Goal: Information Seeking & Learning: Compare options

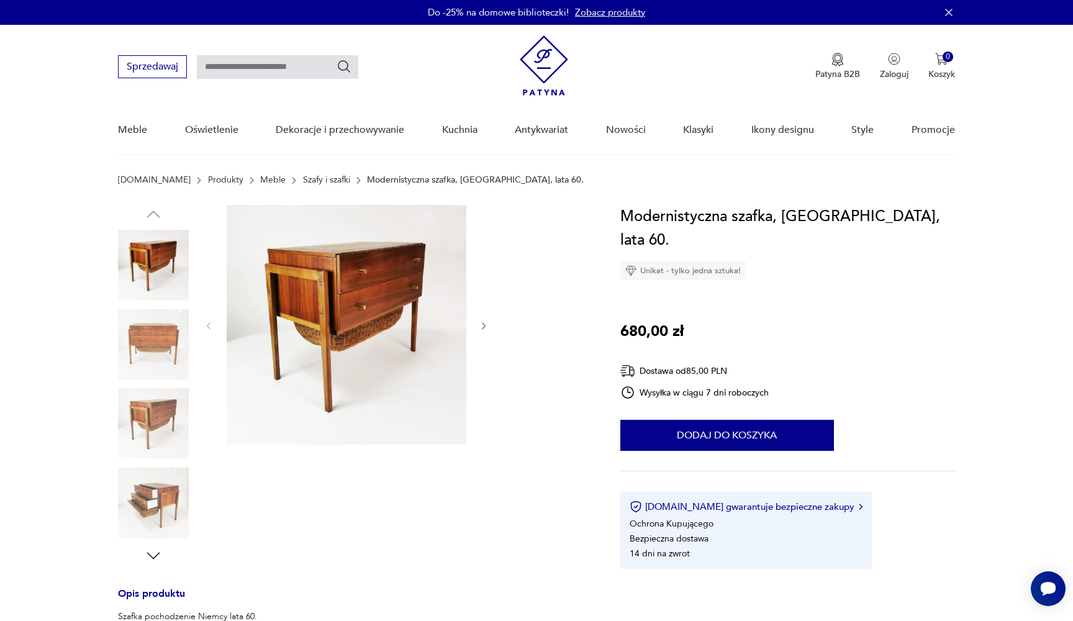
click at [166, 255] on img at bounding box center [153, 265] width 71 height 71
click at [309, 286] on img at bounding box center [347, 325] width 240 height 240
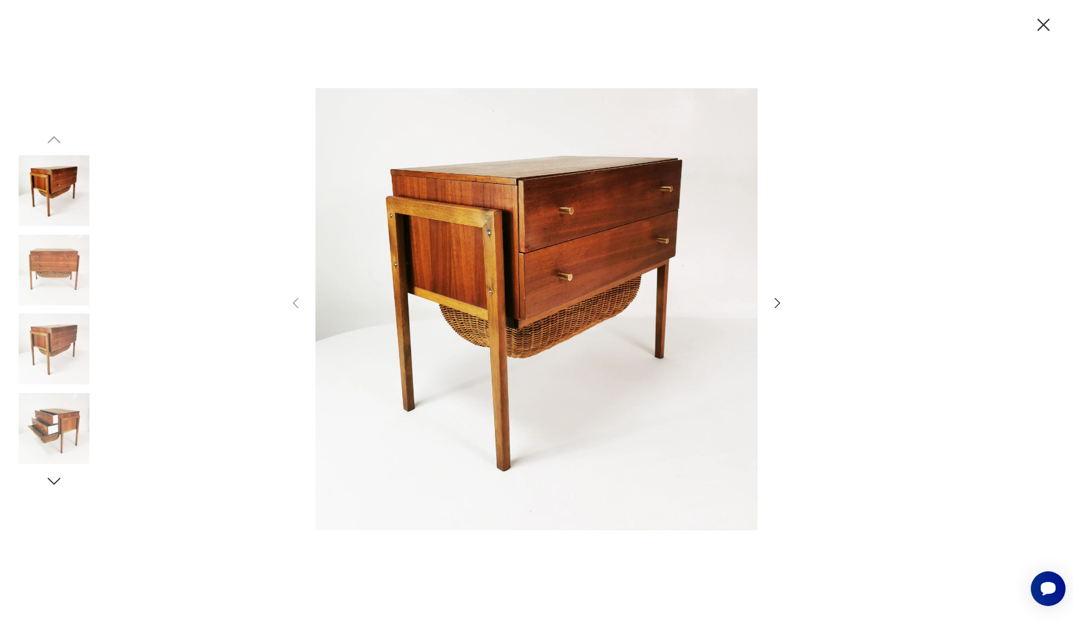
click at [781, 299] on icon "button" at bounding box center [777, 303] width 15 height 15
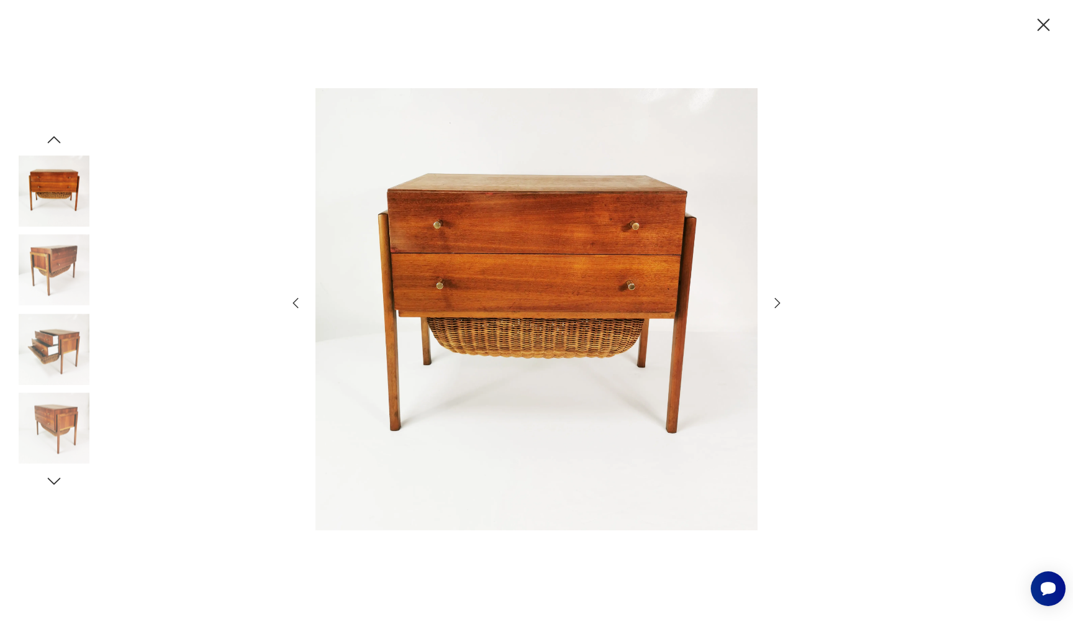
click at [781, 299] on icon "button" at bounding box center [777, 303] width 15 height 15
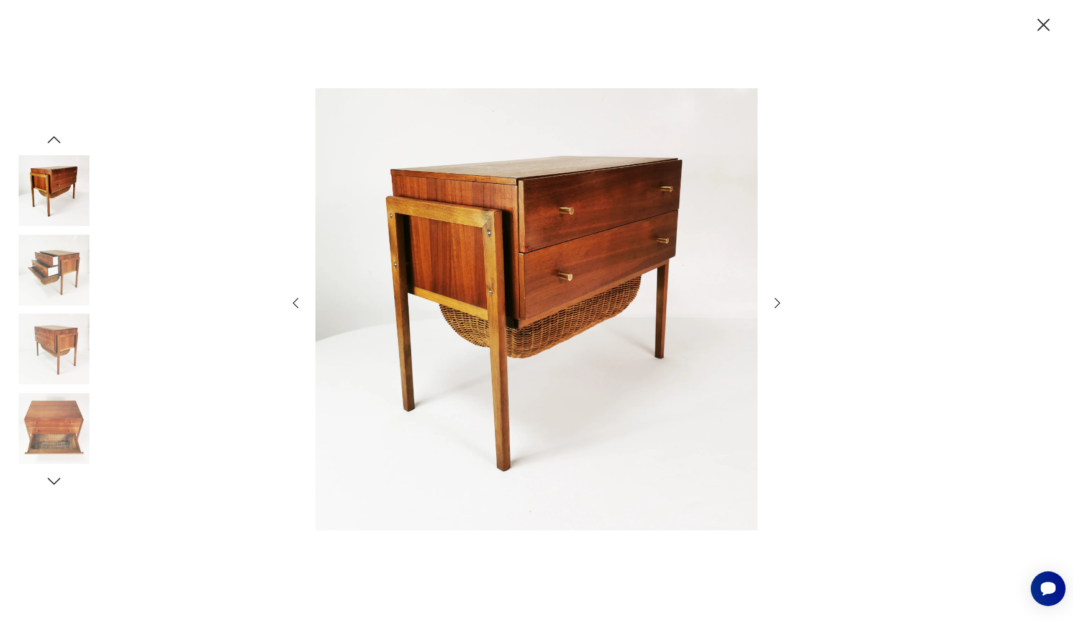
click at [781, 299] on icon "button" at bounding box center [777, 303] width 15 height 15
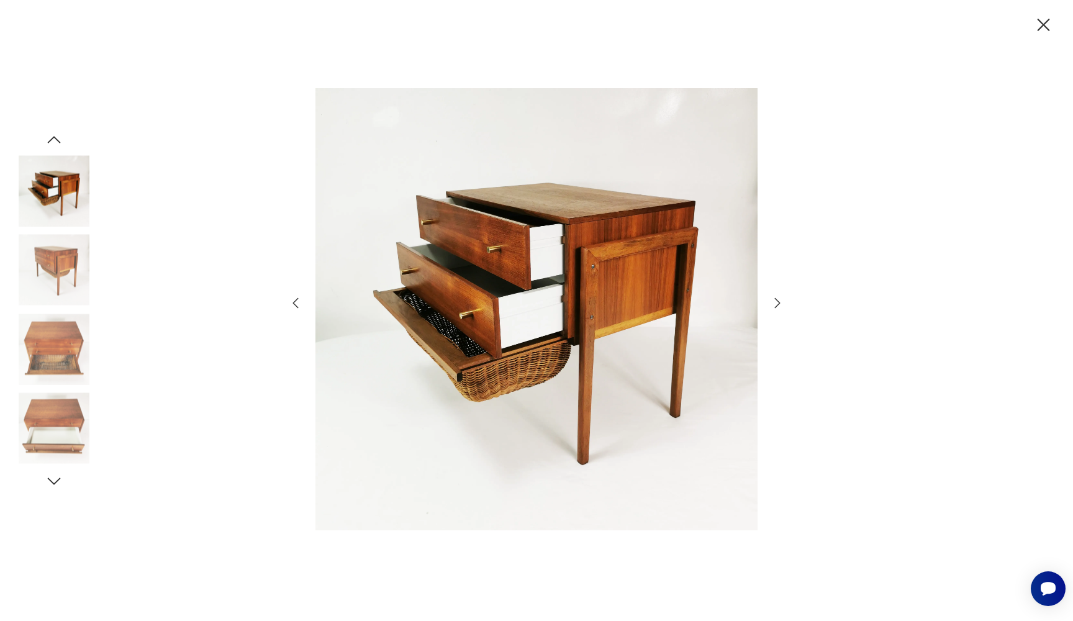
click at [780, 299] on icon "button" at bounding box center [777, 303] width 15 height 15
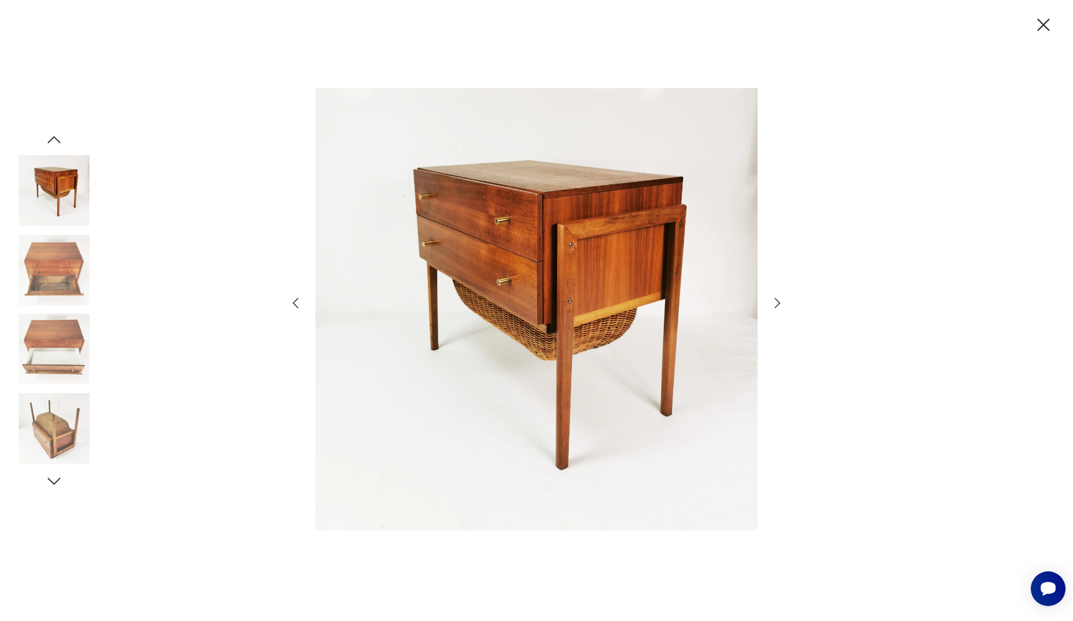
click at [779, 299] on icon "button" at bounding box center [777, 303] width 15 height 15
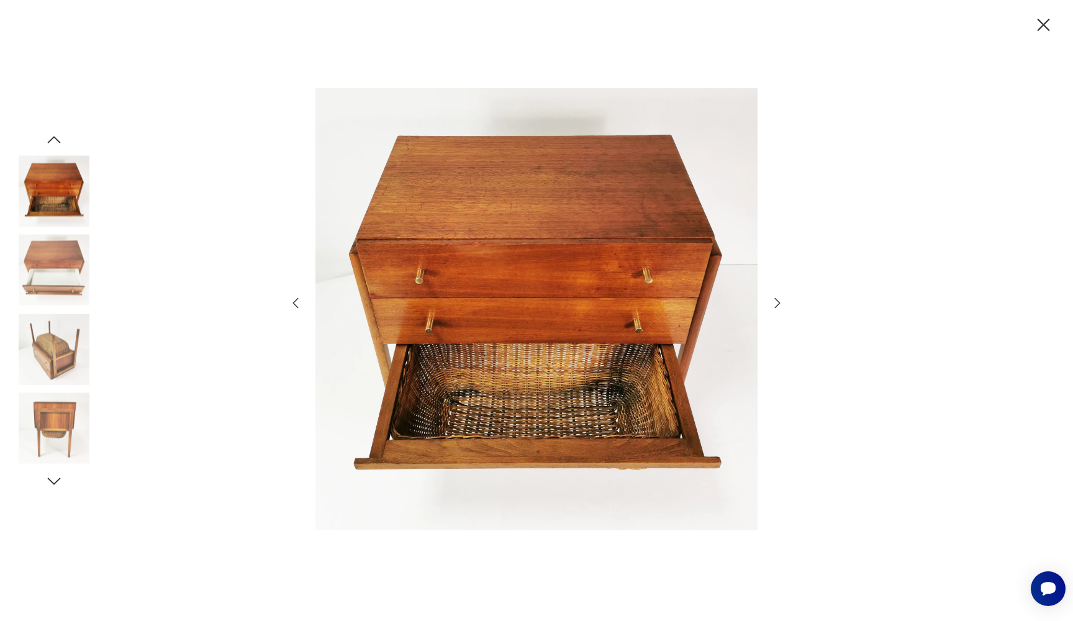
click at [779, 300] on icon "button" at bounding box center [777, 303] width 15 height 15
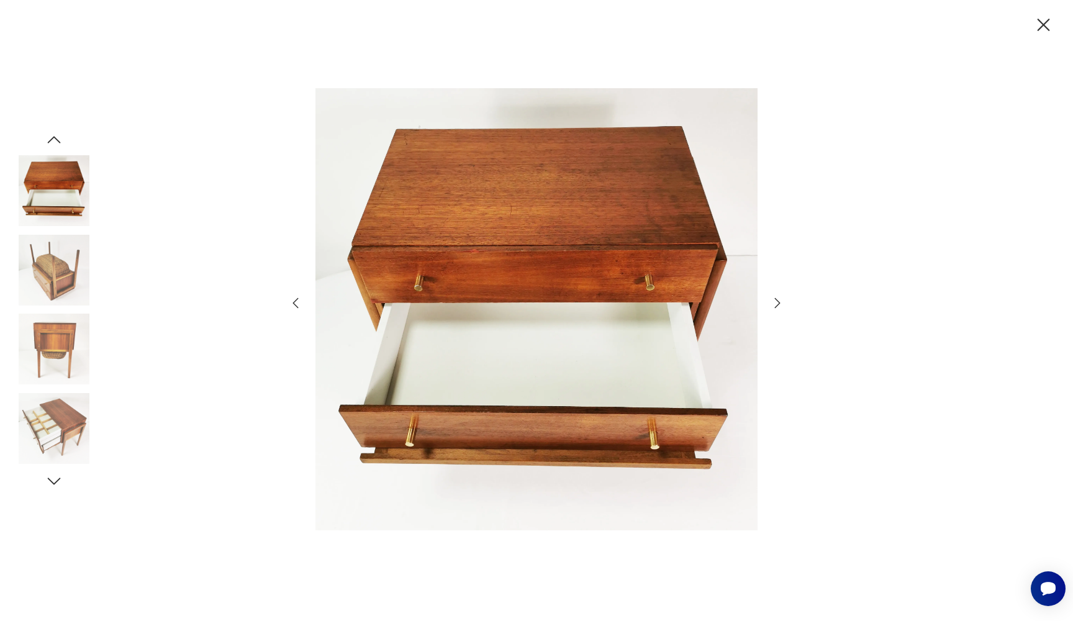
click at [779, 300] on icon "button" at bounding box center [777, 303] width 15 height 15
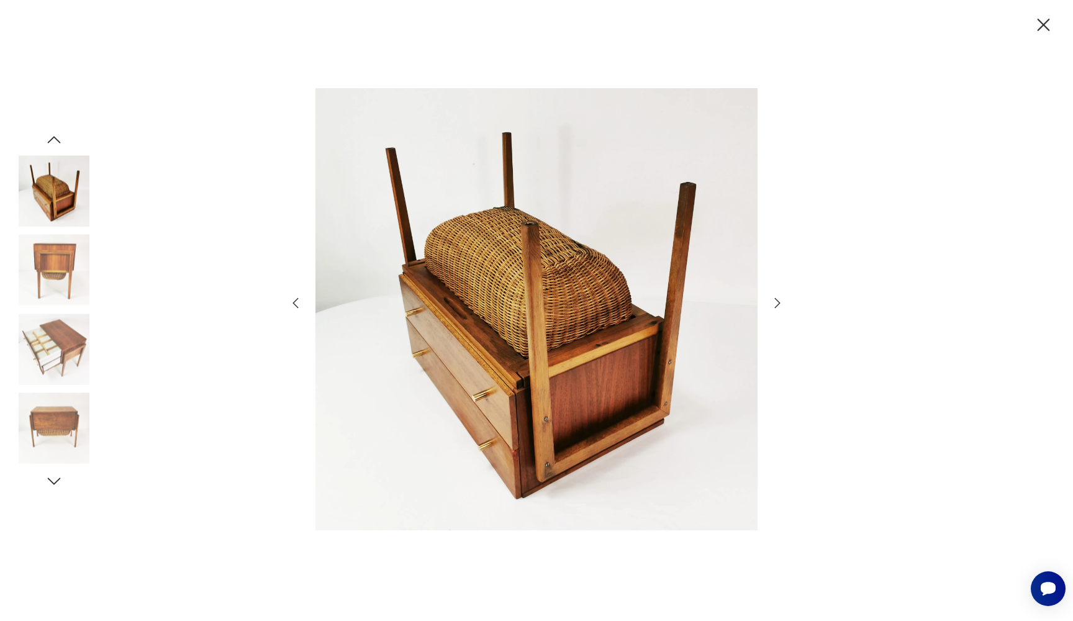
click at [779, 300] on icon "button" at bounding box center [777, 303] width 15 height 15
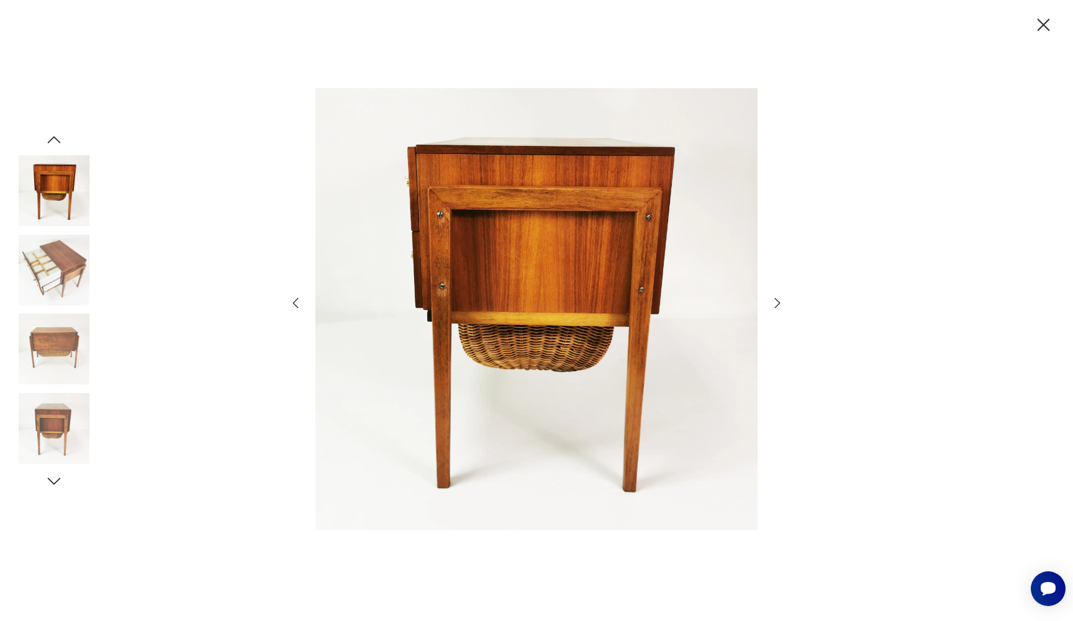
click at [779, 300] on icon "button" at bounding box center [777, 303] width 15 height 15
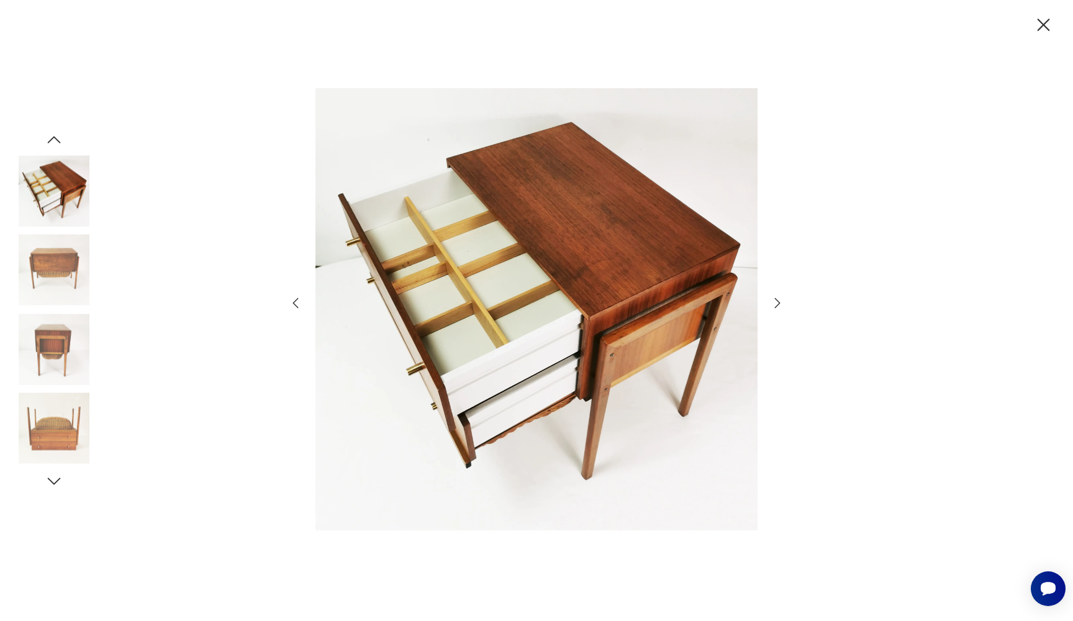
click at [779, 299] on icon "button" at bounding box center [777, 303] width 15 height 15
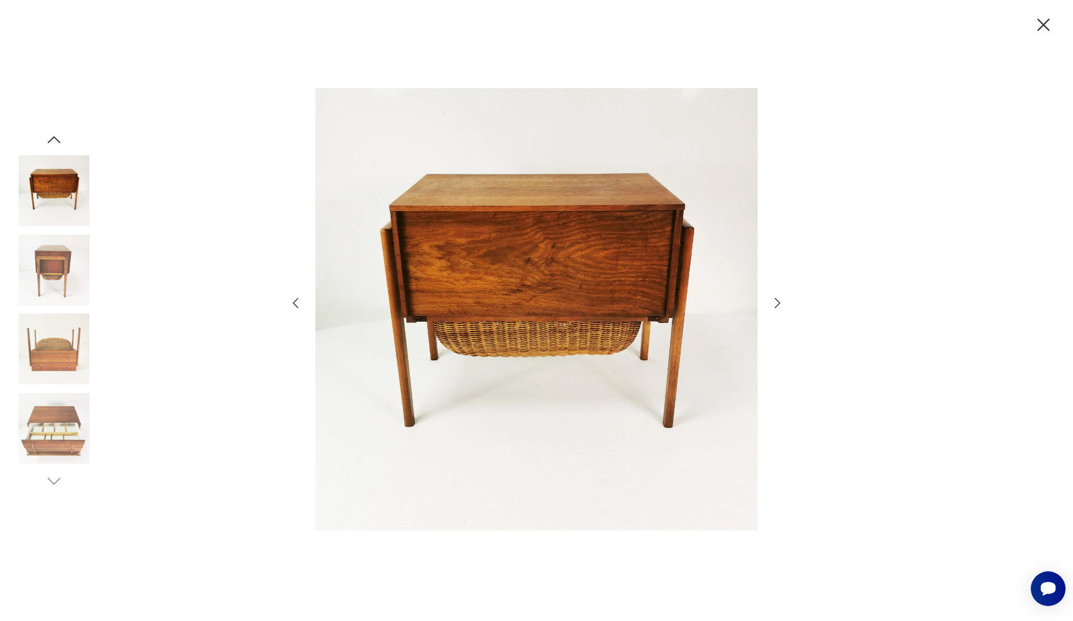
click at [1043, 20] on icon "button" at bounding box center [1044, 25] width 22 height 22
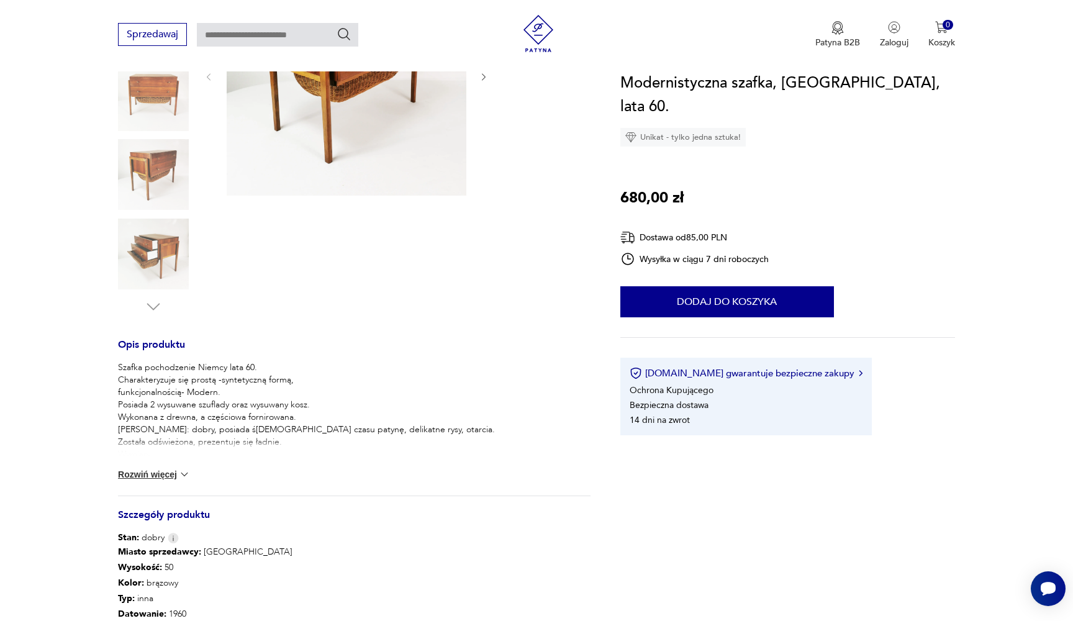
scroll to position [246, 0]
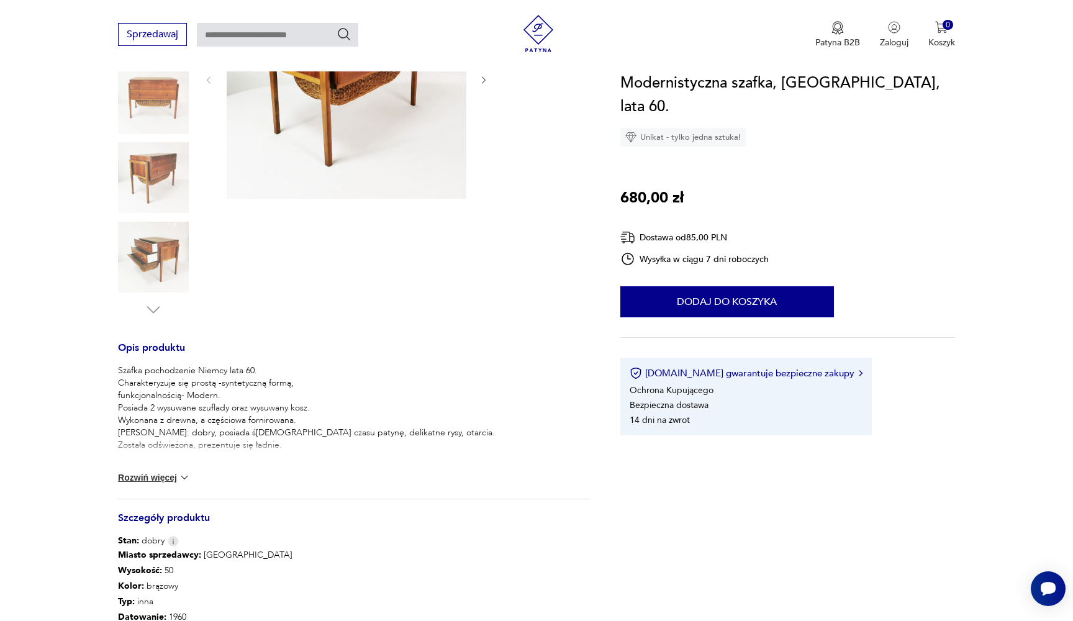
click at [162, 479] on button "Rozwiń więcej" at bounding box center [154, 477] width 72 height 12
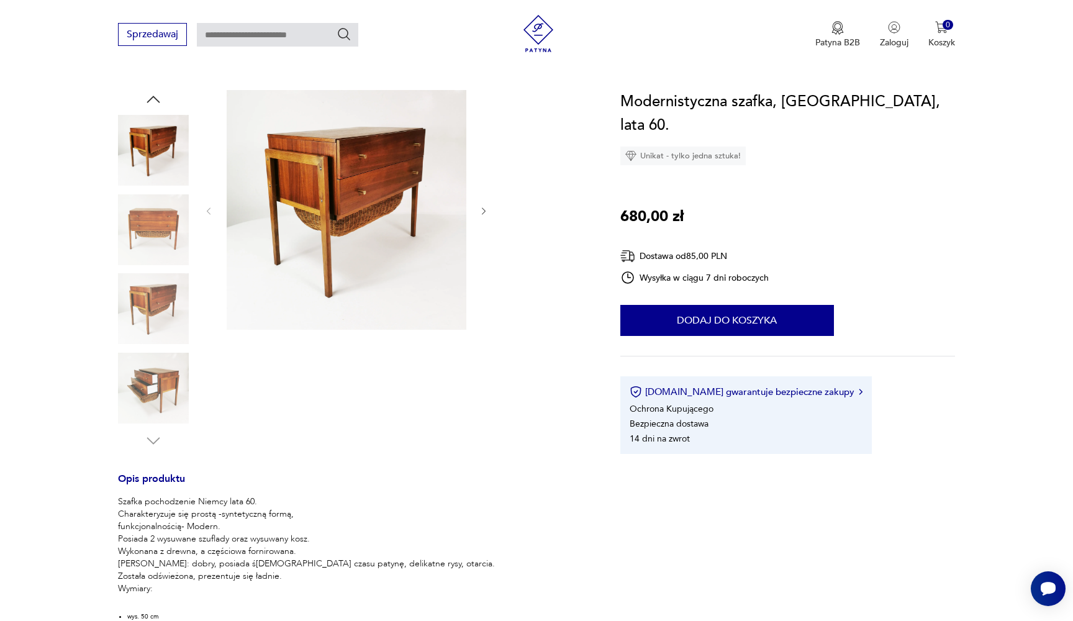
scroll to position [17, 0]
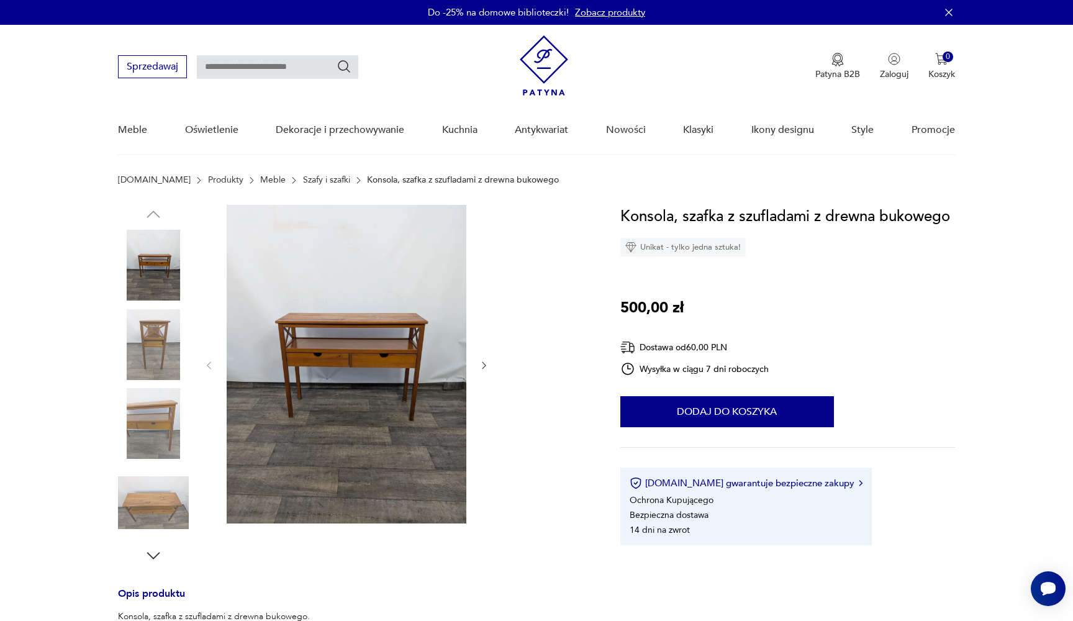
click at [158, 326] on img at bounding box center [153, 344] width 71 height 71
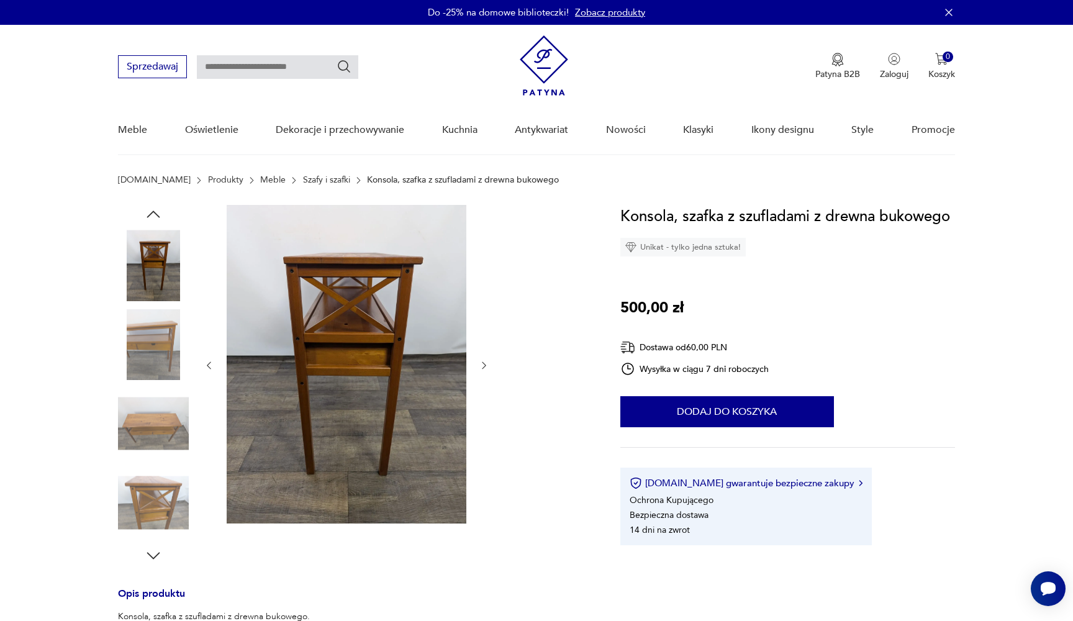
click at [165, 421] on img at bounding box center [153, 423] width 71 height 71
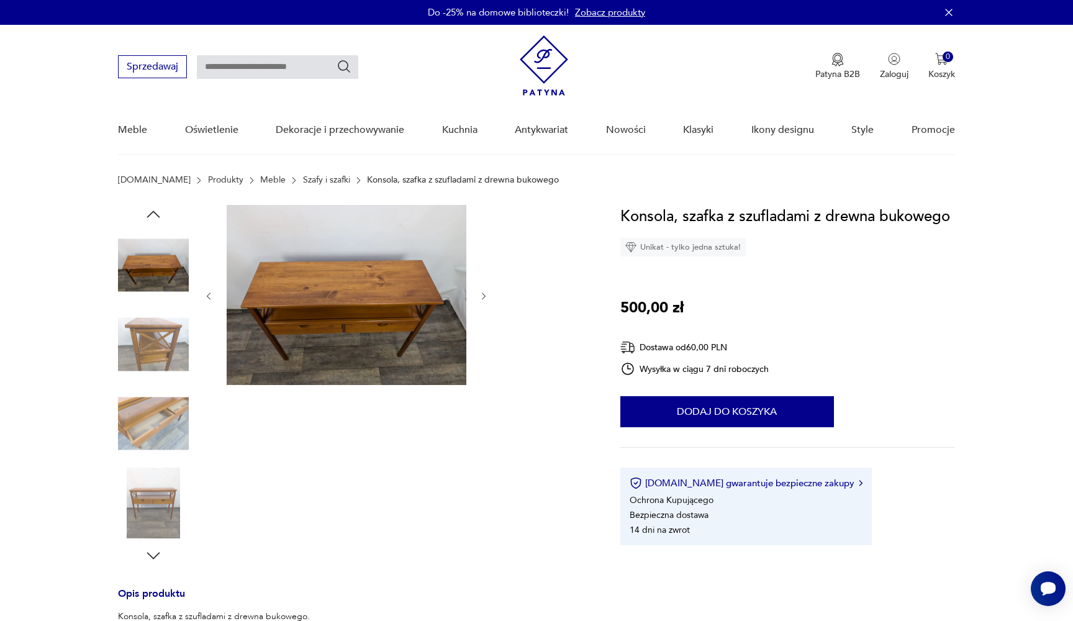
click at [314, 318] on img at bounding box center [347, 295] width 240 height 180
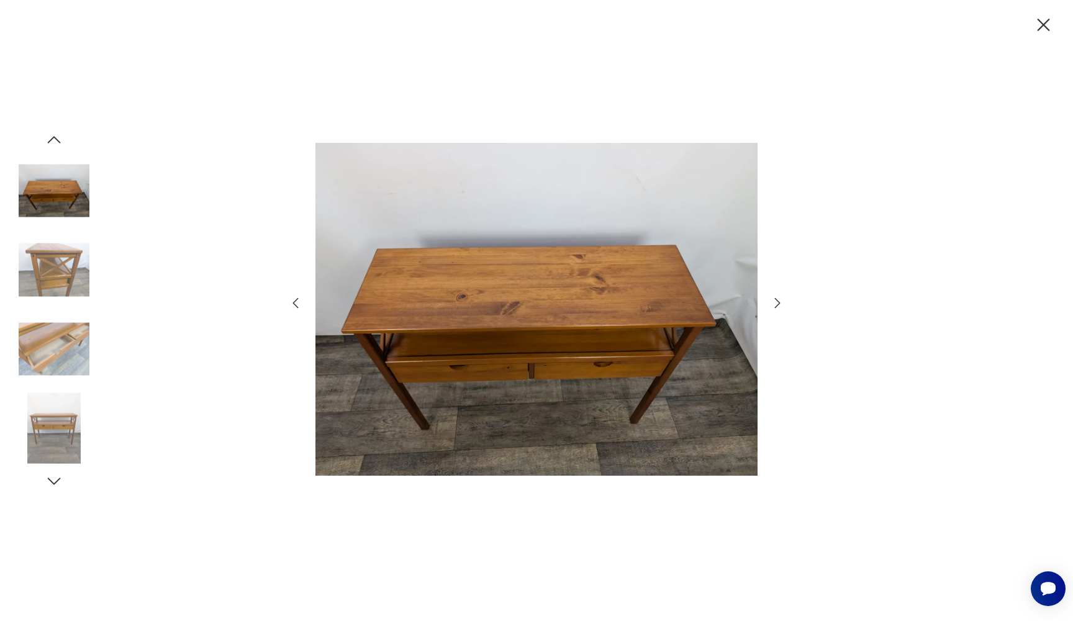
click at [771, 305] on icon "button" at bounding box center [777, 303] width 15 height 15
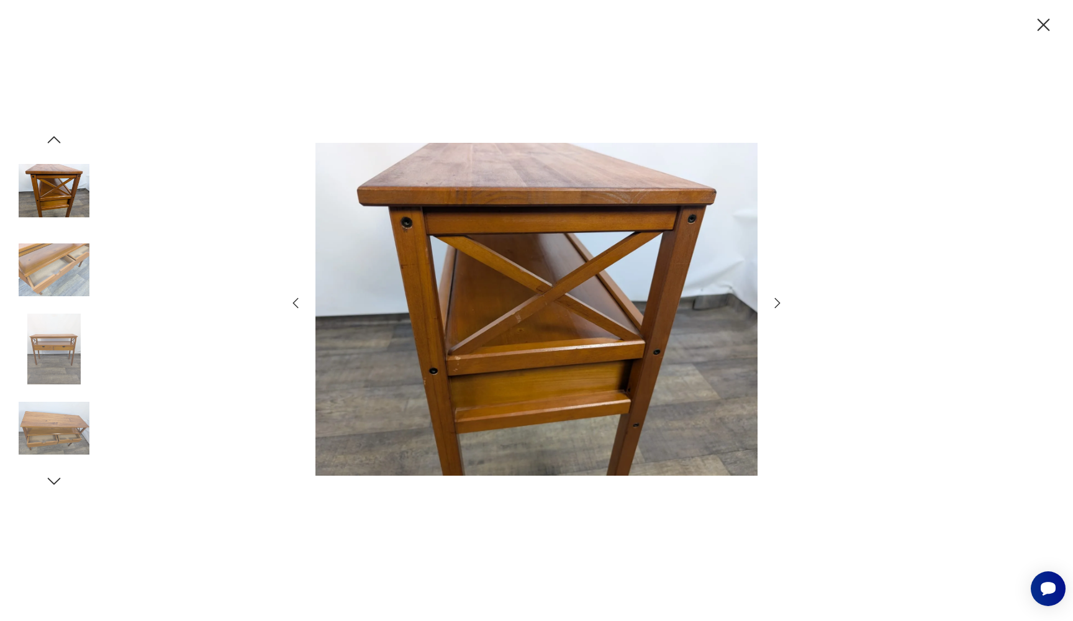
click at [771, 305] on icon "button" at bounding box center [777, 303] width 15 height 15
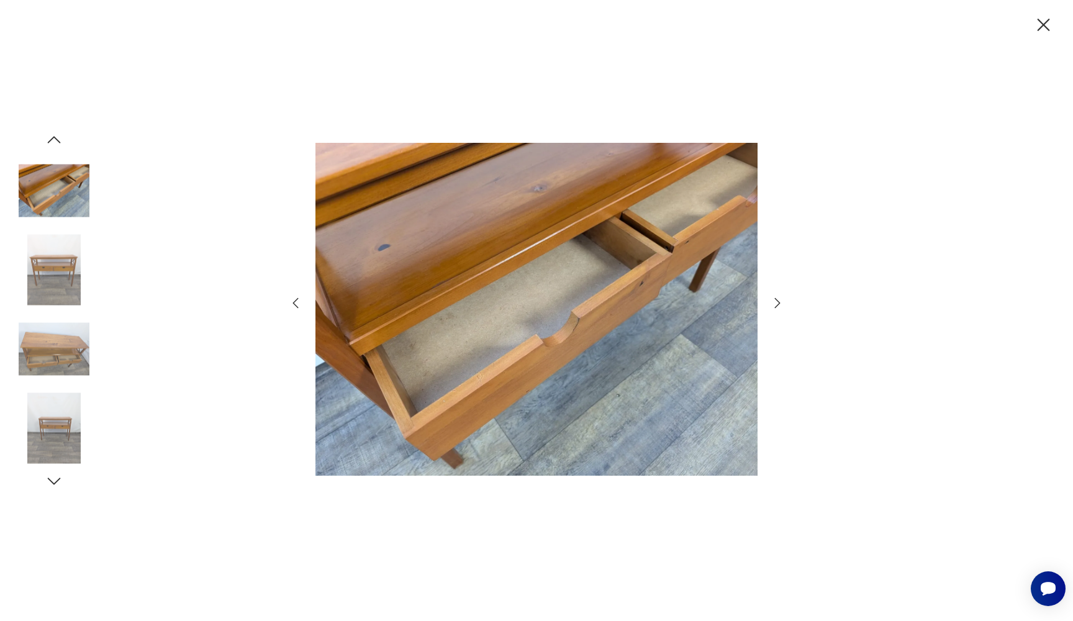
click at [772, 305] on icon "button" at bounding box center [777, 303] width 15 height 15
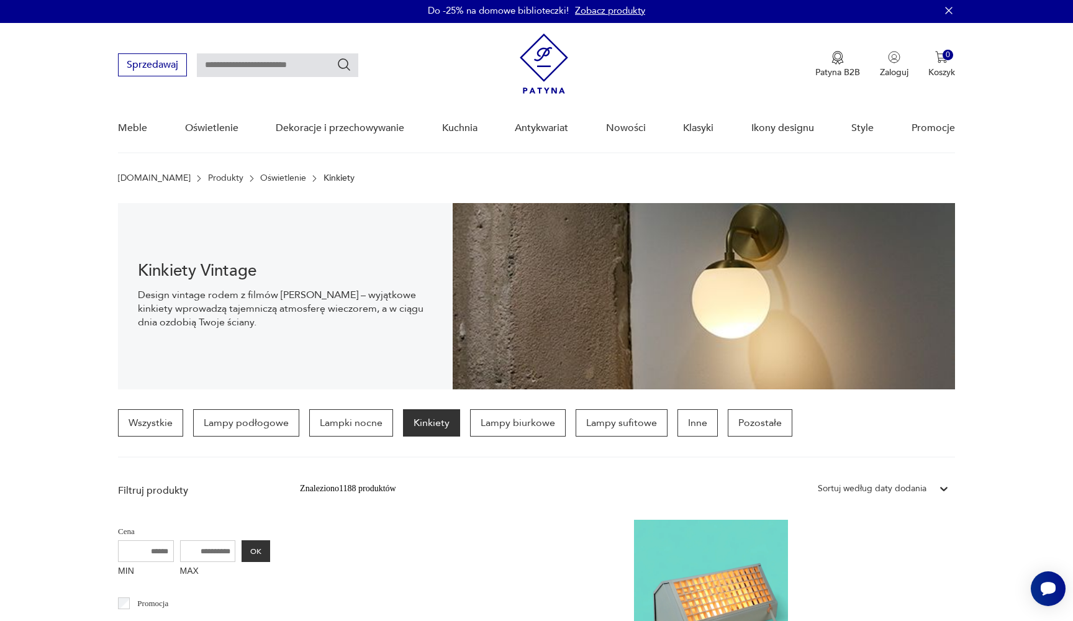
scroll to position [1, 0]
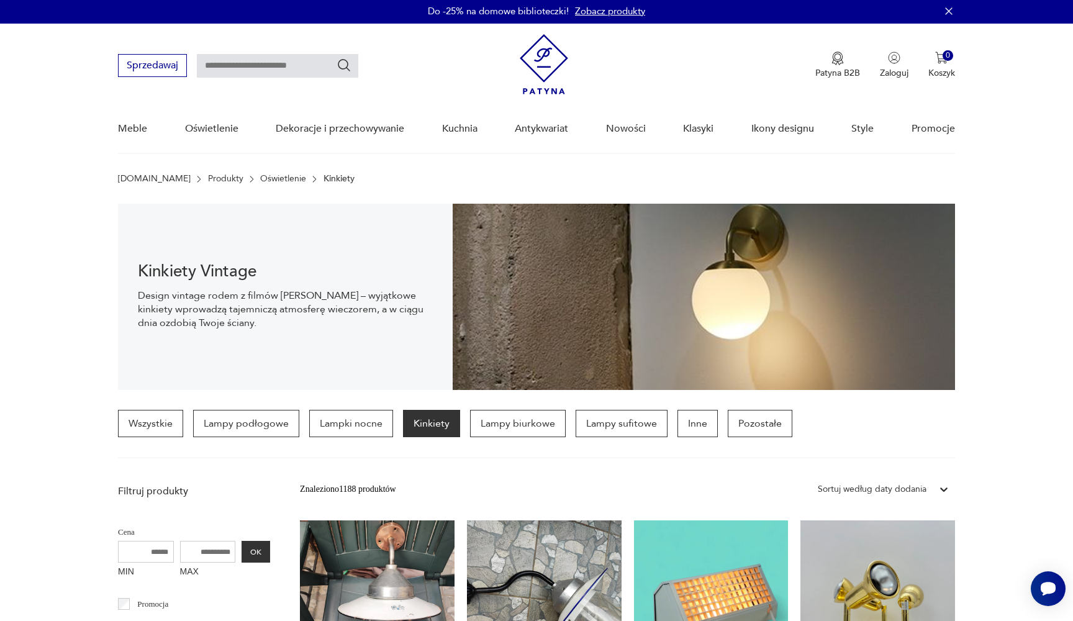
click at [232, 70] on input "text" at bounding box center [277, 66] width 161 height 24
type input "*********"
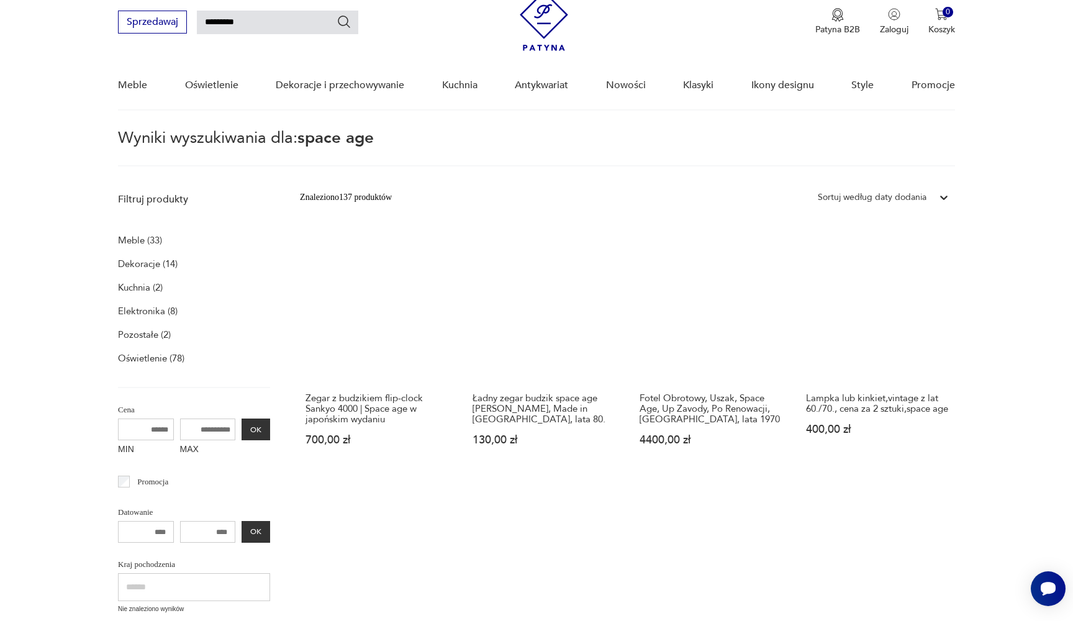
scroll to position [58, 0]
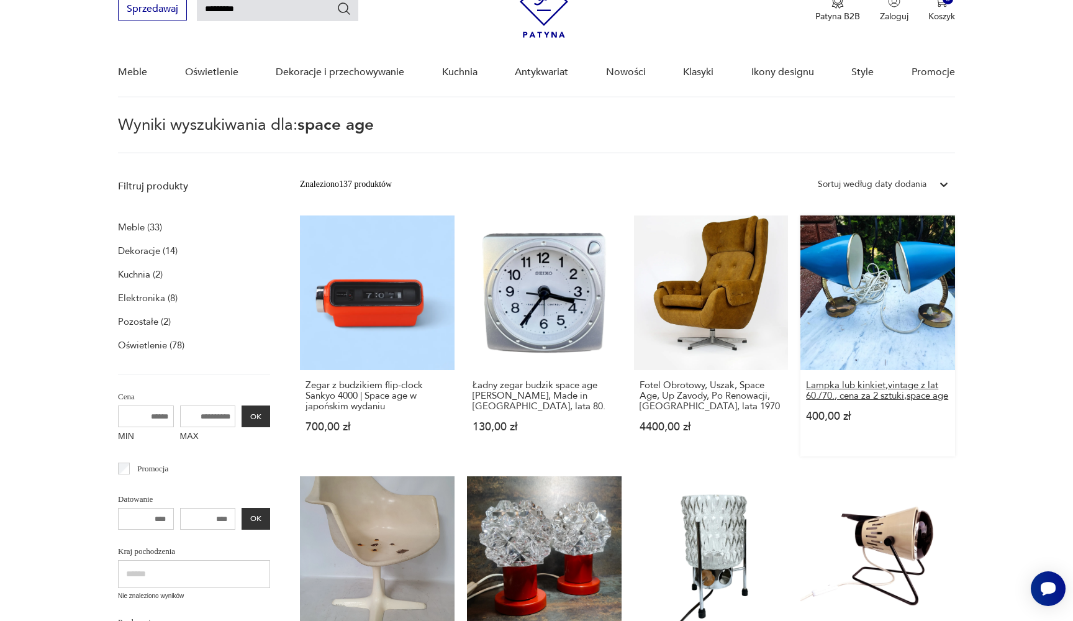
click at [806, 380] on h3 "Lampka lub kinkiet,vintage z lat 60./70., cena za 2 sztuki,space age" at bounding box center [877, 390] width 143 height 21
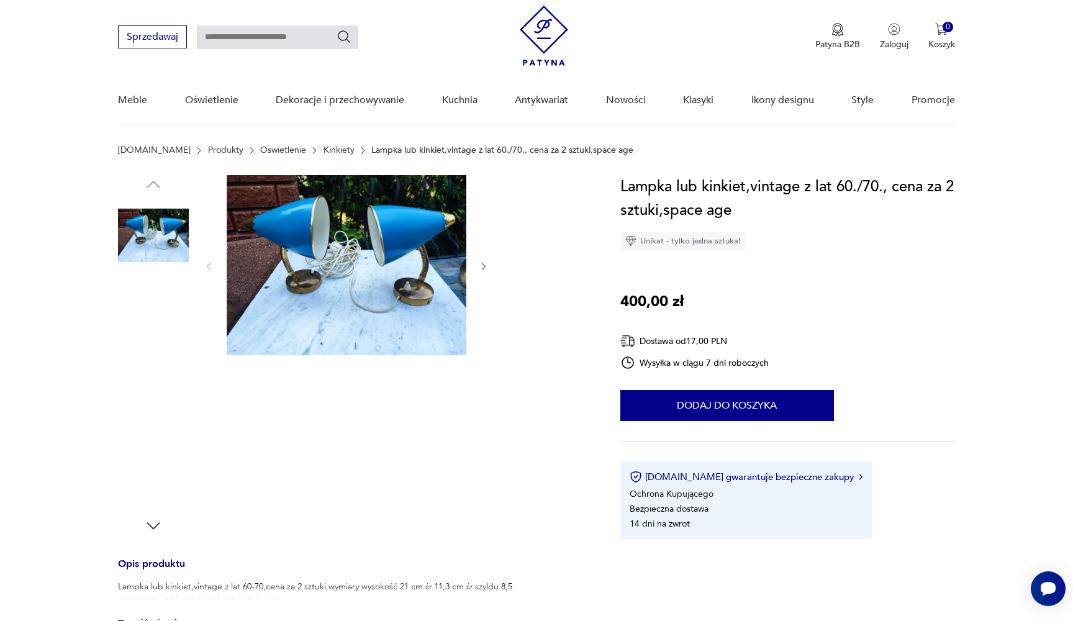
click at [388, 247] on img at bounding box center [347, 265] width 240 height 180
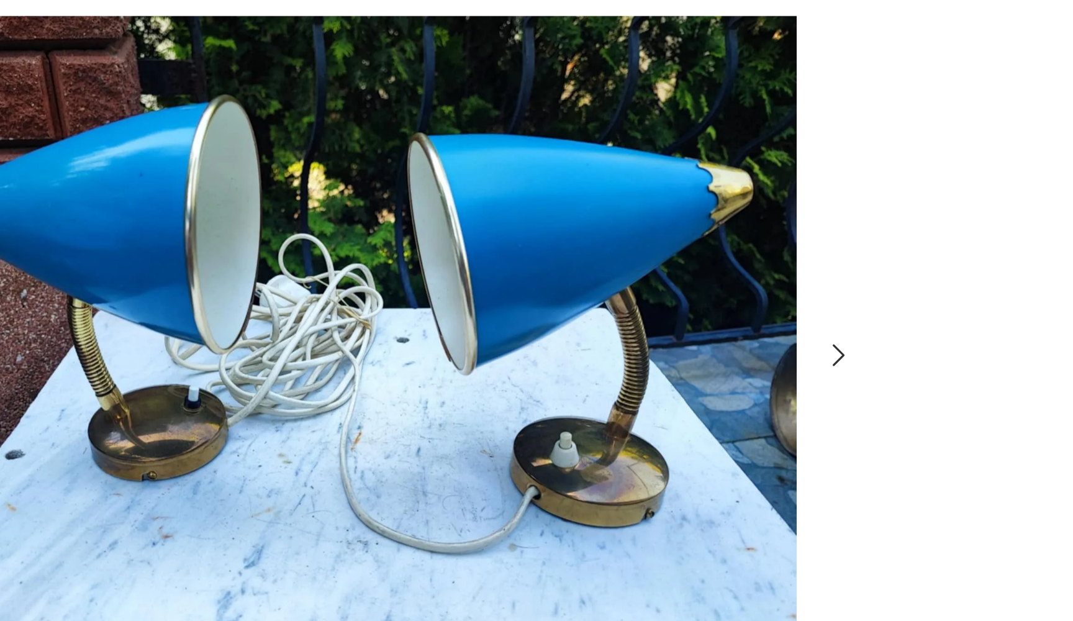
scroll to position [54, 0]
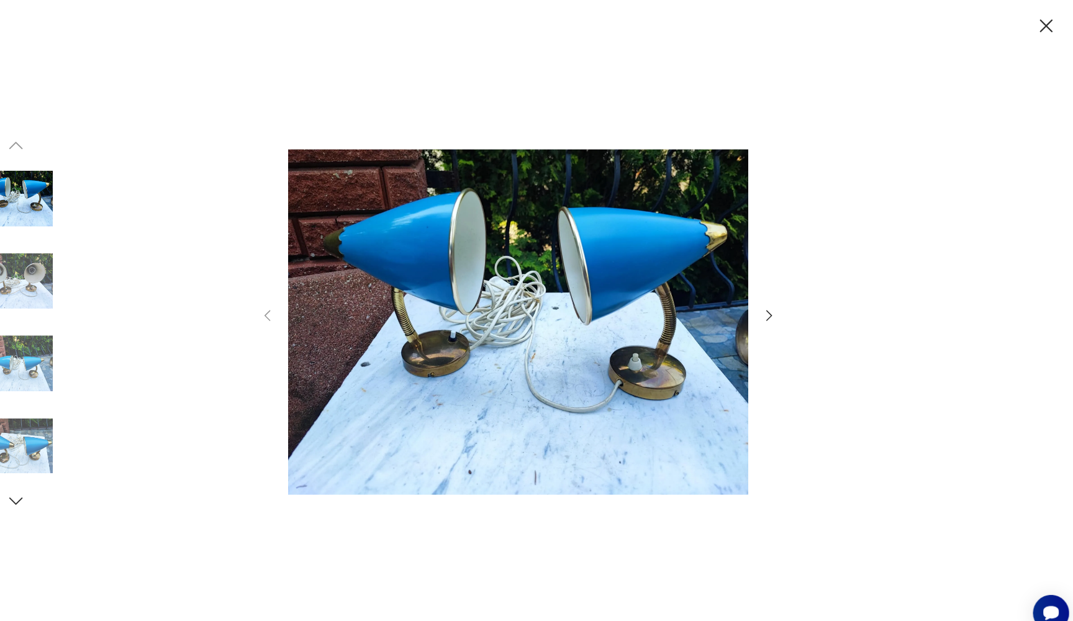
click at [770, 303] on icon "button" at bounding box center [777, 303] width 15 height 15
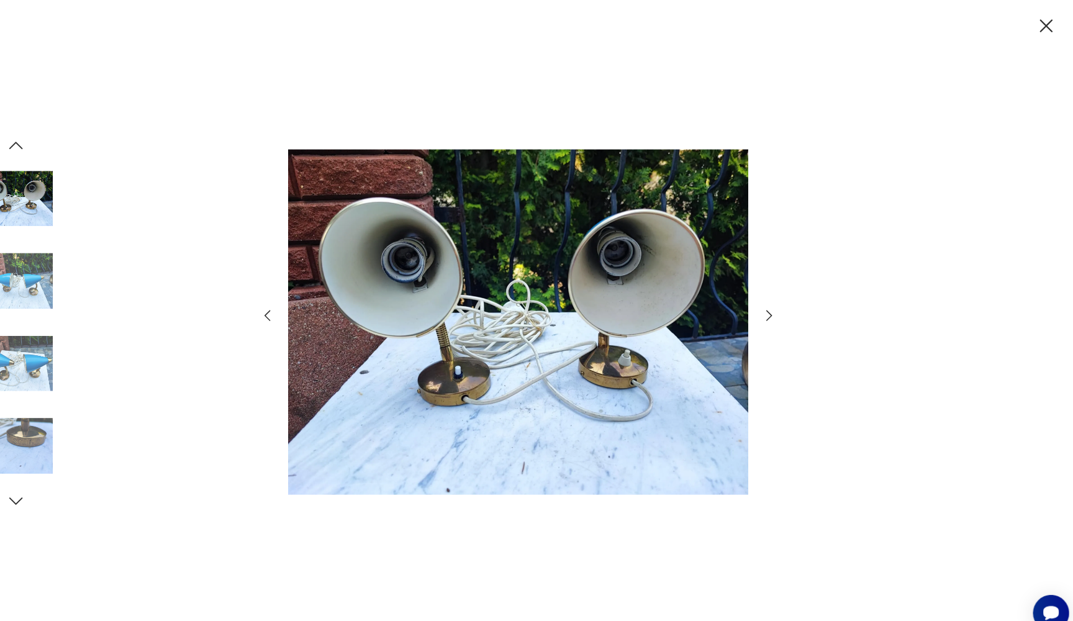
click at [770, 303] on icon "button" at bounding box center [777, 303] width 15 height 15
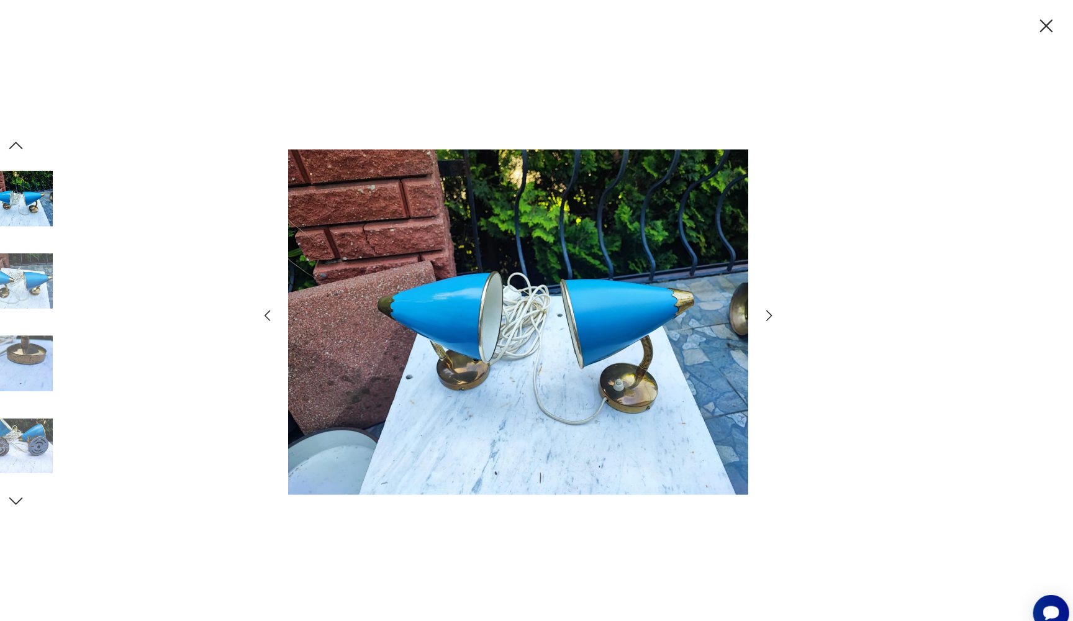
click at [775, 302] on icon "button" at bounding box center [778, 303] width 6 height 10
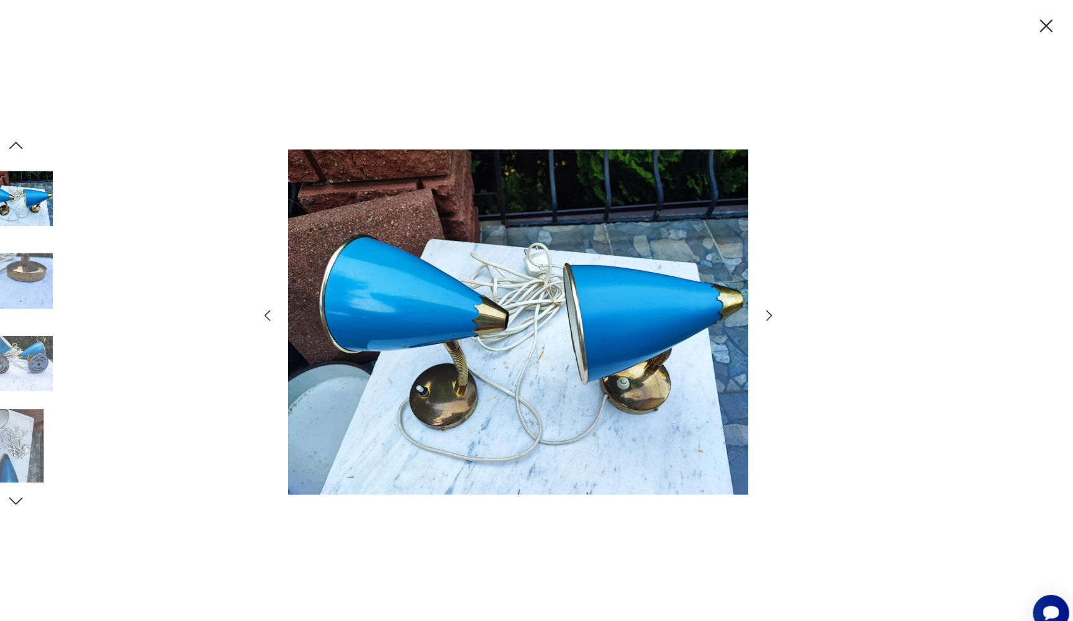
scroll to position [42, 0]
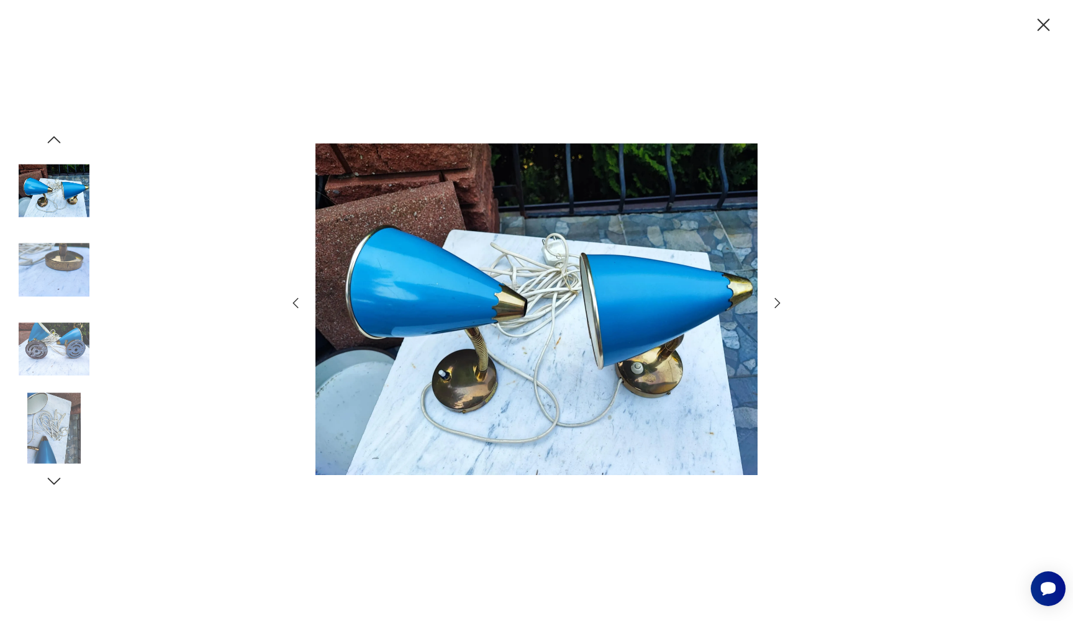
click at [783, 306] on icon "button" at bounding box center [777, 303] width 15 height 15
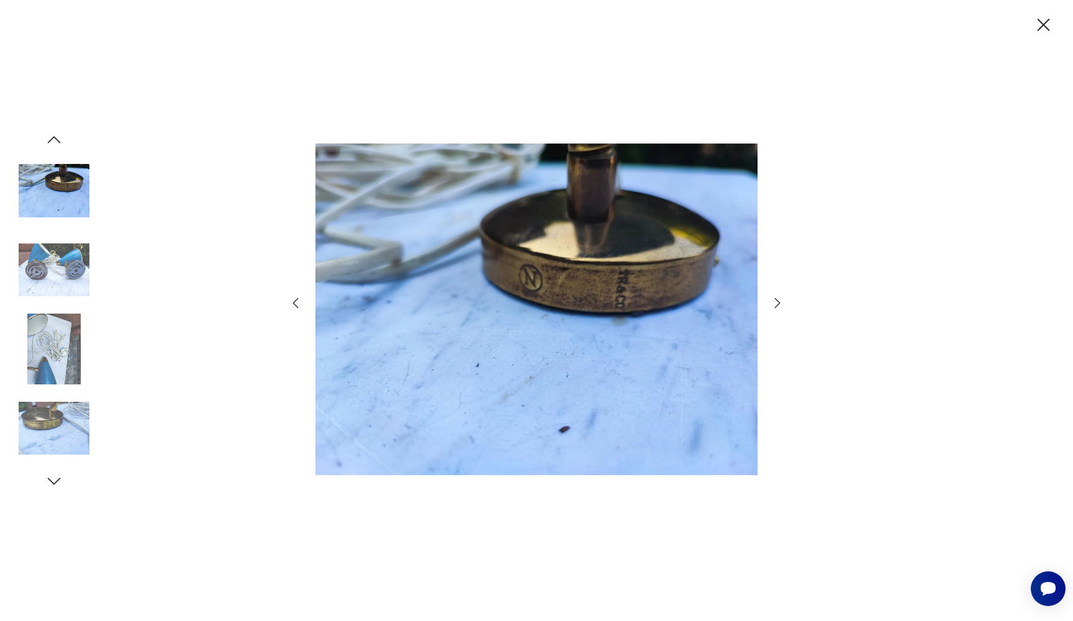
click at [779, 306] on icon "button" at bounding box center [777, 303] width 15 height 15
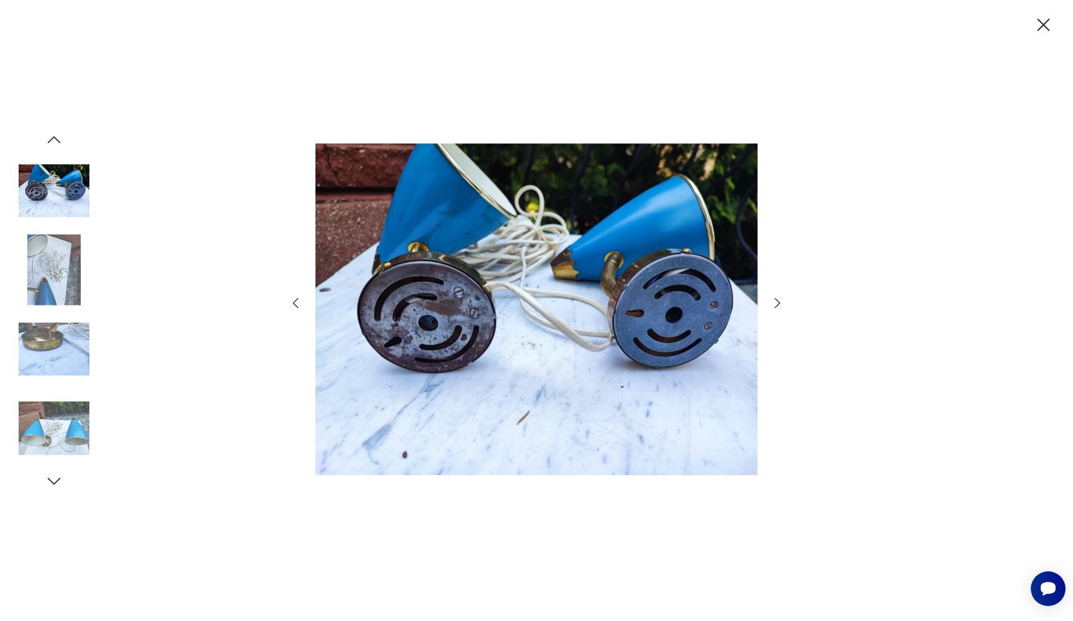
click at [779, 306] on icon "button" at bounding box center [777, 303] width 15 height 15
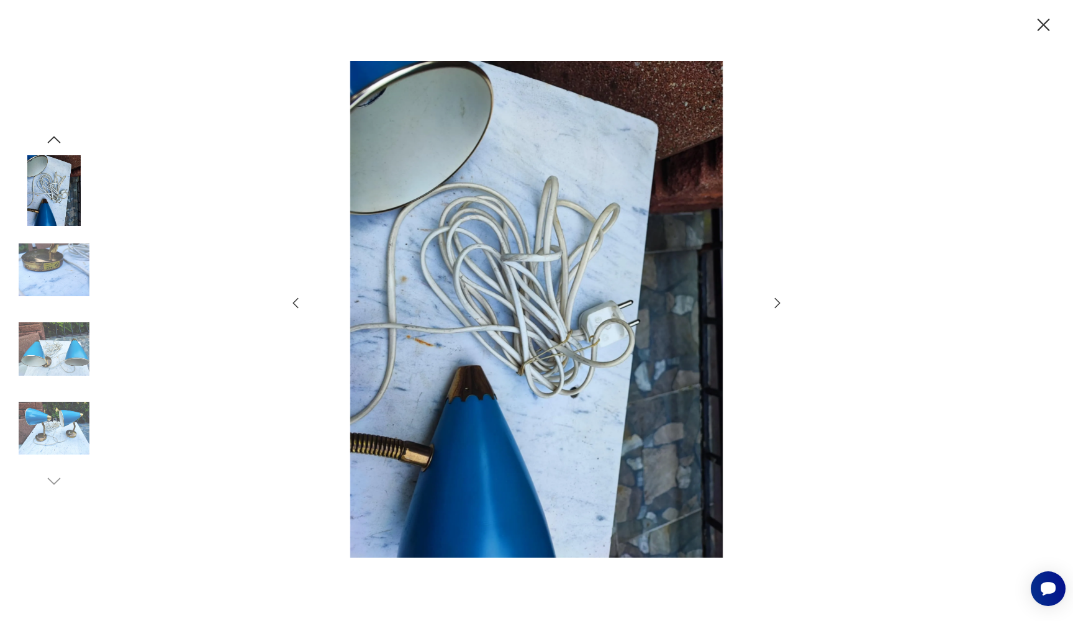
click at [779, 306] on icon "button" at bounding box center [777, 303] width 15 height 15
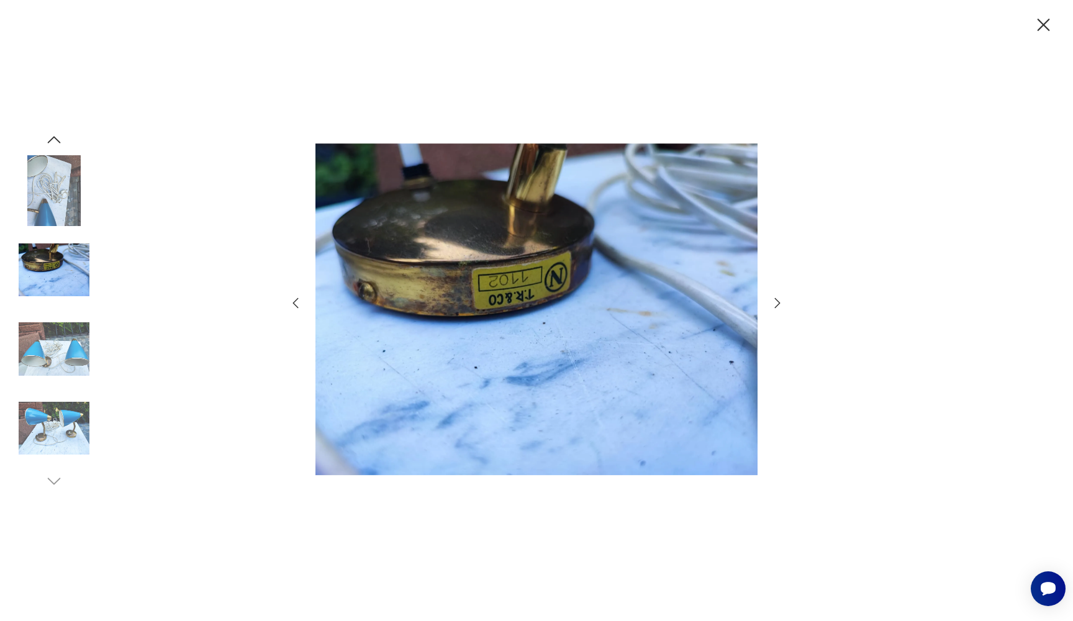
click at [779, 306] on icon "button" at bounding box center [777, 303] width 15 height 15
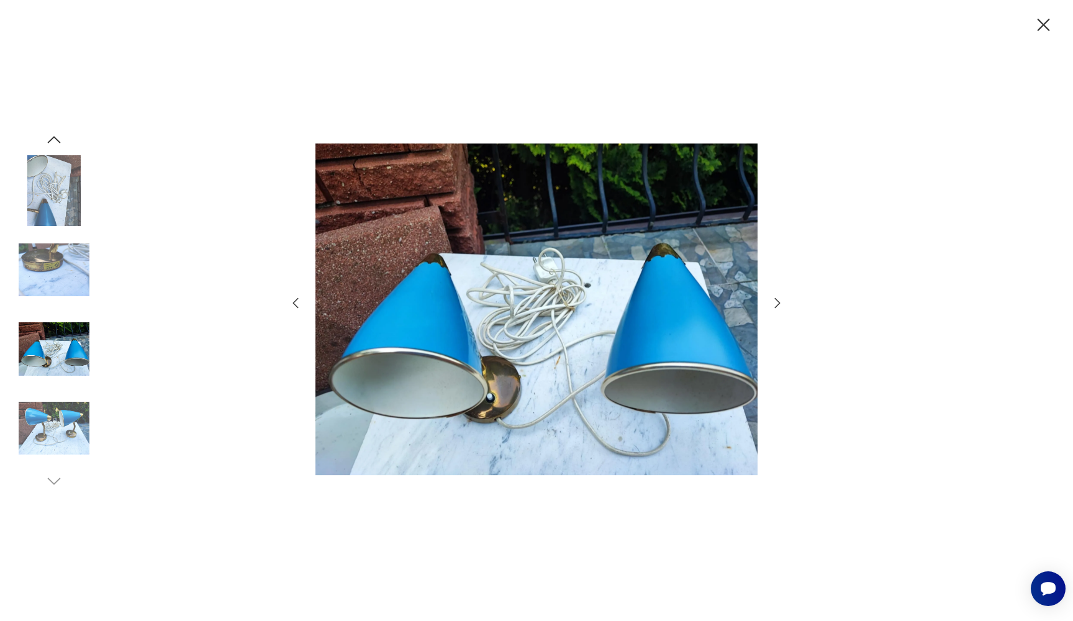
click at [779, 306] on icon "button" at bounding box center [777, 303] width 15 height 15
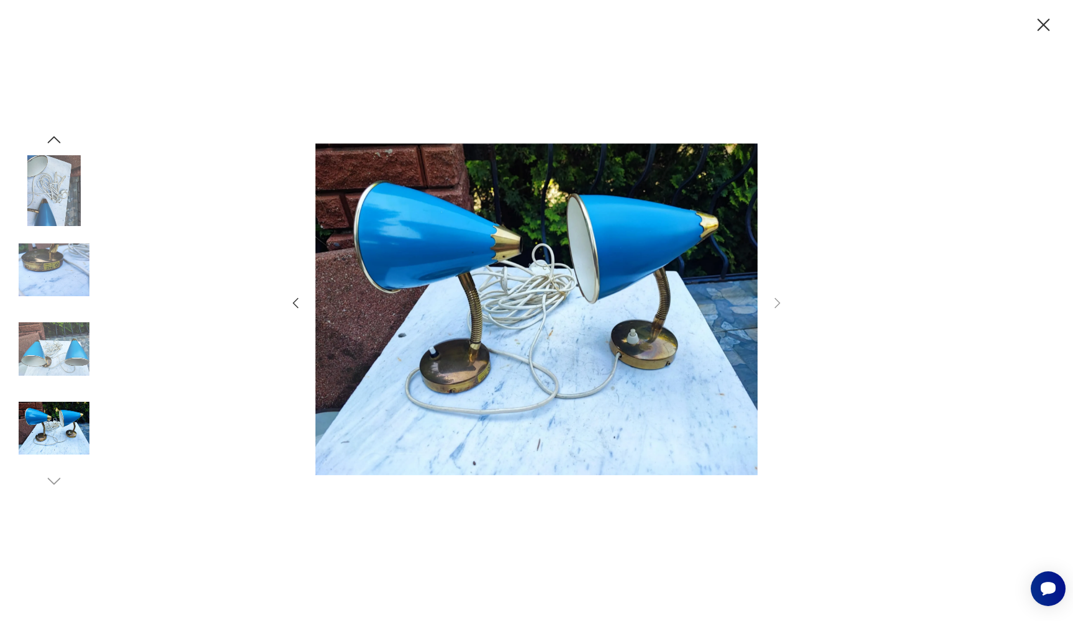
click at [298, 308] on icon "button" at bounding box center [296, 303] width 6 height 11
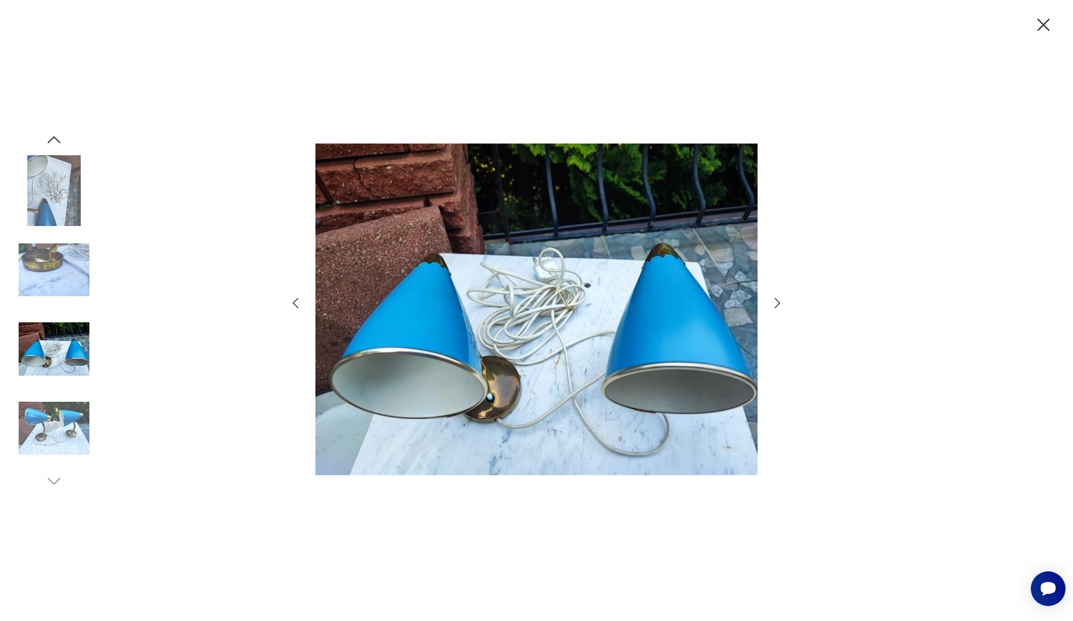
click at [298, 308] on icon "button" at bounding box center [296, 303] width 6 height 11
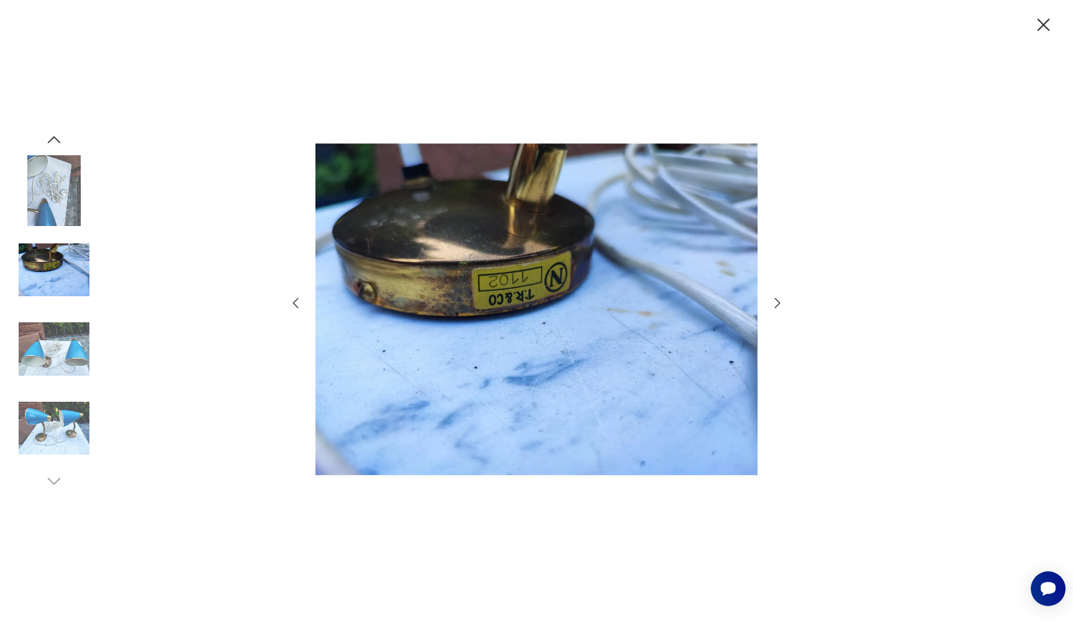
click at [298, 308] on icon "button" at bounding box center [296, 303] width 6 height 11
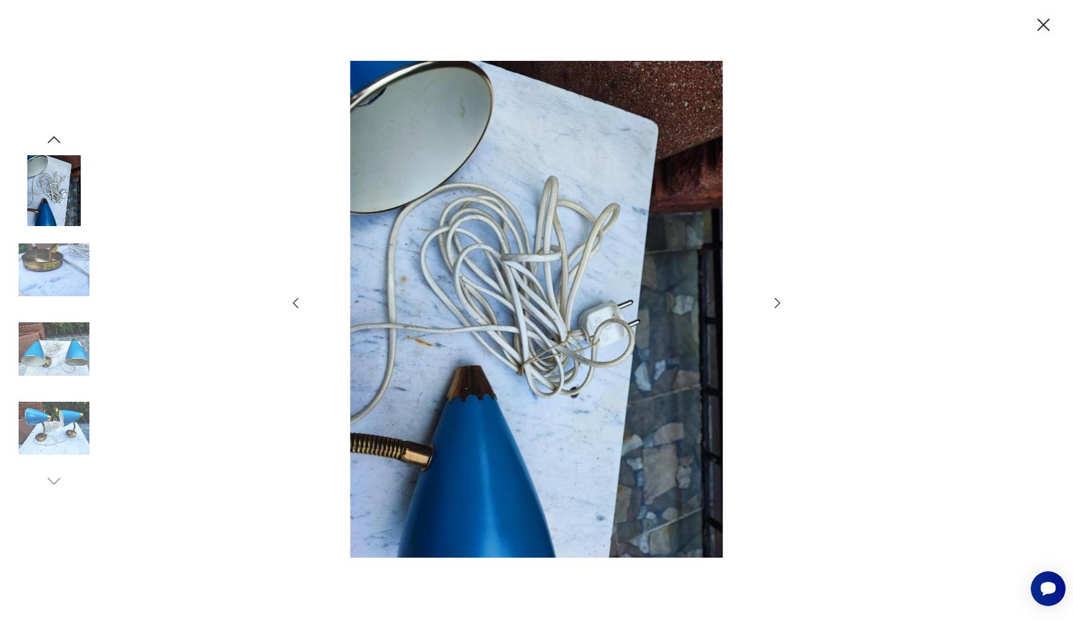
click at [298, 308] on icon "button" at bounding box center [296, 303] width 6 height 11
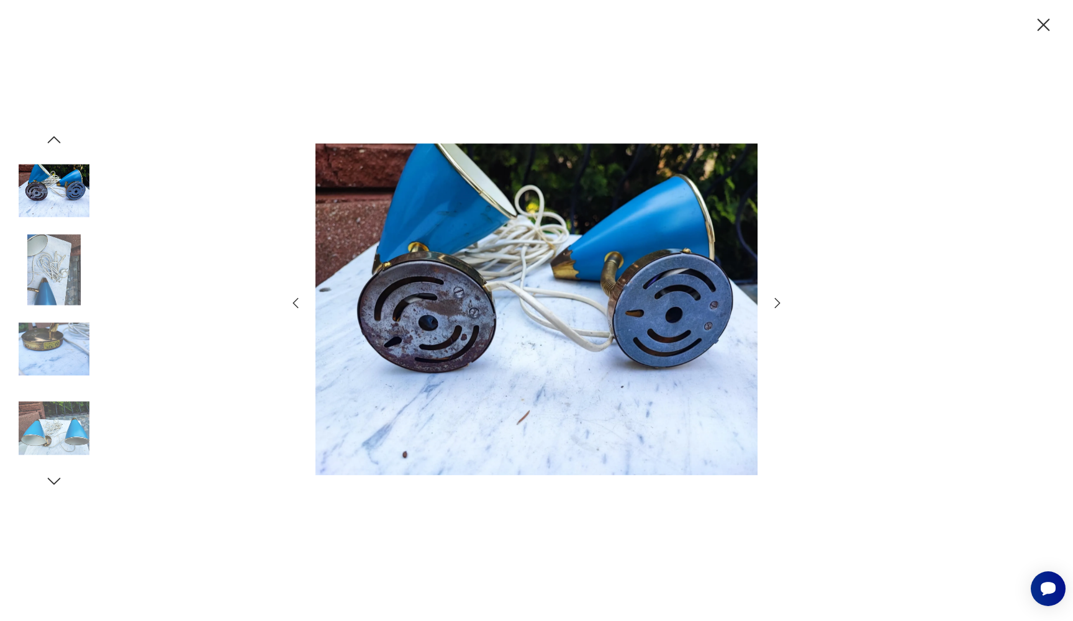
click at [298, 308] on icon "button" at bounding box center [296, 303] width 6 height 11
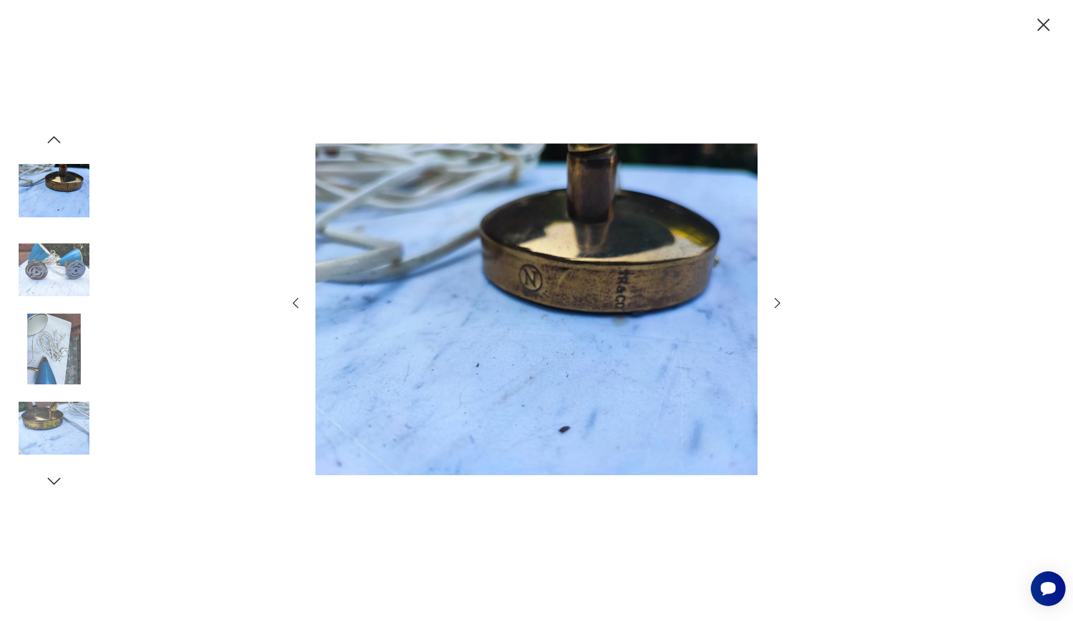
click at [298, 308] on icon "button" at bounding box center [296, 303] width 6 height 11
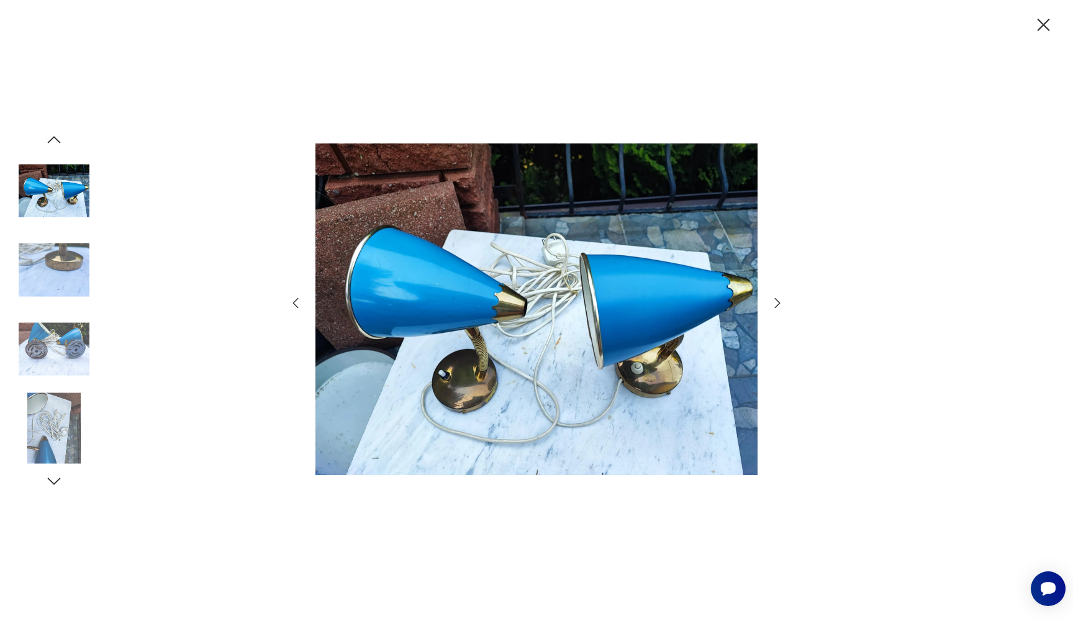
click at [298, 308] on icon "button" at bounding box center [296, 303] width 6 height 11
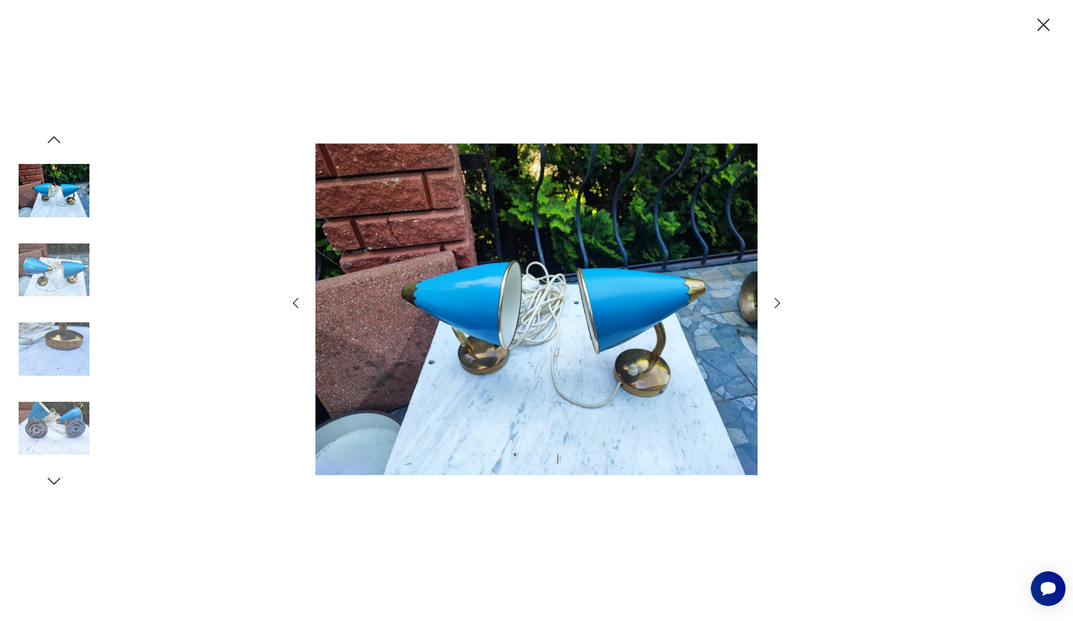
click at [578, 327] on img at bounding box center [537, 309] width 442 height 497
click at [45, 261] on img at bounding box center [54, 270] width 71 height 71
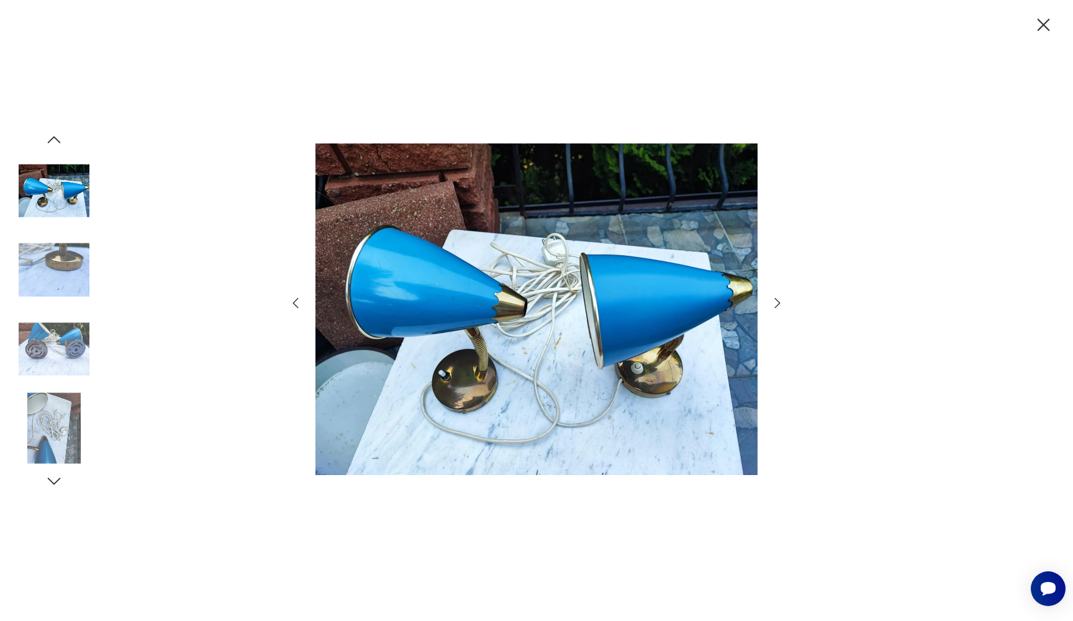
click at [47, 277] on img at bounding box center [54, 270] width 71 height 71
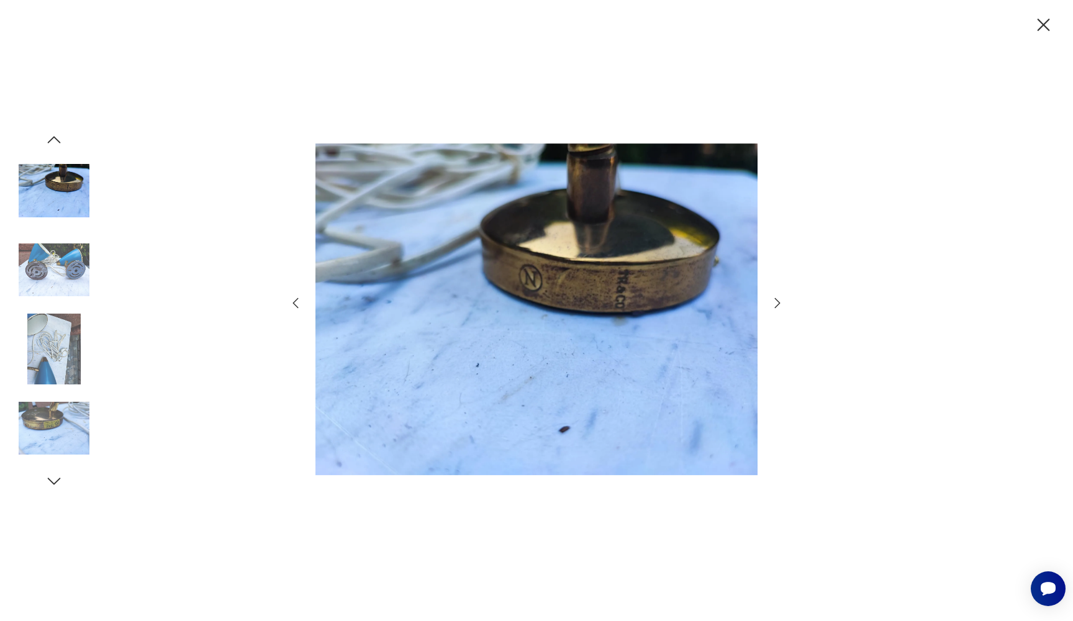
click at [46, 301] on img at bounding box center [54, 270] width 71 height 71
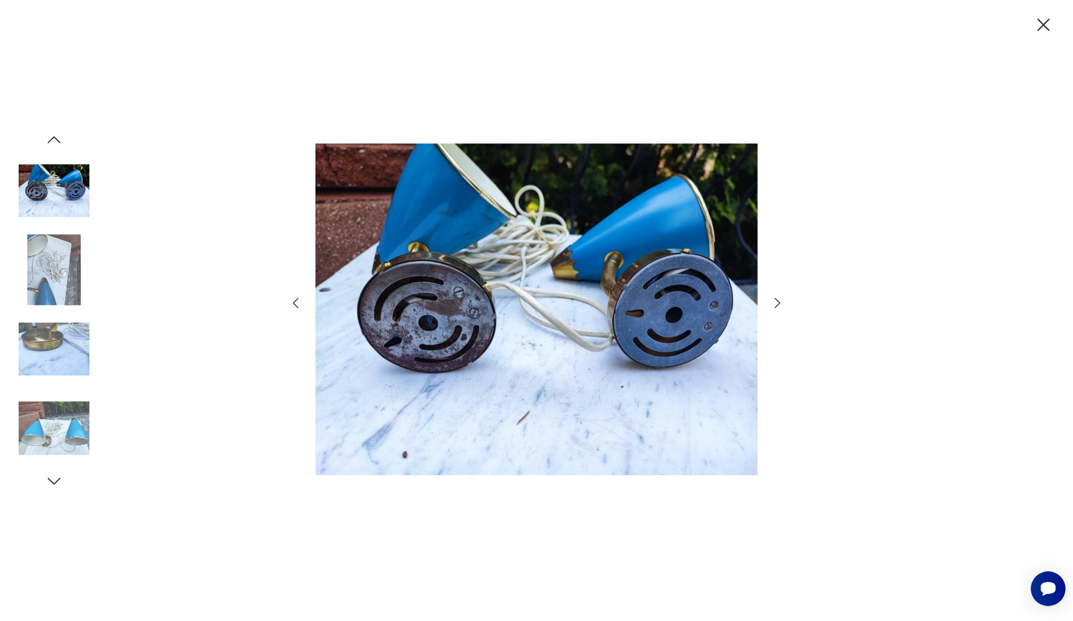
click at [54, 340] on img at bounding box center [54, 349] width 71 height 71
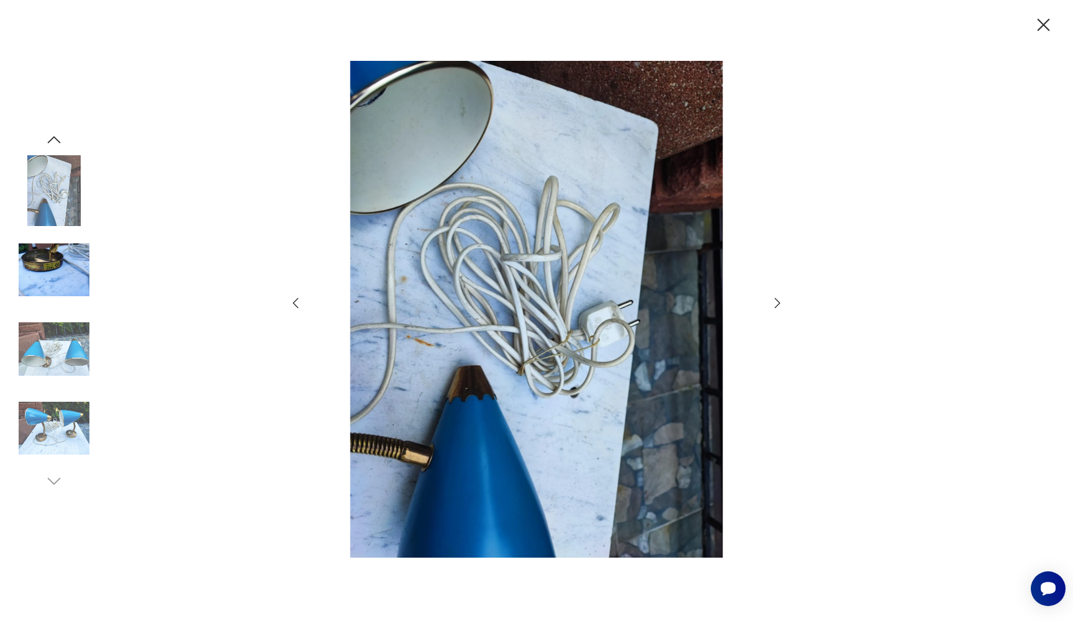
click at [50, 359] on img at bounding box center [54, 349] width 71 height 71
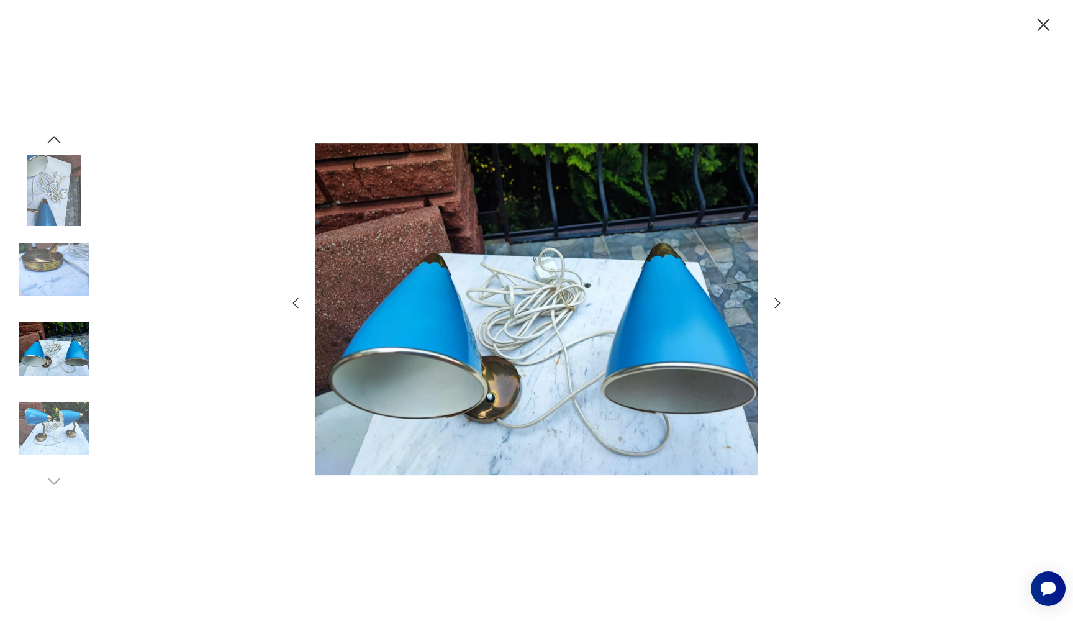
click at [50, 381] on img at bounding box center [54, 349] width 71 height 71
click at [50, 408] on img at bounding box center [54, 428] width 71 height 71
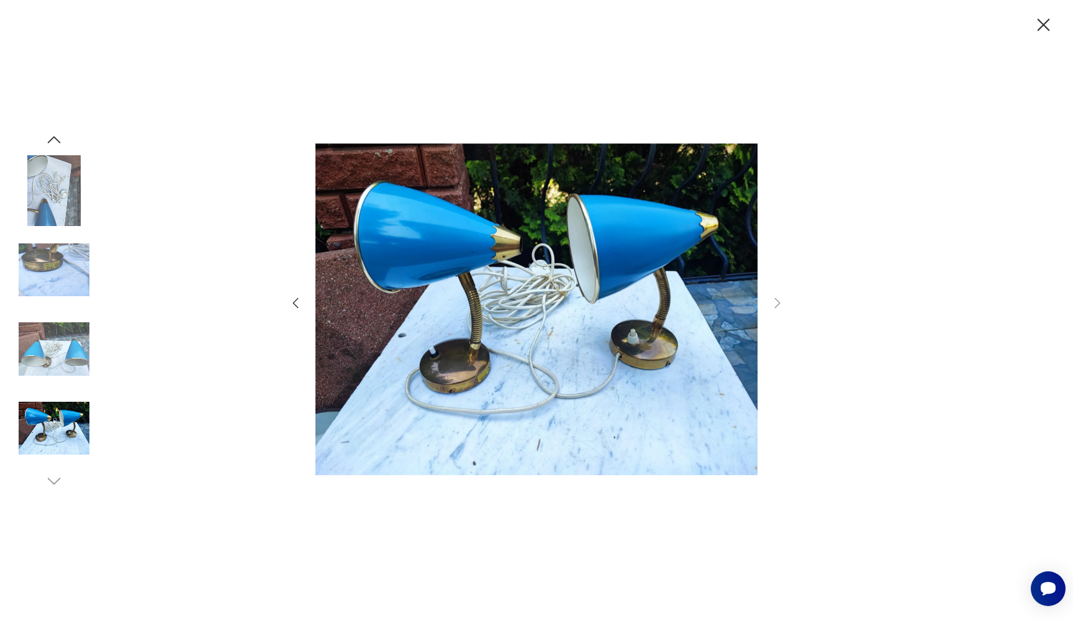
click at [1042, 30] on icon "button" at bounding box center [1044, 25] width 22 height 22
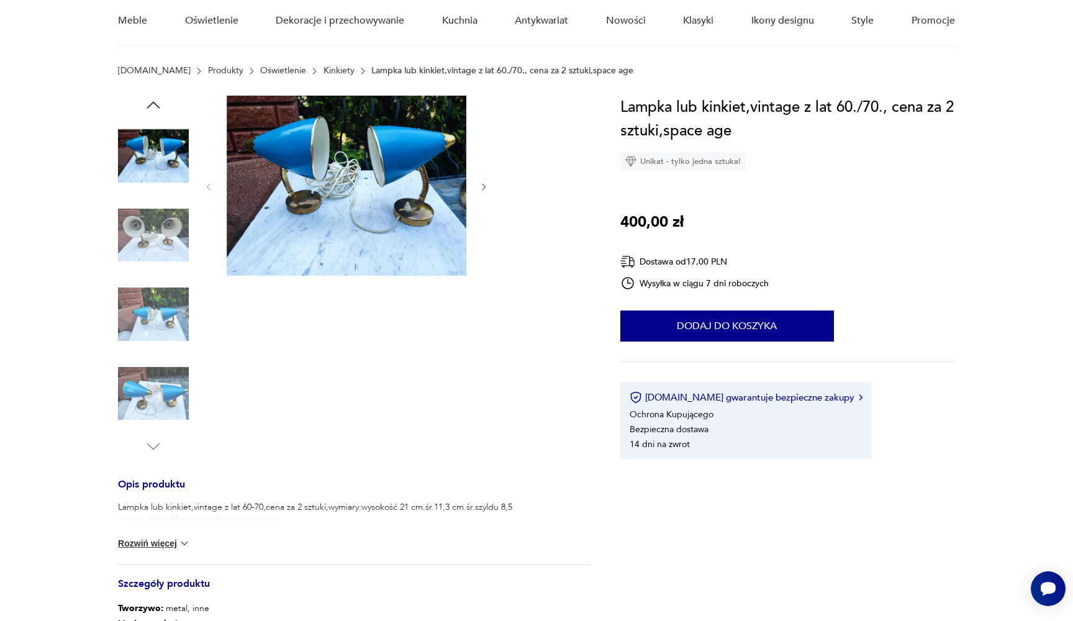
scroll to position [120, 0]
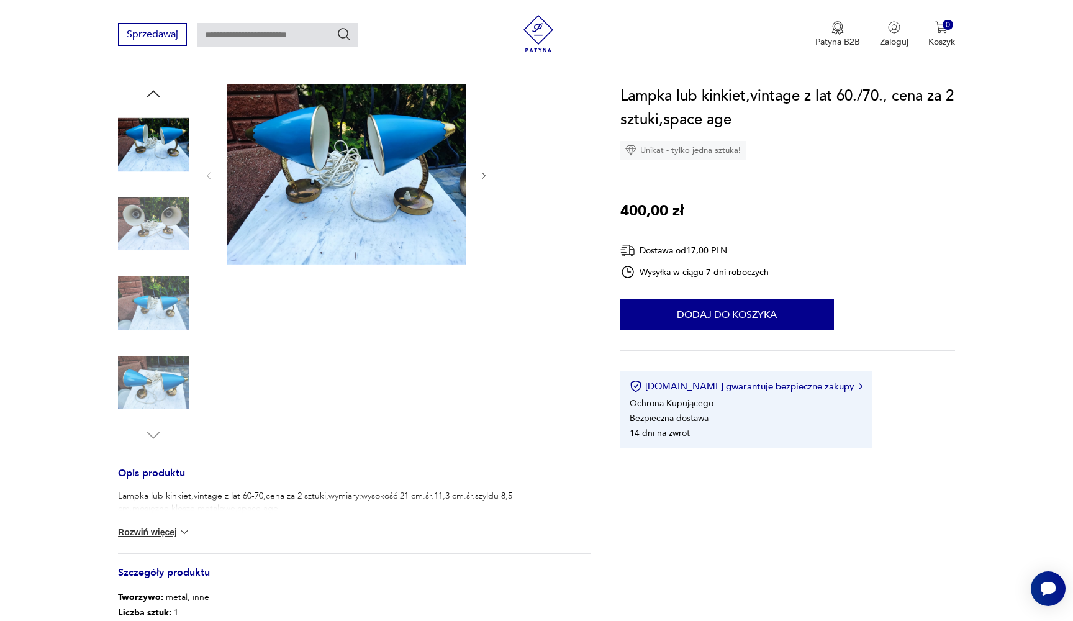
click at [155, 536] on button "Rozwiń więcej" at bounding box center [154, 532] width 72 height 12
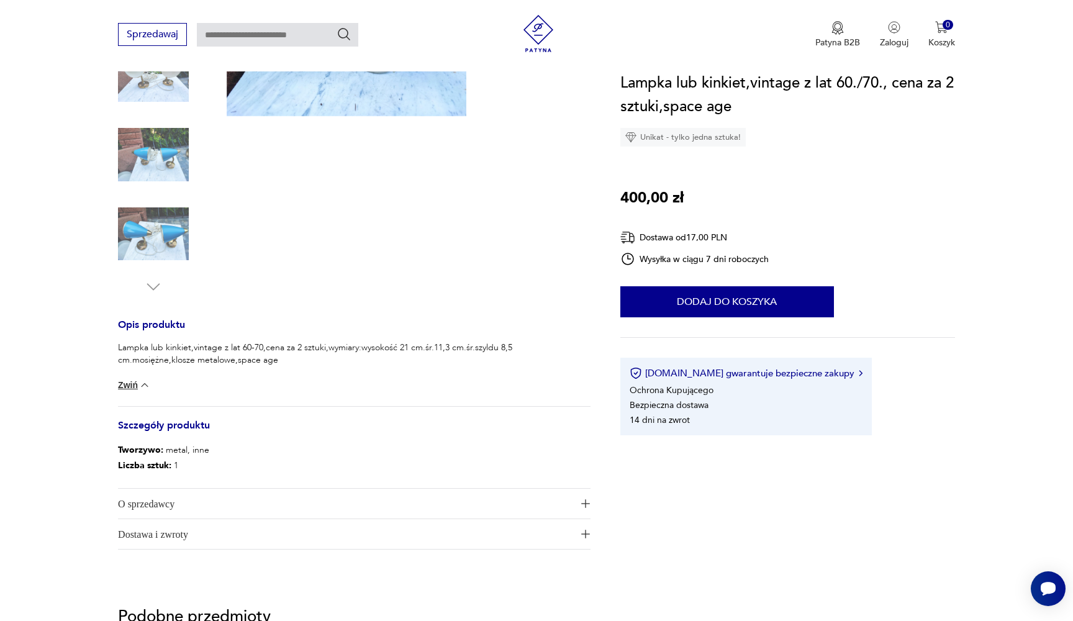
scroll to position [277, 0]
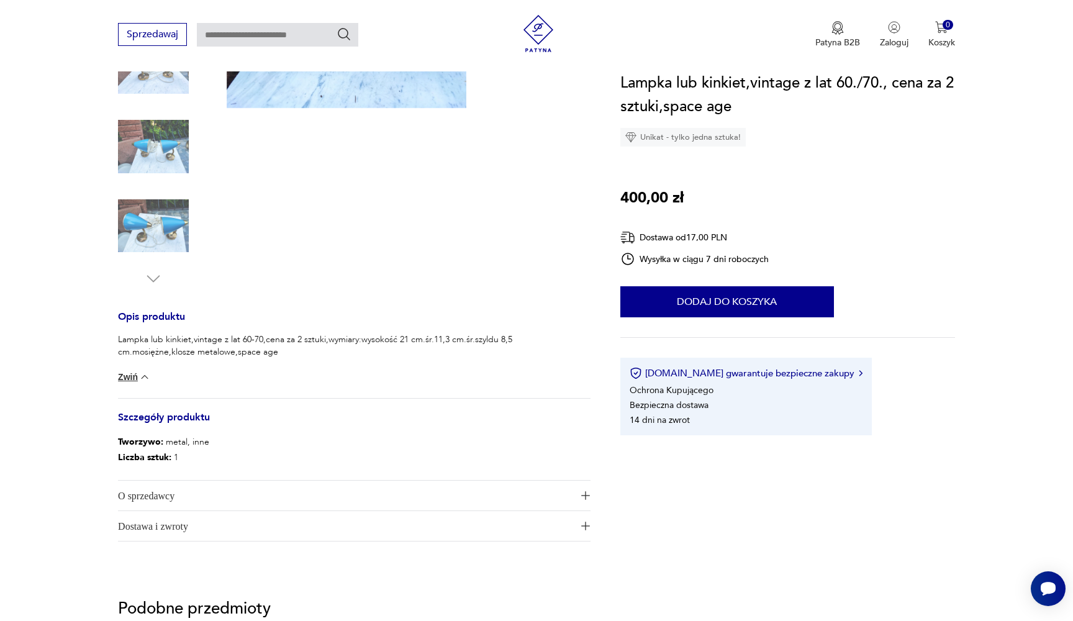
click at [161, 497] on span "O sprzedawcy" at bounding box center [345, 496] width 455 height 30
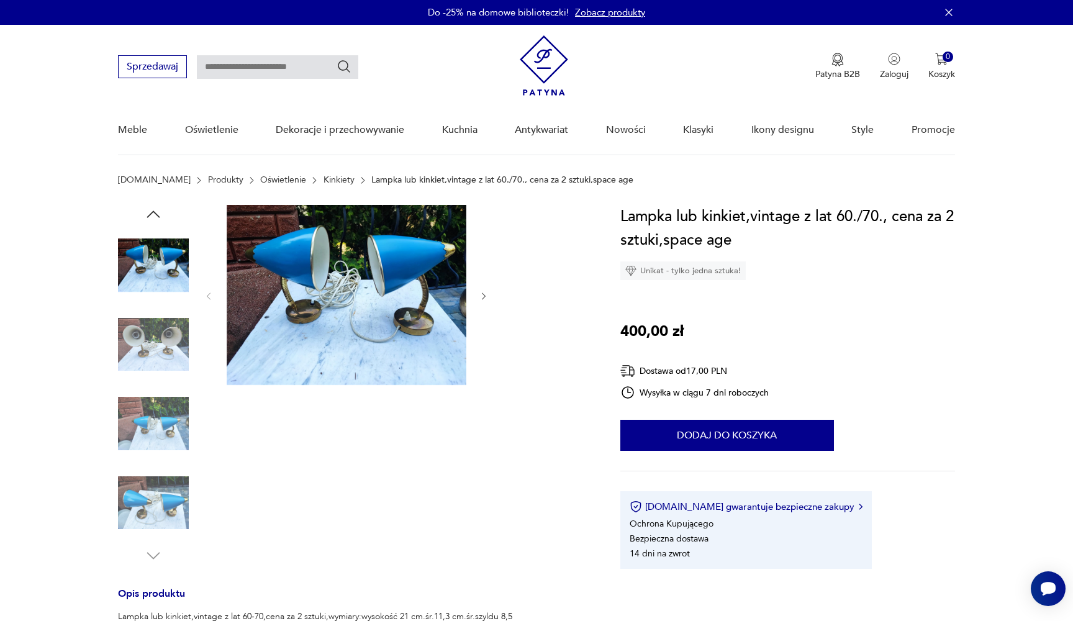
scroll to position [0, 0]
click at [365, 307] on img at bounding box center [347, 295] width 240 height 180
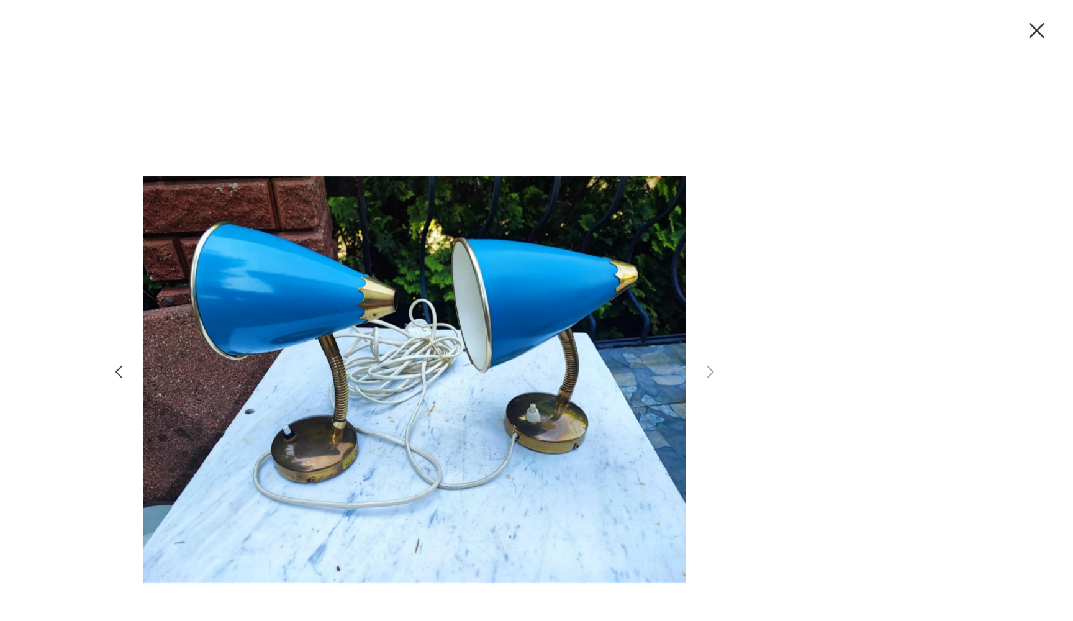
scroll to position [30, 0]
click at [1033, 21] on icon "button" at bounding box center [1044, 25] width 22 height 22
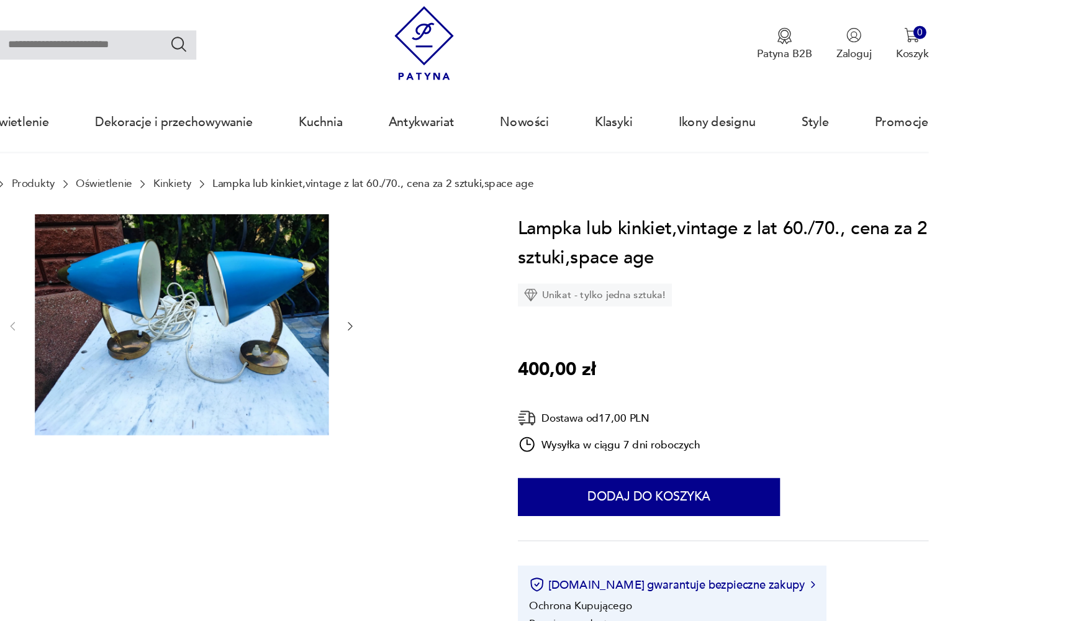
click at [307, 242] on div at bounding box center [354, 355] width 473 height 360
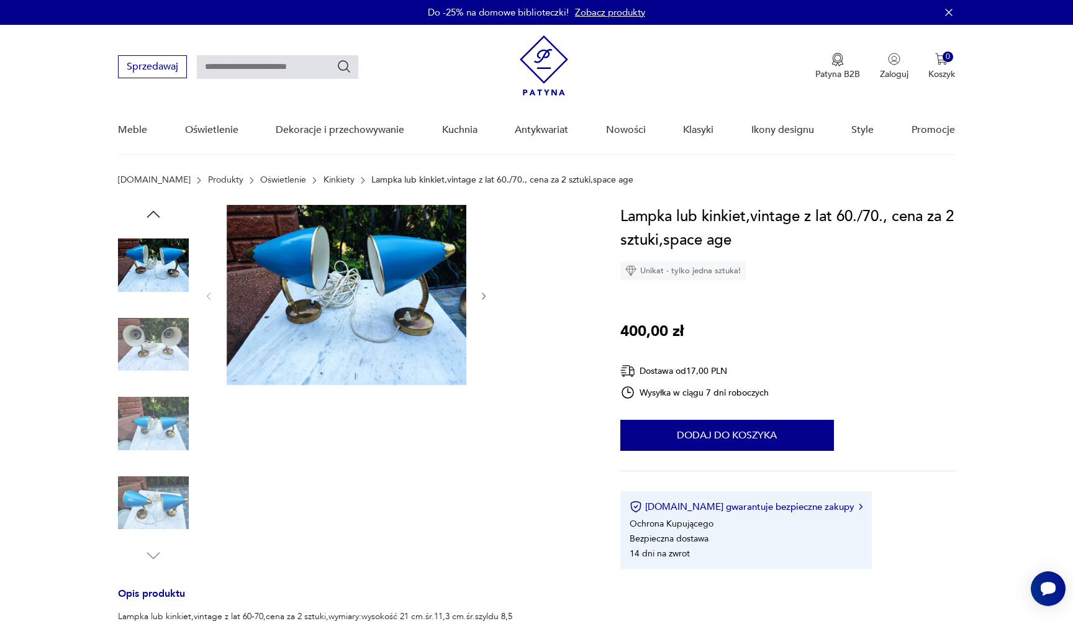
click at [381, 291] on img at bounding box center [347, 295] width 240 height 180
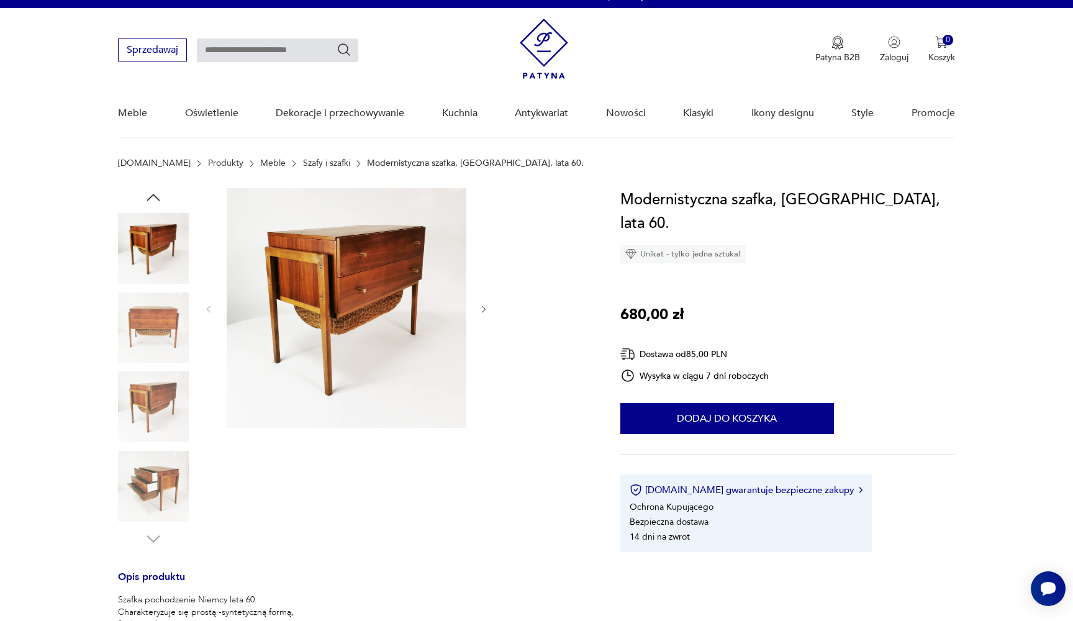
click at [420, 336] on img at bounding box center [347, 308] width 240 height 240
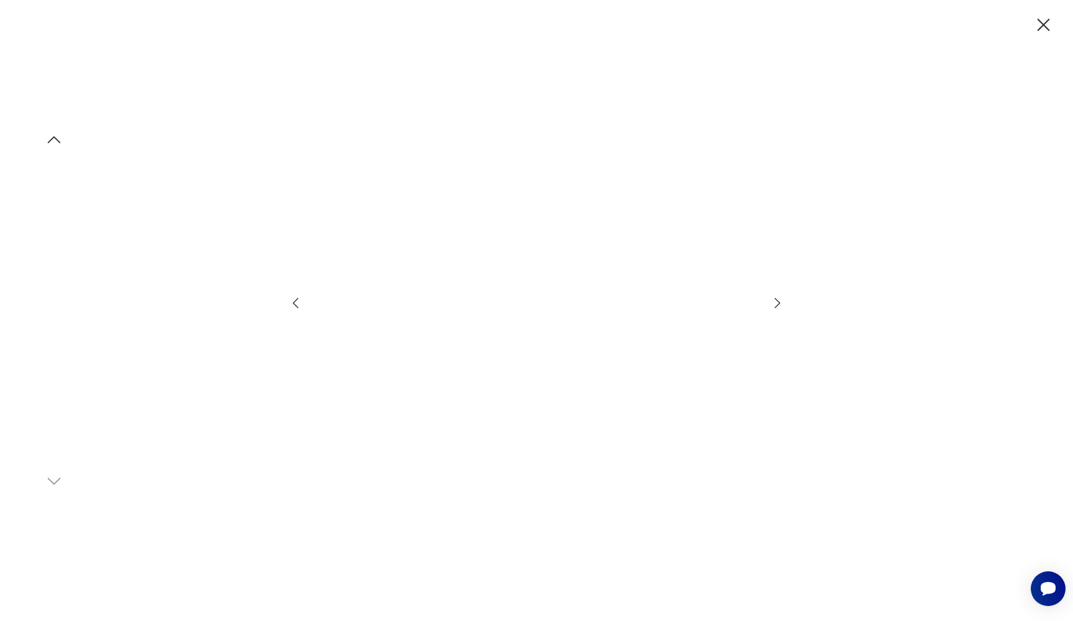
click at [70, 204] on img at bounding box center [54, 190] width 71 height 71
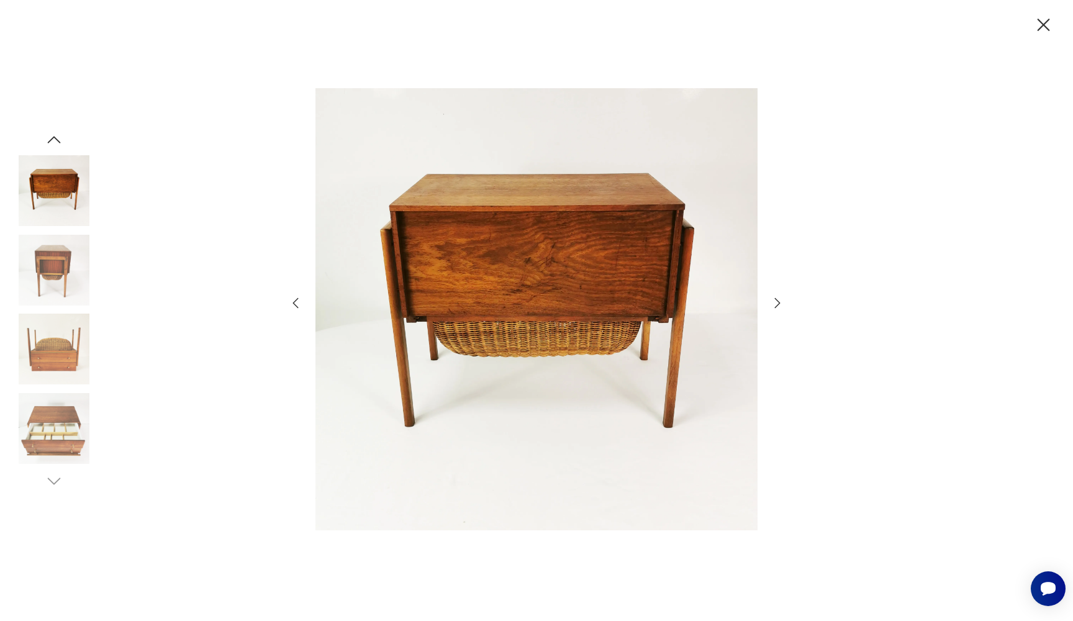
click at [61, 263] on img at bounding box center [54, 270] width 71 height 71
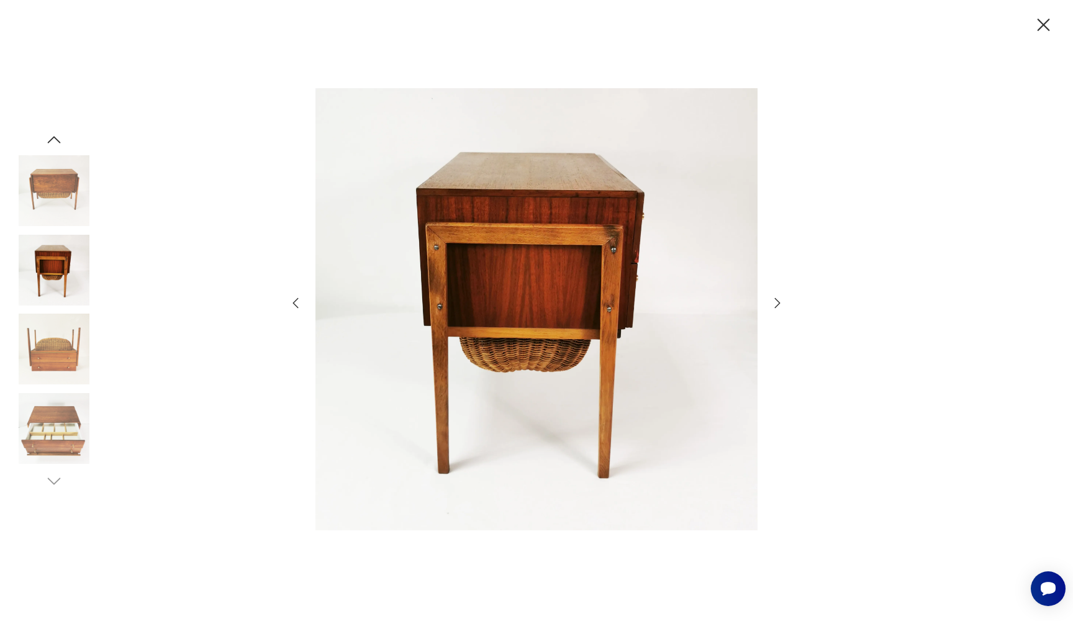
click at [62, 343] on img at bounding box center [54, 349] width 71 height 71
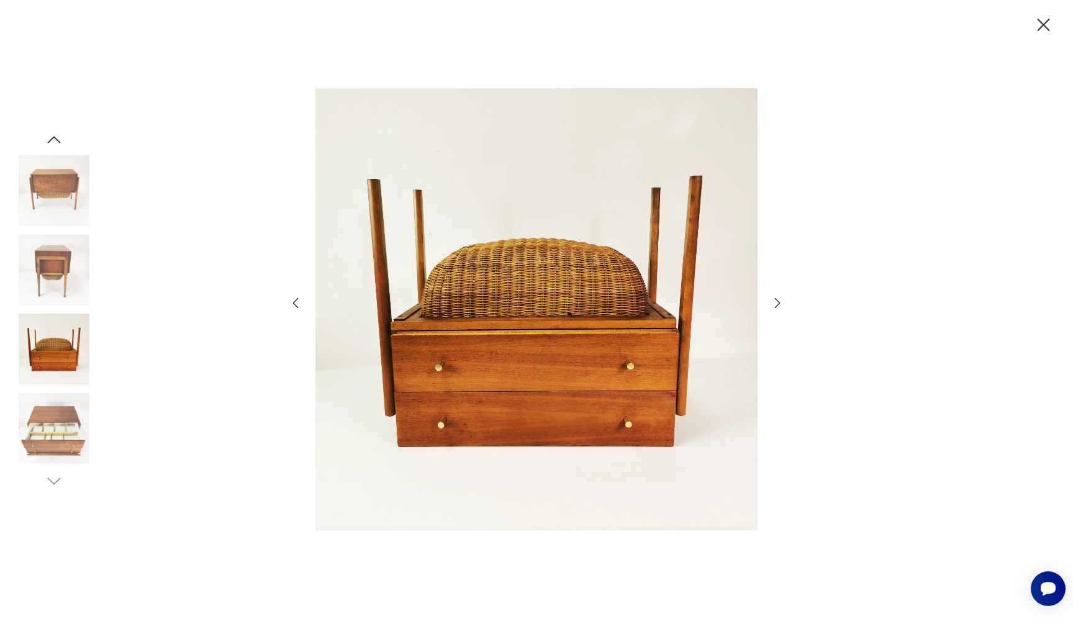
click at [66, 401] on img at bounding box center [54, 428] width 71 height 71
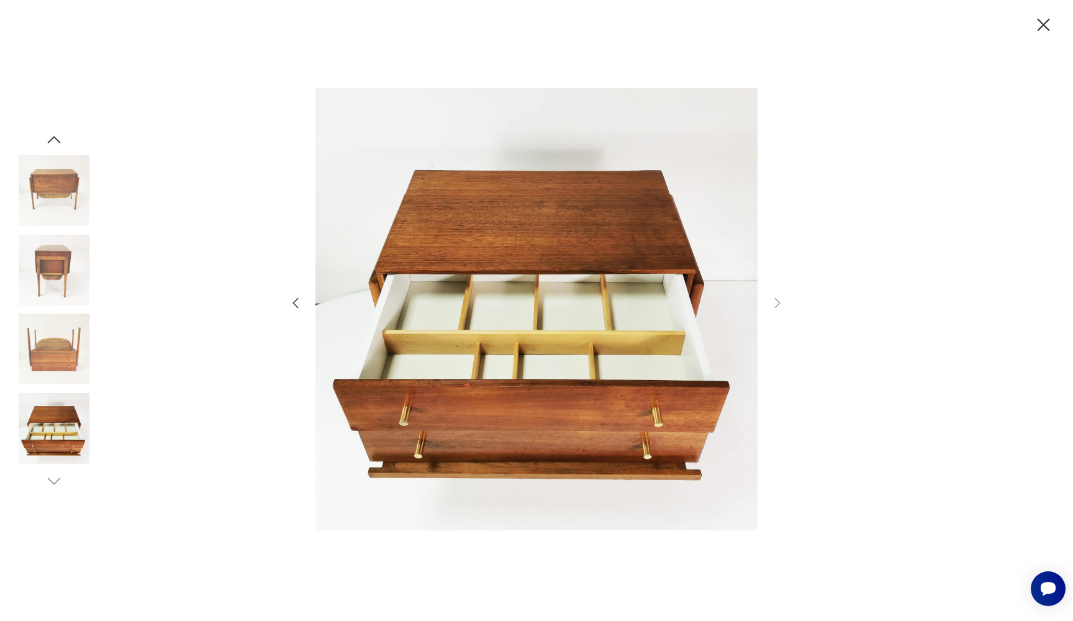
click at [51, 134] on icon "button" at bounding box center [54, 139] width 19 height 19
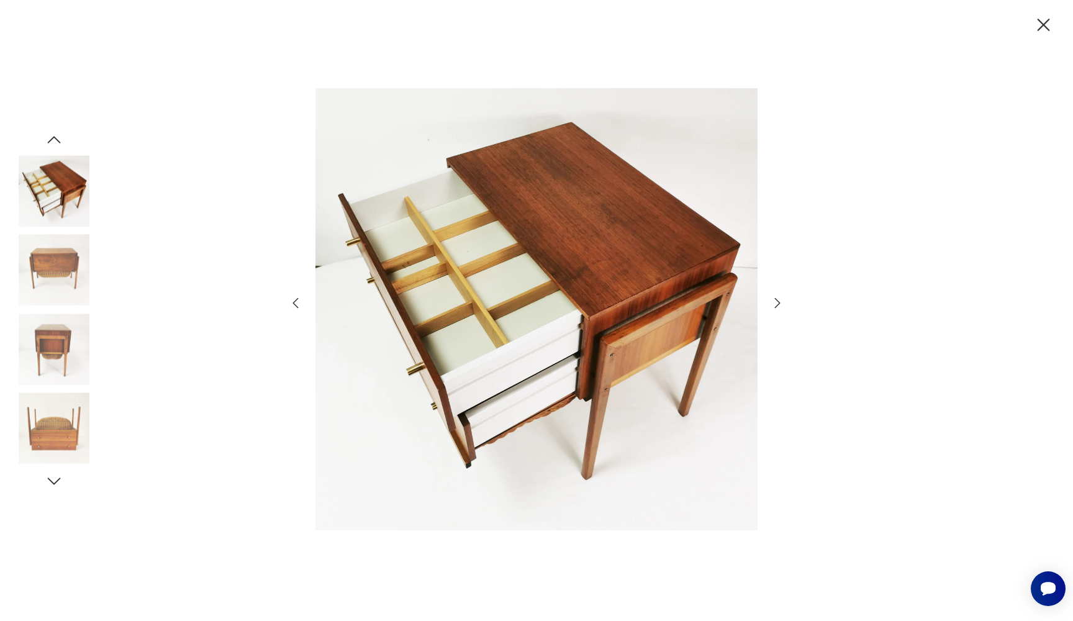
click at [53, 134] on icon "button" at bounding box center [54, 139] width 19 height 19
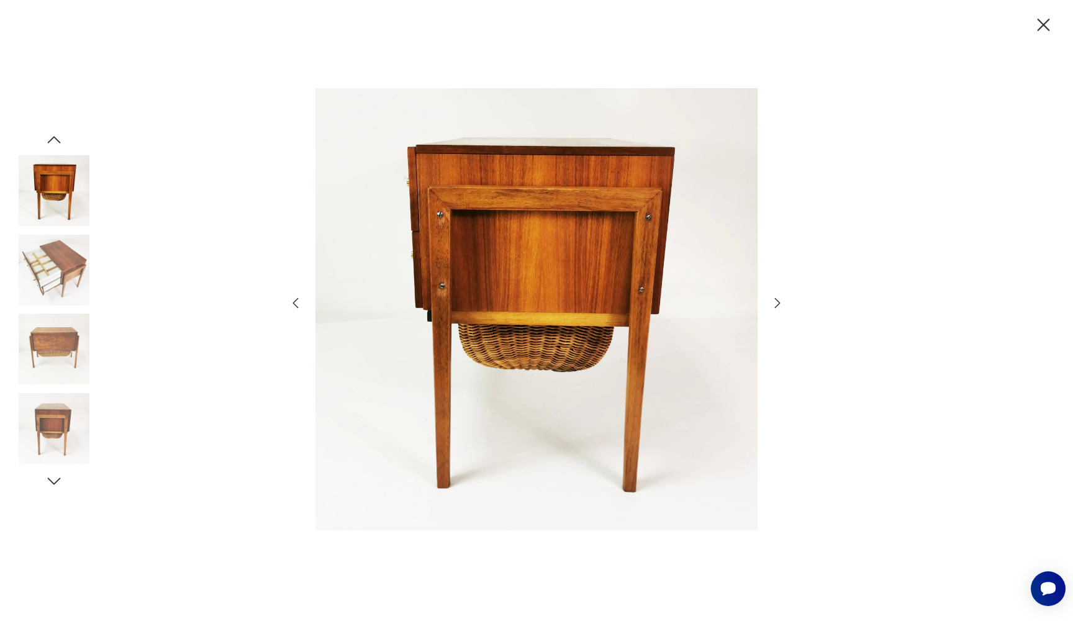
click at [56, 135] on icon "button" at bounding box center [54, 139] width 19 height 19
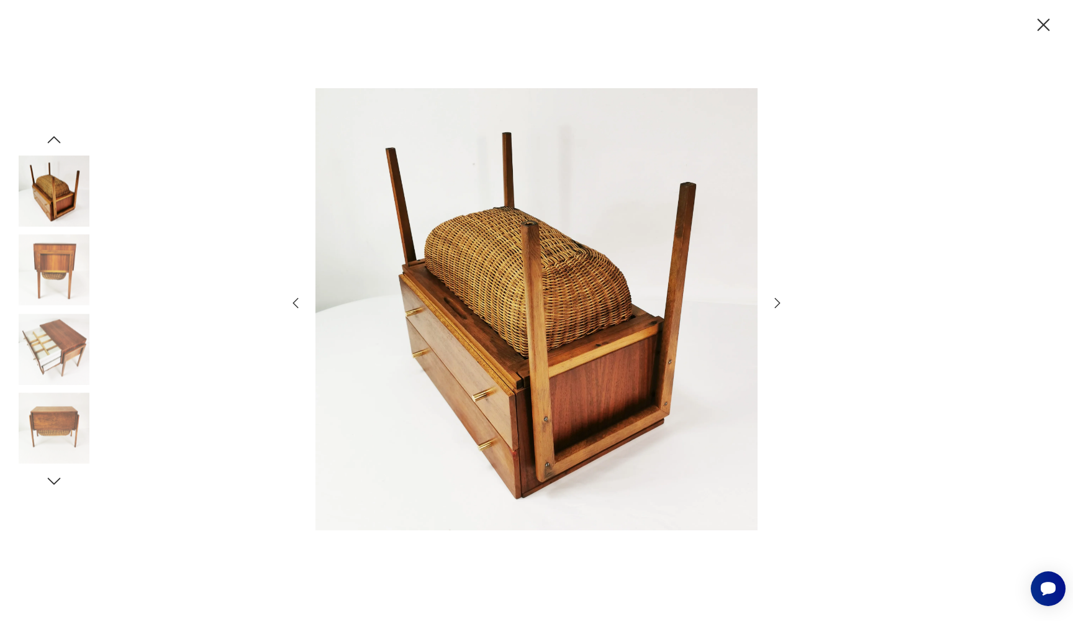
click at [56, 135] on icon "button" at bounding box center [54, 139] width 19 height 19
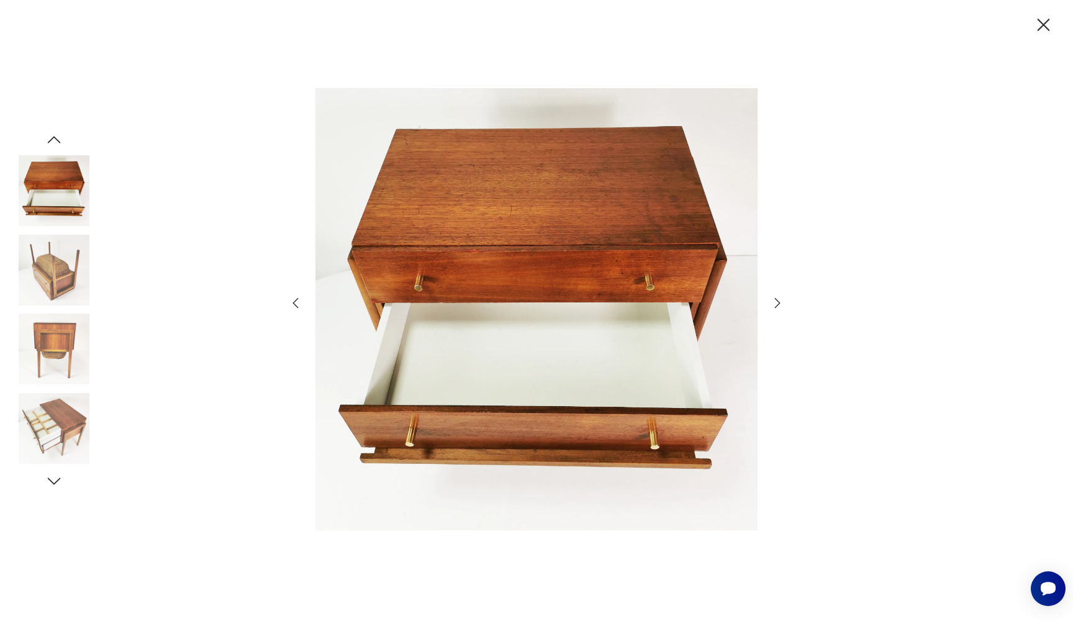
click at [56, 135] on icon "button" at bounding box center [54, 139] width 19 height 19
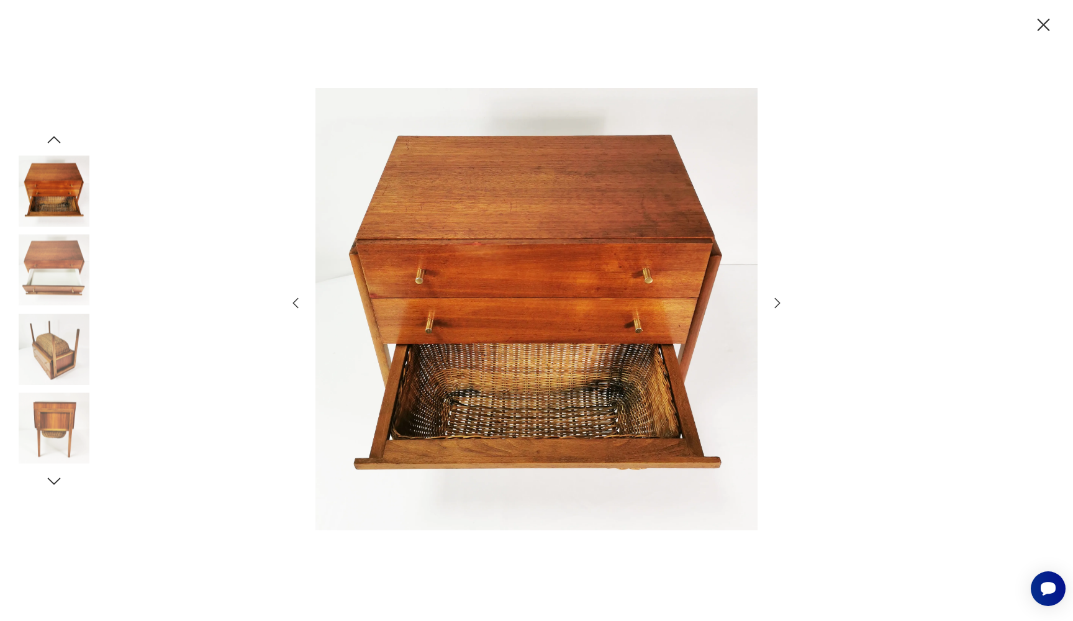
click at [56, 135] on icon "button" at bounding box center [54, 139] width 19 height 19
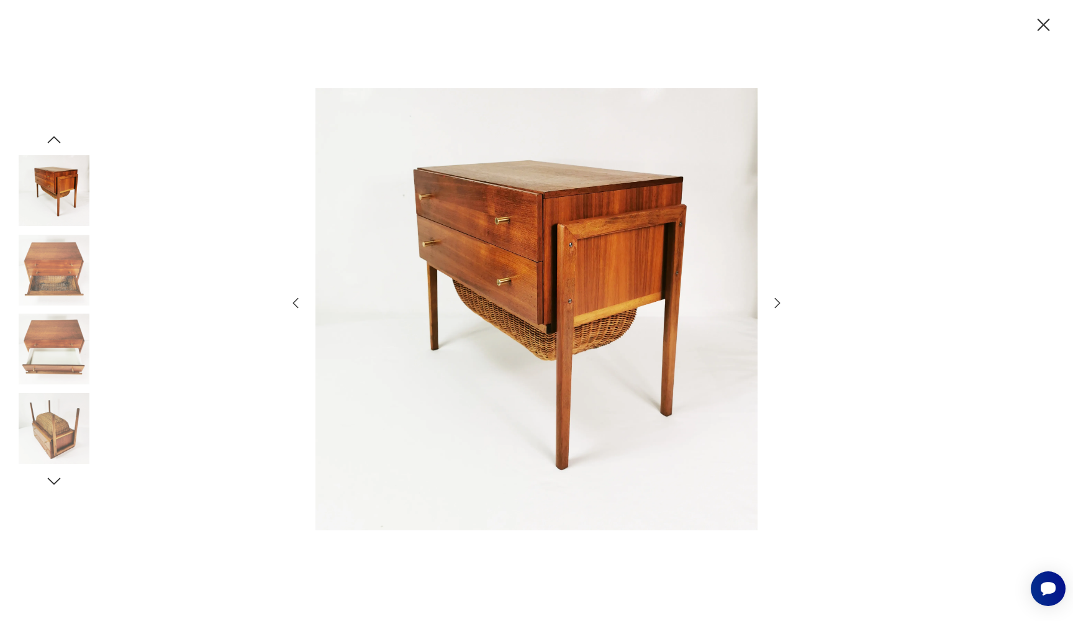
click at [57, 183] on img at bounding box center [54, 190] width 71 height 71
click at [57, 143] on icon "button" at bounding box center [54, 139] width 19 height 19
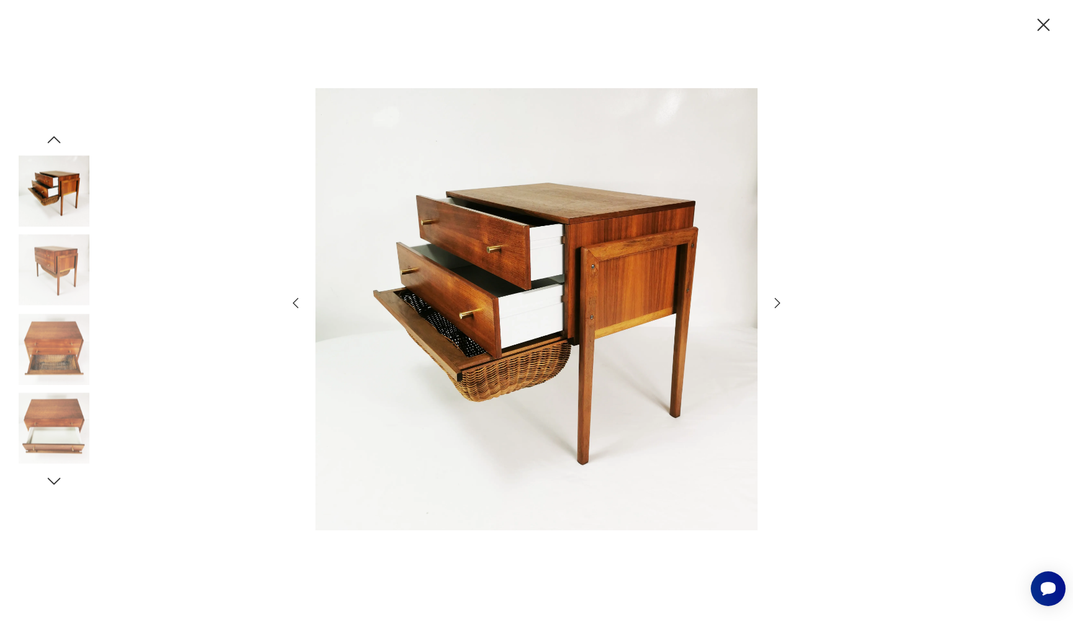
click at [57, 143] on icon "button" at bounding box center [54, 139] width 19 height 19
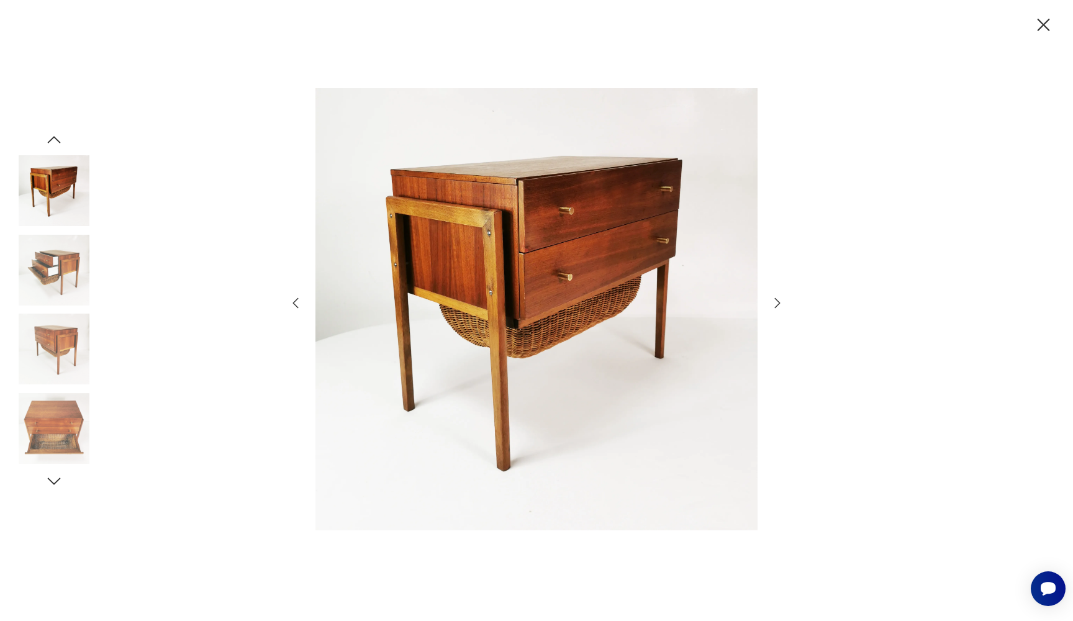
click at [61, 197] on img at bounding box center [54, 190] width 71 height 71
click at [1042, 21] on icon "button" at bounding box center [1044, 25] width 22 height 22
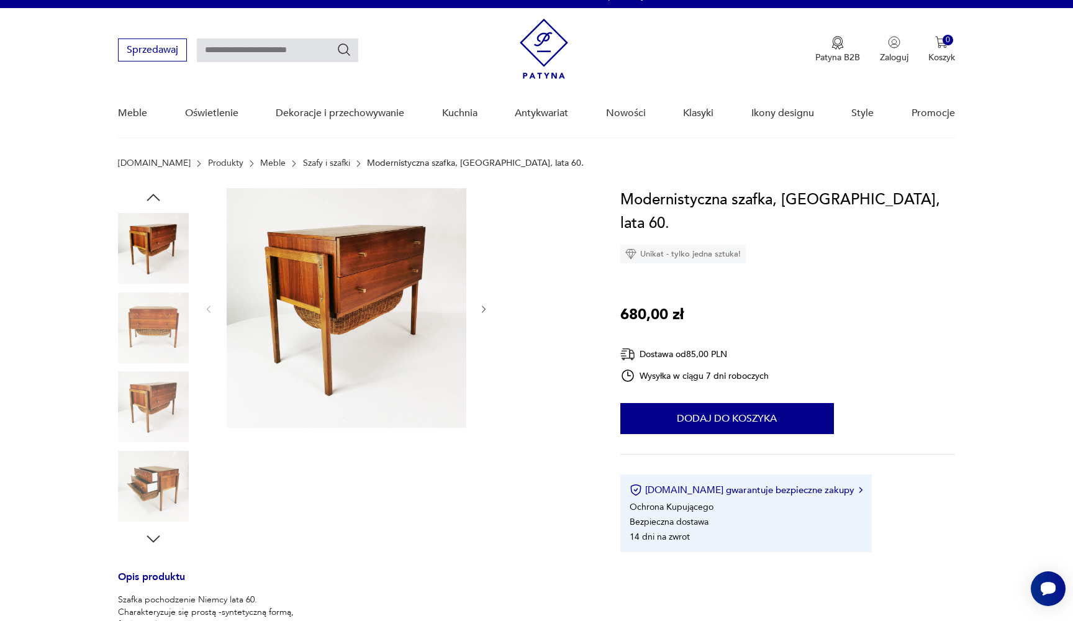
click at [153, 202] on icon "button" at bounding box center [153, 197] width 19 height 19
click at [152, 196] on icon "button" at bounding box center [153, 197] width 13 height 7
click at [149, 235] on img at bounding box center [153, 248] width 71 height 71
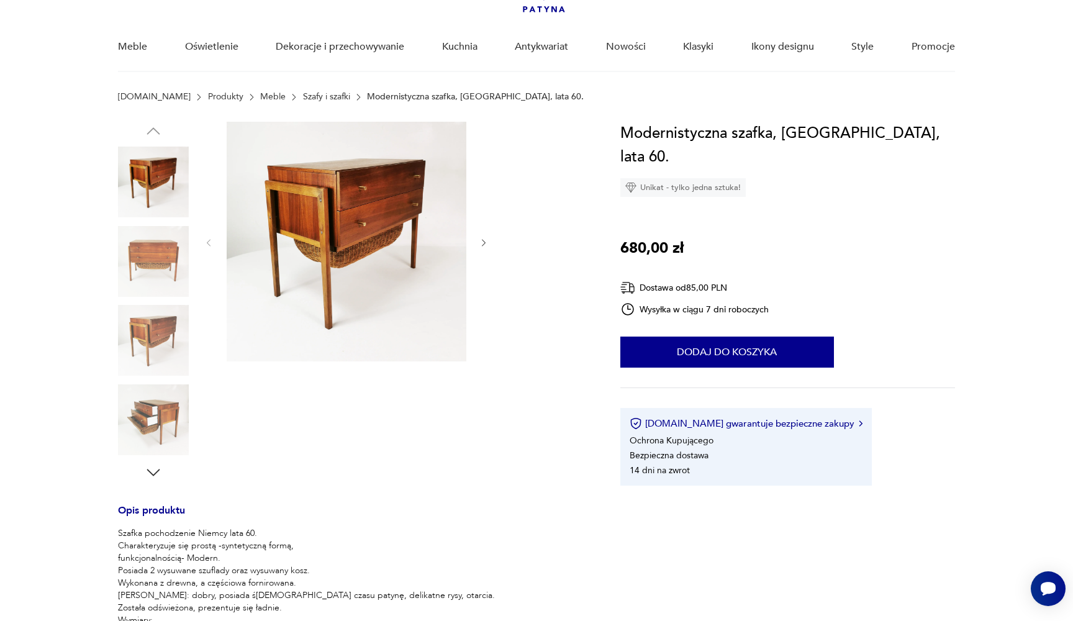
scroll to position [85, 0]
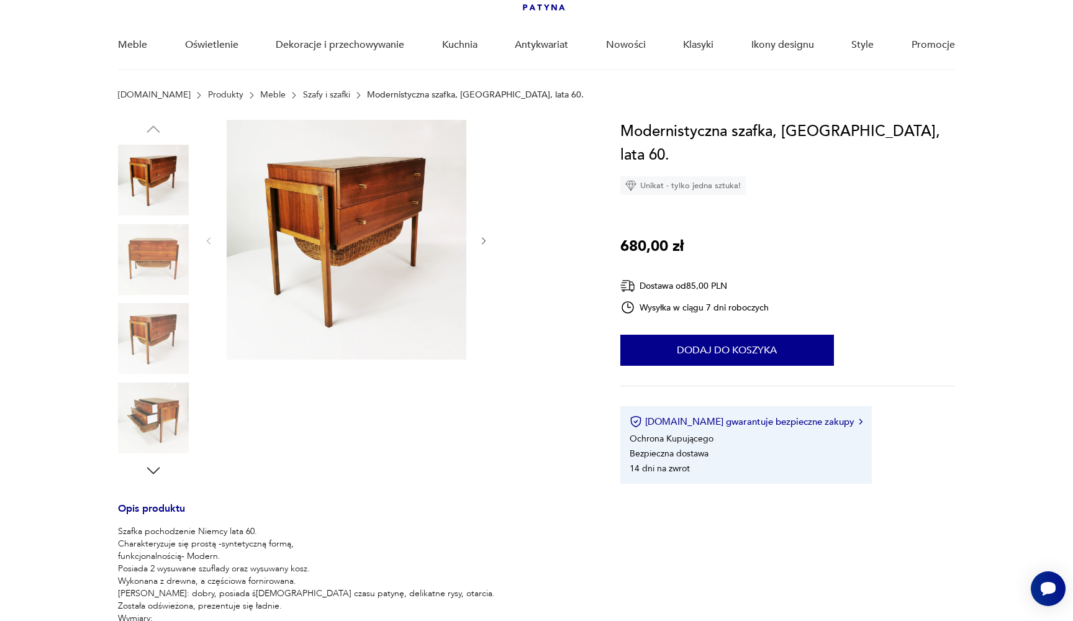
click at [151, 465] on icon "button" at bounding box center [153, 470] width 19 height 19
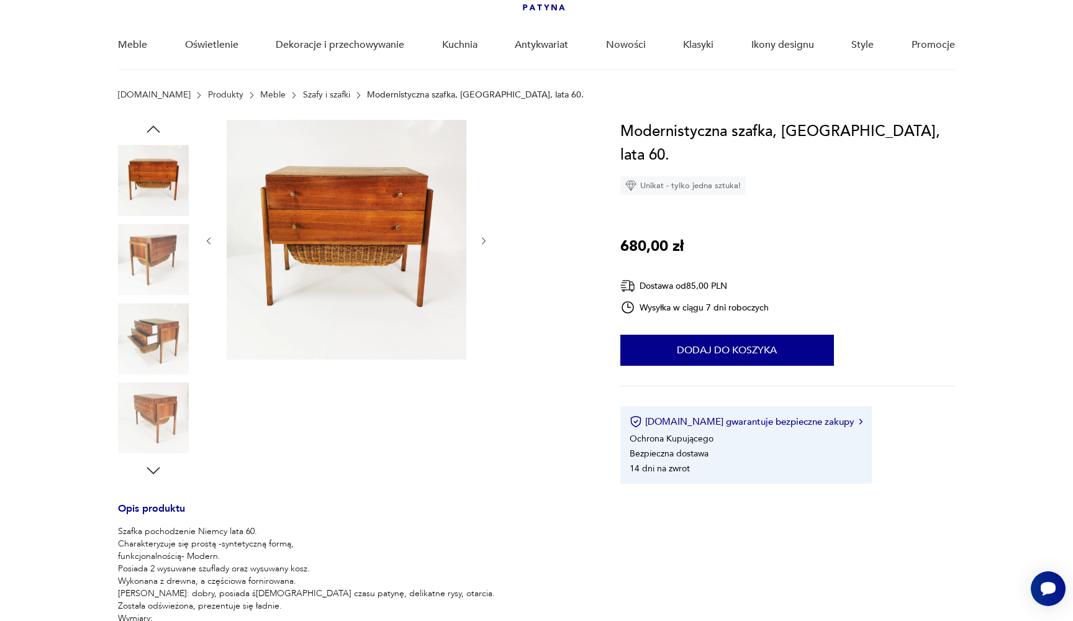
click at [151, 465] on icon "button" at bounding box center [153, 470] width 19 height 19
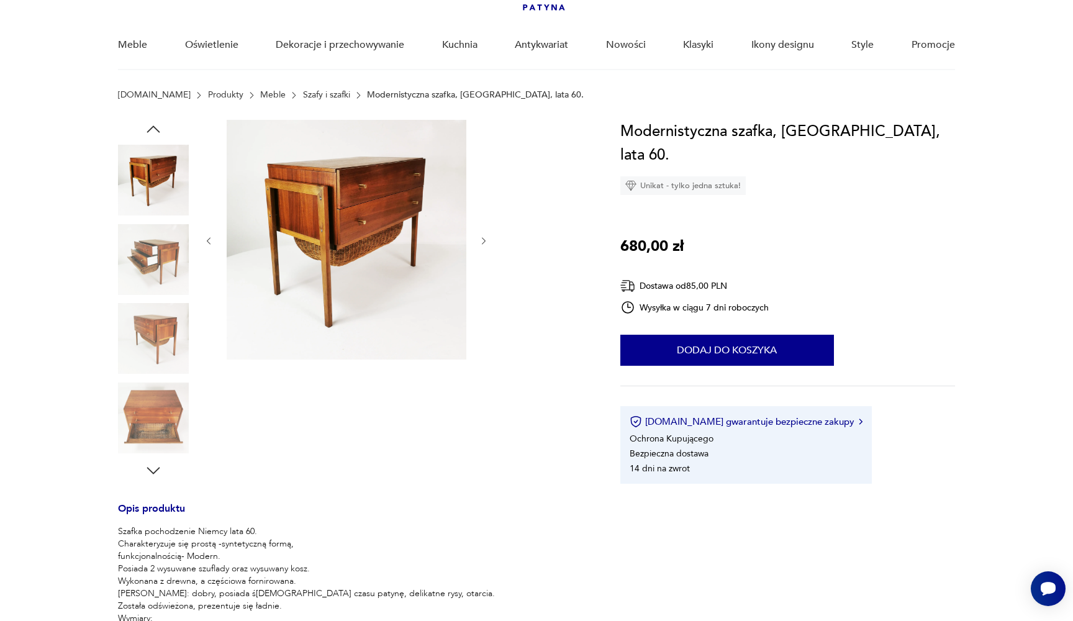
click at [151, 465] on icon "button" at bounding box center [153, 470] width 19 height 19
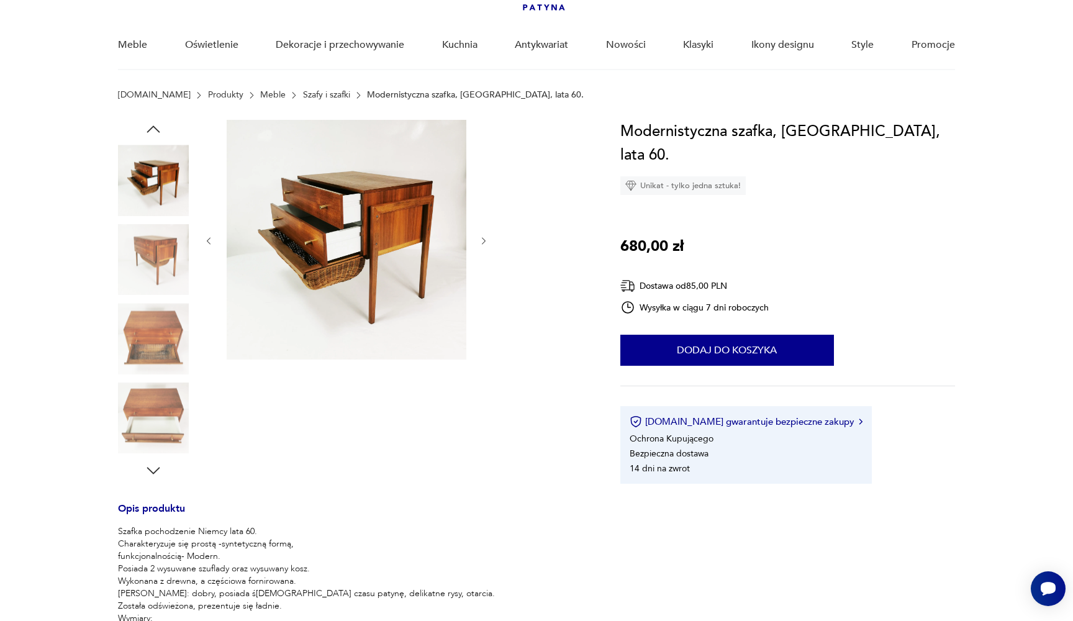
click at [151, 465] on icon "button" at bounding box center [153, 470] width 19 height 19
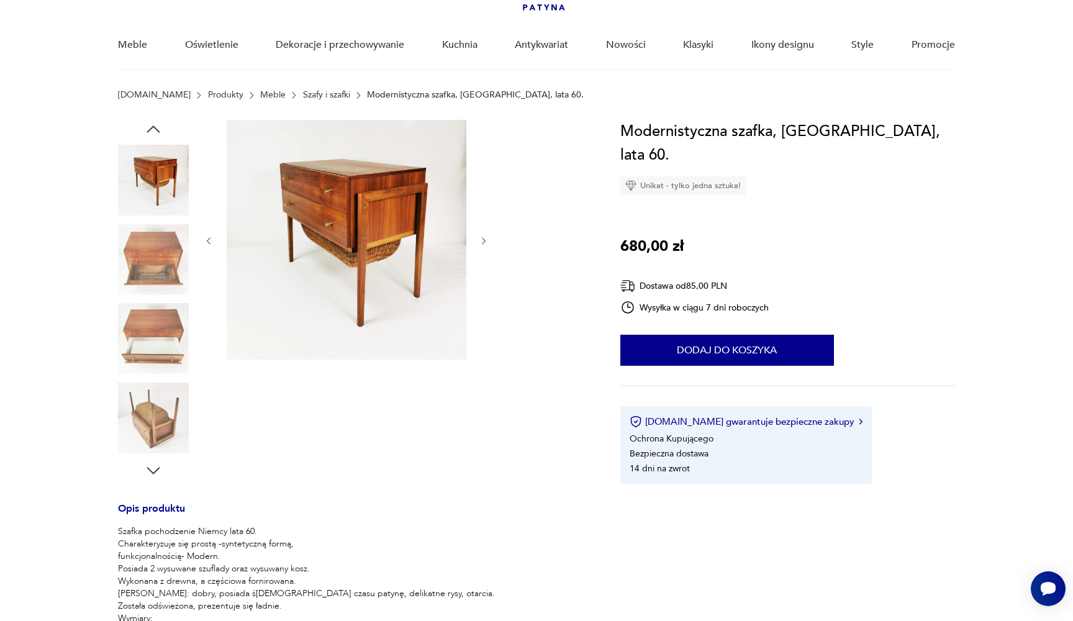
click at [156, 473] on icon "button" at bounding box center [153, 470] width 19 height 19
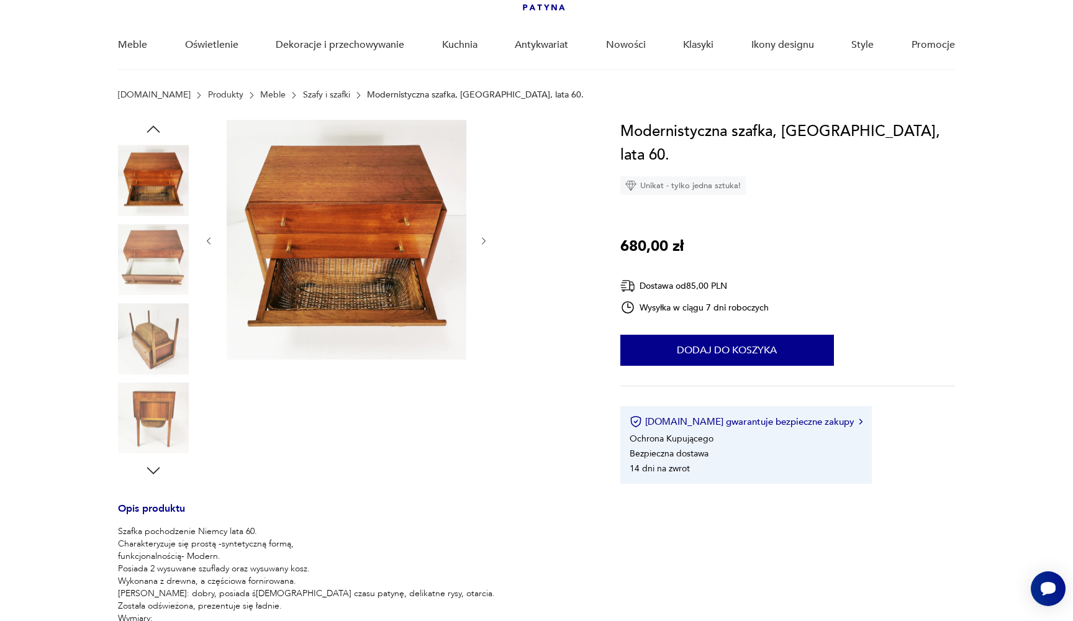
click at [156, 473] on icon "button" at bounding box center [153, 470] width 19 height 19
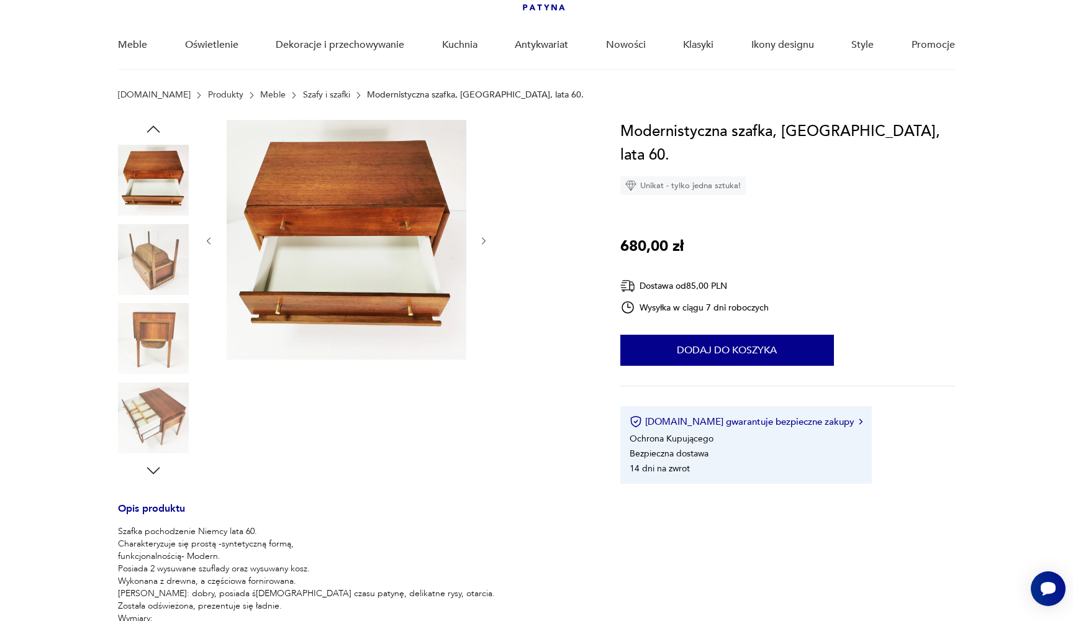
click at [152, 400] on img at bounding box center [153, 418] width 71 height 71
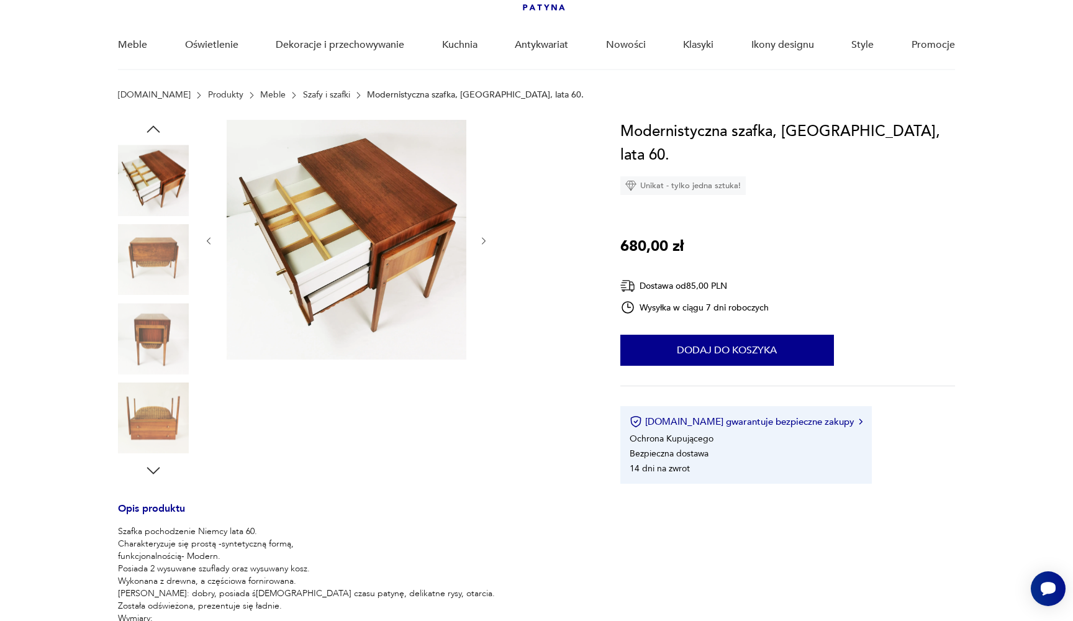
click at [347, 209] on img at bounding box center [347, 240] width 240 height 240
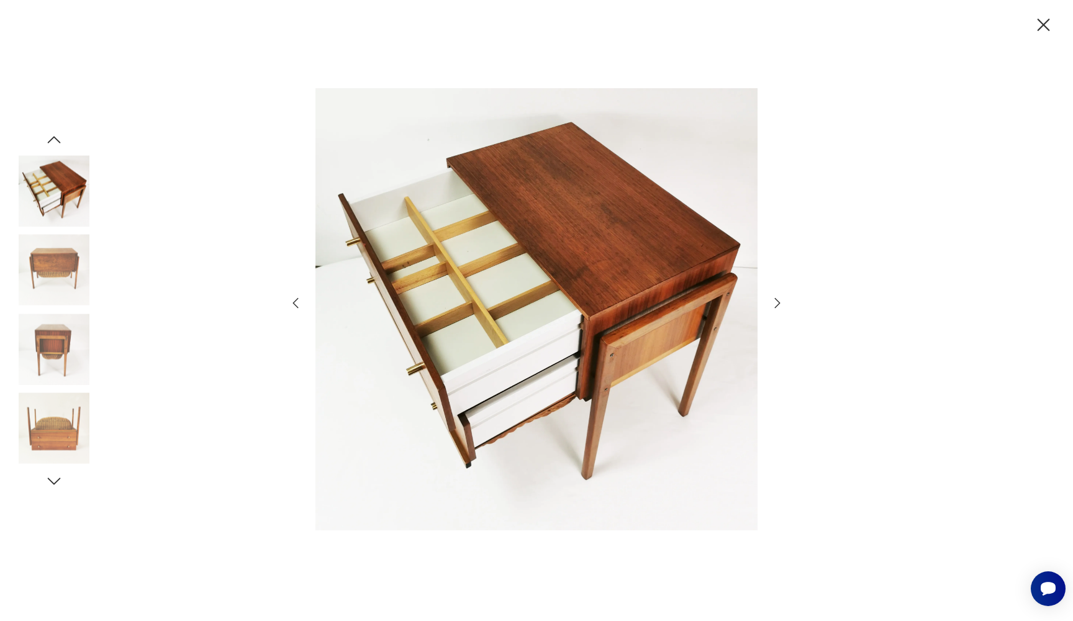
click at [1049, 25] on icon "button" at bounding box center [1044, 25] width 22 height 22
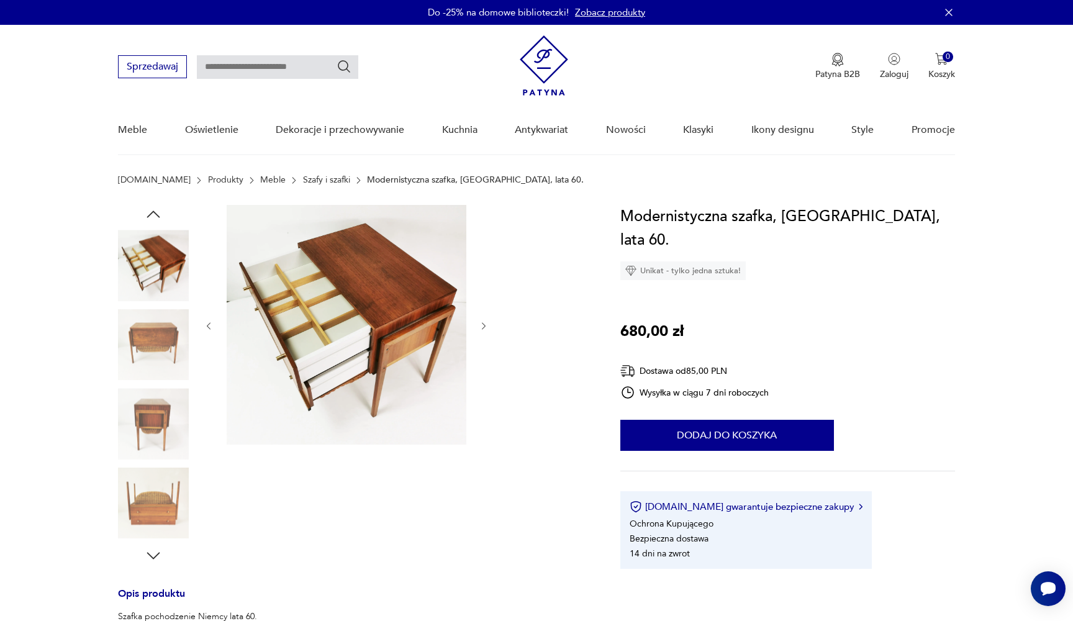
scroll to position [0, 0]
click at [148, 206] on icon "button" at bounding box center [153, 214] width 19 height 19
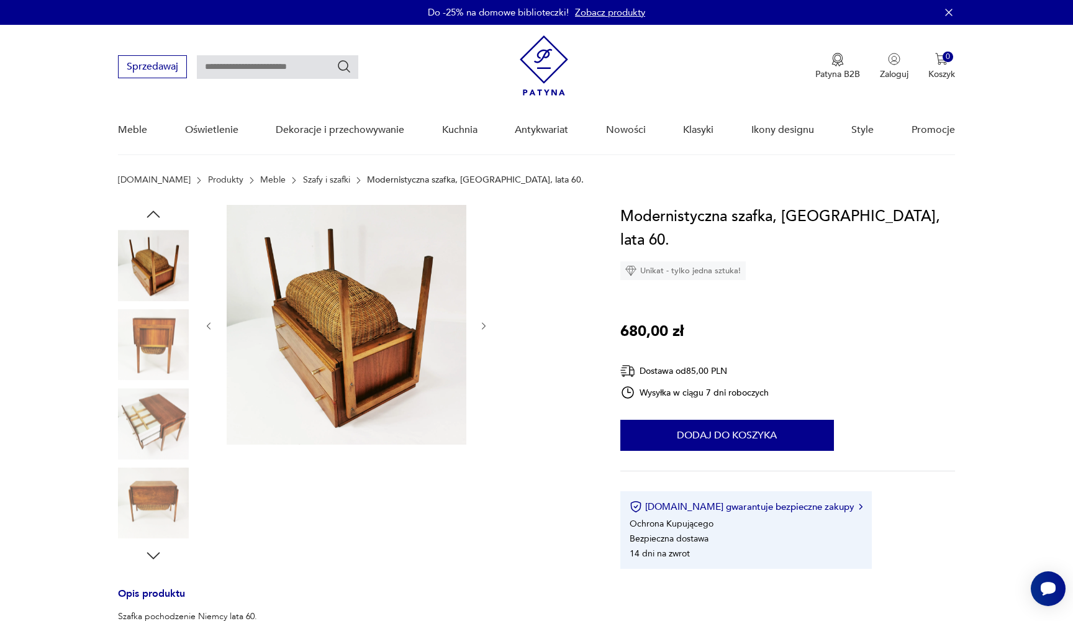
click at [148, 206] on icon "button" at bounding box center [153, 214] width 19 height 19
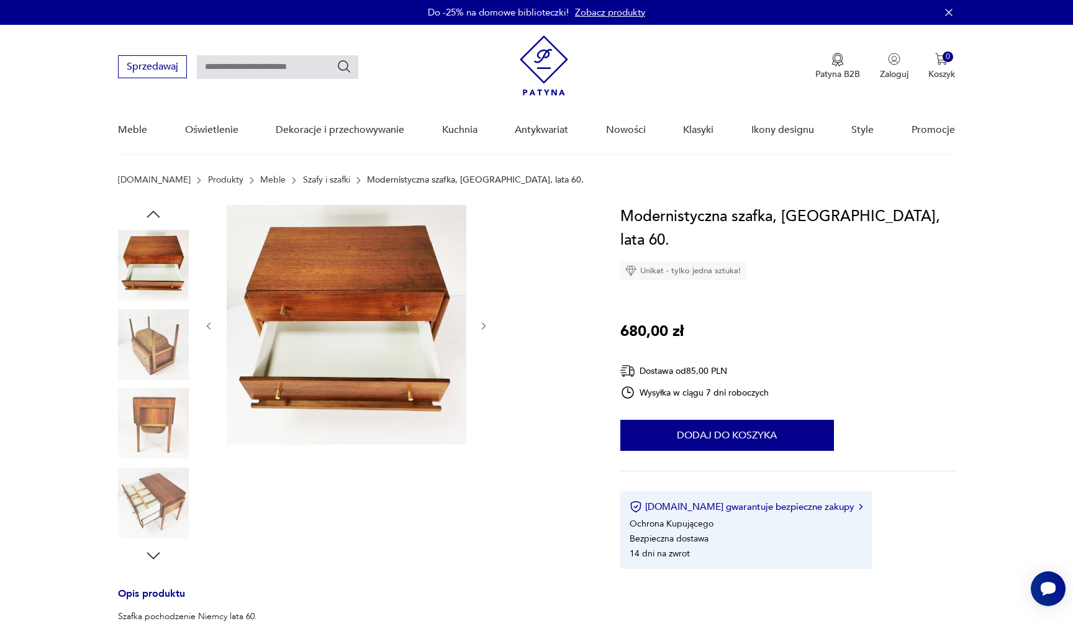
click at [148, 407] on img at bounding box center [153, 423] width 71 height 71
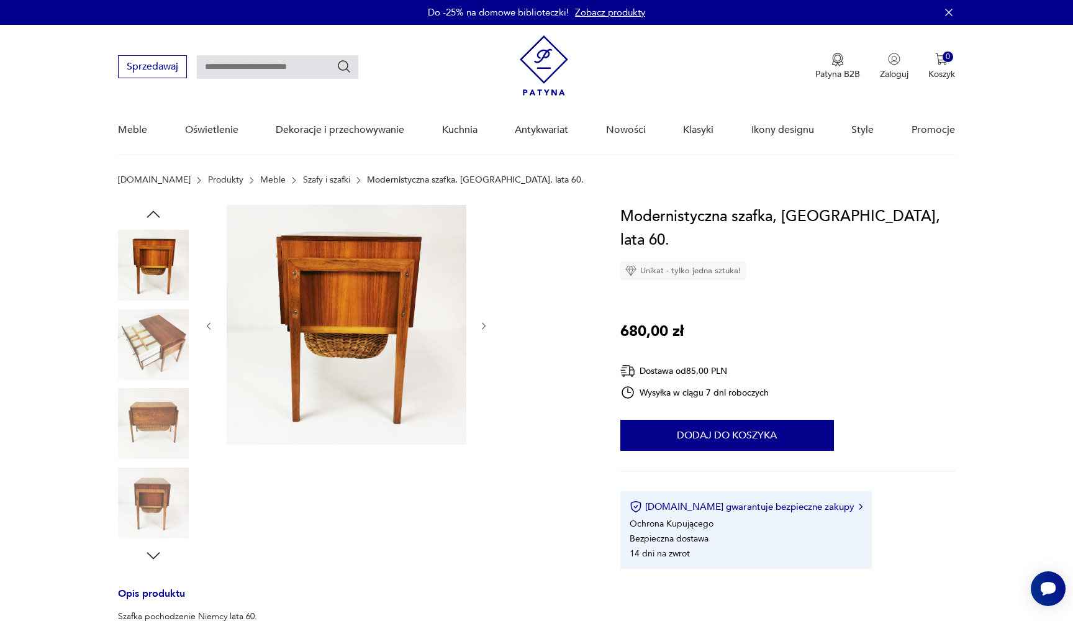
click at [151, 277] on img at bounding box center [153, 265] width 71 height 71
click at [152, 206] on icon "button" at bounding box center [153, 214] width 19 height 19
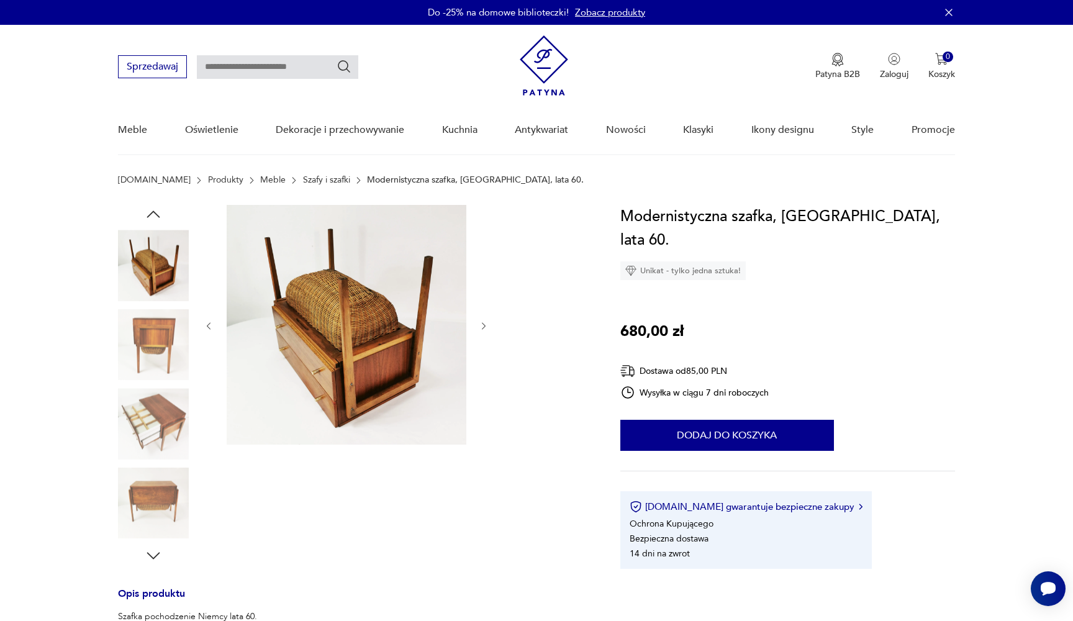
click at [152, 206] on icon "button" at bounding box center [153, 214] width 19 height 19
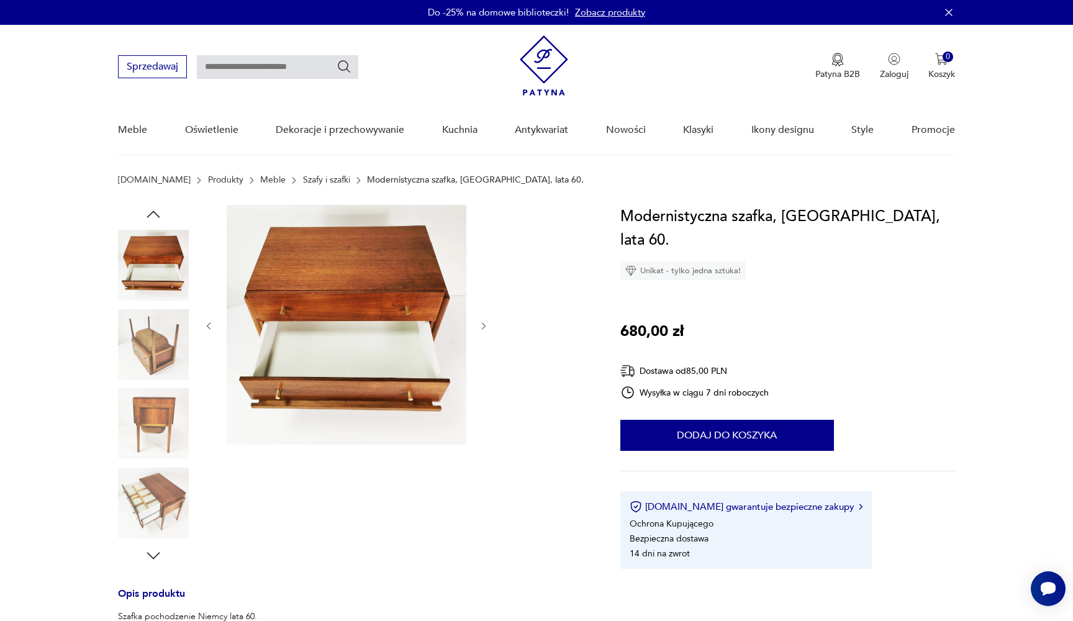
click at [152, 206] on icon "button" at bounding box center [153, 214] width 19 height 19
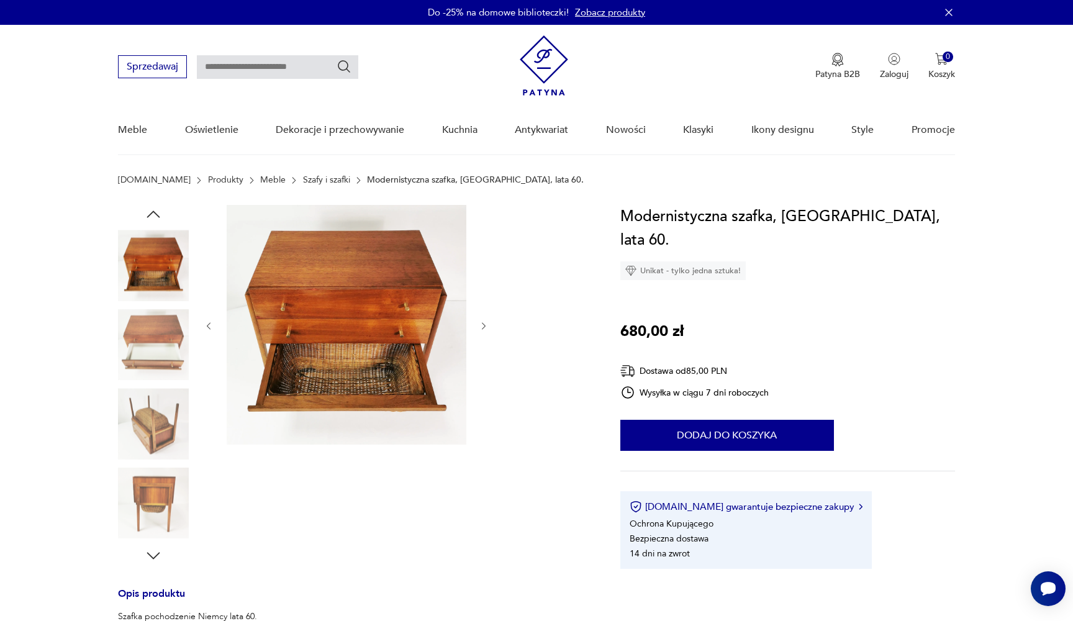
click at [152, 206] on icon "button" at bounding box center [153, 214] width 19 height 19
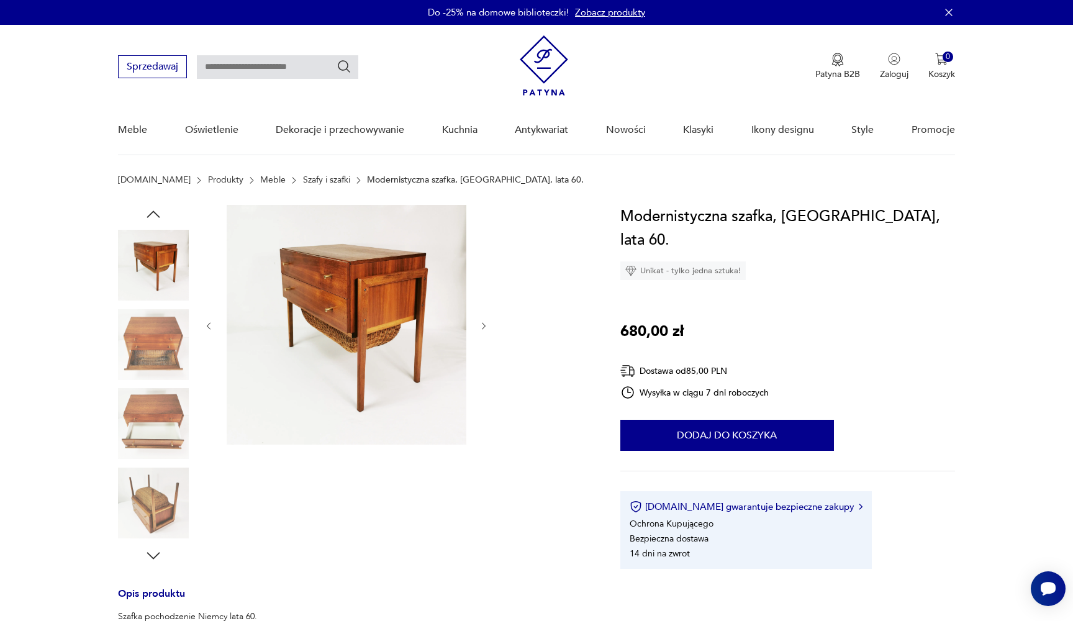
click at [152, 206] on icon "button" at bounding box center [153, 214] width 19 height 19
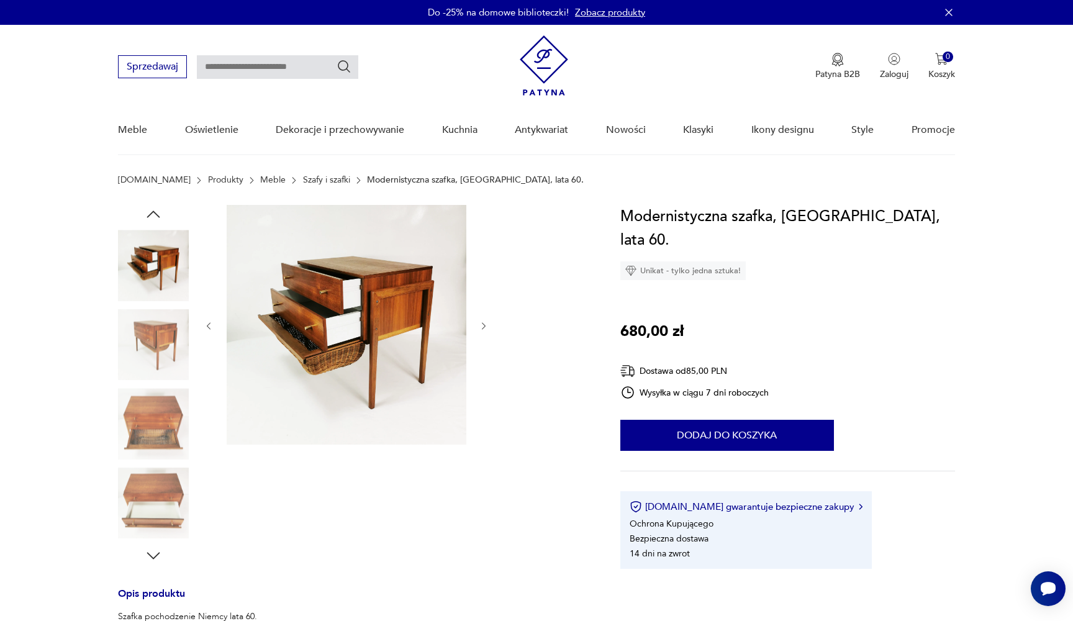
click at [152, 206] on icon "button" at bounding box center [153, 214] width 19 height 19
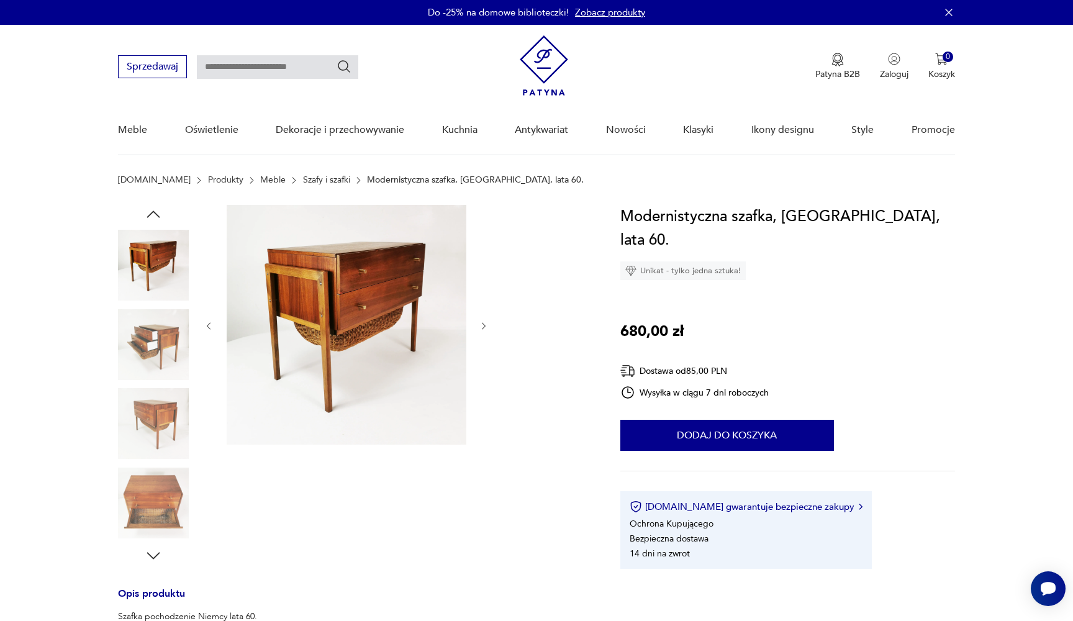
click at [152, 206] on icon "button" at bounding box center [153, 214] width 19 height 19
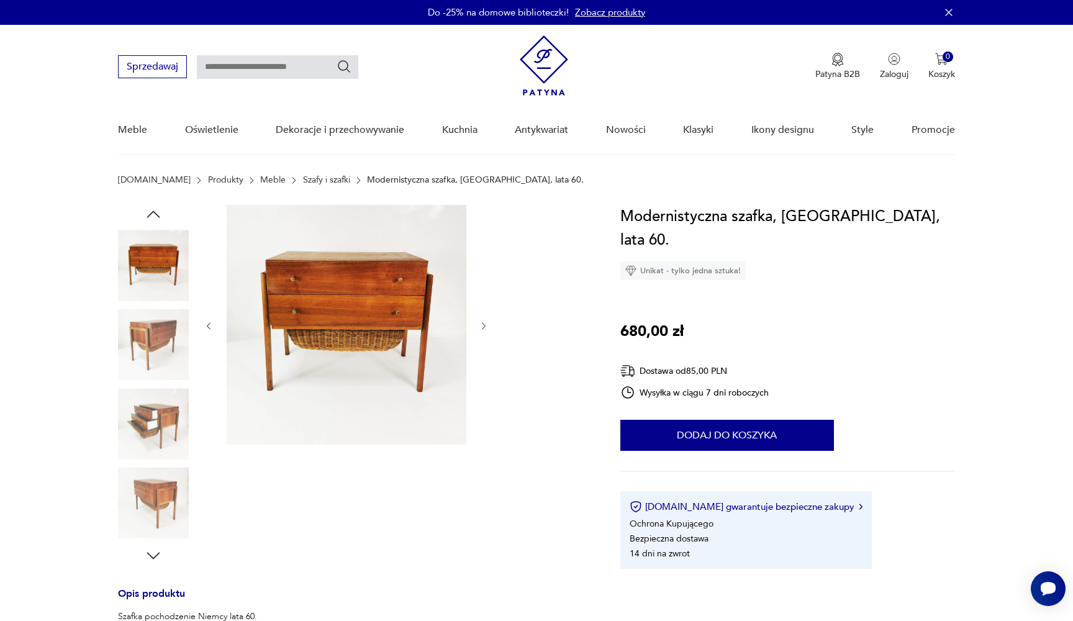
click at [152, 206] on icon "button" at bounding box center [153, 214] width 19 height 19
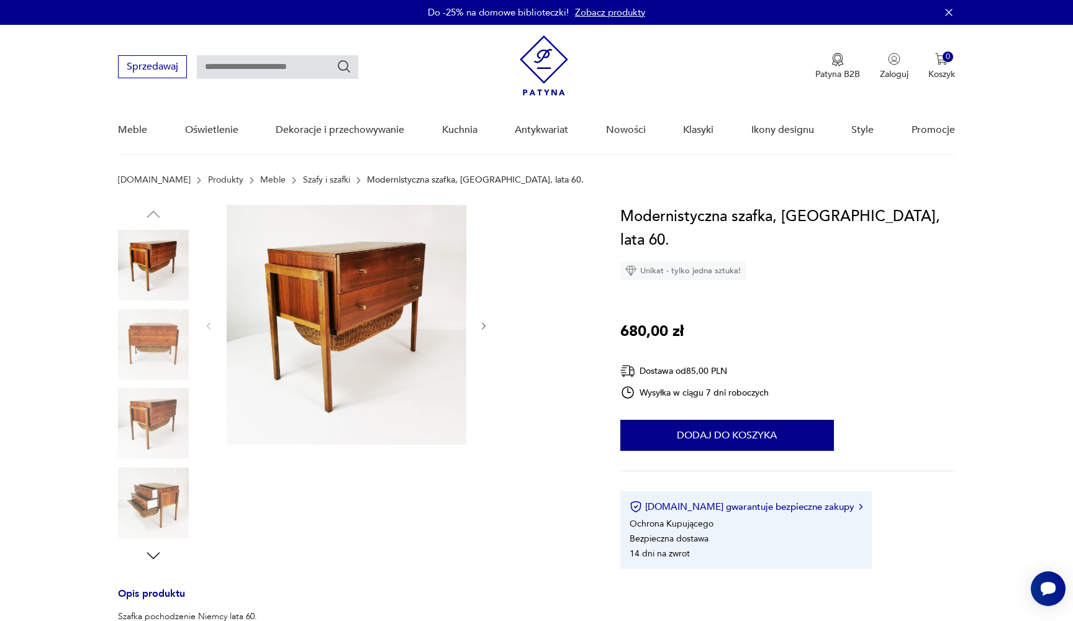
click at [141, 328] on img at bounding box center [153, 344] width 71 height 71
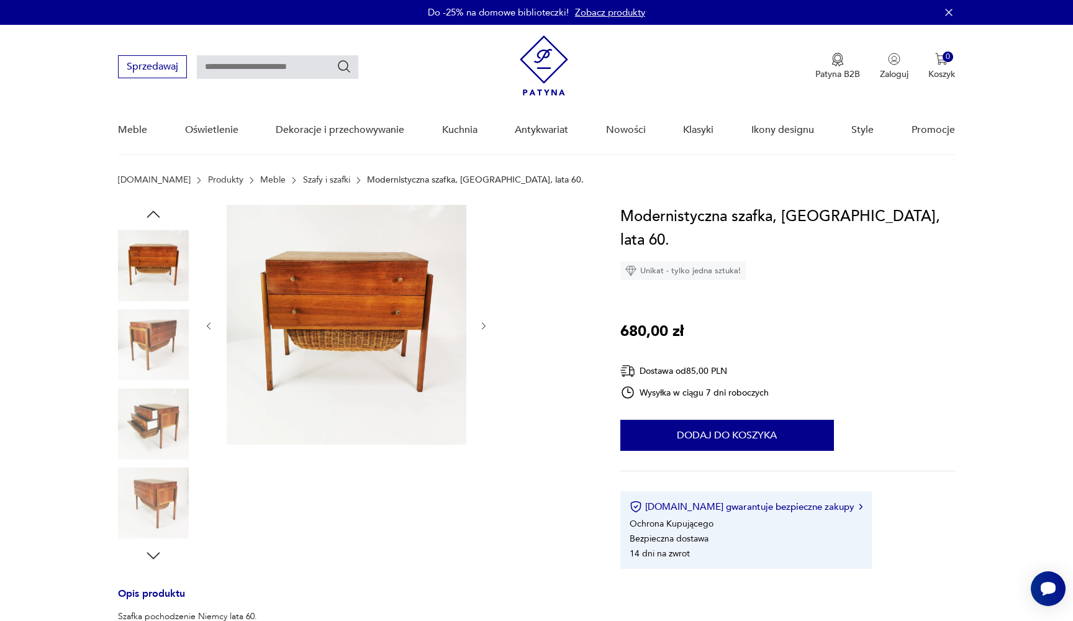
click at [138, 384] on div at bounding box center [153, 306] width 71 height 311
click at [141, 409] on img at bounding box center [153, 423] width 71 height 71
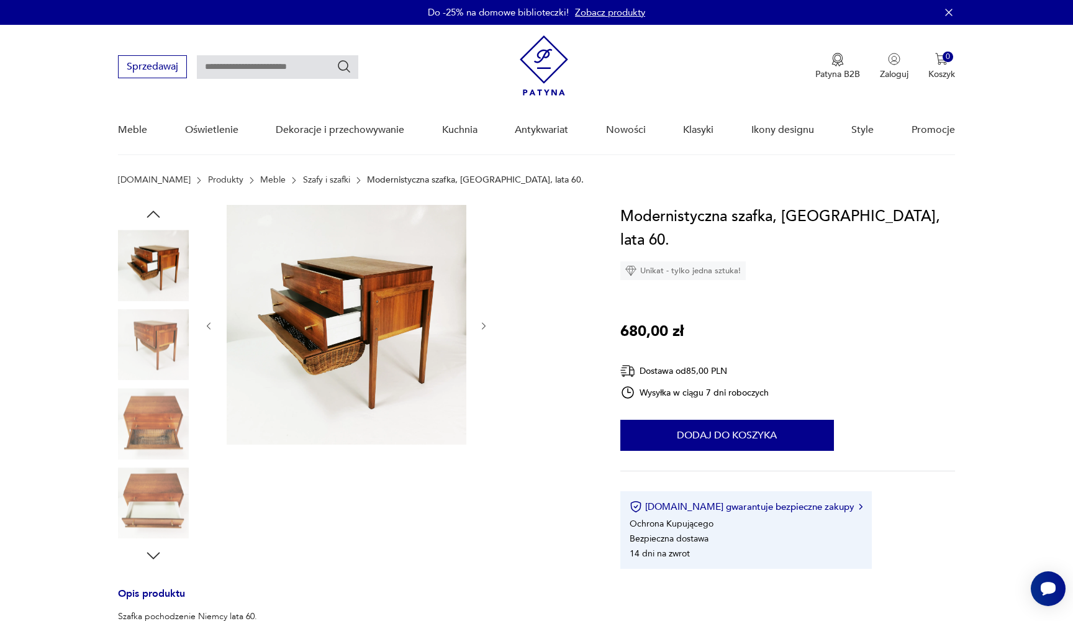
click at [152, 471] on img at bounding box center [153, 503] width 71 height 71
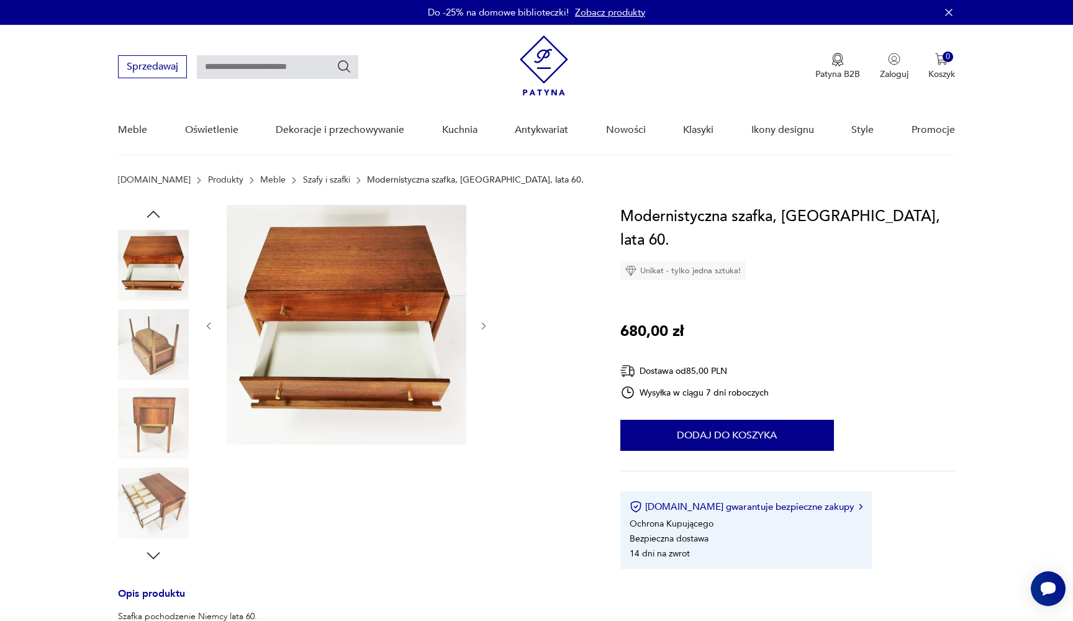
click at [153, 373] on img at bounding box center [153, 344] width 71 height 71
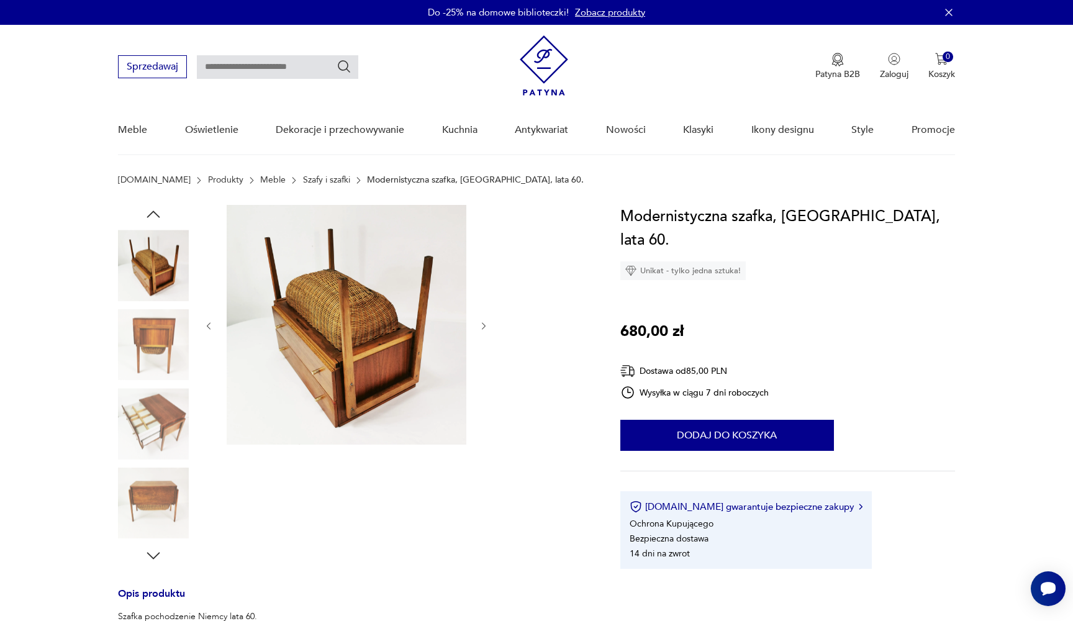
click at [148, 294] on img at bounding box center [153, 265] width 71 height 71
click at [158, 211] on icon "button" at bounding box center [153, 214] width 19 height 19
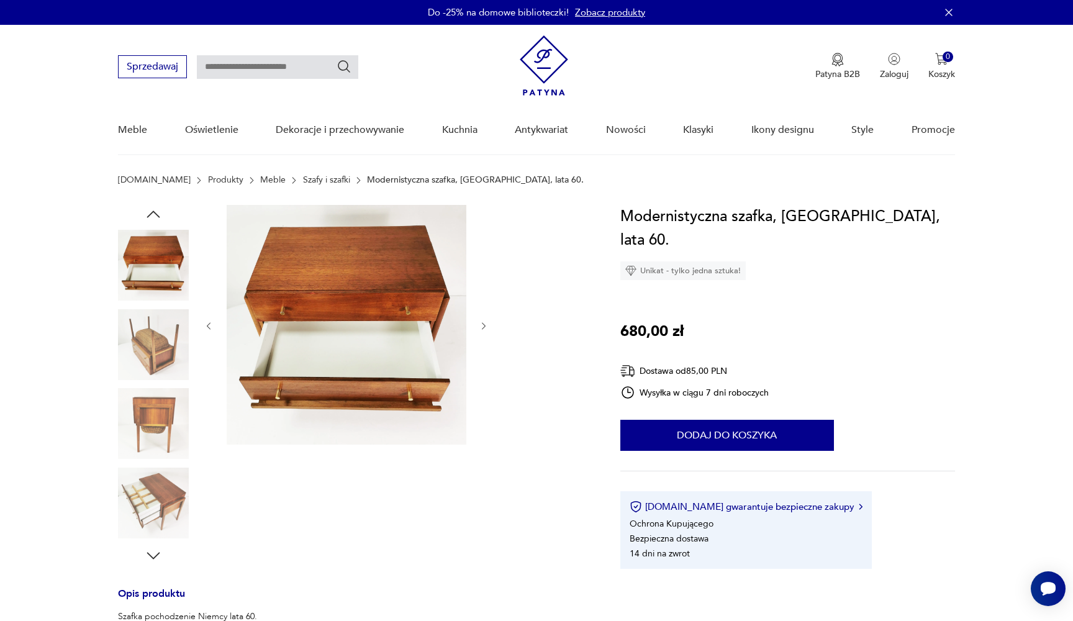
click at [158, 211] on icon "button" at bounding box center [153, 214] width 19 height 19
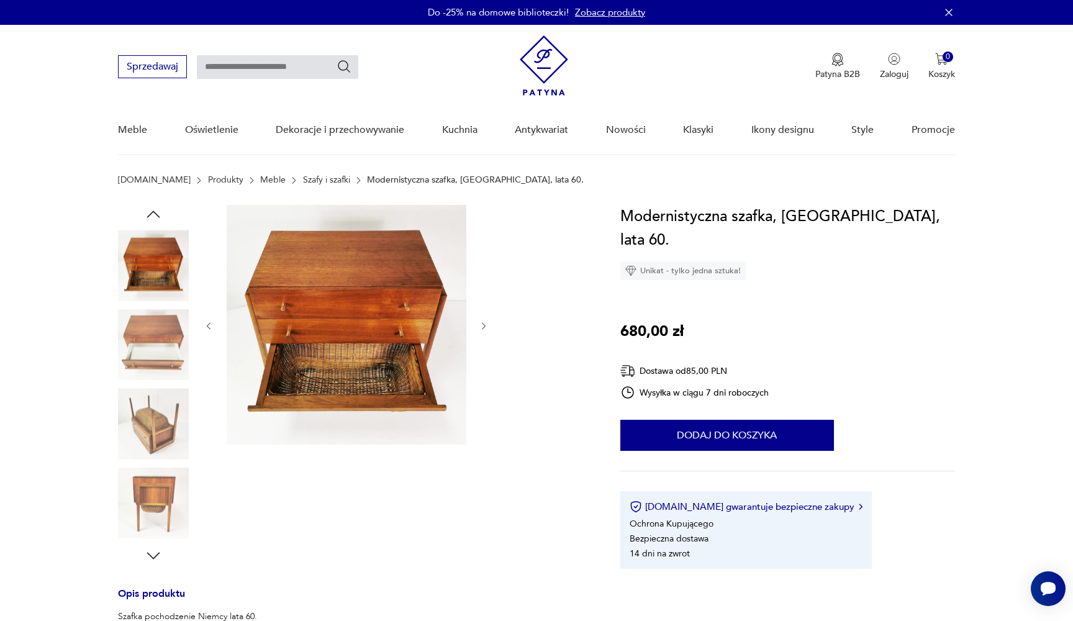
click at [158, 211] on icon "button" at bounding box center [153, 214] width 19 height 19
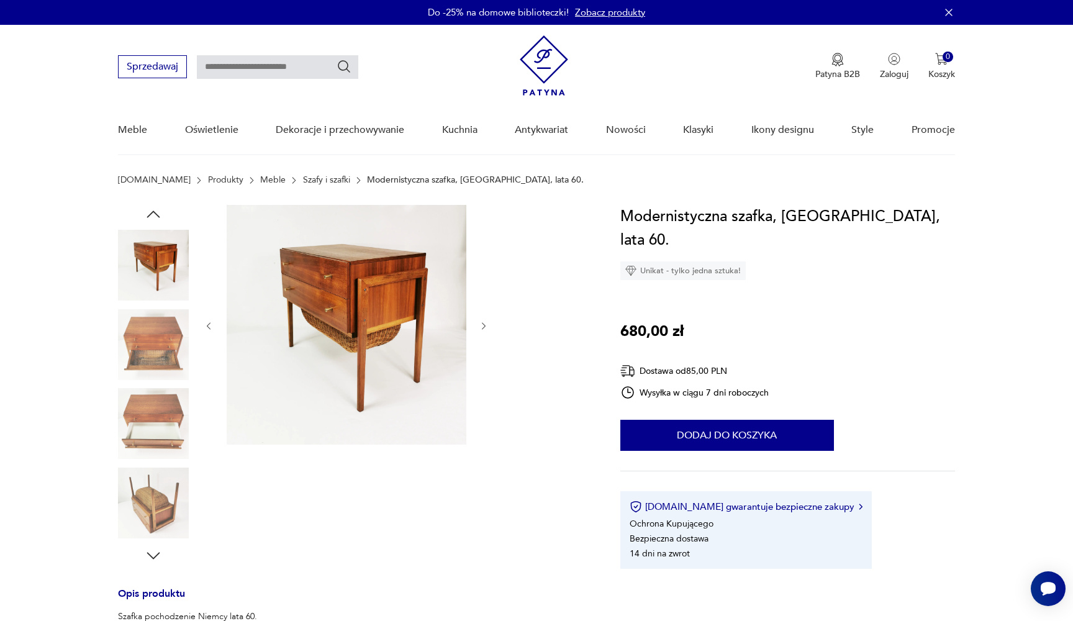
click at [158, 211] on icon "button" at bounding box center [153, 214] width 19 height 19
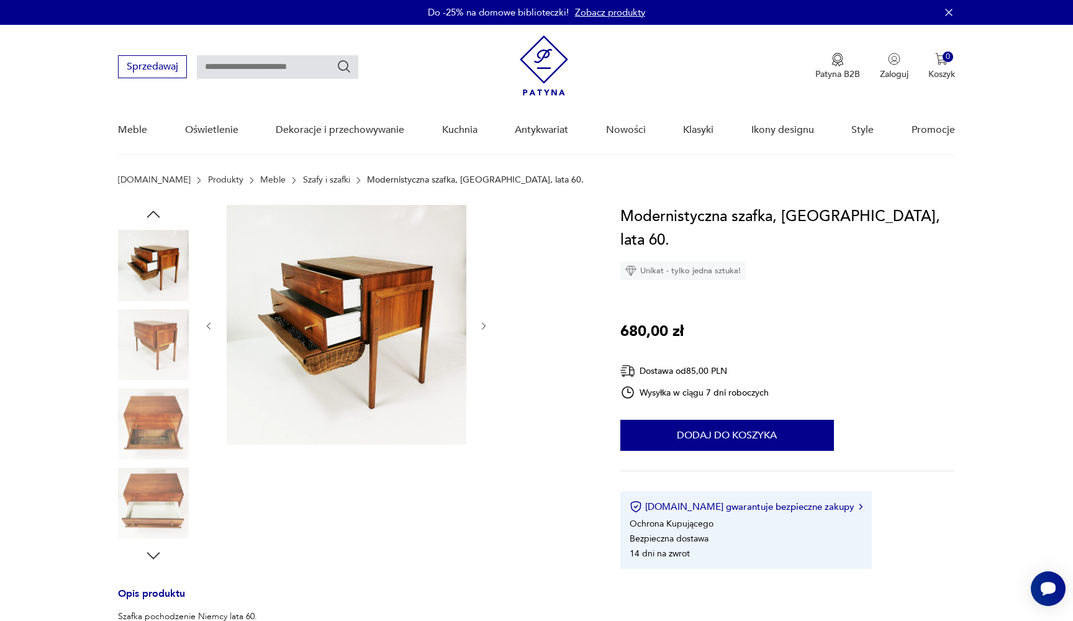
click at [158, 211] on icon "button" at bounding box center [153, 214] width 19 height 19
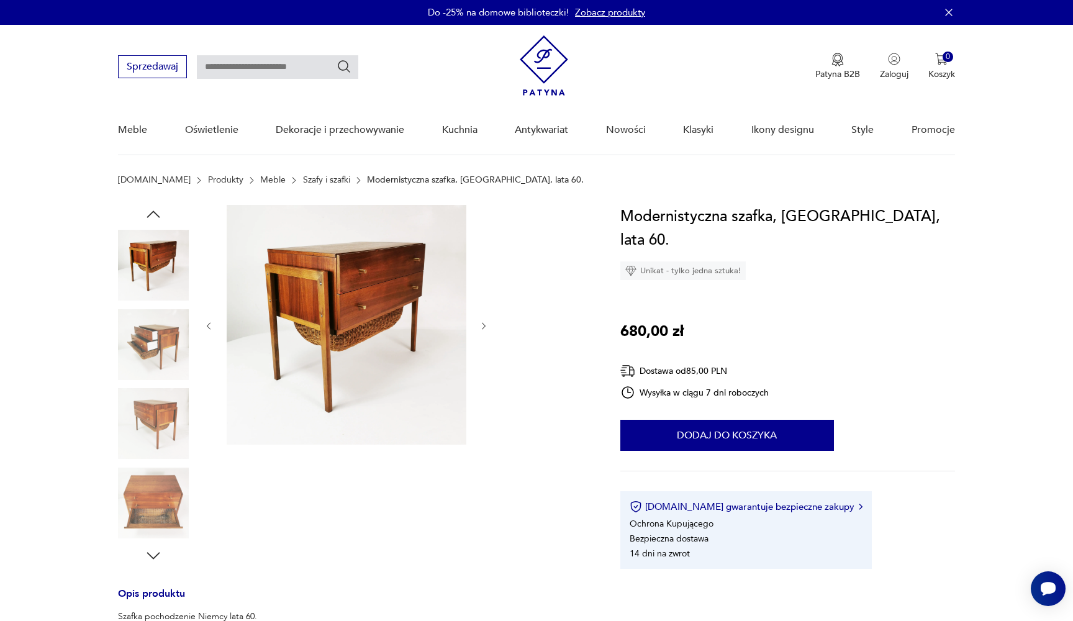
click at [158, 211] on icon "button" at bounding box center [153, 214] width 19 height 19
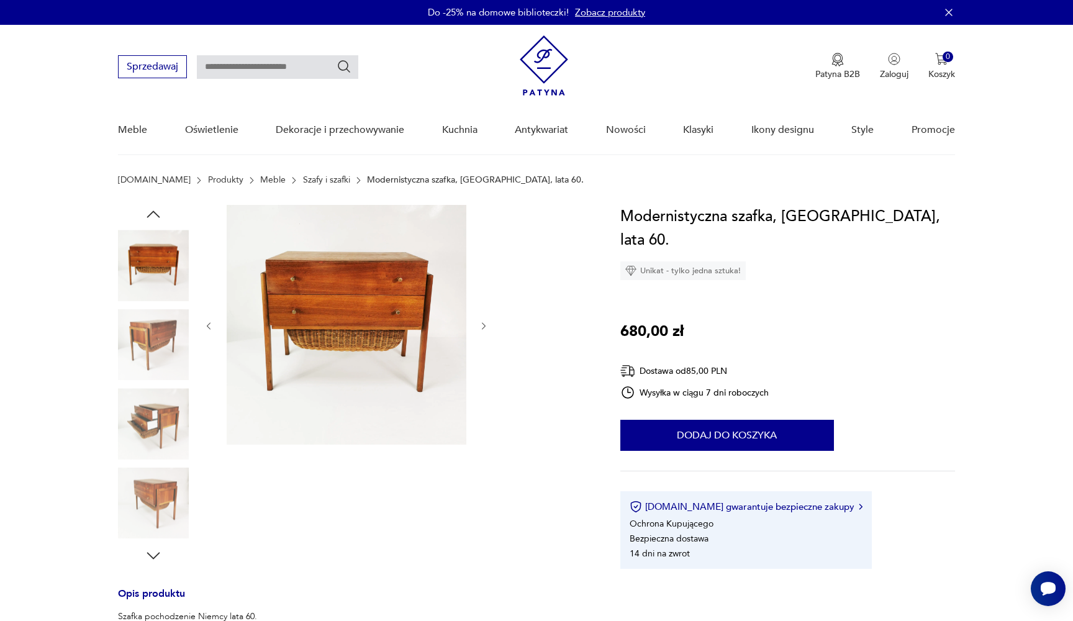
click at [158, 211] on icon "button" at bounding box center [153, 214] width 19 height 19
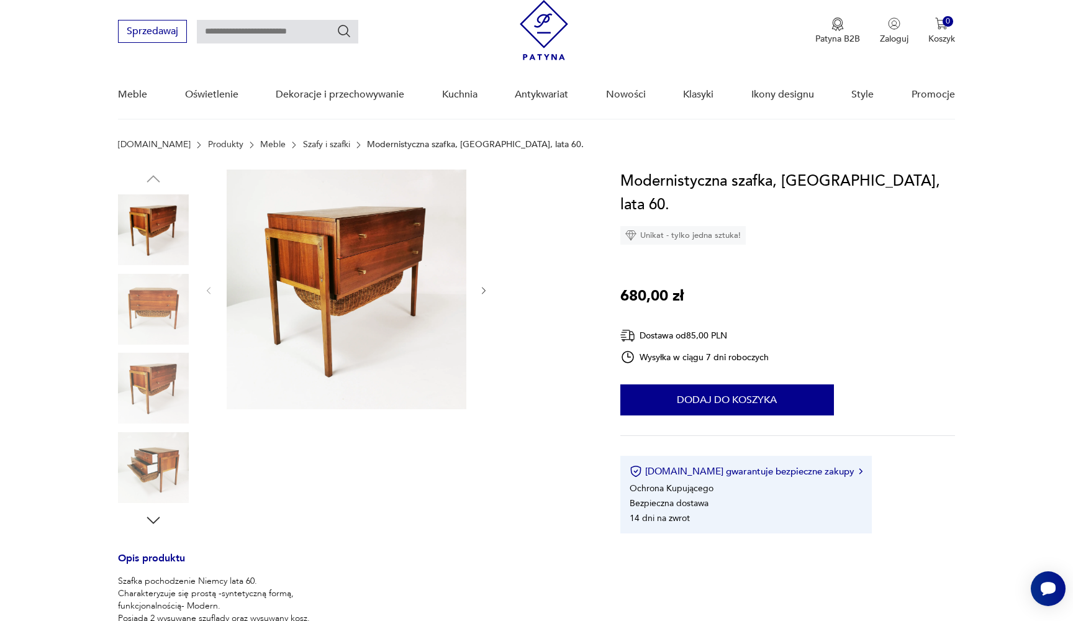
scroll to position [17, 0]
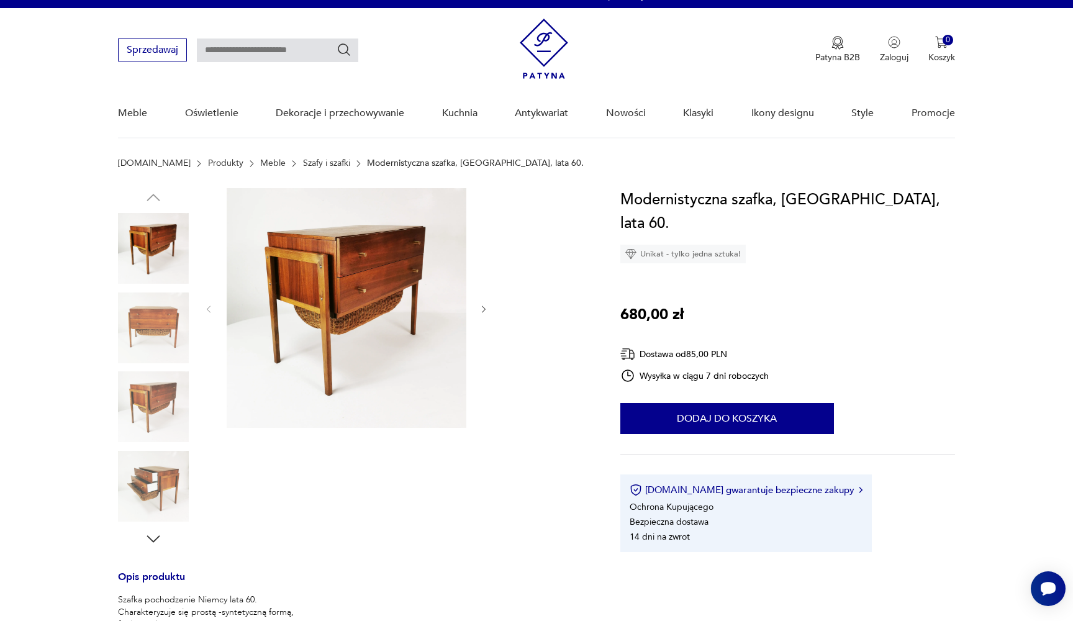
click at [314, 296] on img at bounding box center [347, 308] width 240 height 240
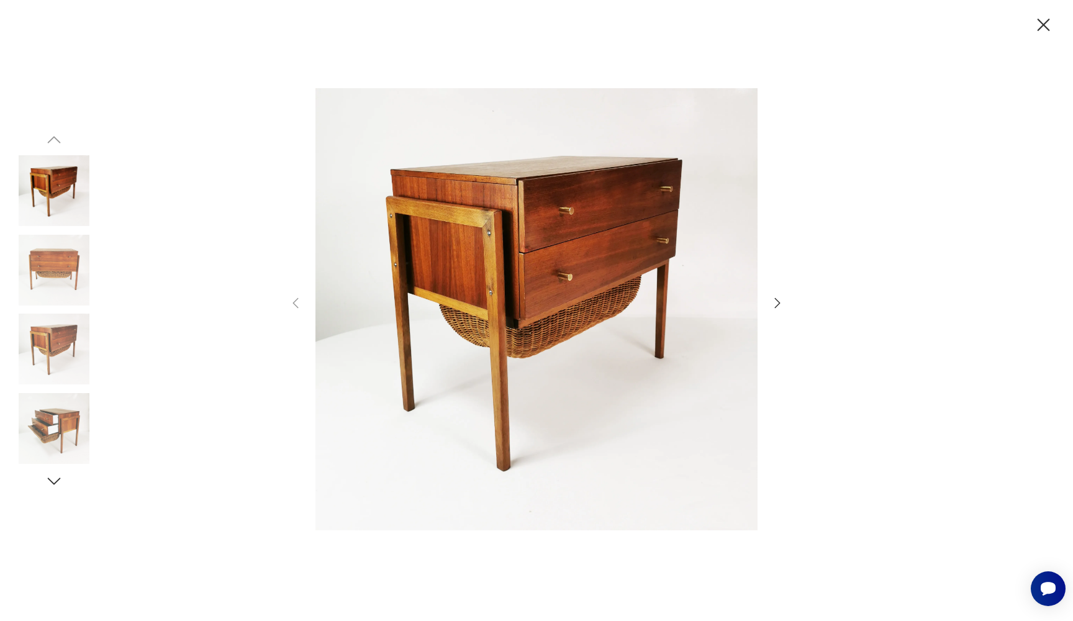
click at [778, 304] on icon "button" at bounding box center [778, 303] width 6 height 10
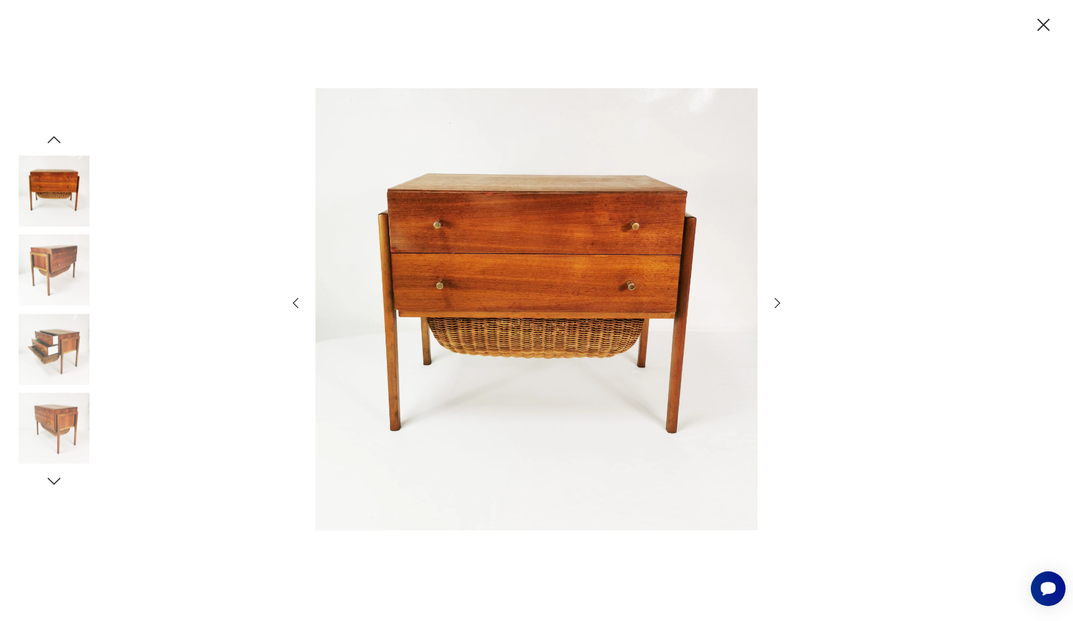
click at [778, 304] on icon "button" at bounding box center [778, 303] width 6 height 10
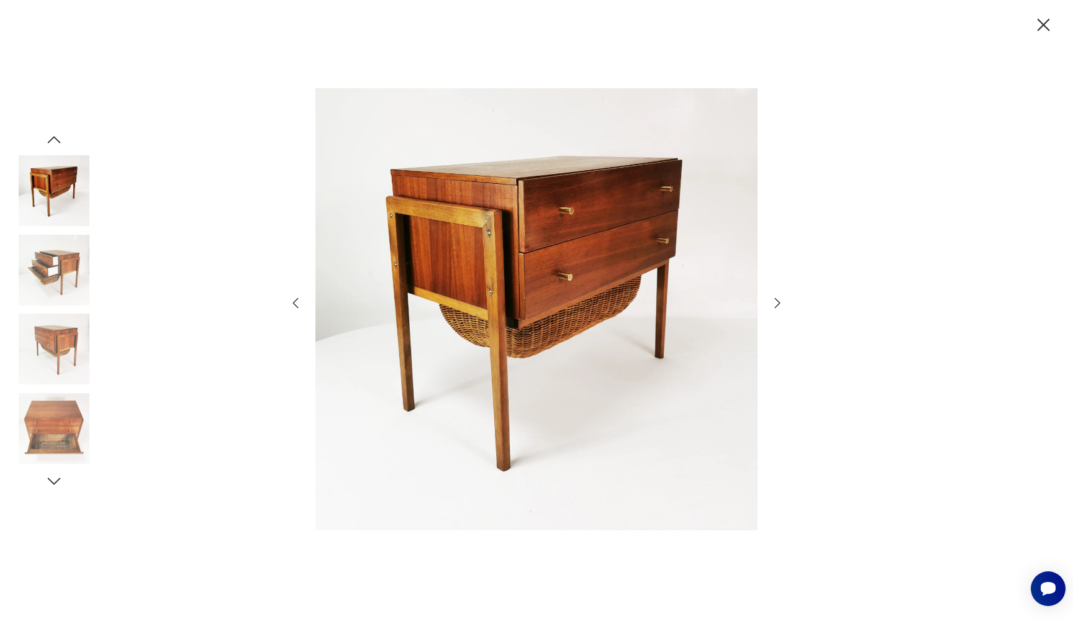
click at [778, 304] on icon "button" at bounding box center [778, 303] width 6 height 10
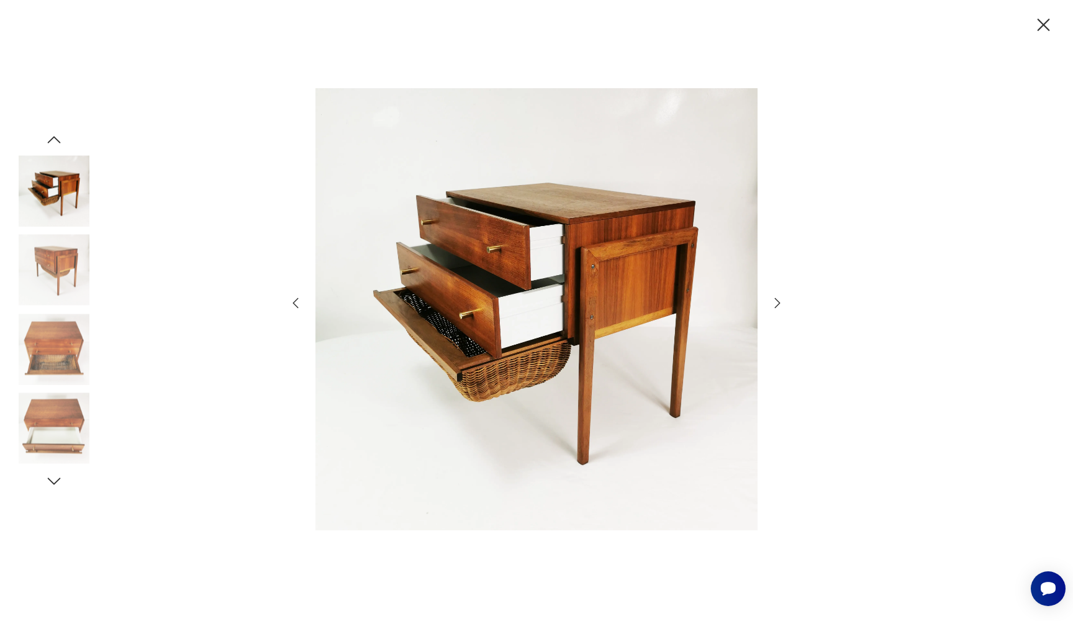
click at [778, 304] on icon "button" at bounding box center [778, 303] width 6 height 10
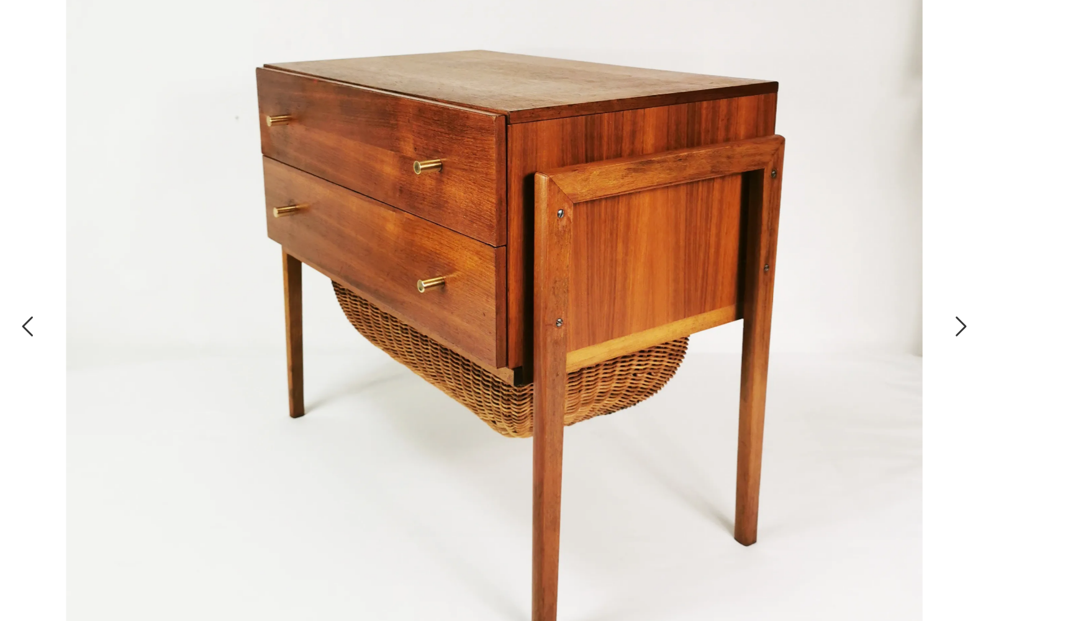
scroll to position [6, 0]
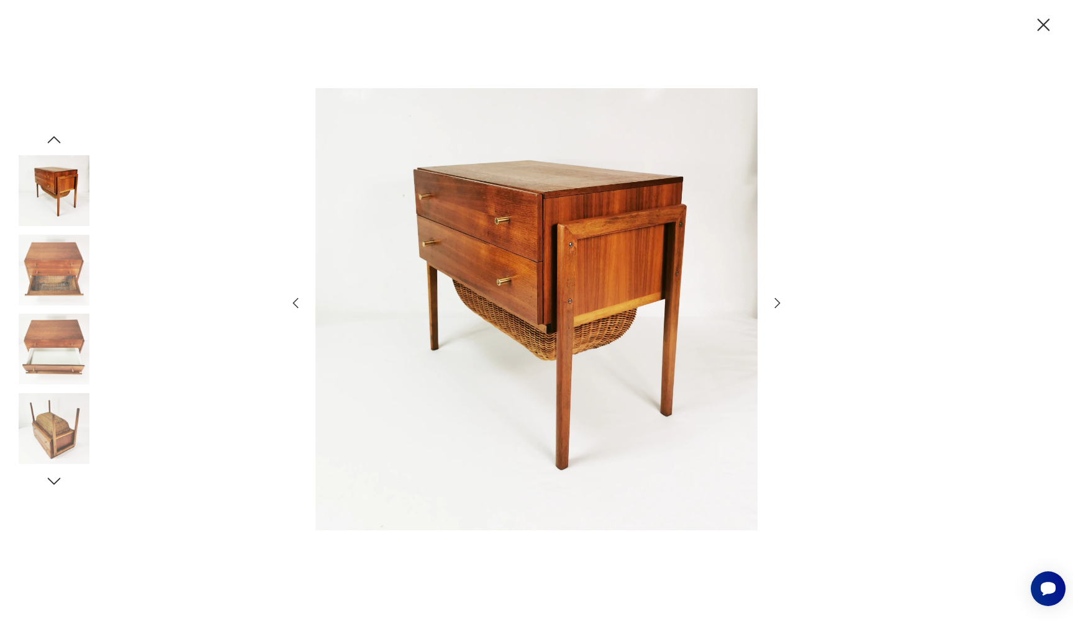
click at [779, 309] on icon "button" at bounding box center [777, 303] width 15 height 15
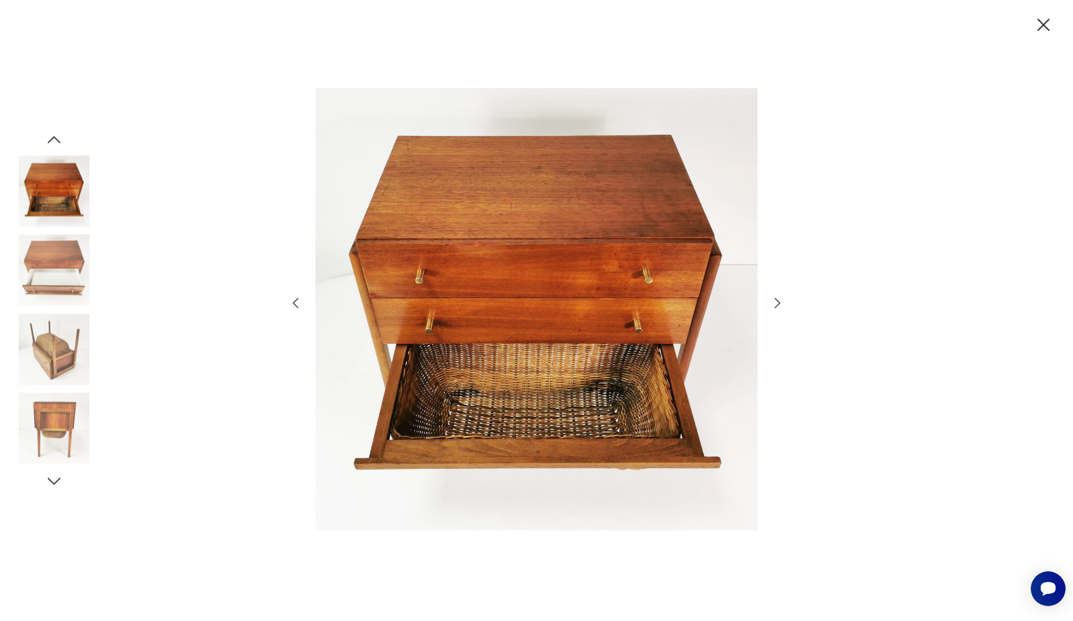
click at [779, 309] on icon "button" at bounding box center [777, 303] width 15 height 15
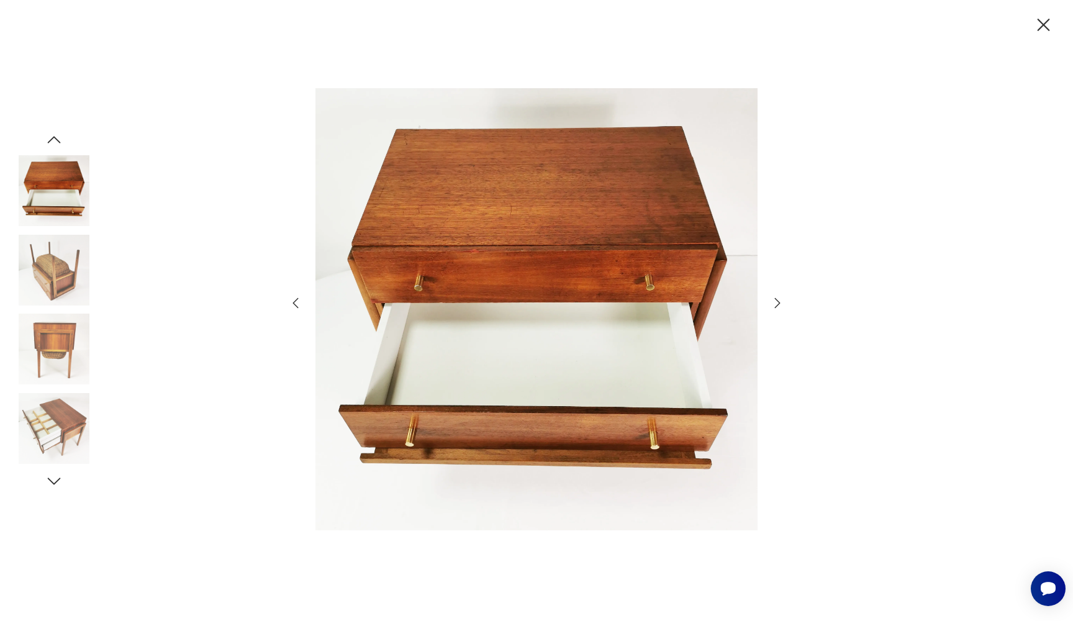
click at [779, 309] on icon "button" at bounding box center [777, 303] width 15 height 15
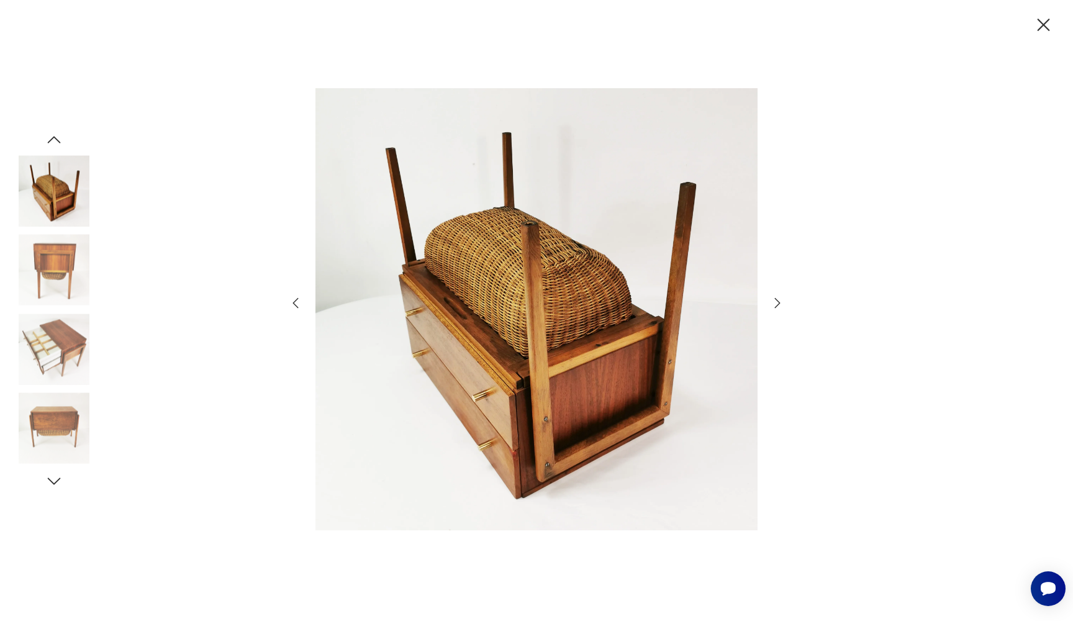
click at [779, 309] on icon "button" at bounding box center [777, 303] width 15 height 15
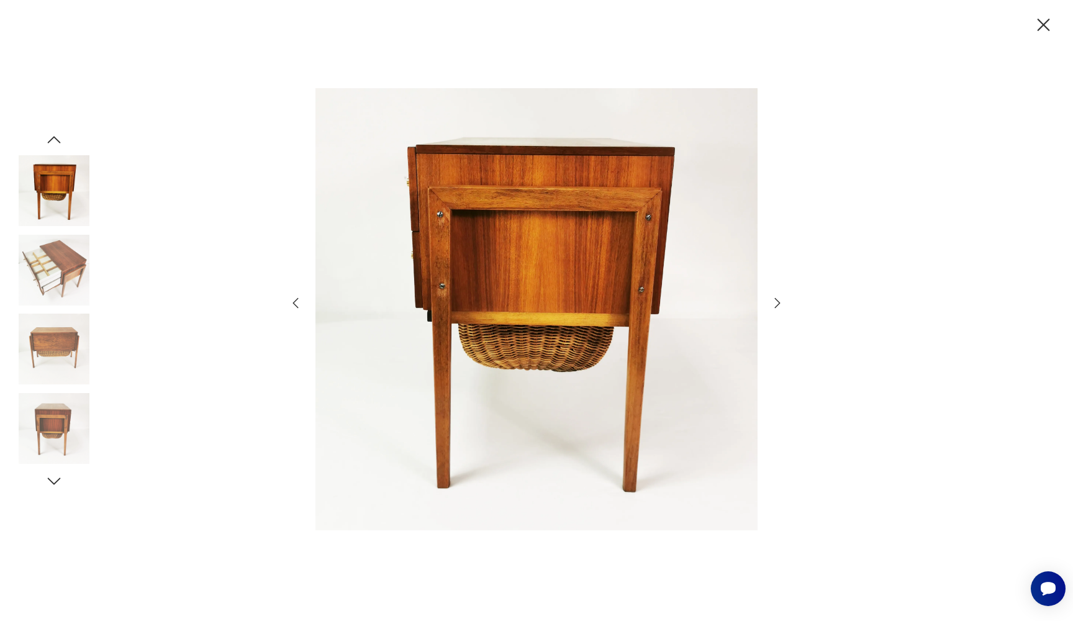
click at [779, 309] on icon "button" at bounding box center [777, 303] width 15 height 15
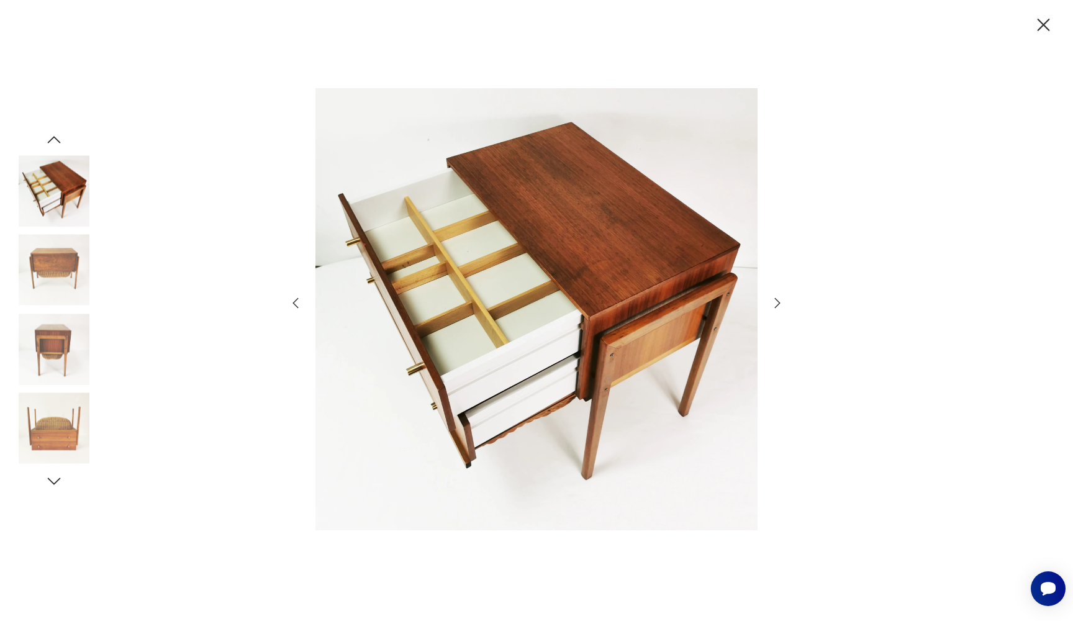
click at [779, 309] on icon "button" at bounding box center [777, 303] width 15 height 15
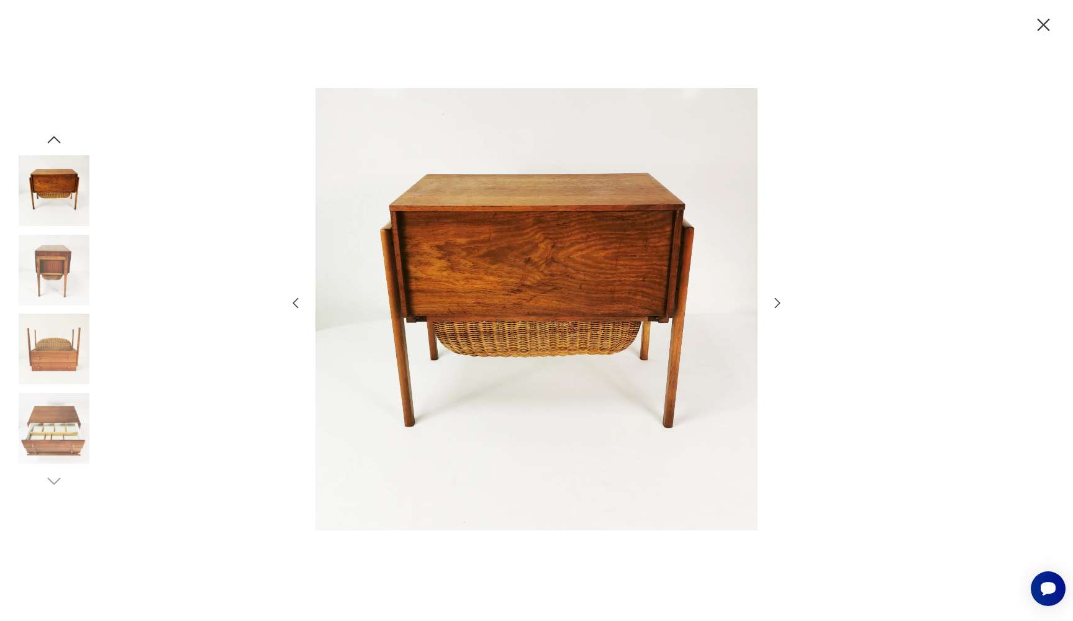
click at [779, 309] on icon "button" at bounding box center [777, 303] width 15 height 15
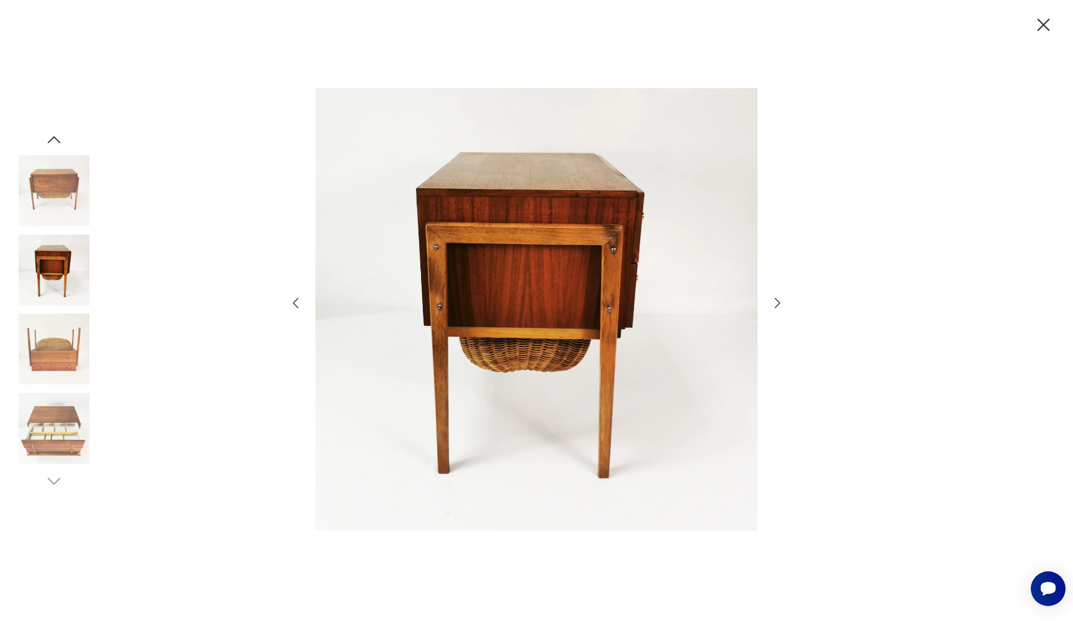
click at [779, 309] on icon "button" at bounding box center [777, 303] width 15 height 15
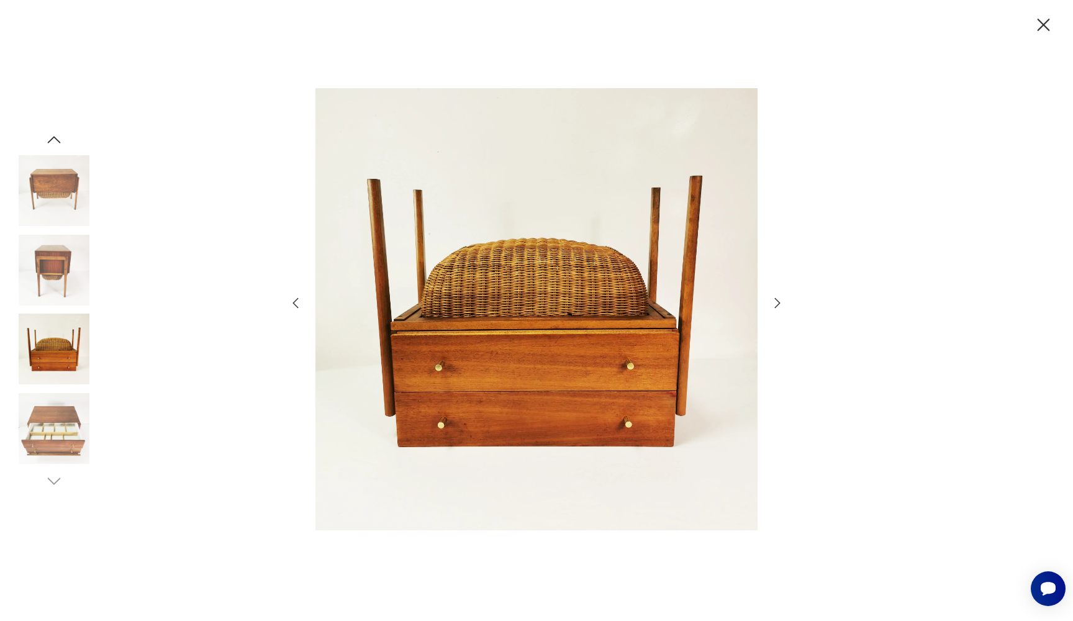
click at [779, 309] on icon "button" at bounding box center [777, 303] width 15 height 15
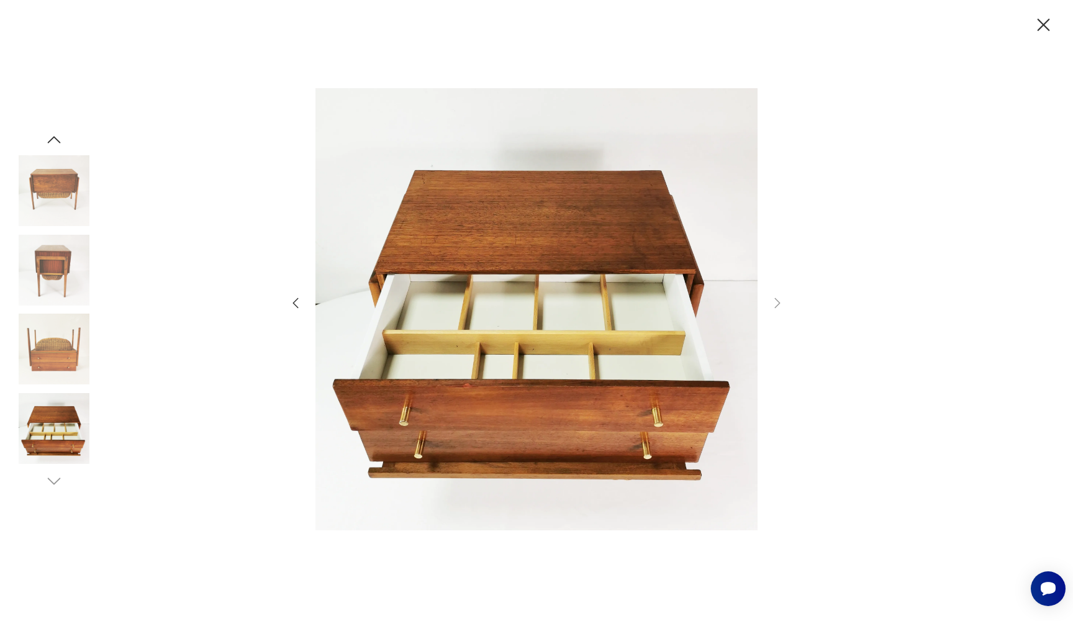
click at [299, 306] on icon "button" at bounding box center [295, 303] width 15 height 15
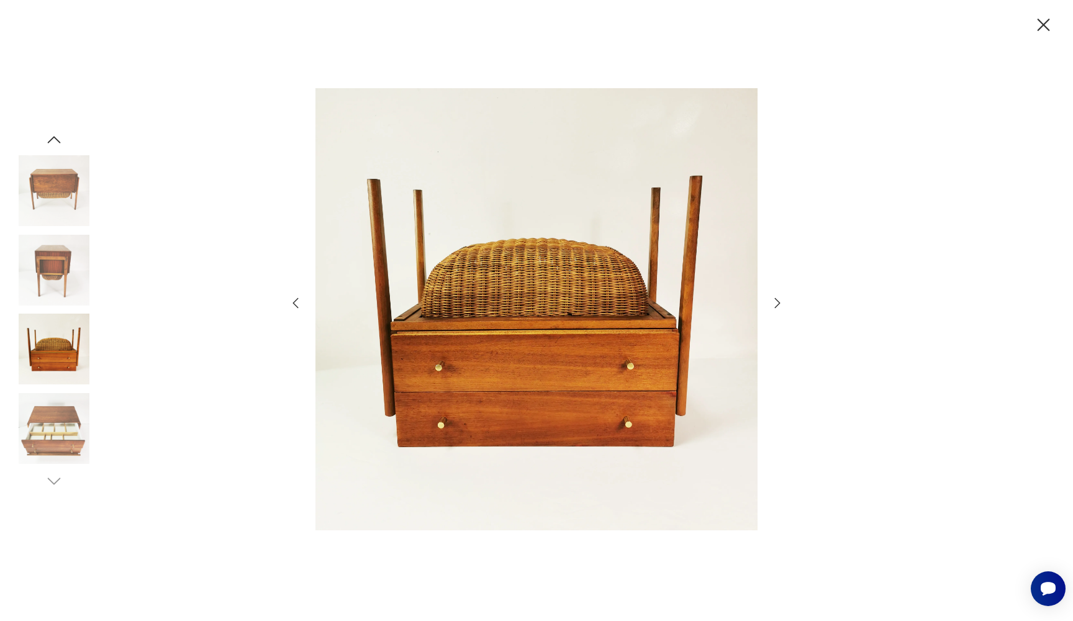
click at [299, 306] on icon "button" at bounding box center [295, 303] width 15 height 15
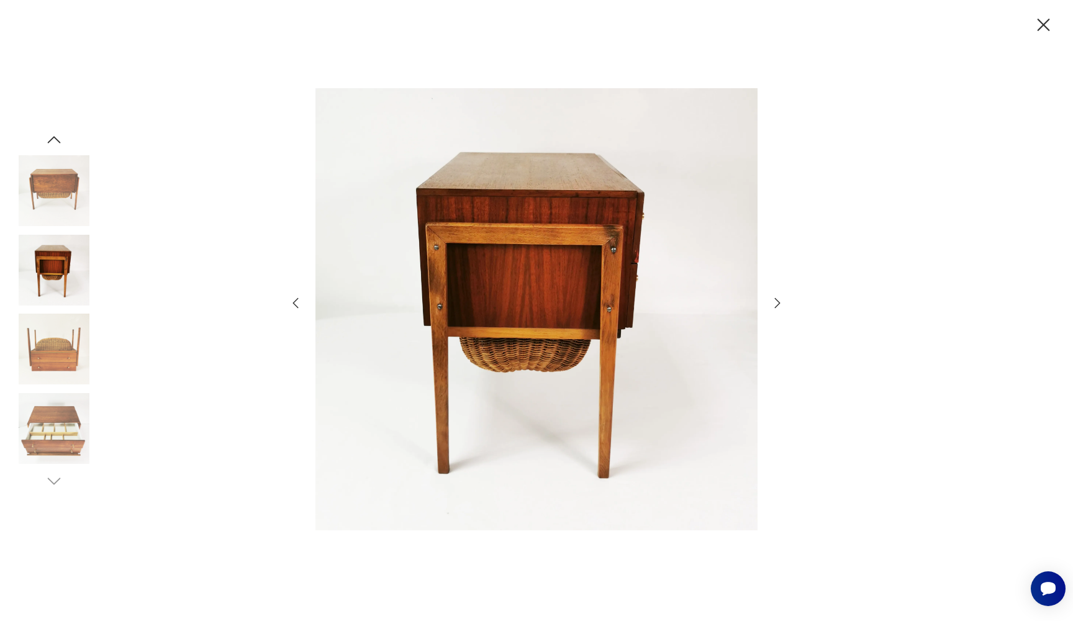
click at [299, 306] on icon "button" at bounding box center [295, 303] width 15 height 15
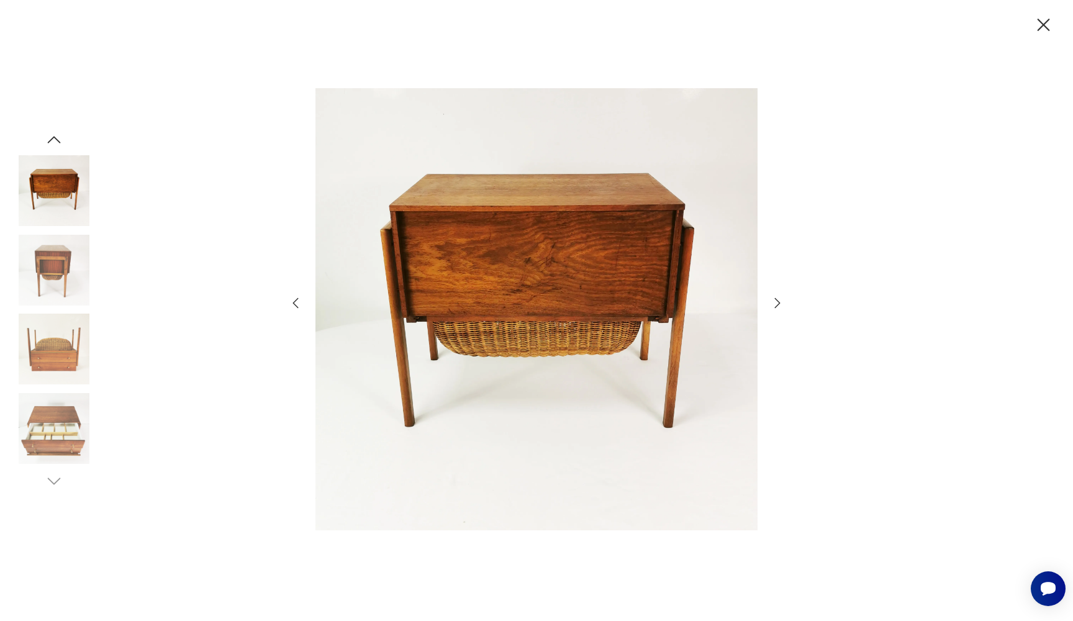
click at [299, 306] on icon "button" at bounding box center [295, 303] width 15 height 15
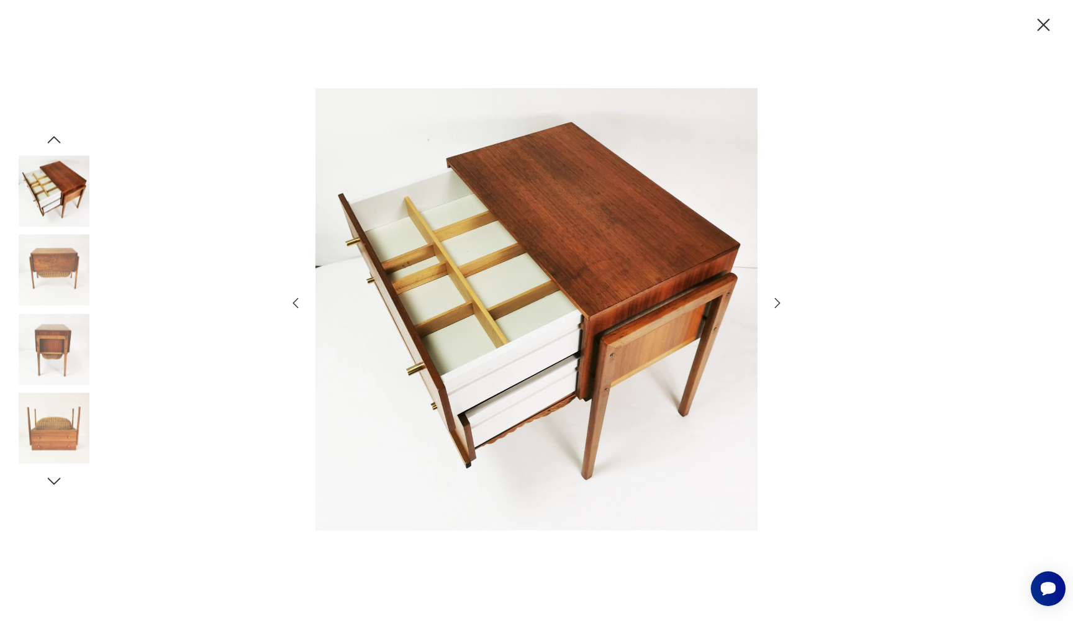
click at [299, 306] on icon "button" at bounding box center [295, 303] width 15 height 15
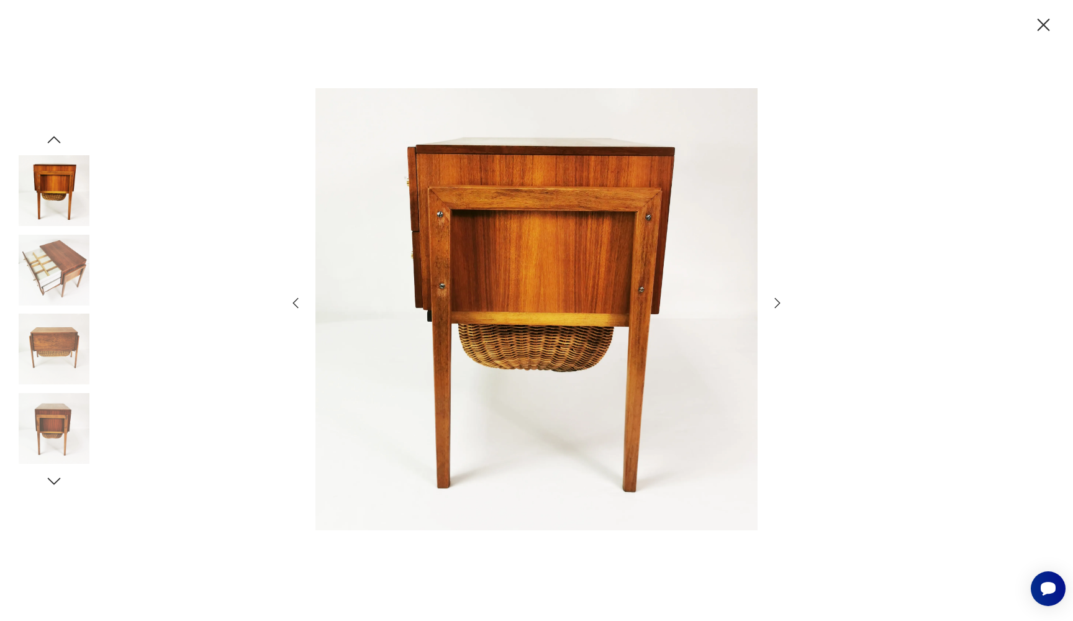
click at [299, 306] on icon "button" at bounding box center [295, 303] width 15 height 15
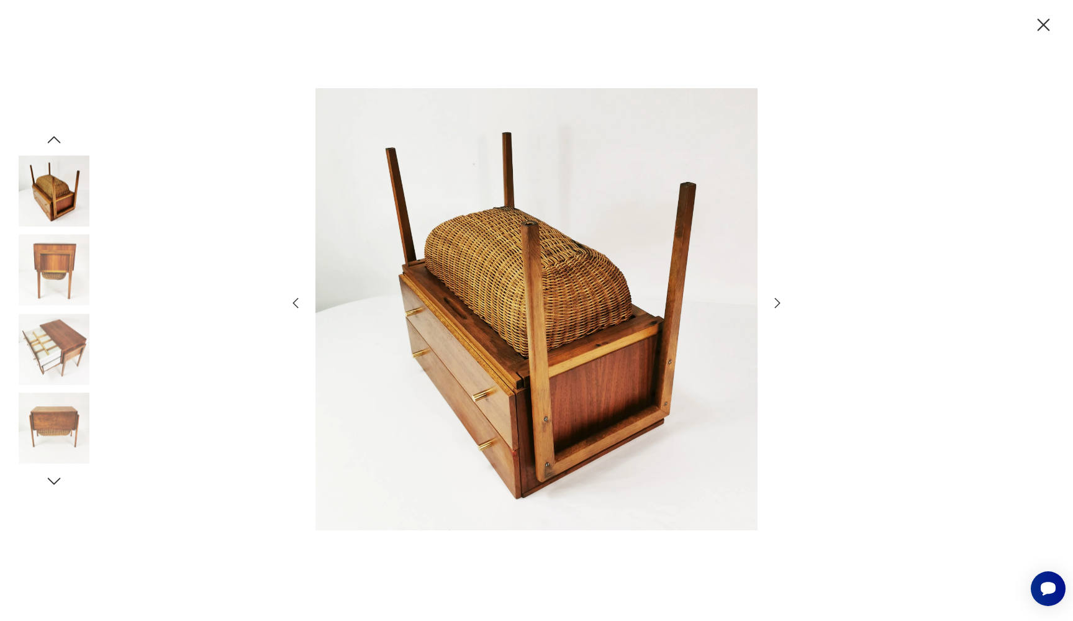
click at [299, 306] on icon "button" at bounding box center [295, 303] width 15 height 15
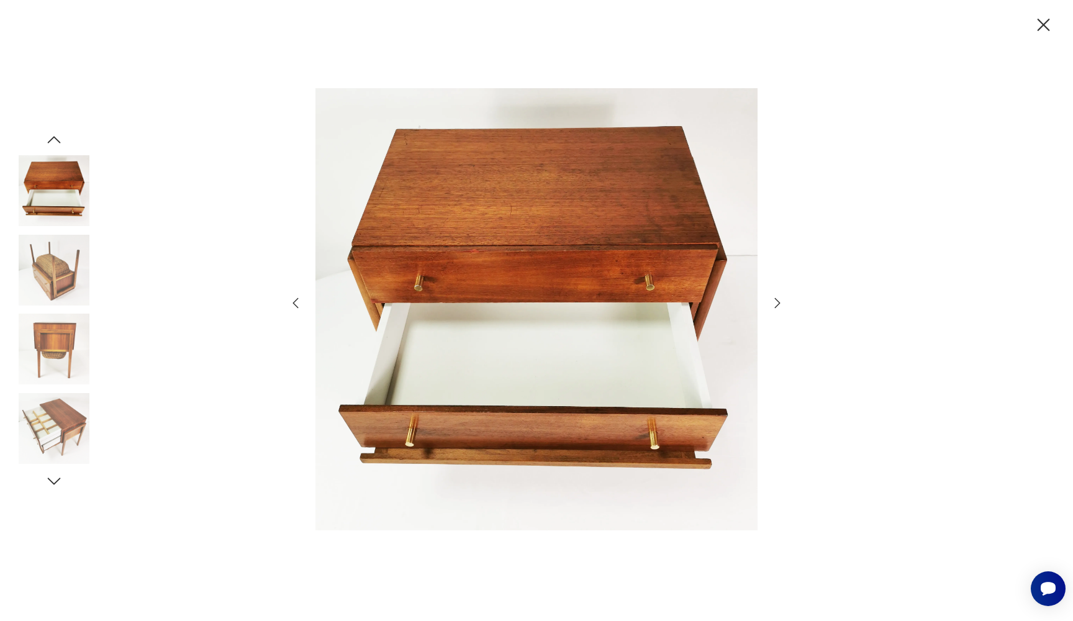
click at [299, 306] on icon "button" at bounding box center [295, 303] width 15 height 15
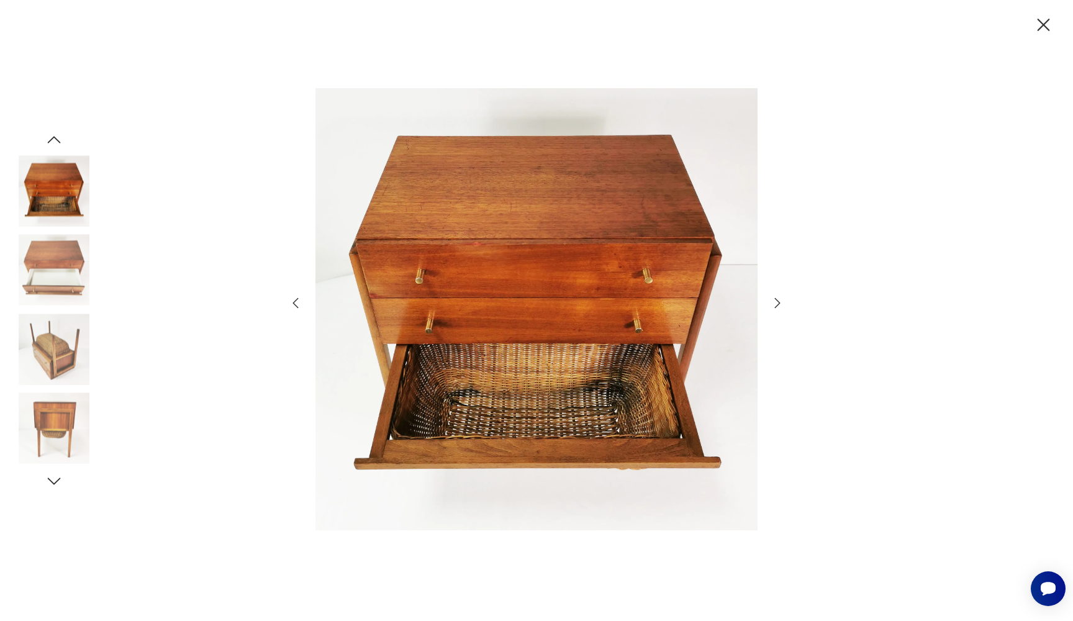
click at [299, 306] on icon "button" at bounding box center [295, 303] width 15 height 15
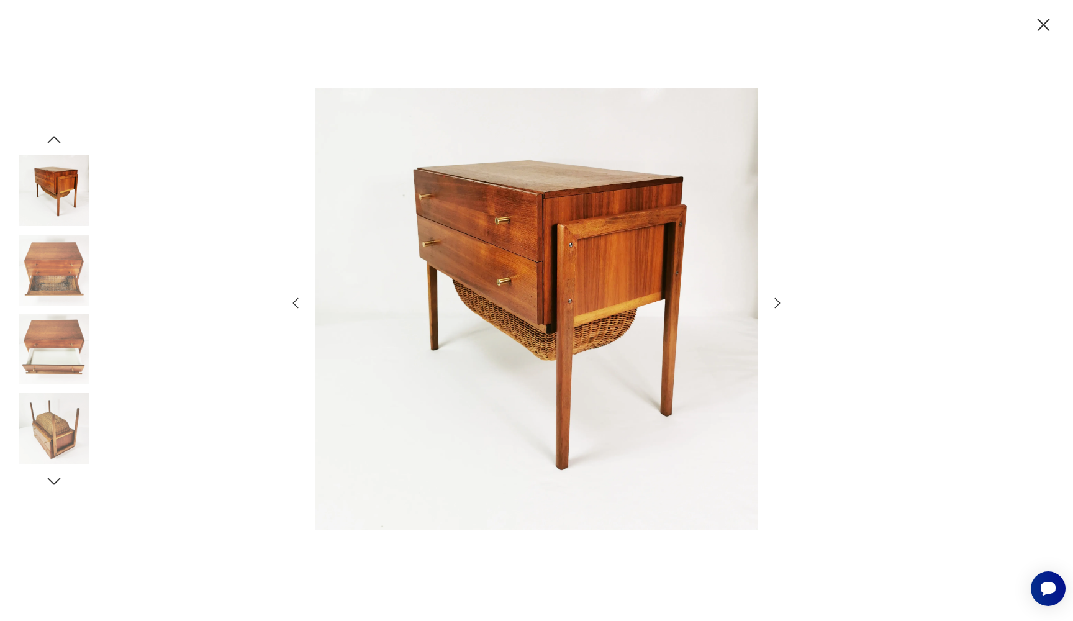
click at [299, 306] on icon "button" at bounding box center [295, 303] width 15 height 15
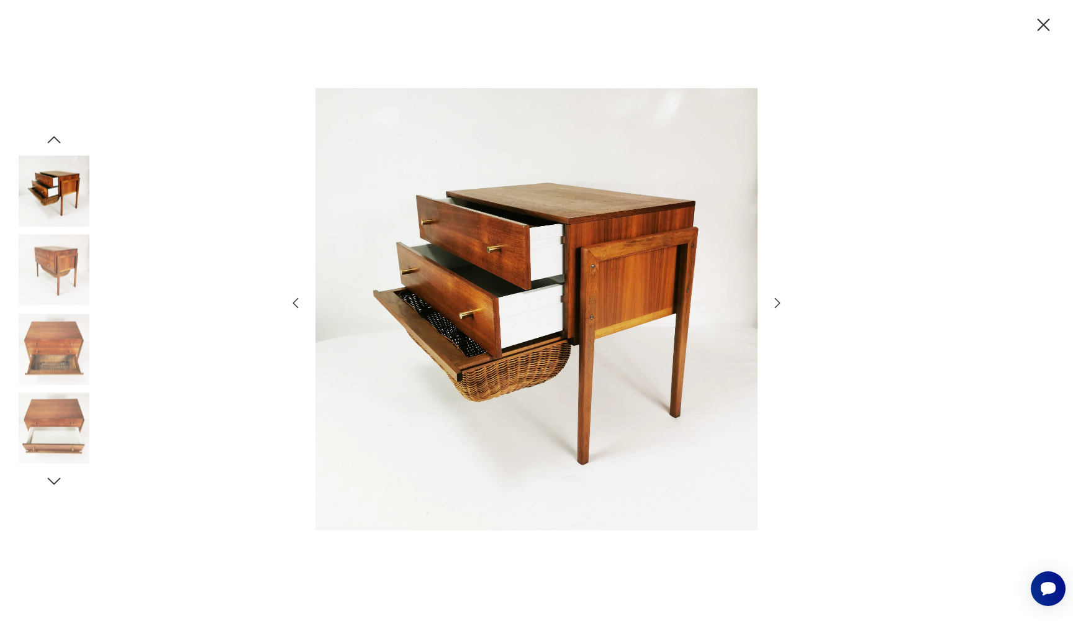
click at [299, 306] on icon "button" at bounding box center [295, 303] width 15 height 15
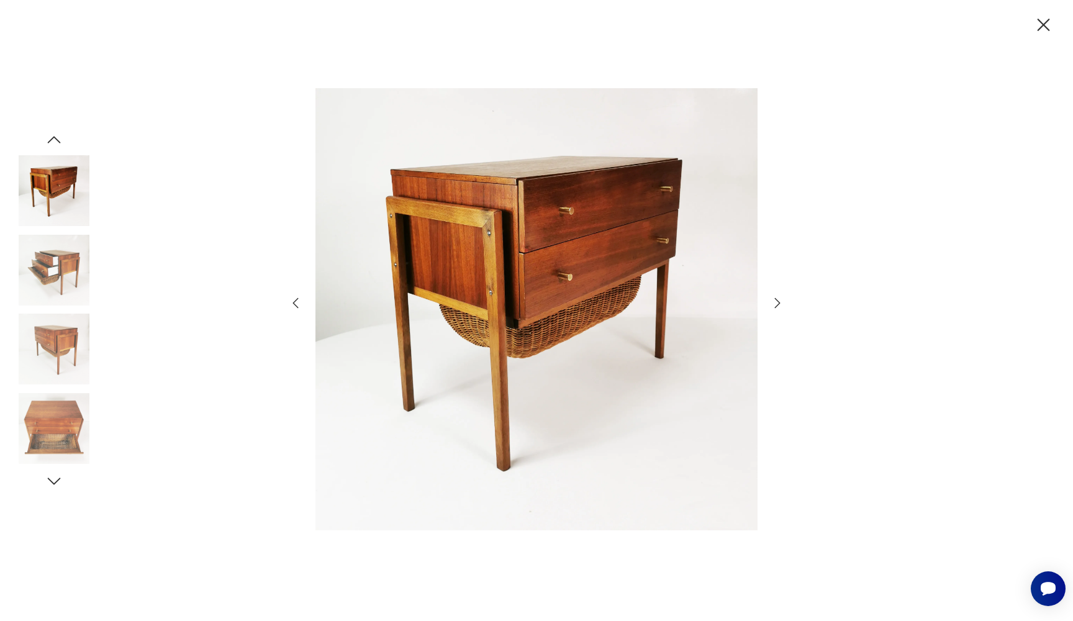
click at [299, 306] on icon "button" at bounding box center [295, 303] width 15 height 15
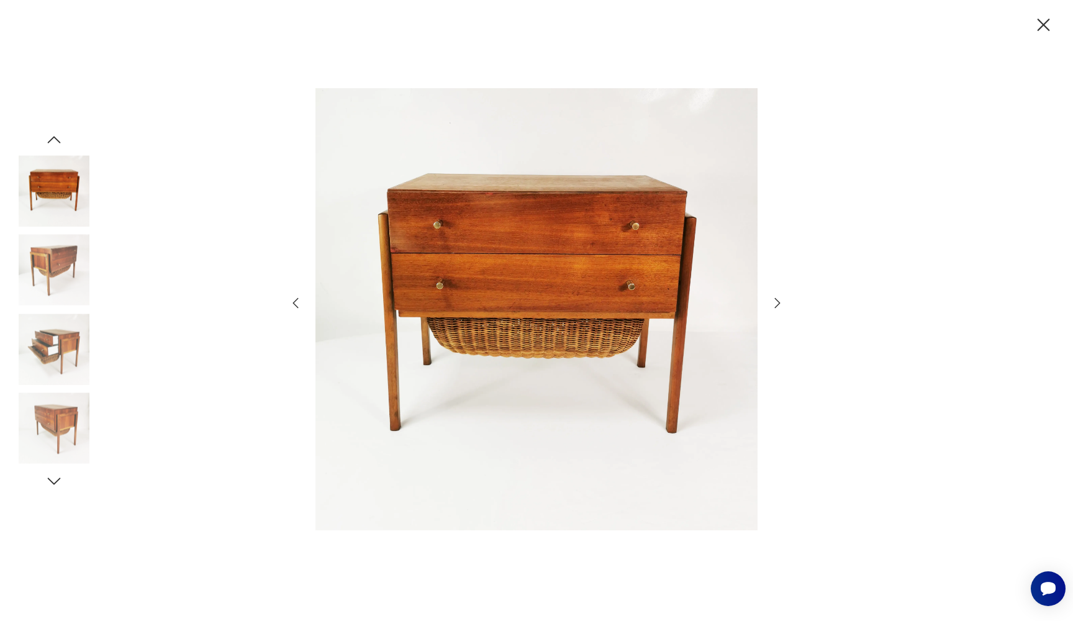
click at [299, 306] on icon "button" at bounding box center [295, 303] width 15 height 15
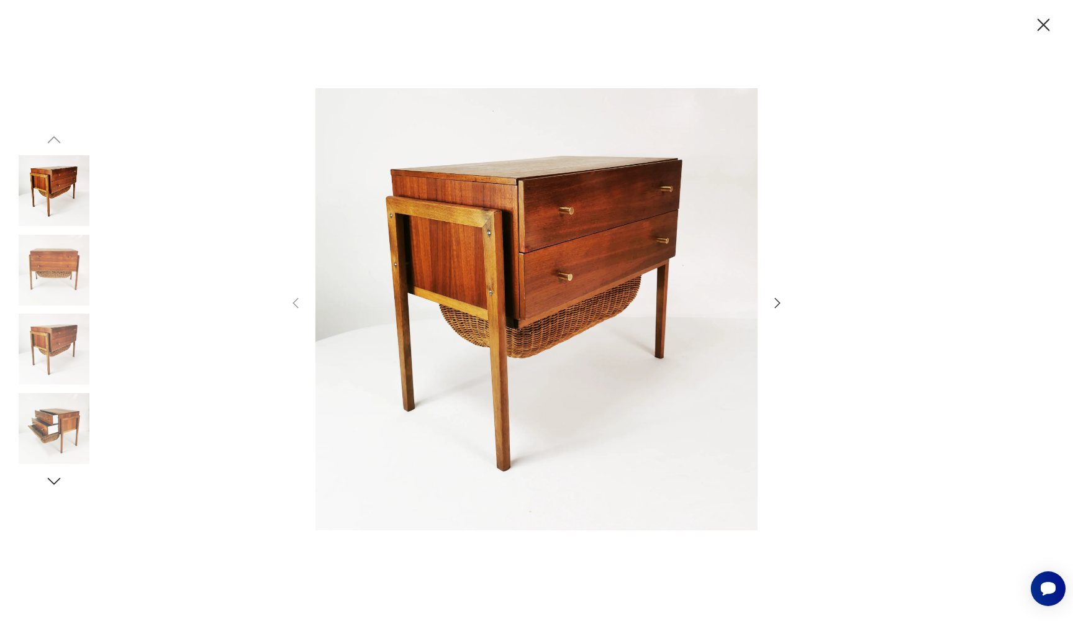
click at [1042, 29] on icon "button" at bounding box center [1044, 25] width 22 height 22
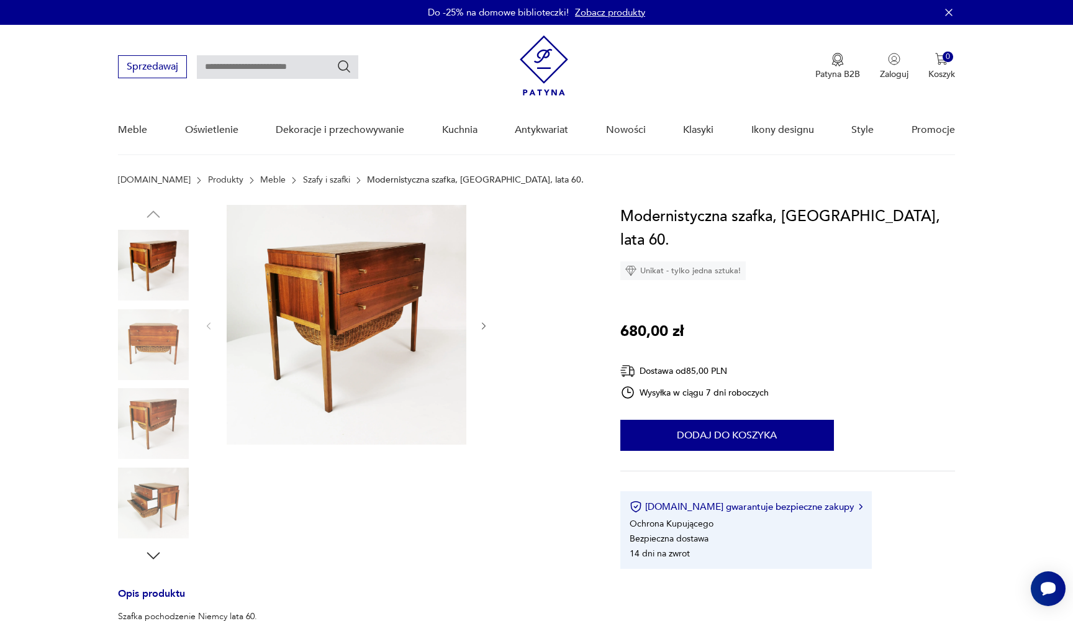
scroll to position [0, 0]
click at [303, 184] on link "Szafy i szafki" at bounding box center [326, 180] width 47 height 10
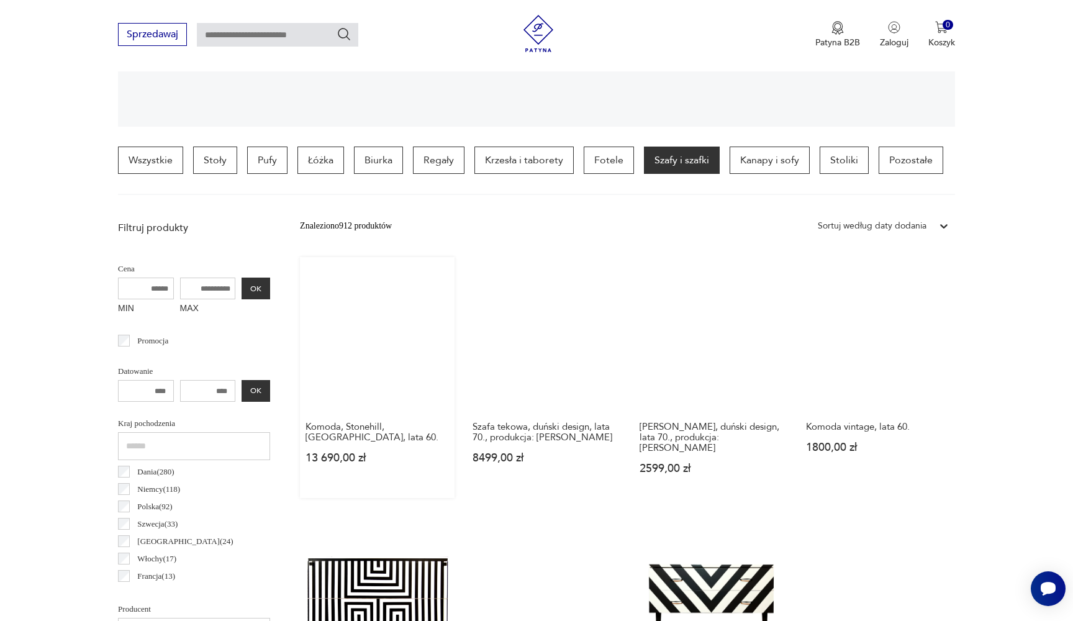
scroll to position [265, 0]
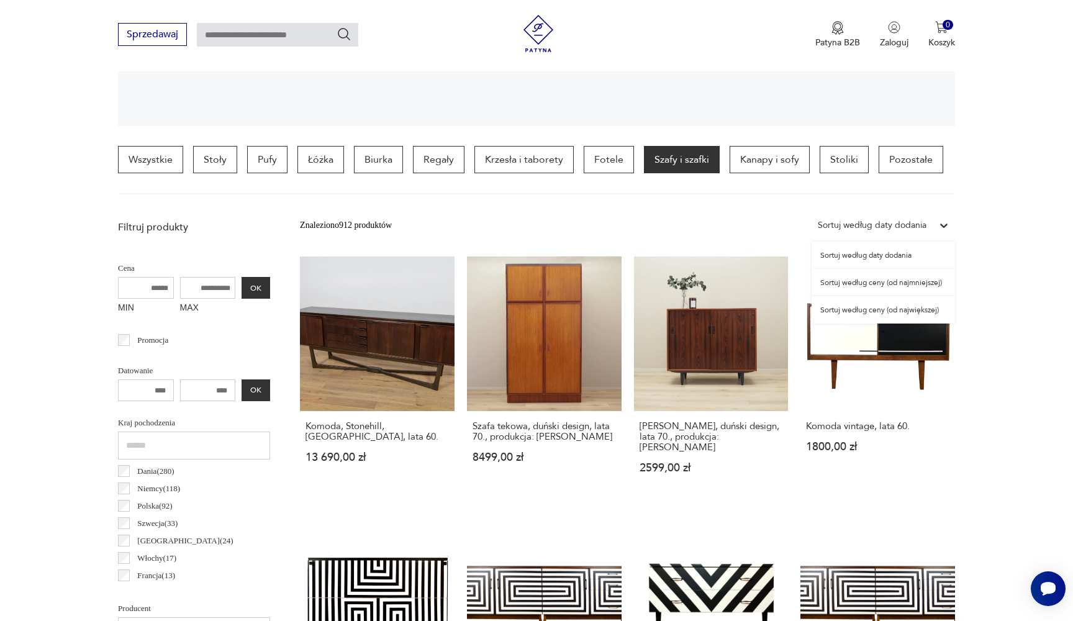
click at [839, 227] on div "Sortuj według daty dodania" at bounding box center [872, 226] width 109 height 14
click at [863, 277] on div "Sortuj według ceny (od najmniejszej)" at bounding box center [883, 282] width 143 height 27
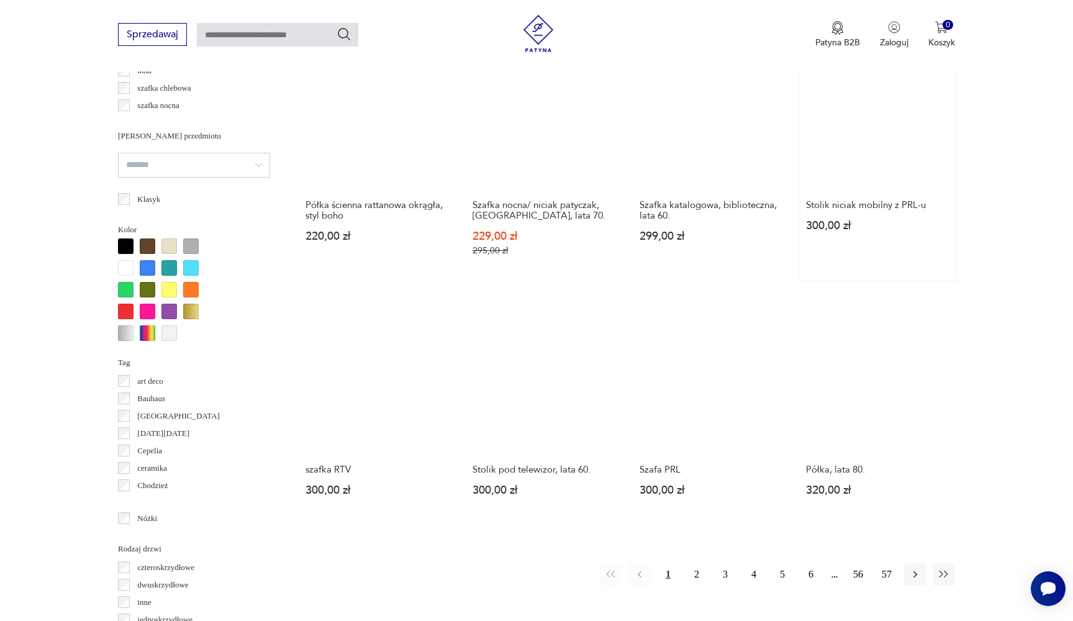
scroll to position [1014, 0]
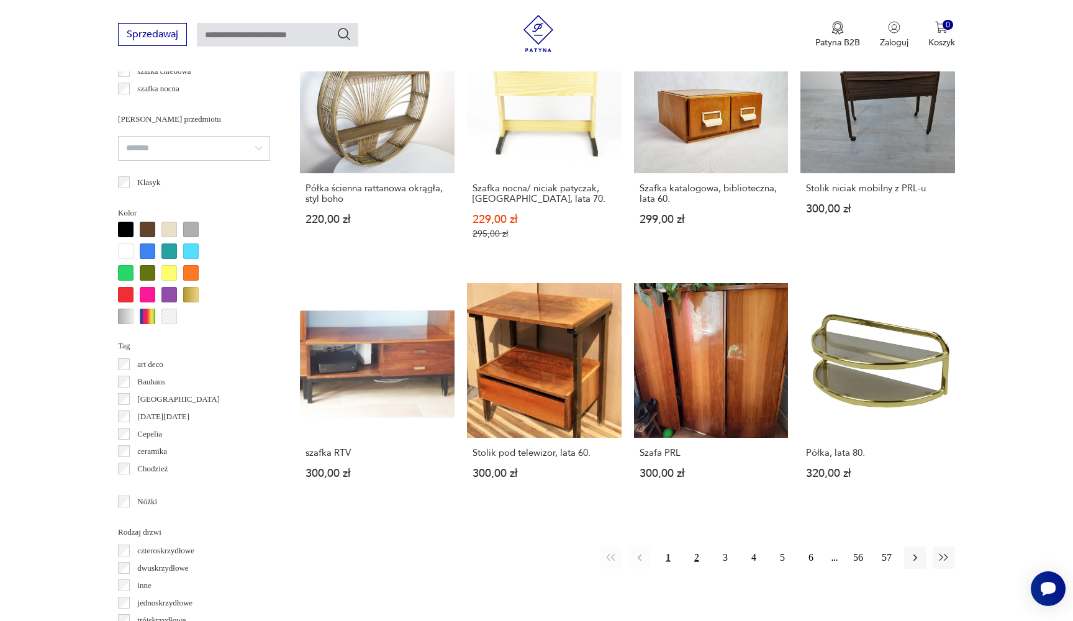
click at [696, 547] on button "2" at bounding box center [697, 558] width 22 height 22
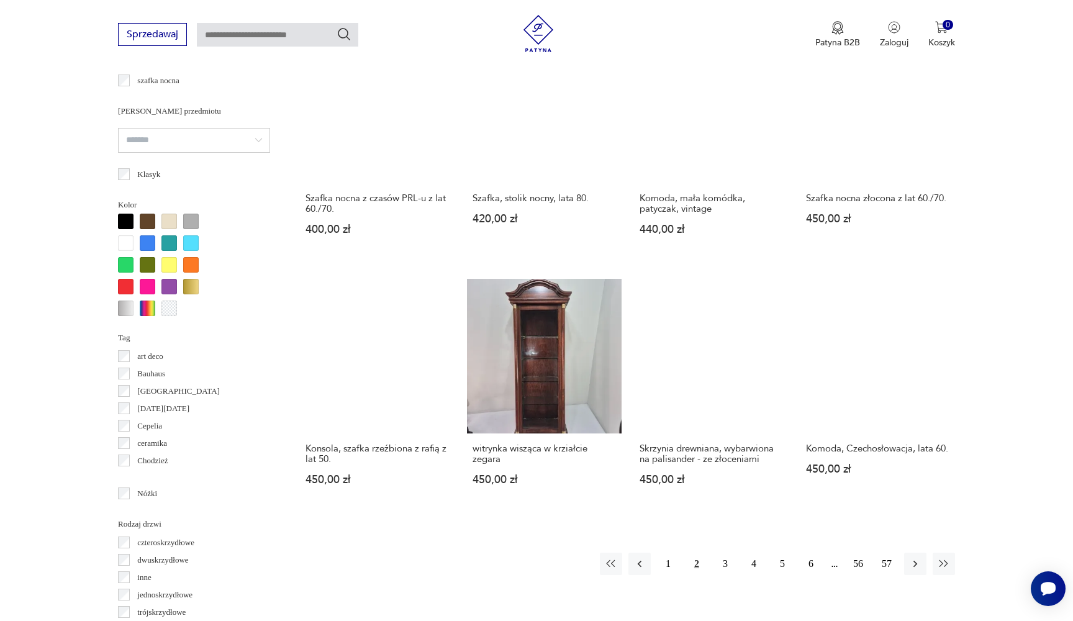
scroll to position [1045, 0]
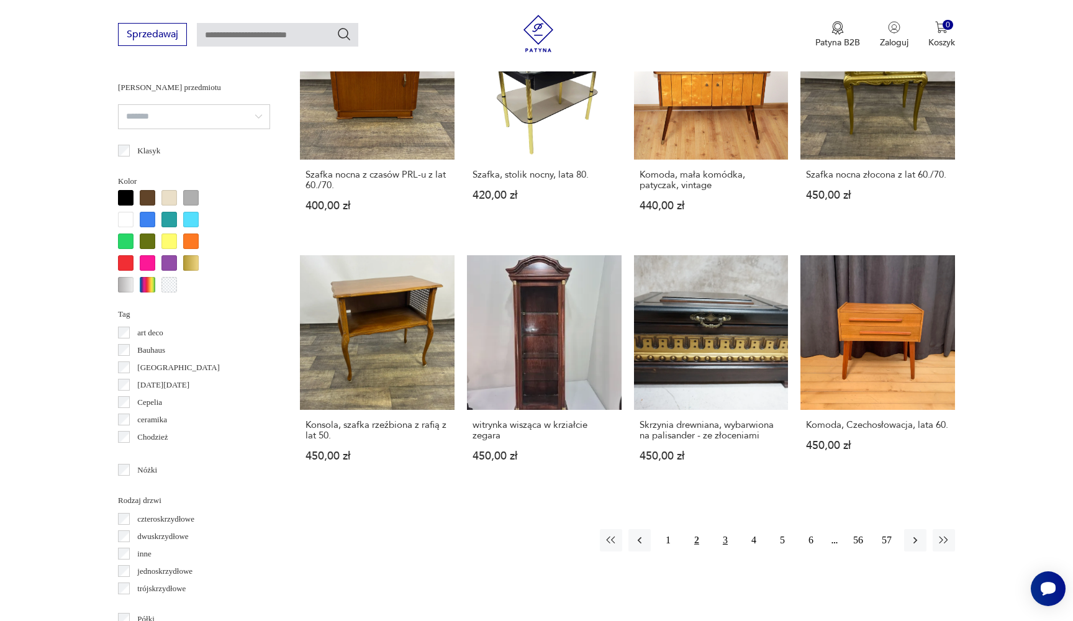
click at [727, 529] on button "3" at bounding box center [725, 540] width 22 height 22
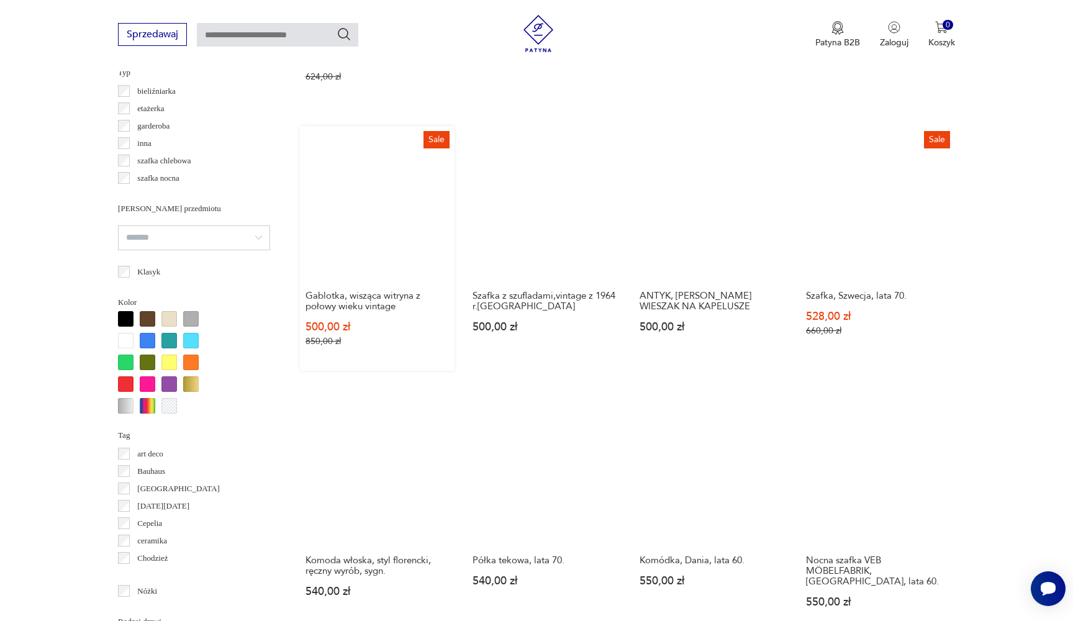
scroll to position [926, 0]
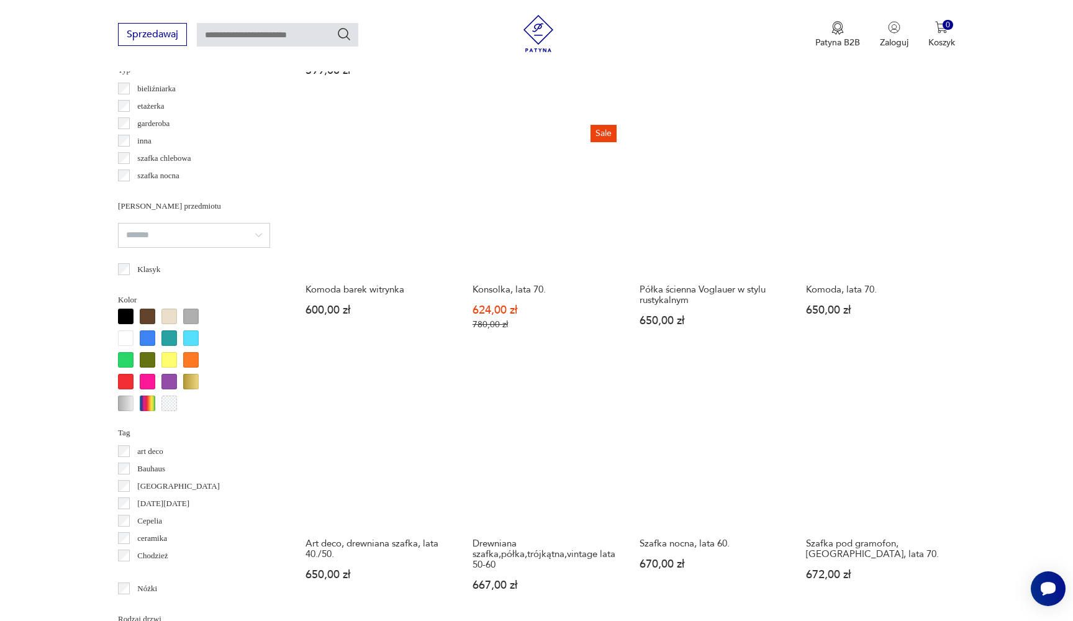
scroll to position [927, 0]
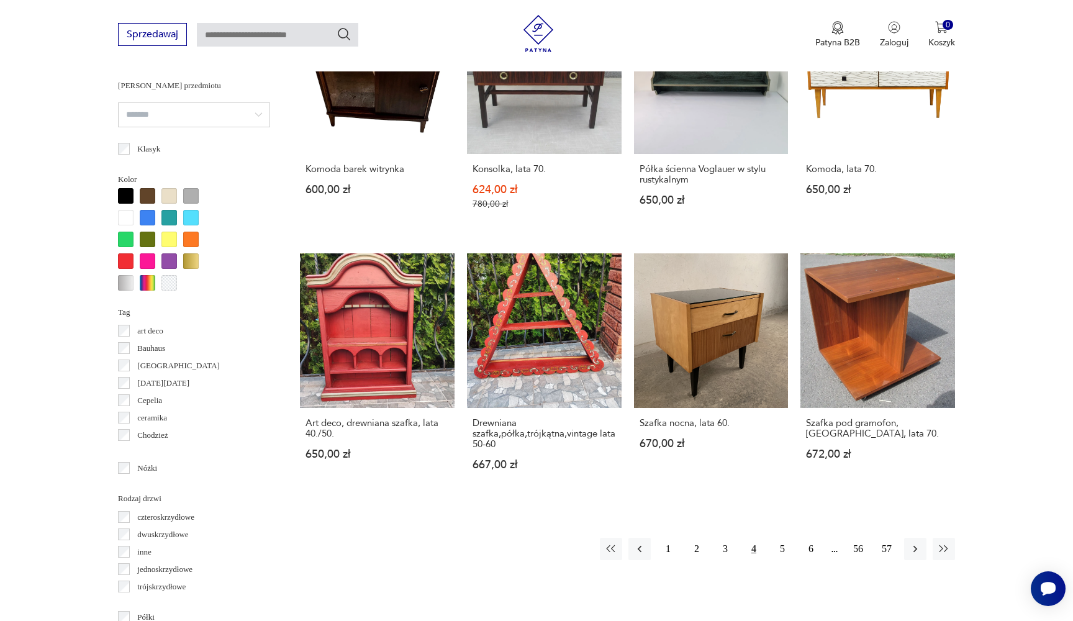
scroll to position [1076, 0]
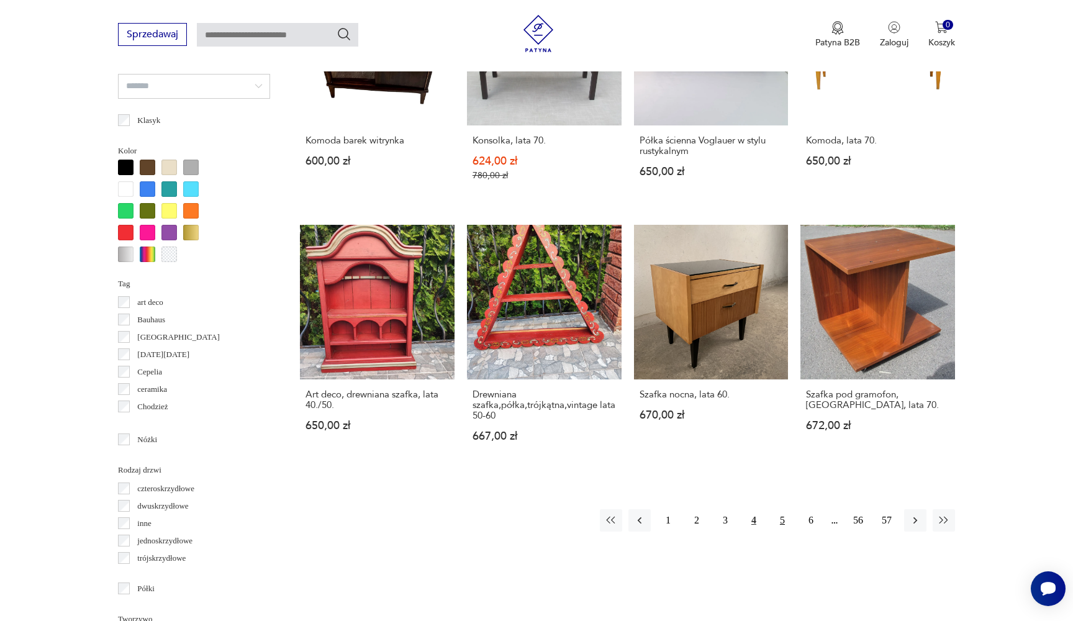
click at [788, 509] on button "5" at bounding box center [782, 520] width 22 height 22
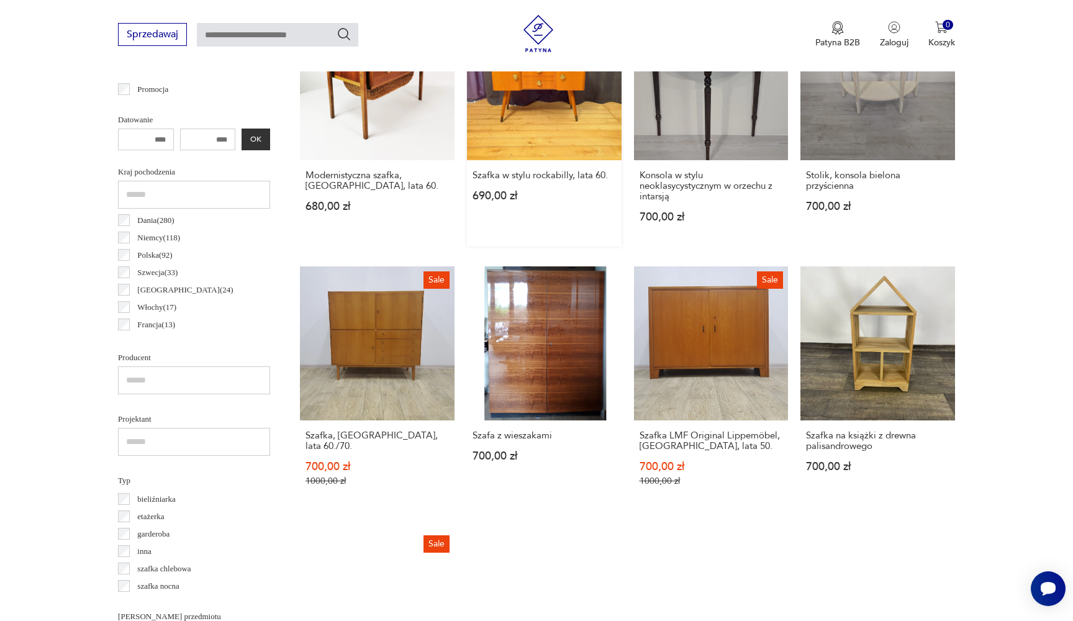
scroll to position [516, 0]
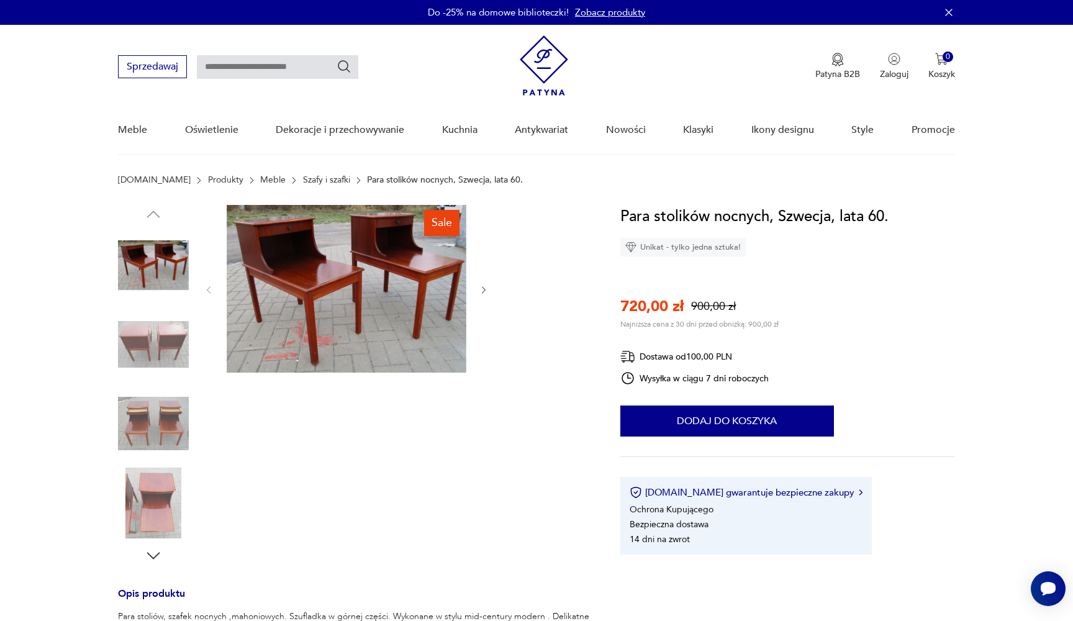
click at [408, 298] on img at bounding box center [347, 289] width 240 height 168
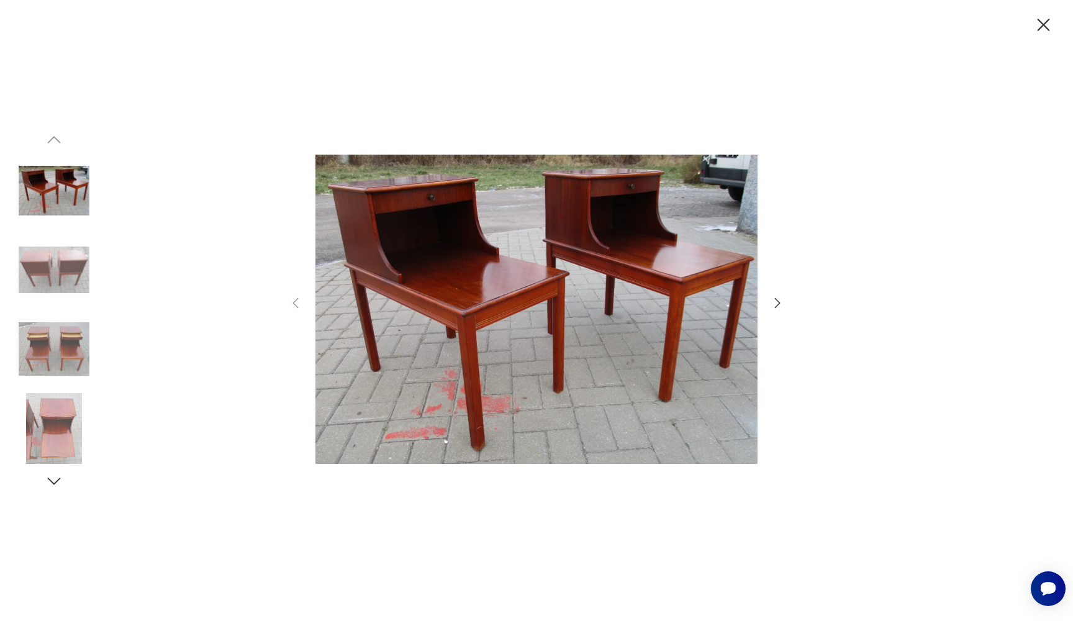
click at [783, 304] on icon "button" at bounding box center [777, 303] width 15 height 15
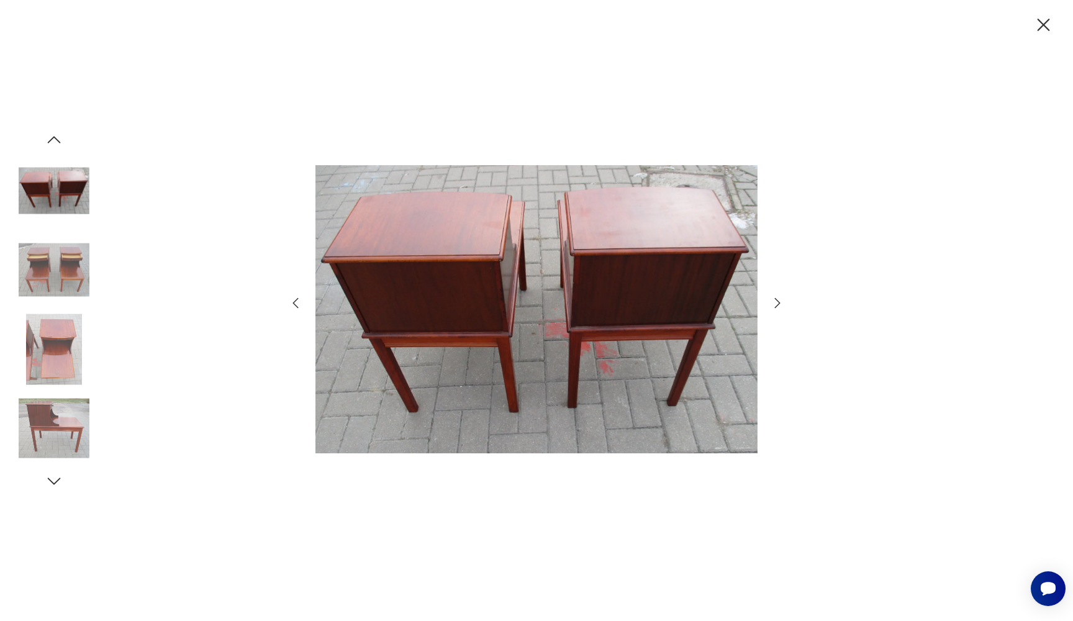
click at [1042, 22] on icon "button" at bounding box center [1044, 25] width 12 height 12
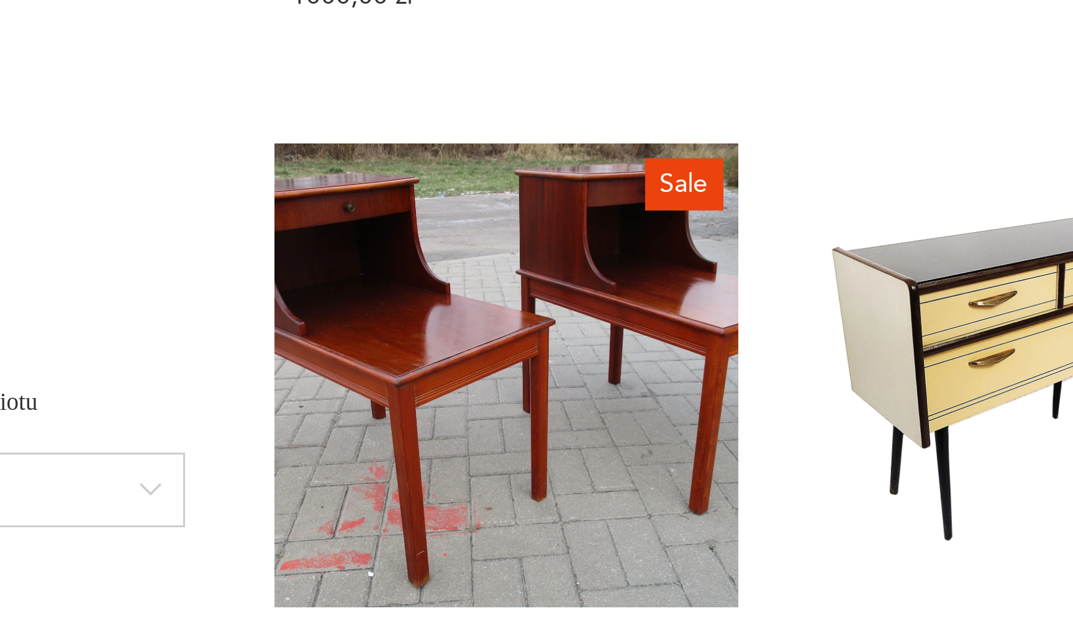
scroll to position [872, 0]
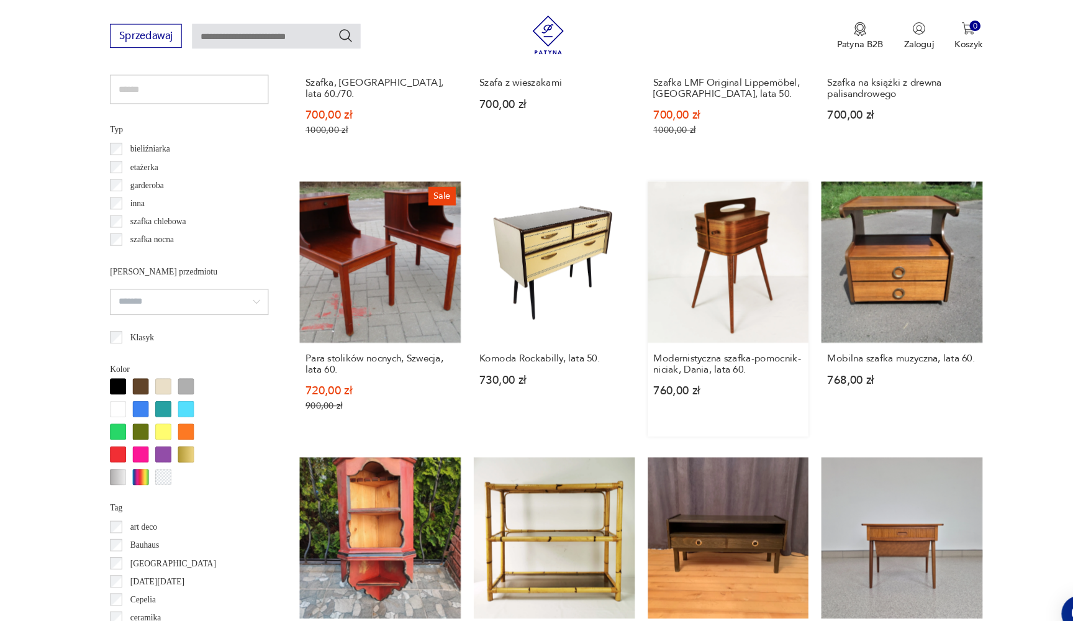
click at [634, 194] on link "Modernistyczna szafka-pomocnik- niciak, Dania, lata 60. 760,00 zł" at bounding box center [711, 297] width 155 height 245
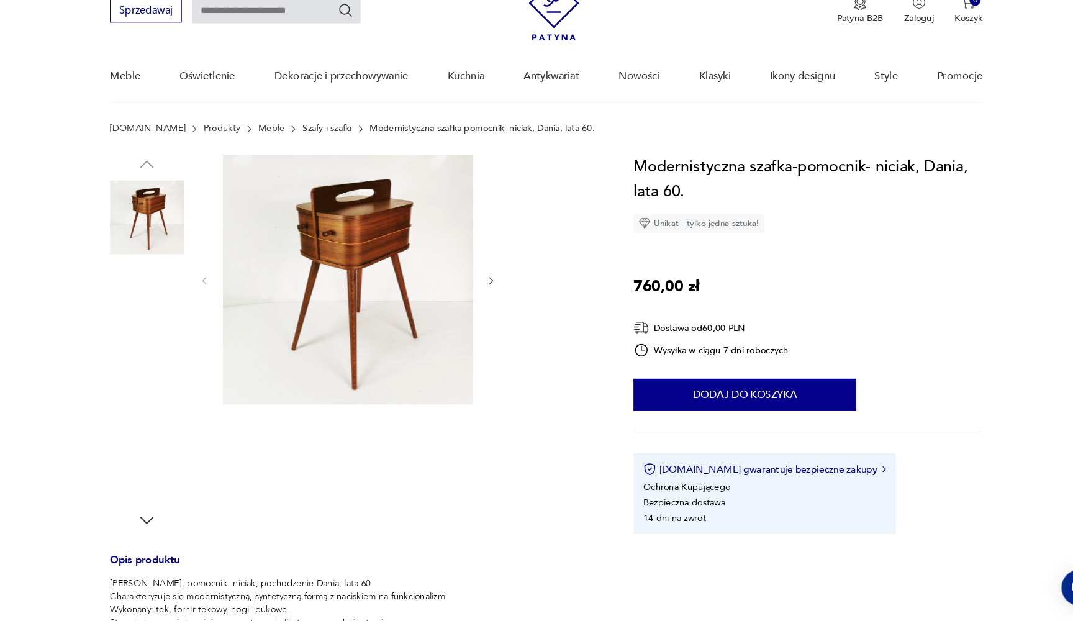
click at [127, 436] on img at bounding box center [153, 471] width 71 height 71
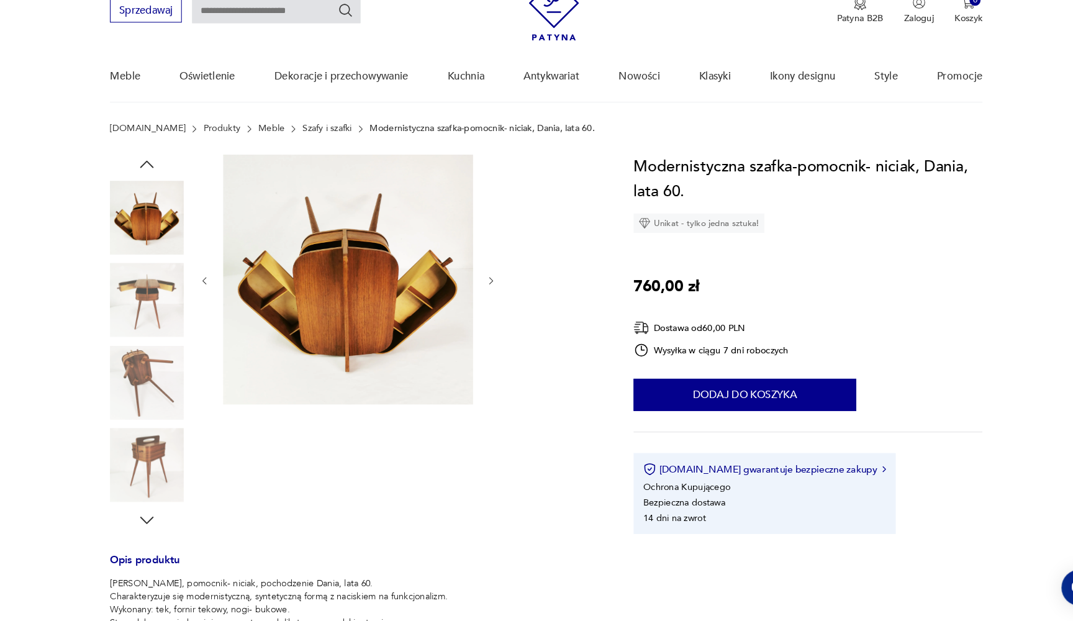
click at [122, 373] on img at bounding box center [153, 392] width 71 height 71
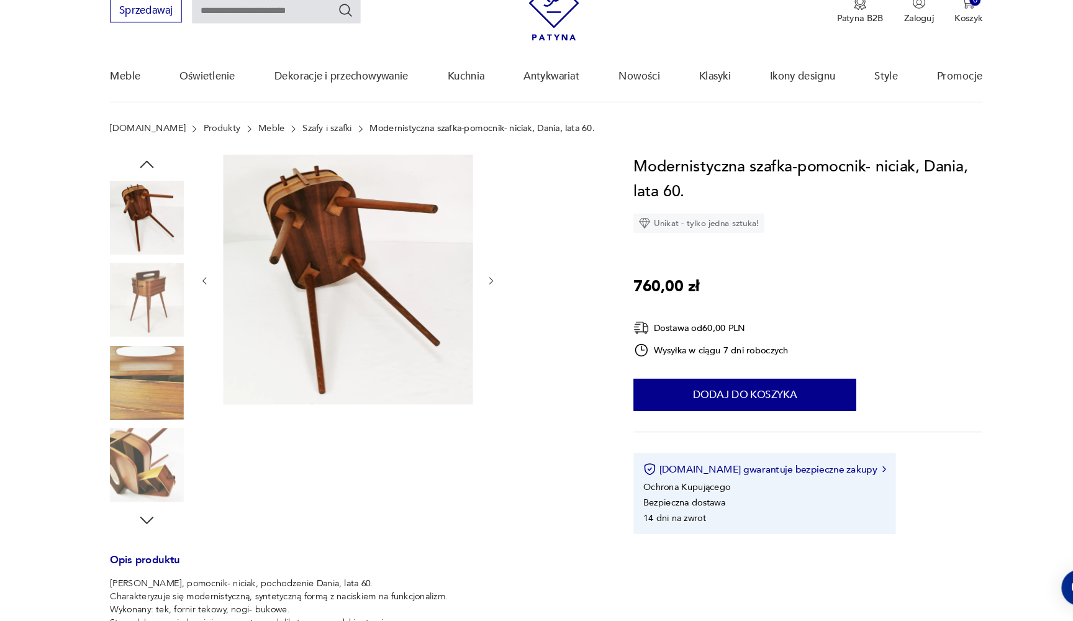
click at [137, 436] on img at bounding box center [153, 471] width 71 height 71
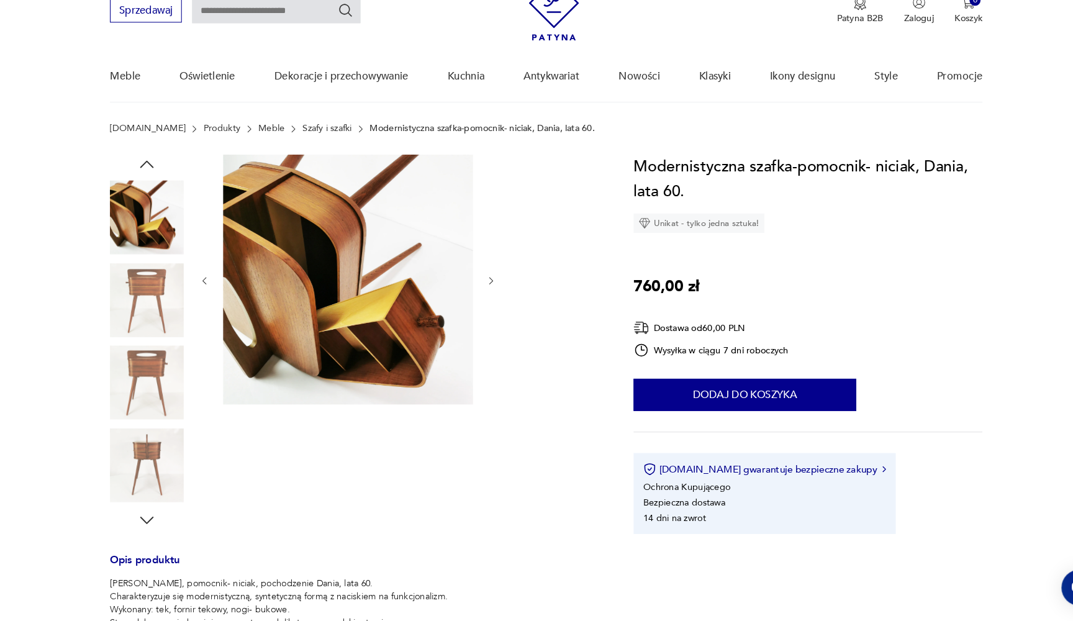
click at [137, 446] on img at bounding box center [153, 471] width 71 height 71
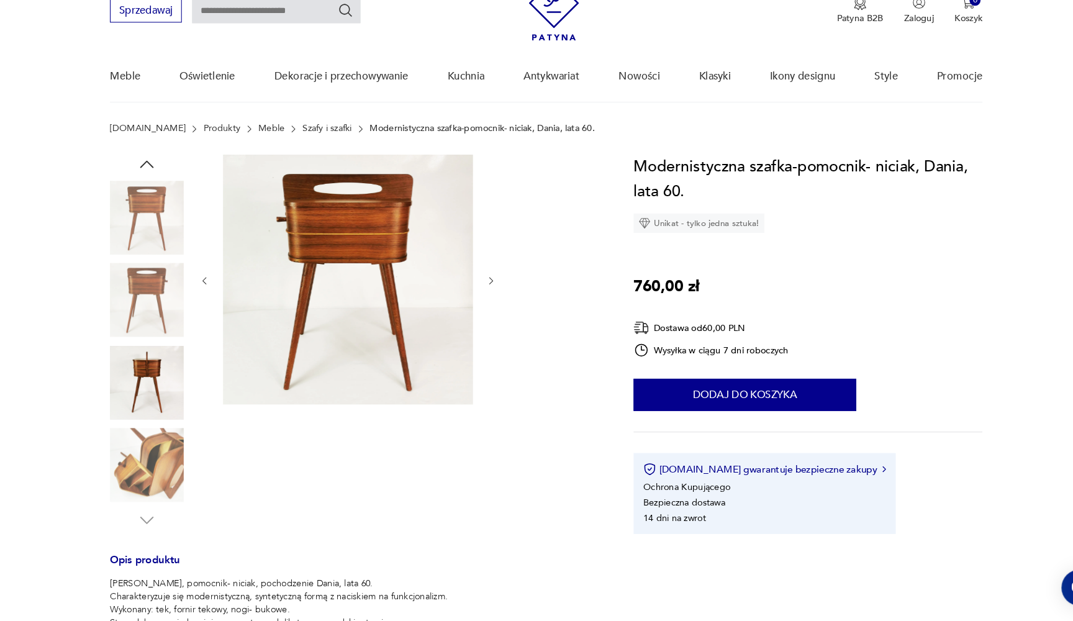
click at [137, 446] on img at bounding box center [153, 471] width 71 height 71
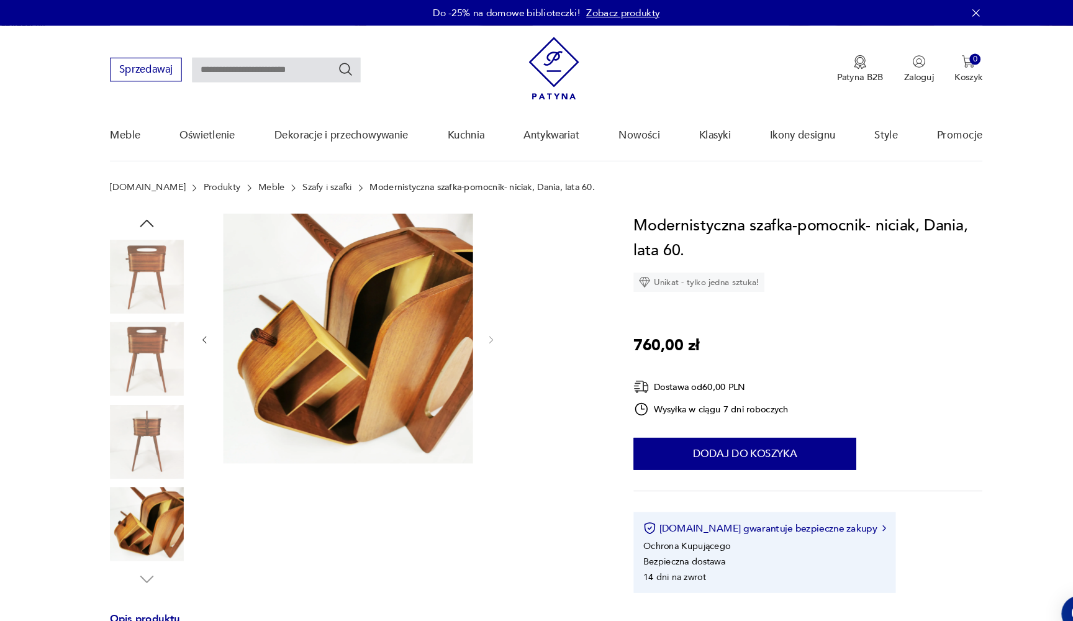
scroll to position [0, 0]
click at [131, 264] on img at bounding box center [153, 265] width 71 height 71
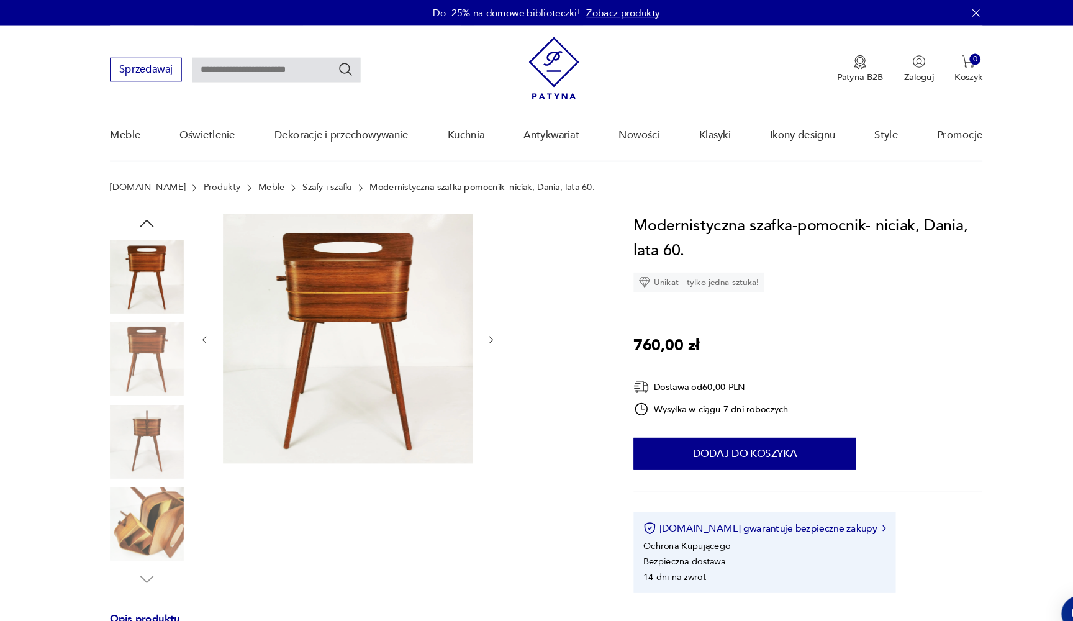
click at [144, 206] on icon "button" at bounding box center [153, 214] width 19 height 19
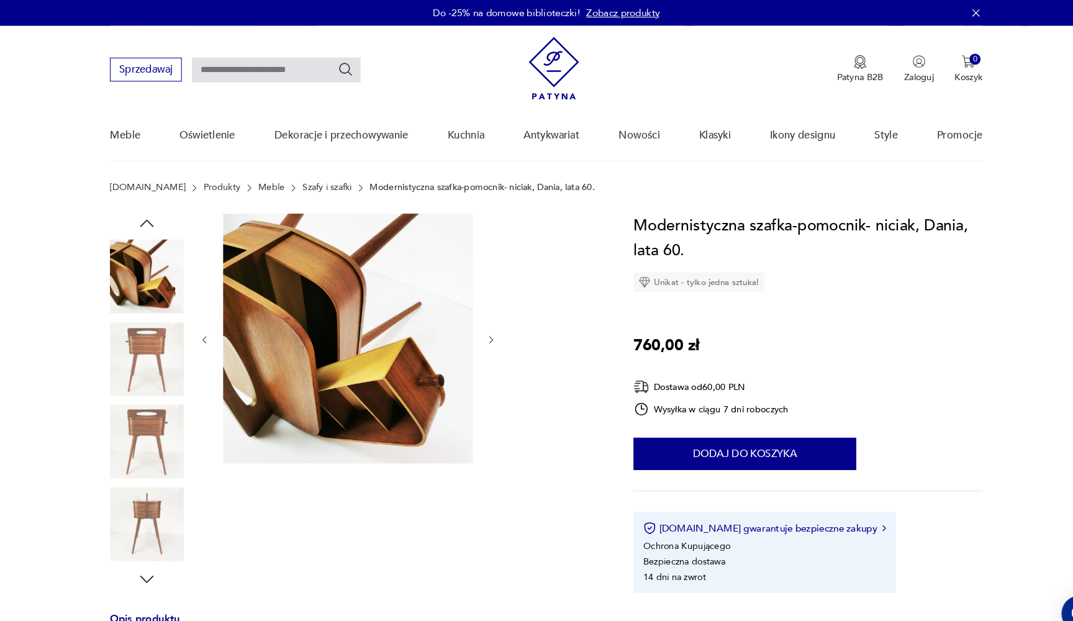
click at [144, 206] on icon "button" at bounding box center [153, 214] width 19 height 19
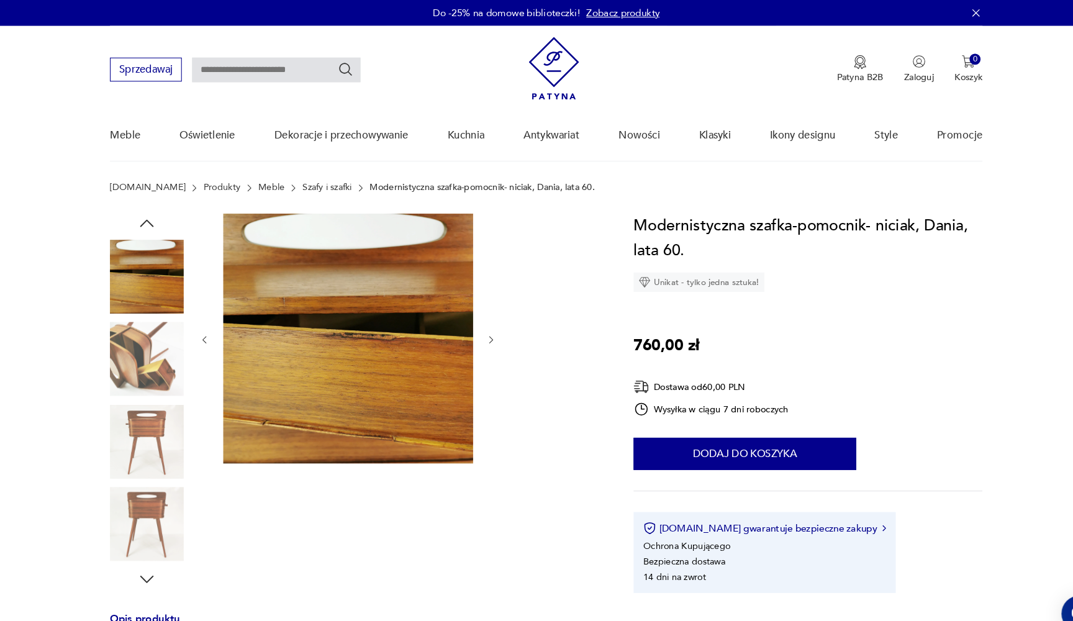
click at [144, 206] on icon "button" at bounding box center [153, 214] width 19 height 19
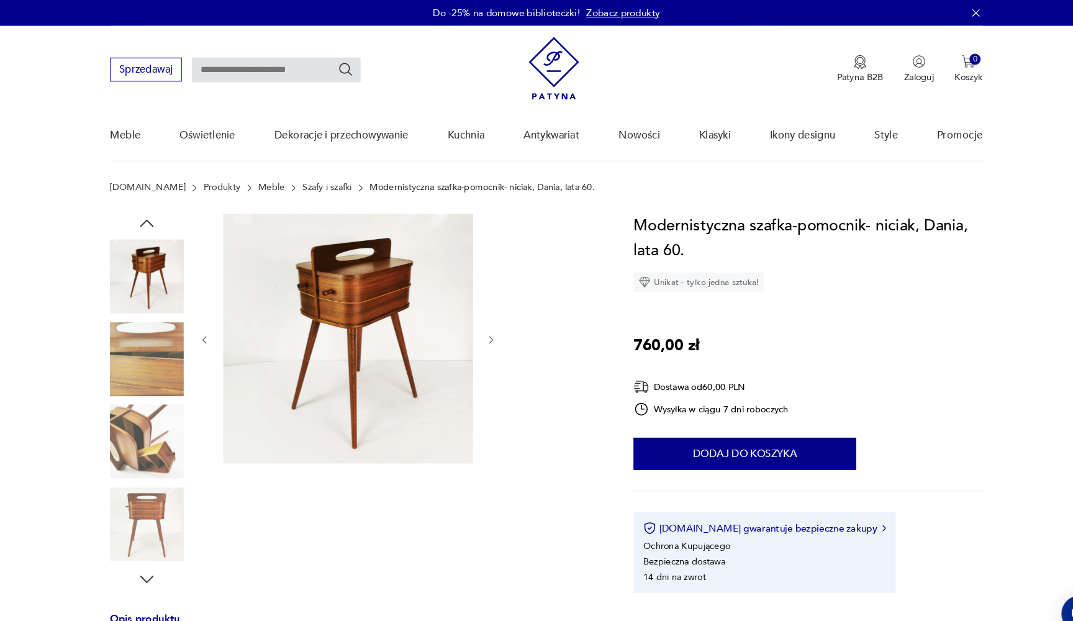
click at [144, 206] on icon "button" at bounding box center [153, 214] width 19 height 19
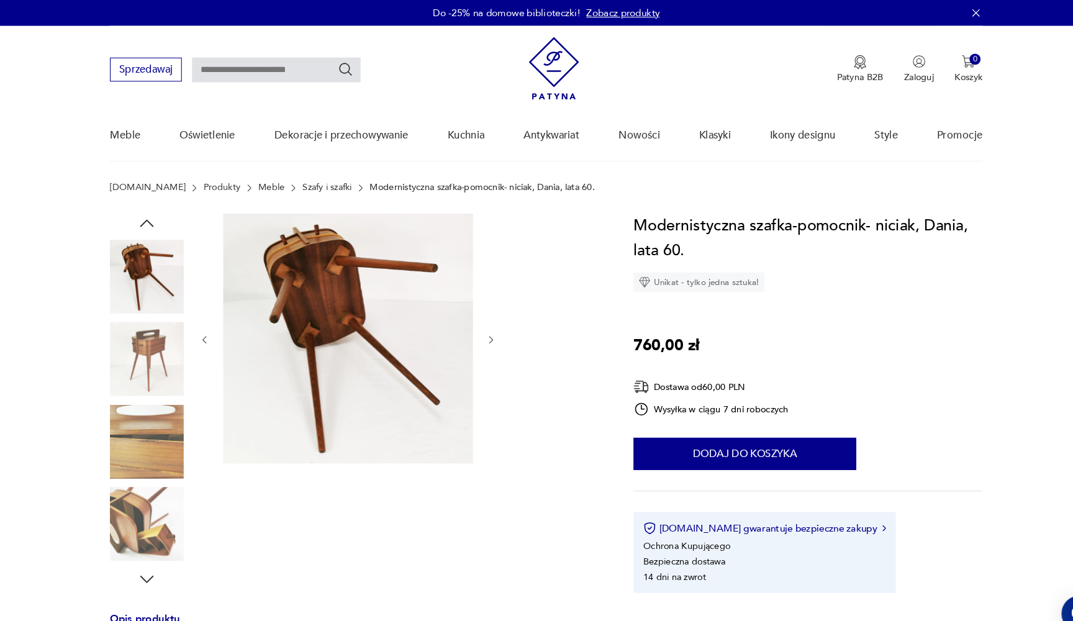
click at [144, 206] on icon "button" at bounding box center [153, 214] width 19 height 19
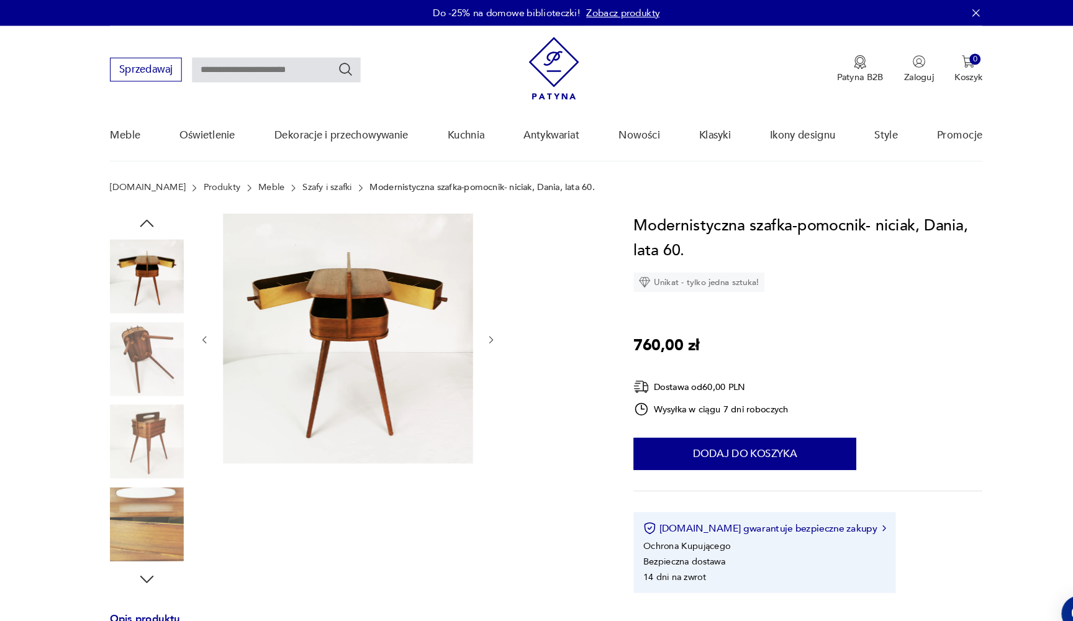
click at [144, 206] on icon "button" at bounding box center [153, 214] width 19 height 19
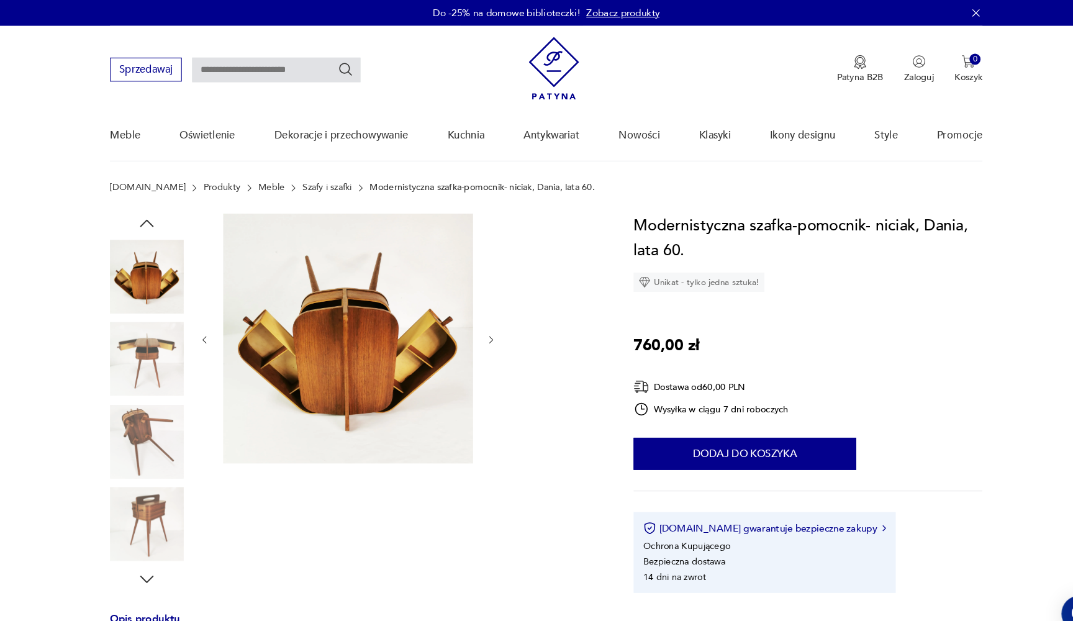
click at [144, 206] on icon "button" at bounding box center [153, 214] width 19 height 19
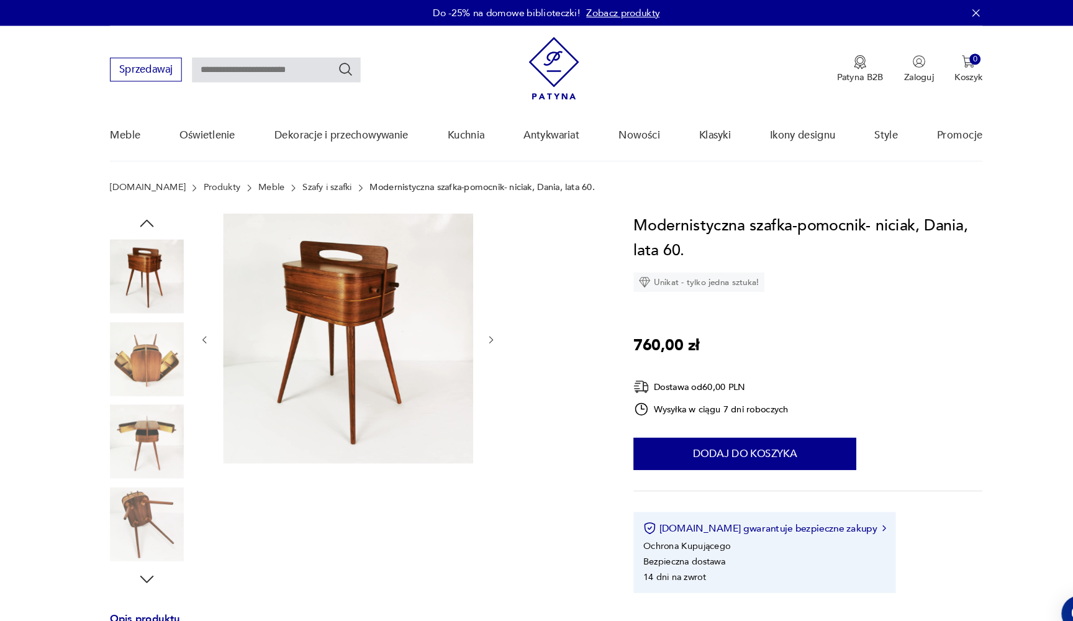
click at [144, 206] on icon "button" at bounding box center [153, 214] width 19 height 19
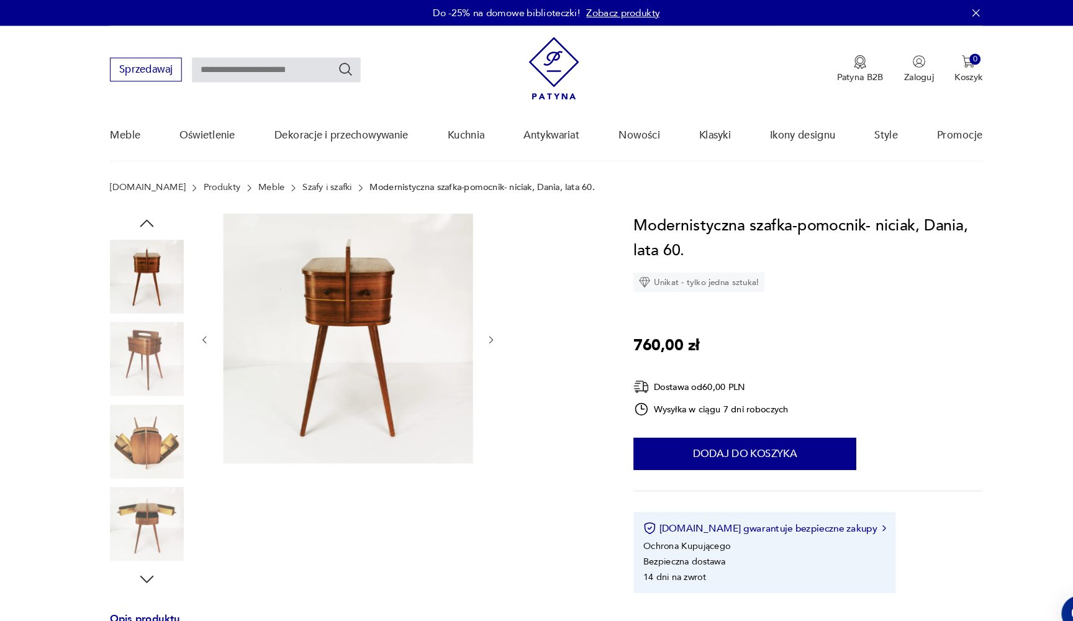
click at [144, 206] on icon "button" at bounding box center [153, 214] width 19 height 19
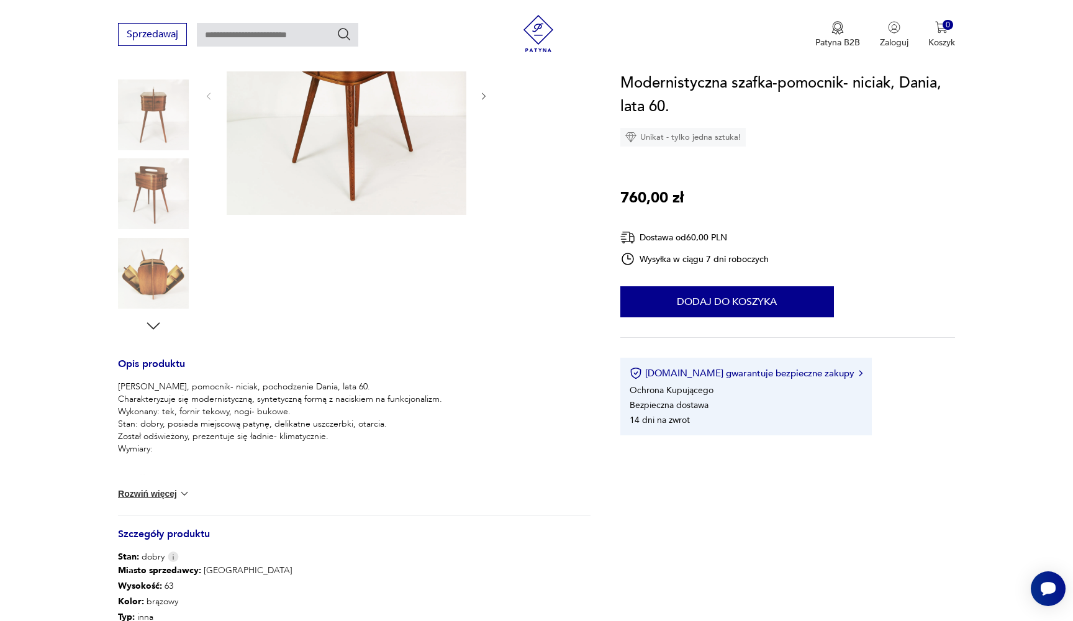
scroll to position [235, 0]
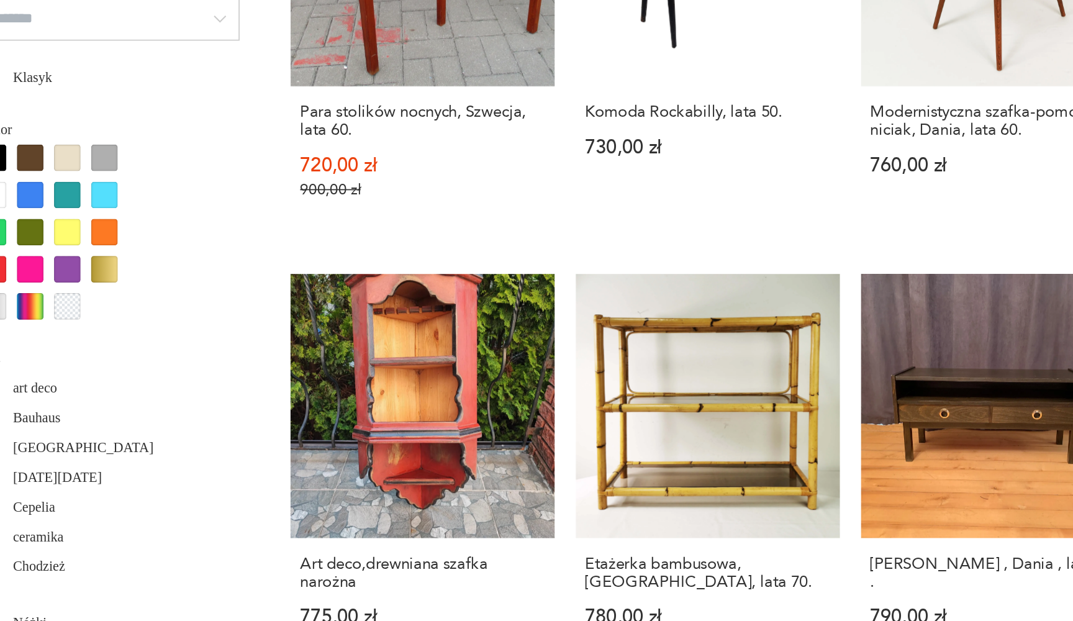
scroll to position [814, 0]
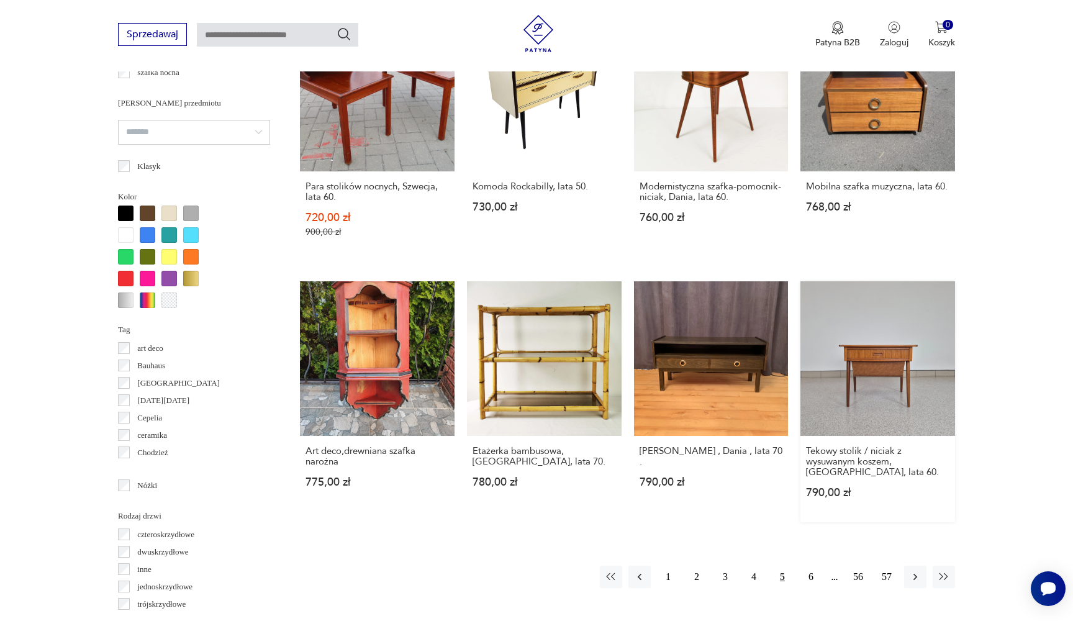
click at [801, 293] on link "Tekowy stolik / niciak z wysuwanym koszem, Norwegia, lata 60. 790,00 zł" at bounding box center [878, 401] width 155 height 241
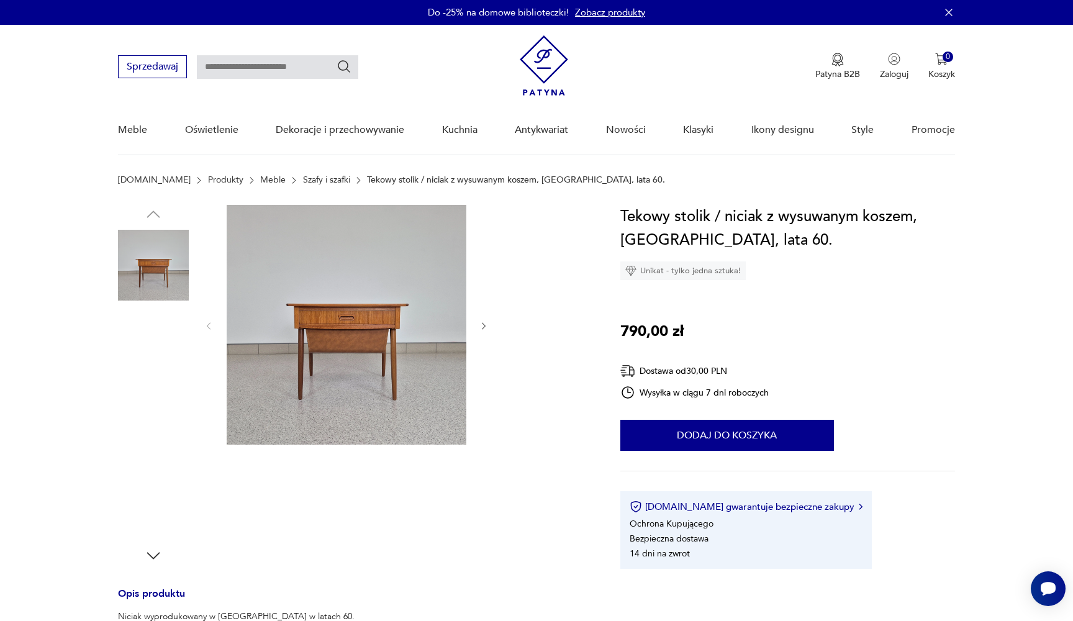
click at [341, 317] on img at bounding box center [347, 325] width 240 height 240
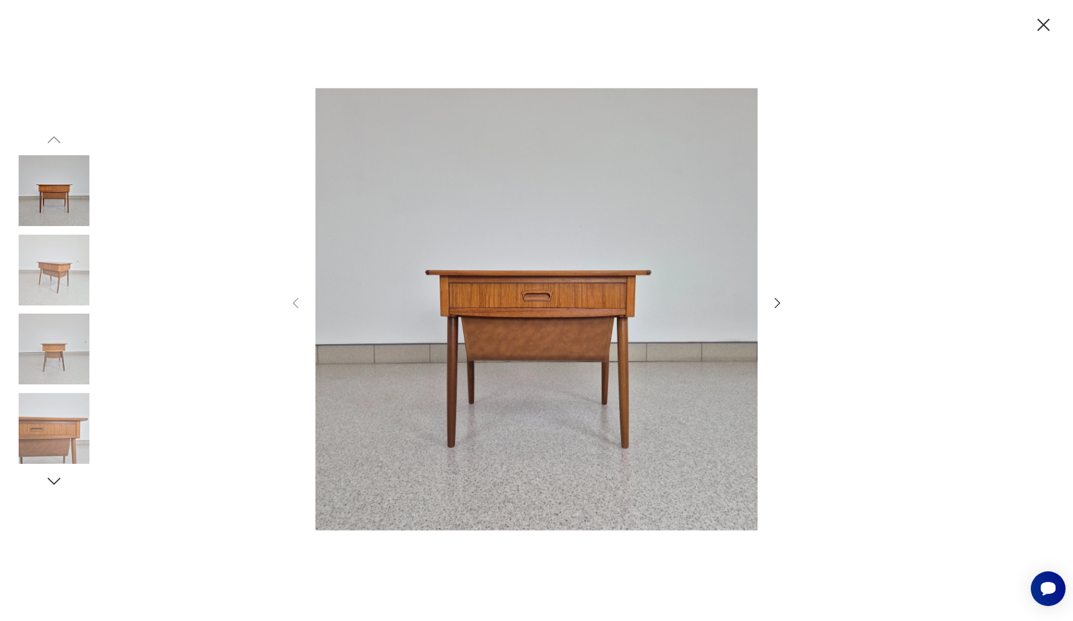
click at [779, 302] on icon "button" at bounding box center [778, 303] width 6 height 10
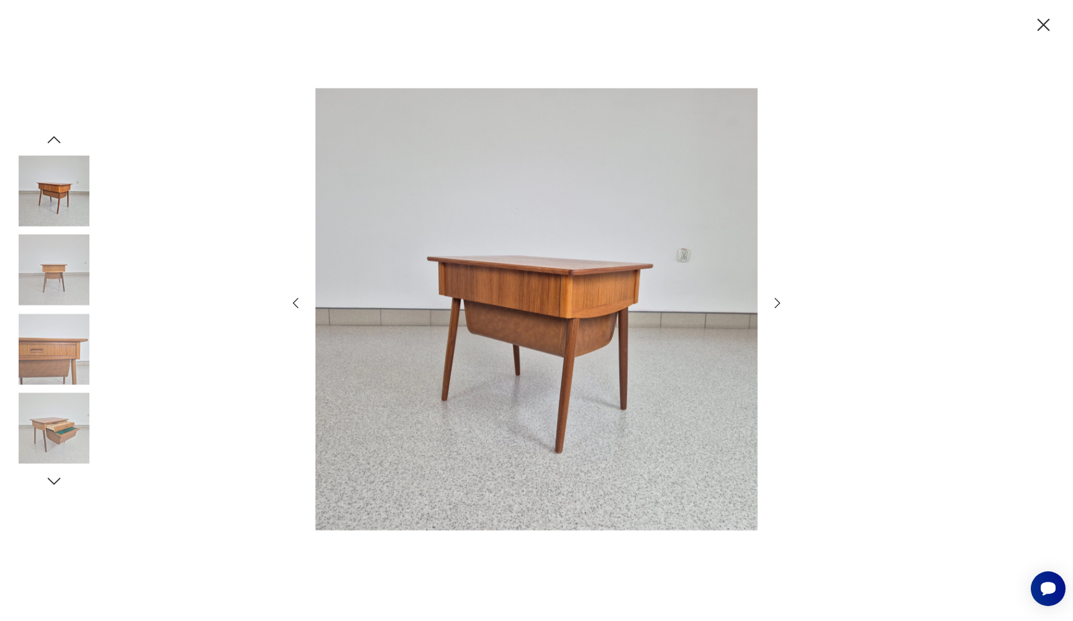
click at [779, 302] on icon "button" at bounding box center [778, 303] width 6 height 10
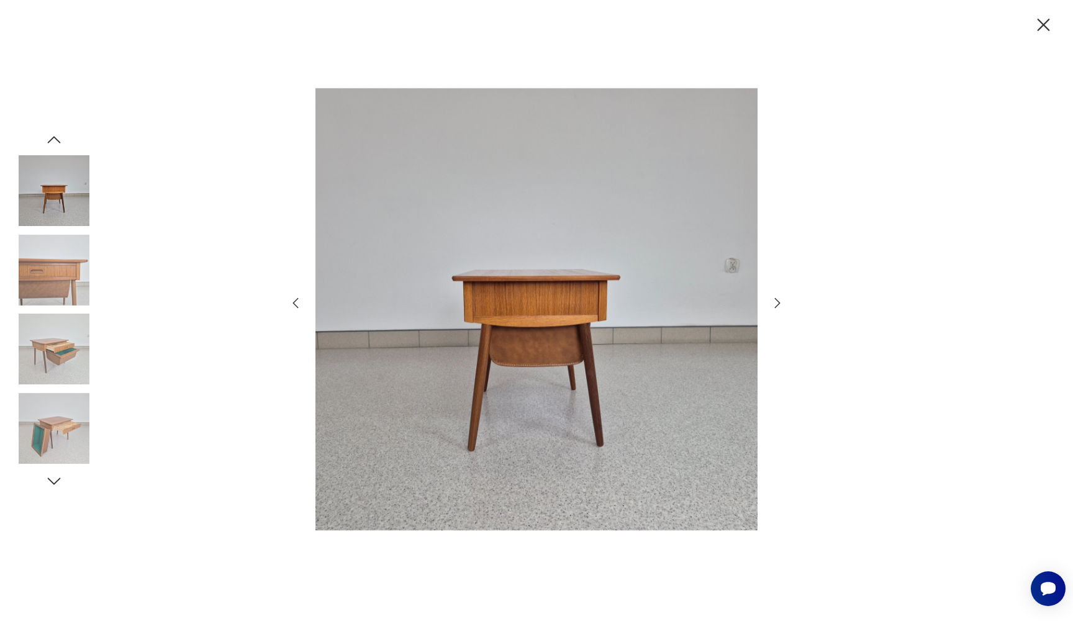
click at [779, 302] on icon "button" at bounding box center [778, 303] width 6 height 10
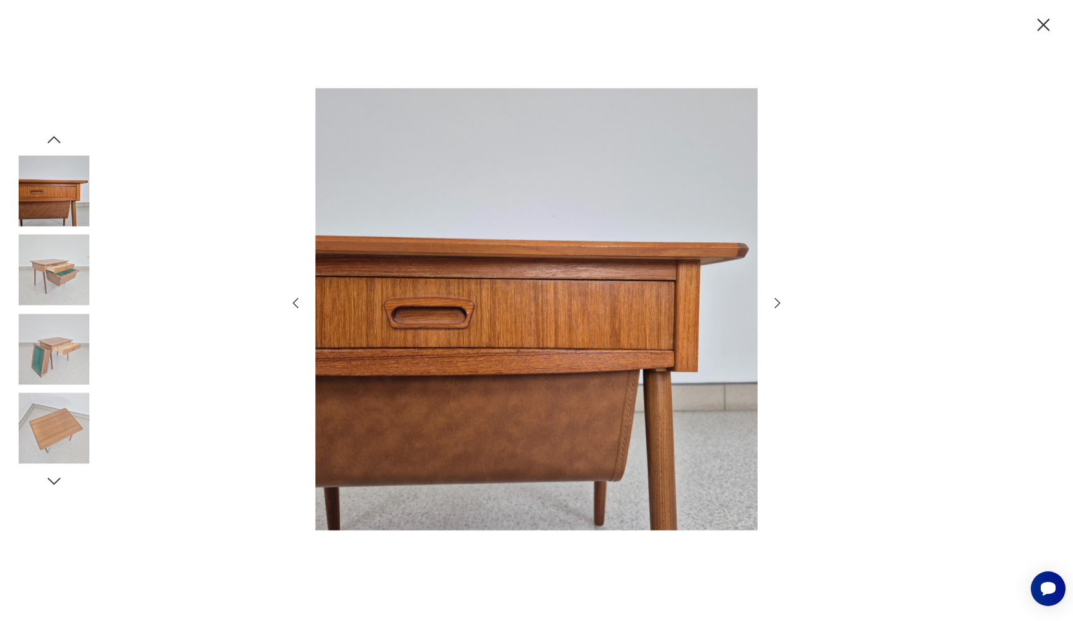
click at [779, 302] on icon "button" at bounding box center [778, 303] width 6 height 10
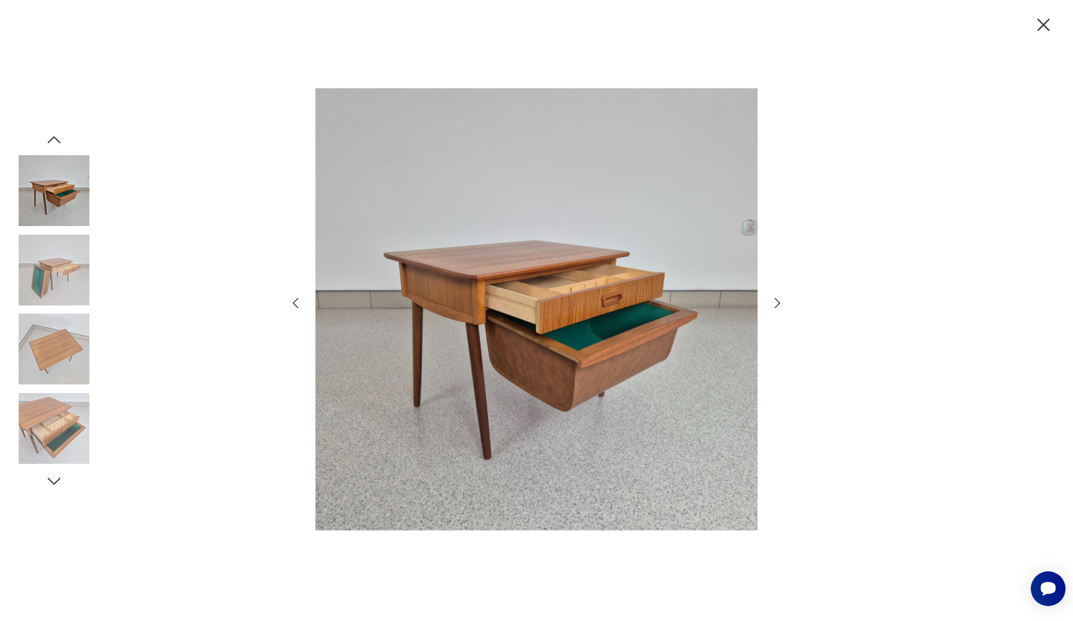
click at [779, 302] on icon "button" at bounding box center [778, 303] width 6 height 10
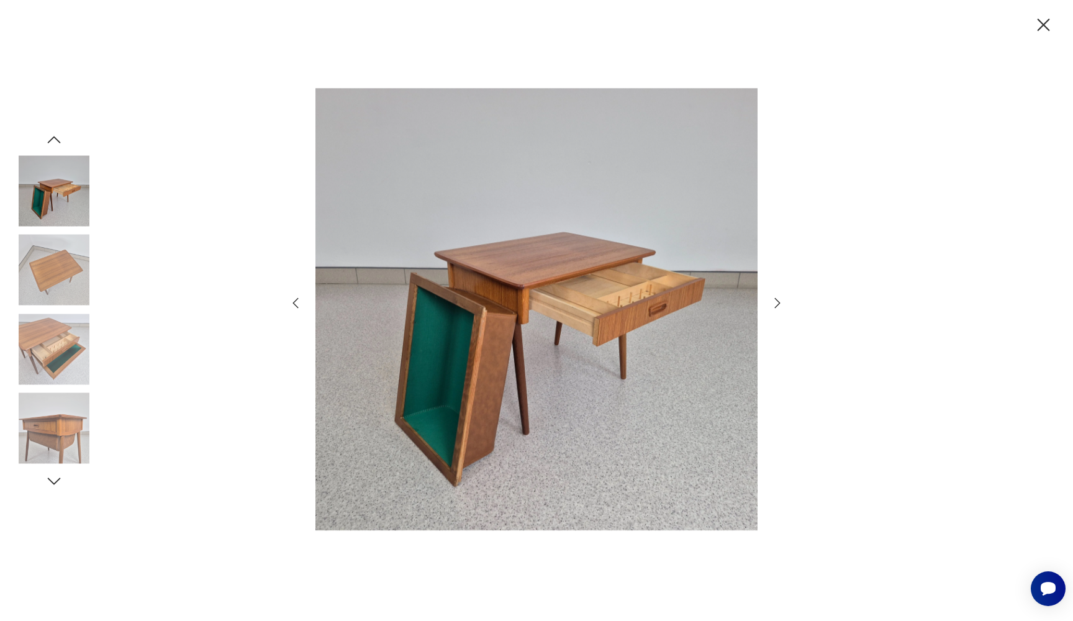
click at [779, 302] on icon "button" at bounding box center [778, 303] width 6 height 10
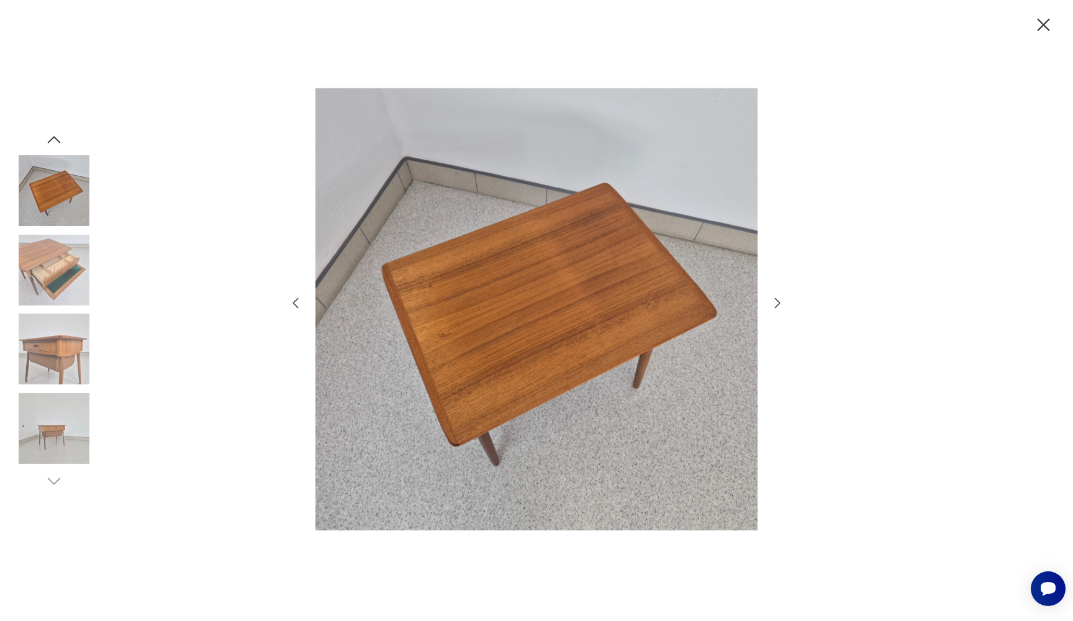
click at [779, 302] on icon "button" at bounding box center [778, 303] width 6 height 10
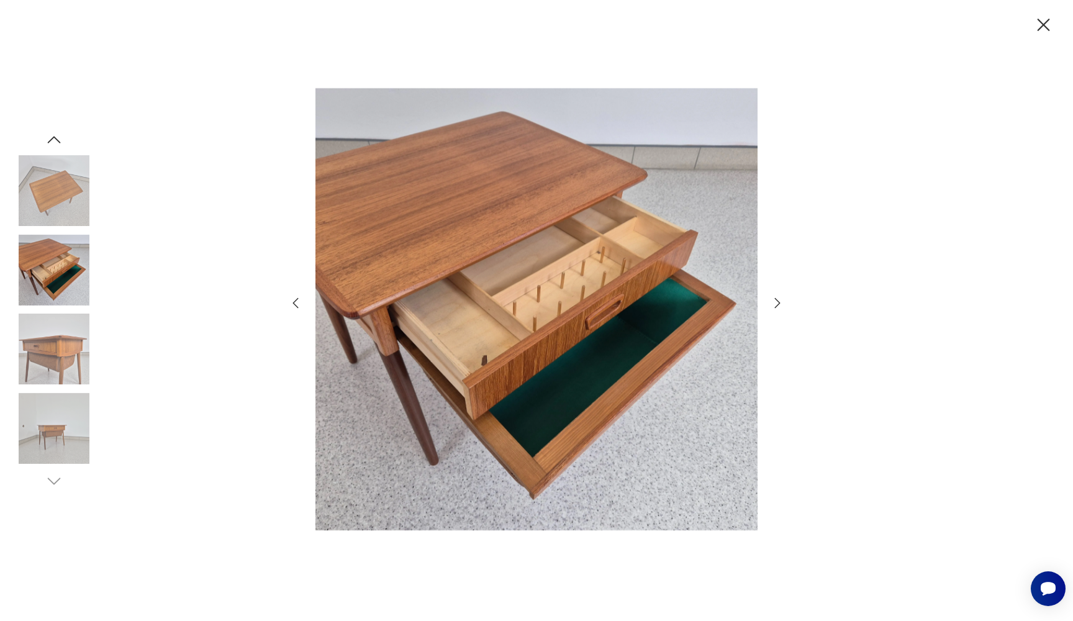
click at [779, 302] on icon "button" at bounding box center [778, 303] width 6 height 10
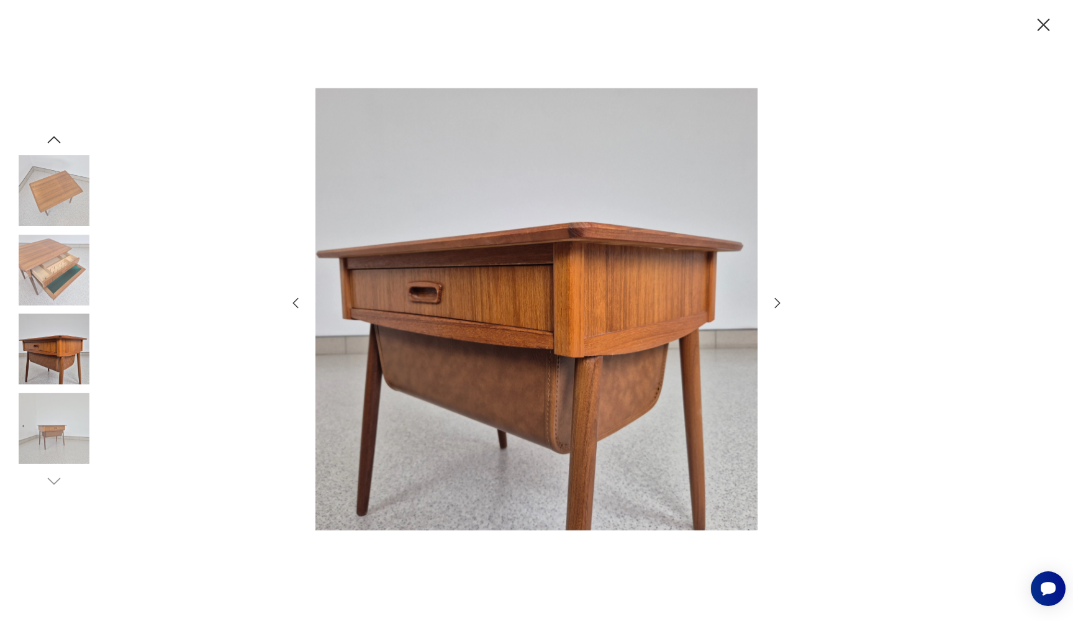
click at [779, 302] on icon "button" at bounding box center [778, 303] width 6 height 10
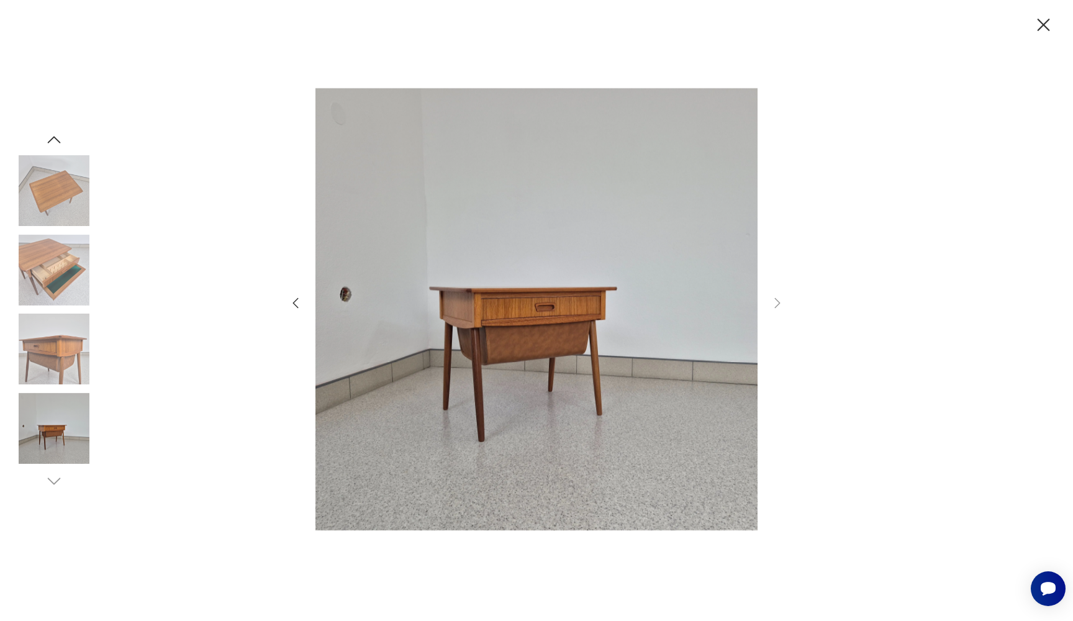
click at [301, 296] on icon "button" at bounding box center [295, 303] width 15 height 15
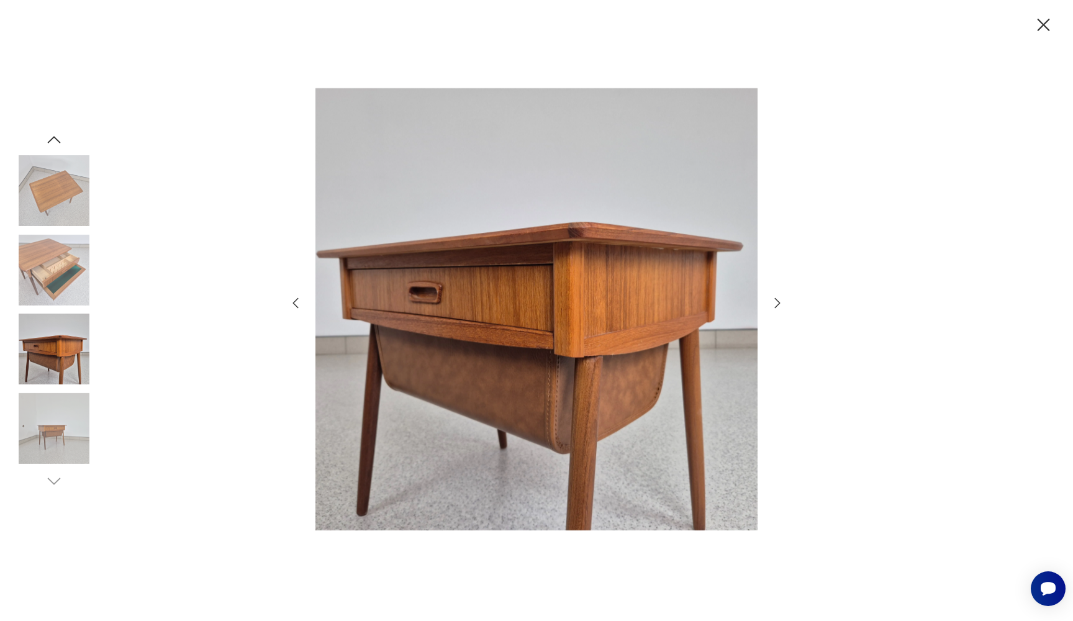
click at [1051, 19] on icon "button" at bounding box center [1044, 25] width 22 height 22
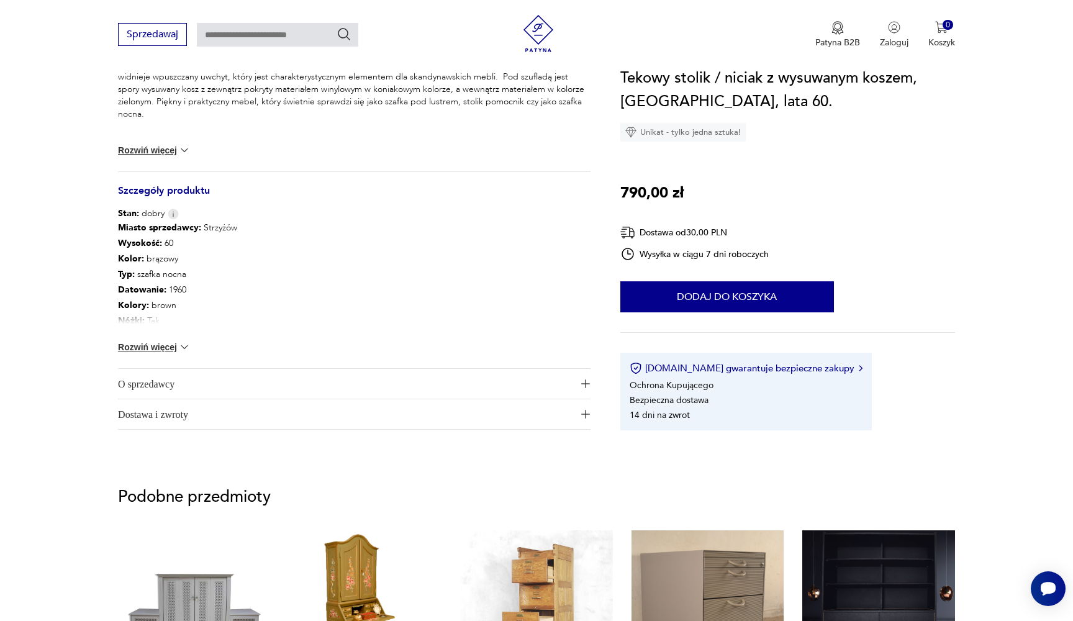
scroll to position [561, 0]
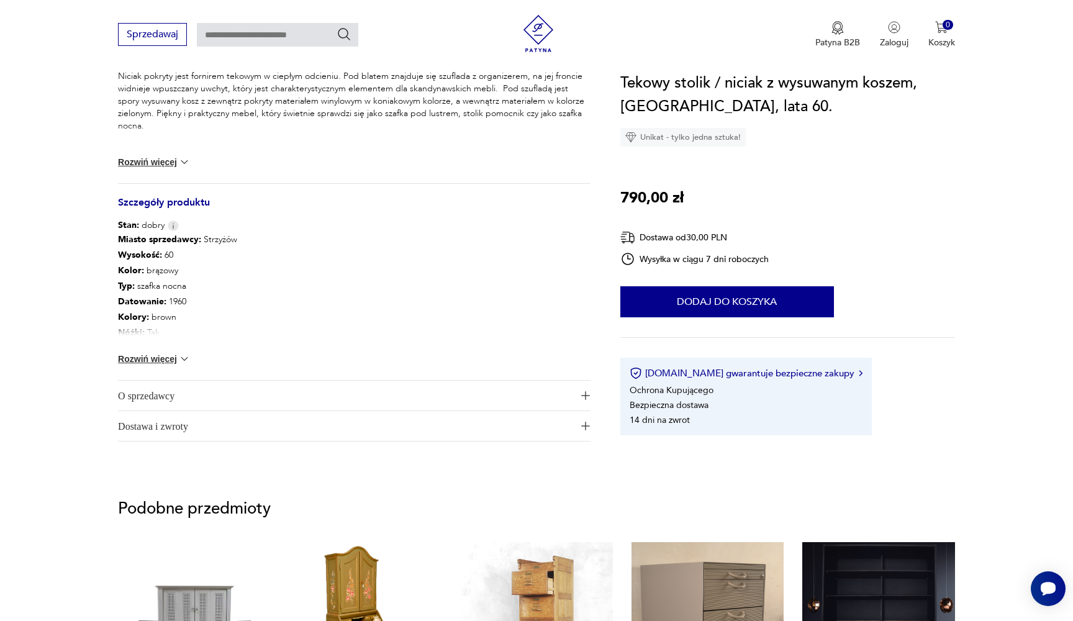
click at [171, 355] on button "Rozwiń więcej" at bounding box center [154, 359] width 72 height 12
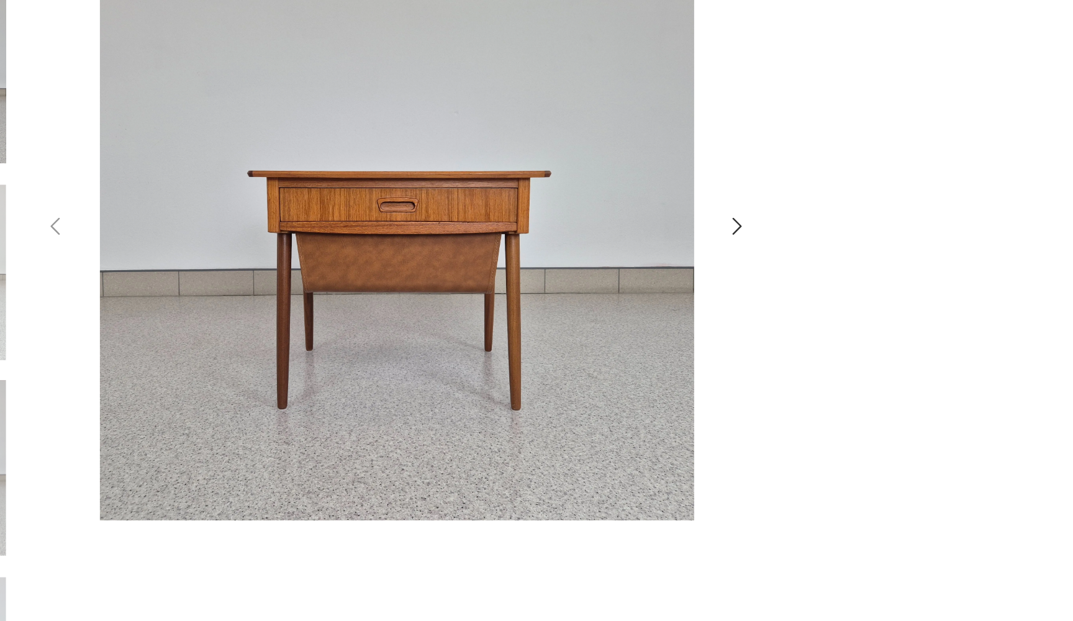
scroll to position [22, 0]
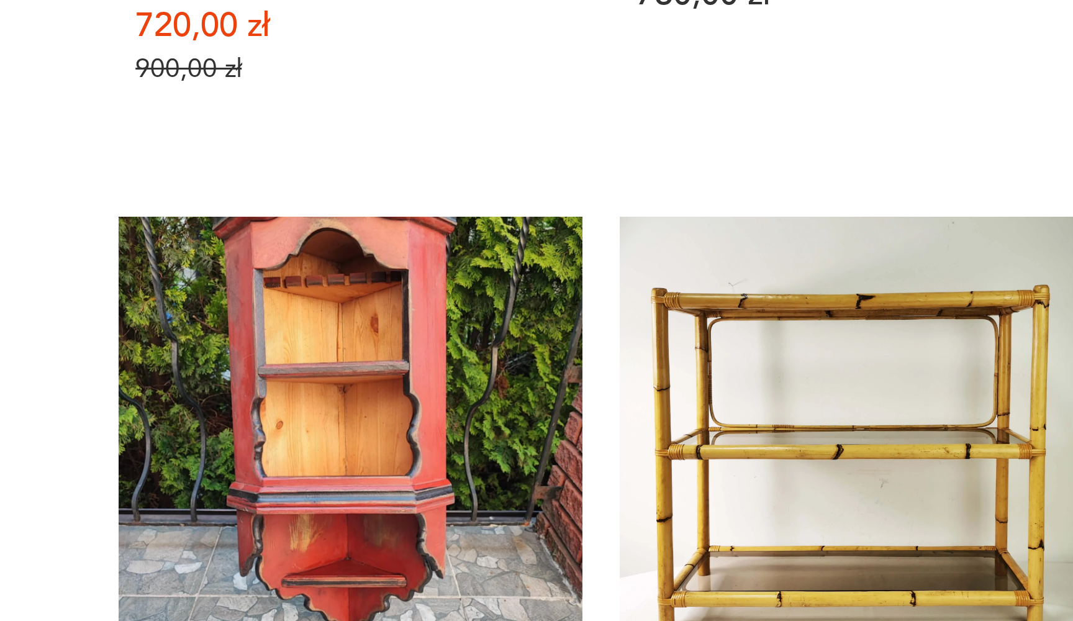
scroll to position [1030, 0]
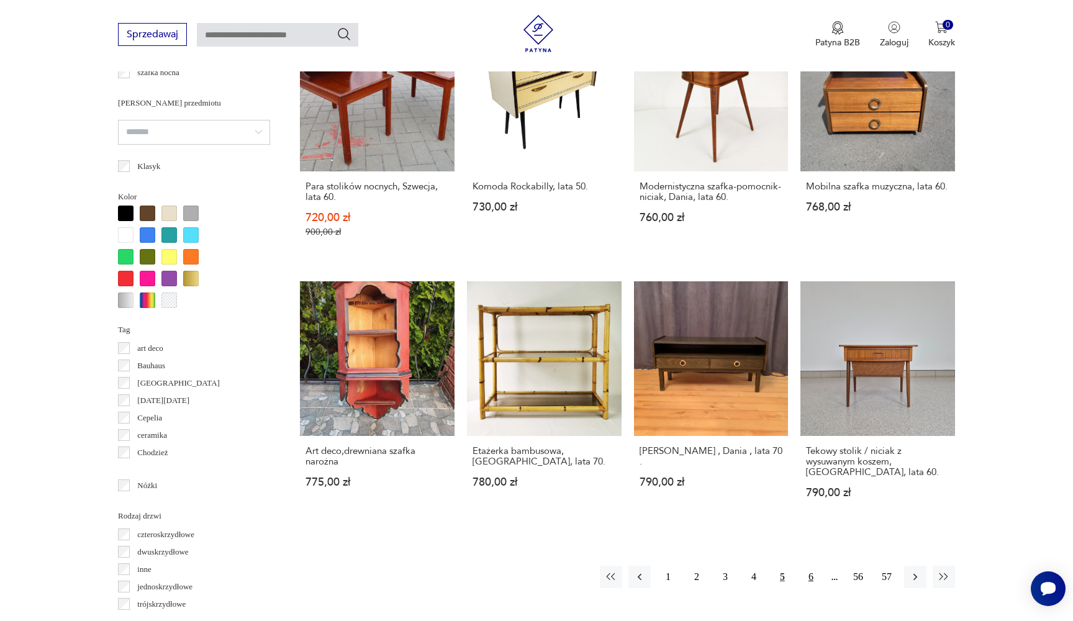
click at [804, 566] on button "6" at bounding box center [811, 577] width 22 height 22
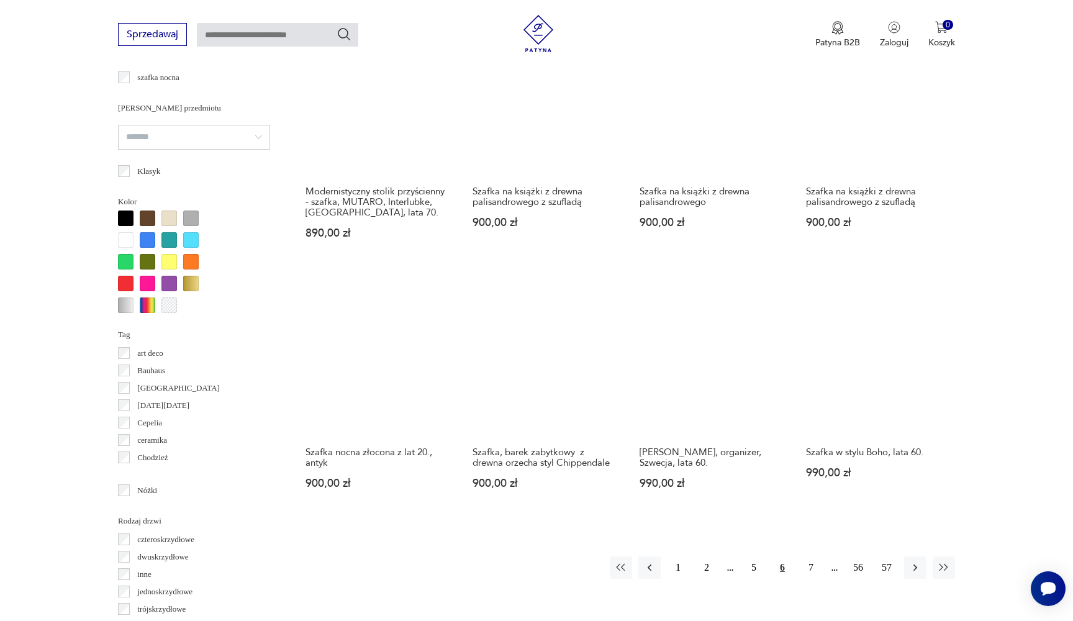
scroll to position [1027, 0]
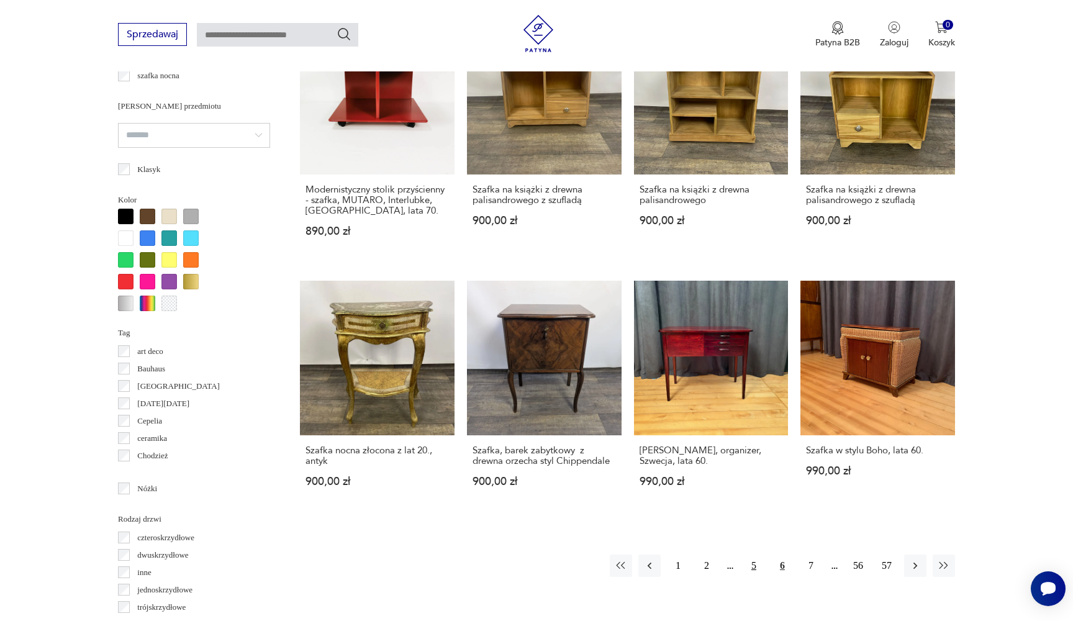
click at [760, 555] on button "5" at bounding box center [754, 566] width 22 height 22
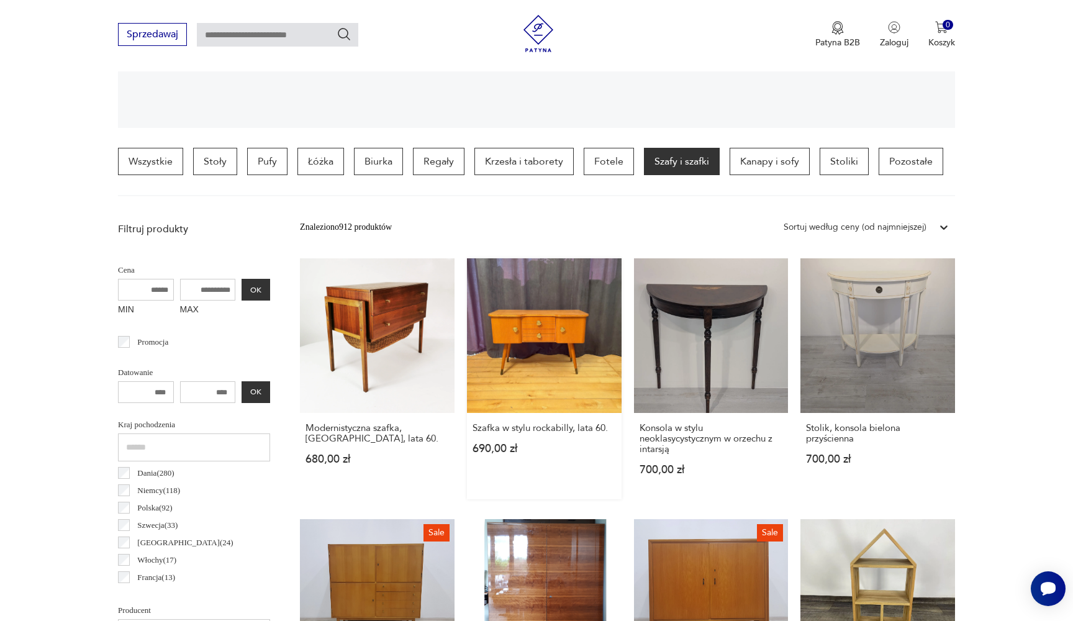
scroll to position [268, 0]
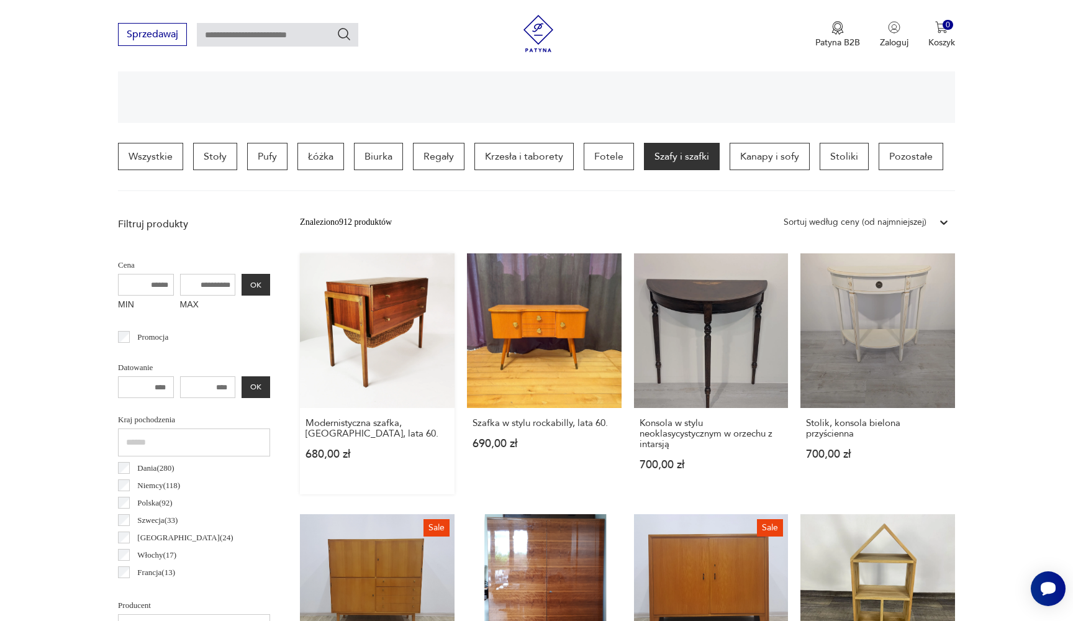
click at [325, 316] on link "Modernistyczna szafka, Niemcy, lata 60. 680,00 zł" at bounding box center [377, 373] width 155 height 241
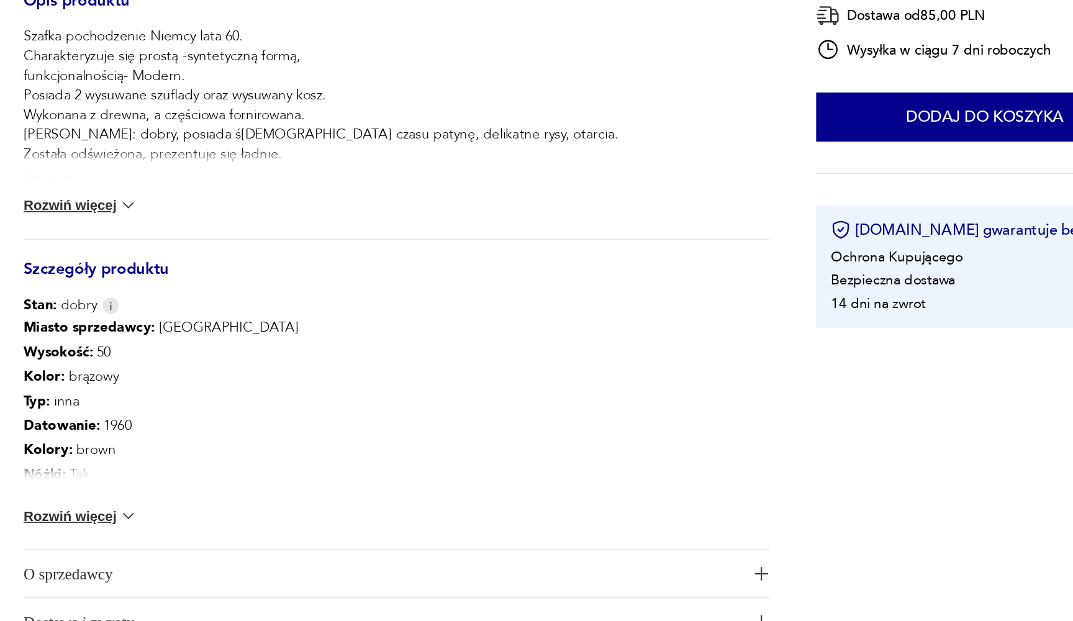
scroll to position [369, 0]
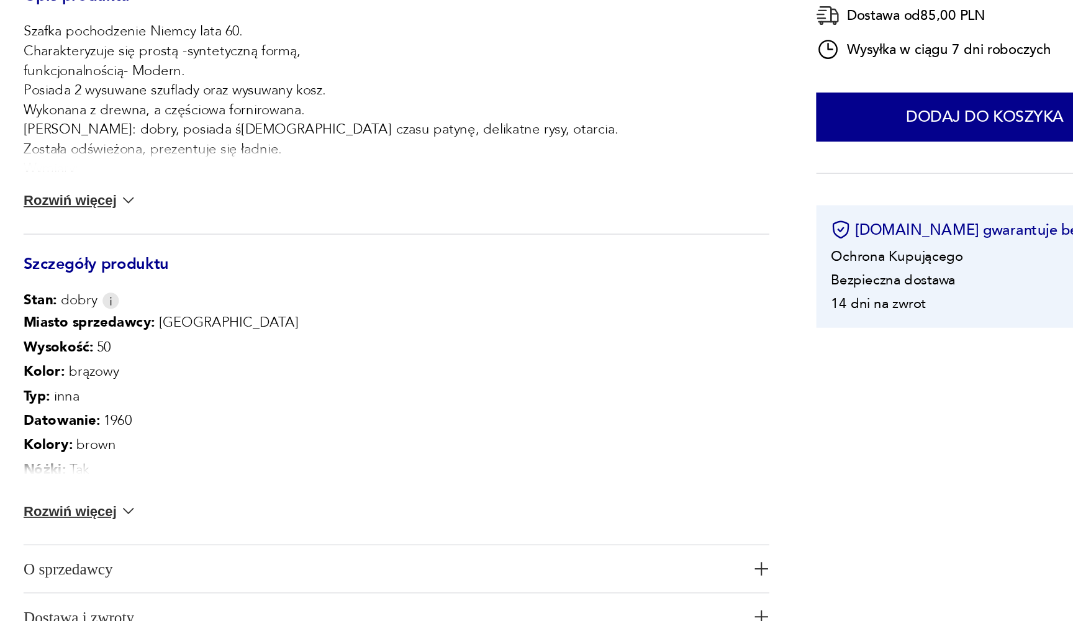
click at [118, 545] on button "Rozwiń więcej" at bounding box center [154, 551] width 72 height 12
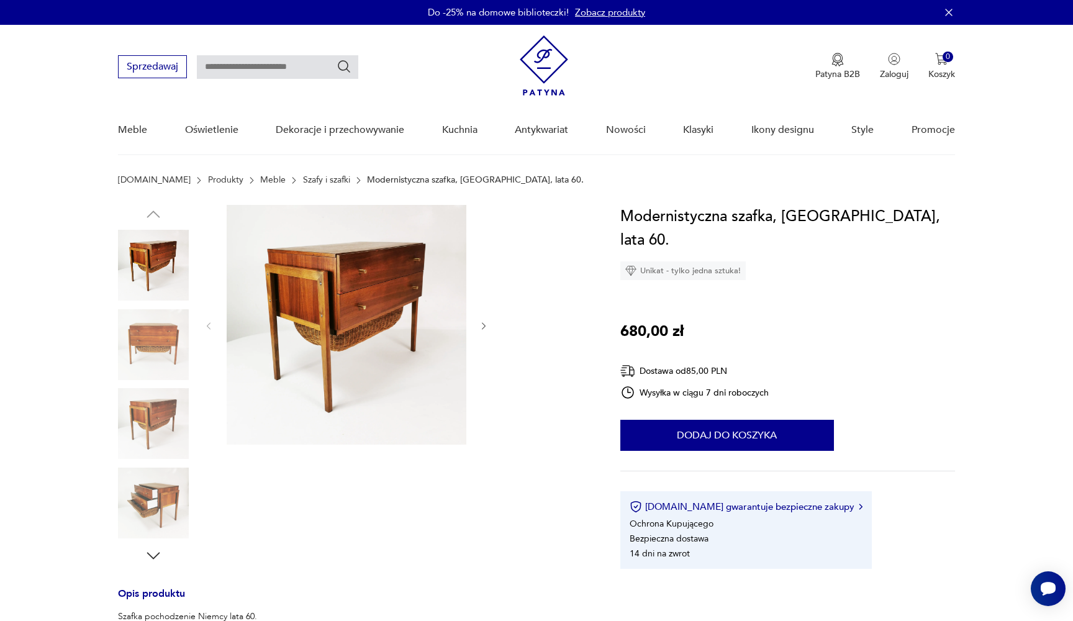
scroll to position [0, 0]
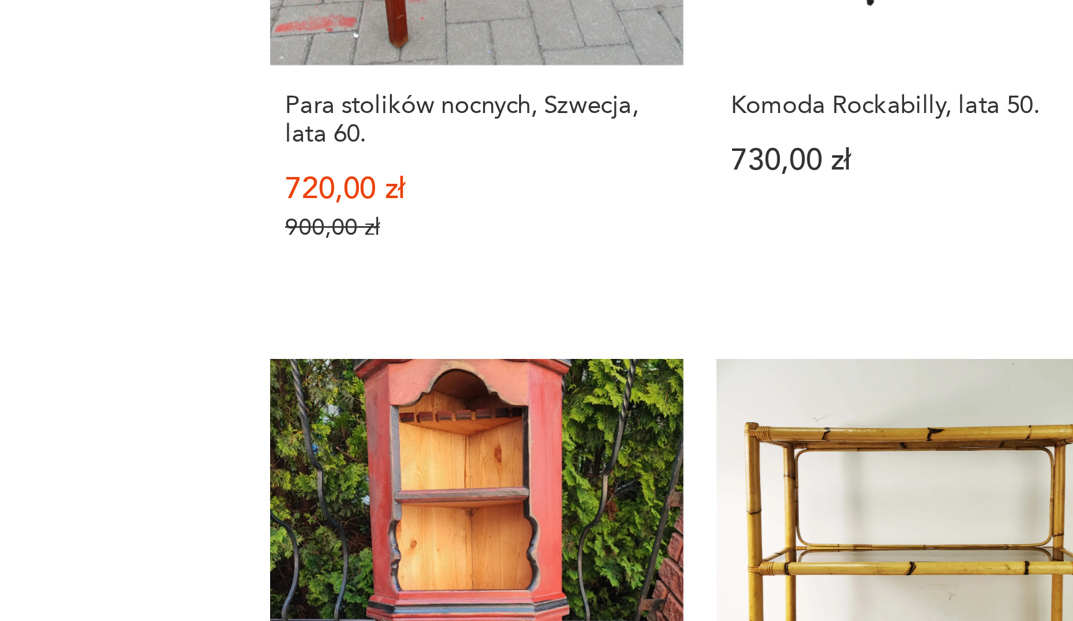
scroll to position [1023, 0]
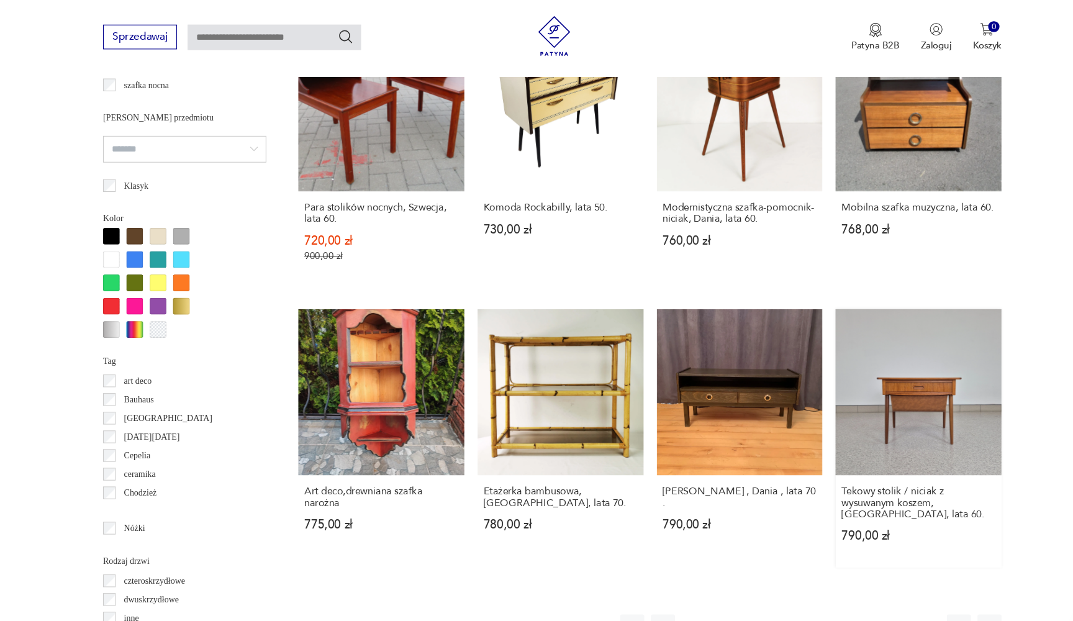
click at [801, 443] on div "Tekowy stolik / niciak z wysuwanym koszem, Norwegia, lata 60. 790,00 zł" at bounding box center [878, 486] width 155 height 86
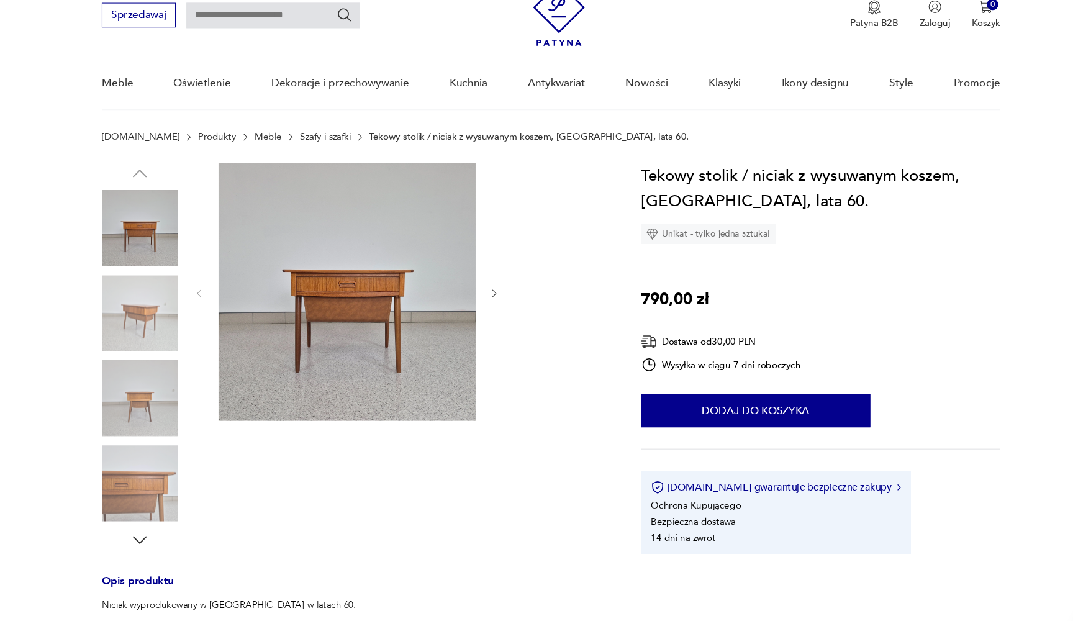
scroll to position [47, 0]
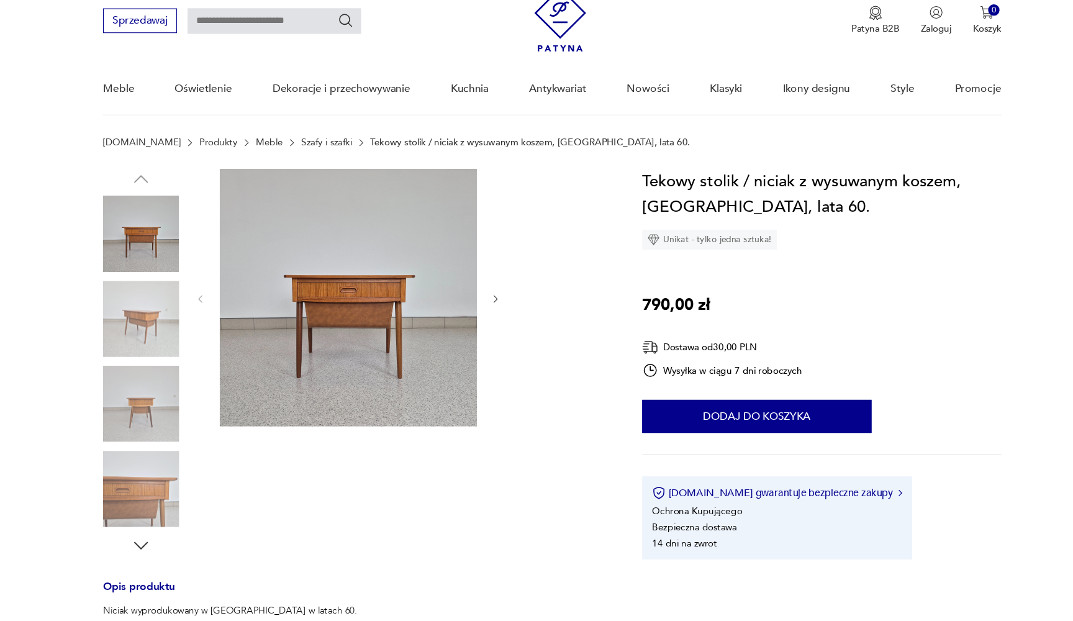
click at [160, 289] on img at bounding box center [153, 297] width 71 height 71
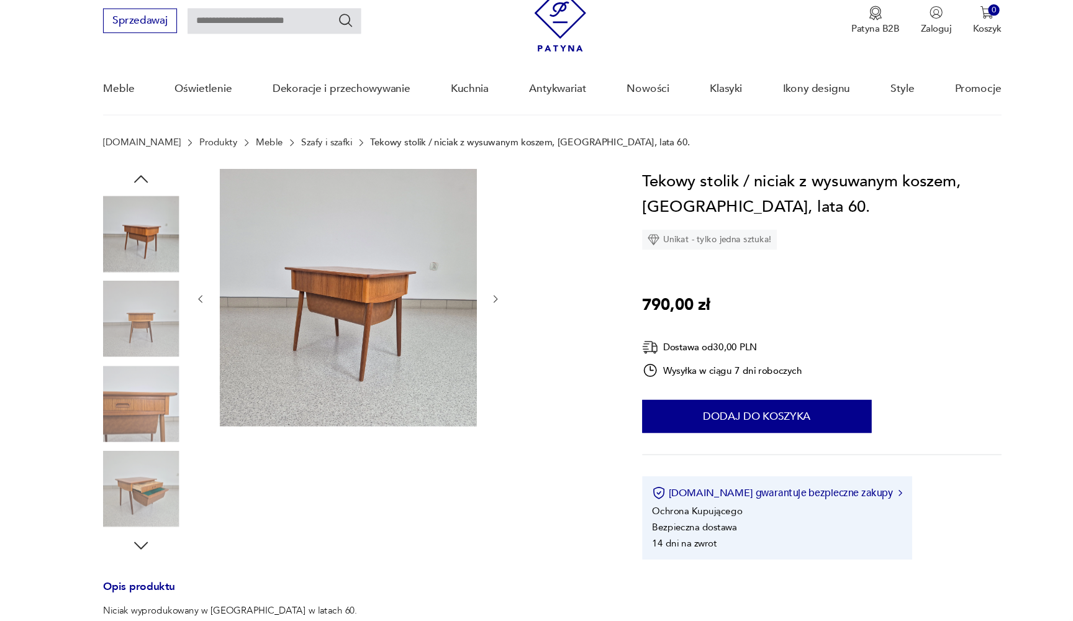
click at [276, 279] on img at bounding box center [347, 278] width 240 height 240
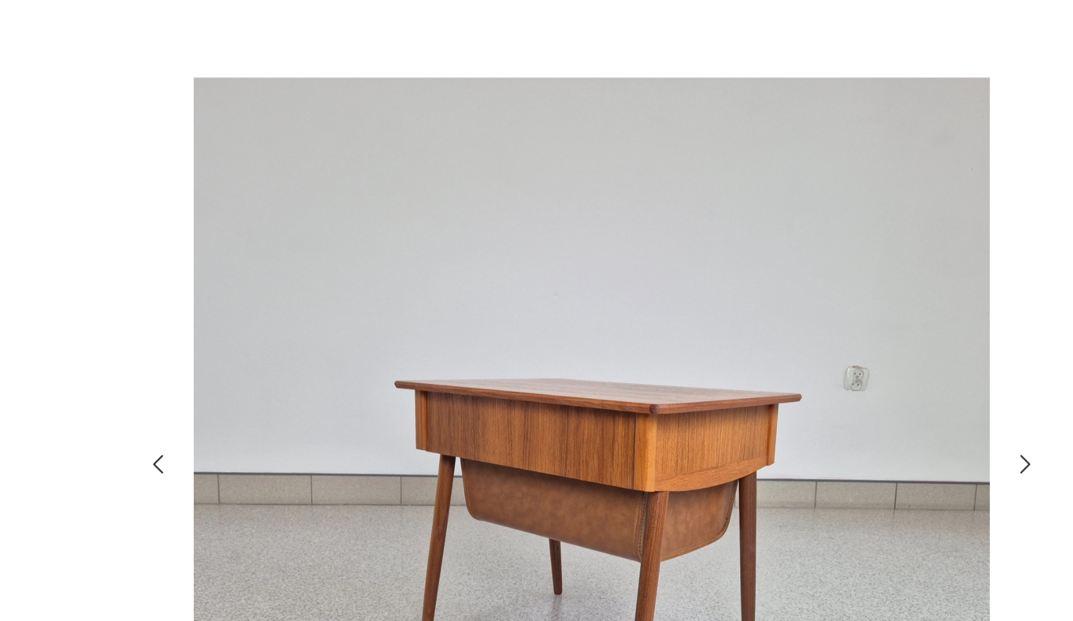
scroll to position [27, 0]
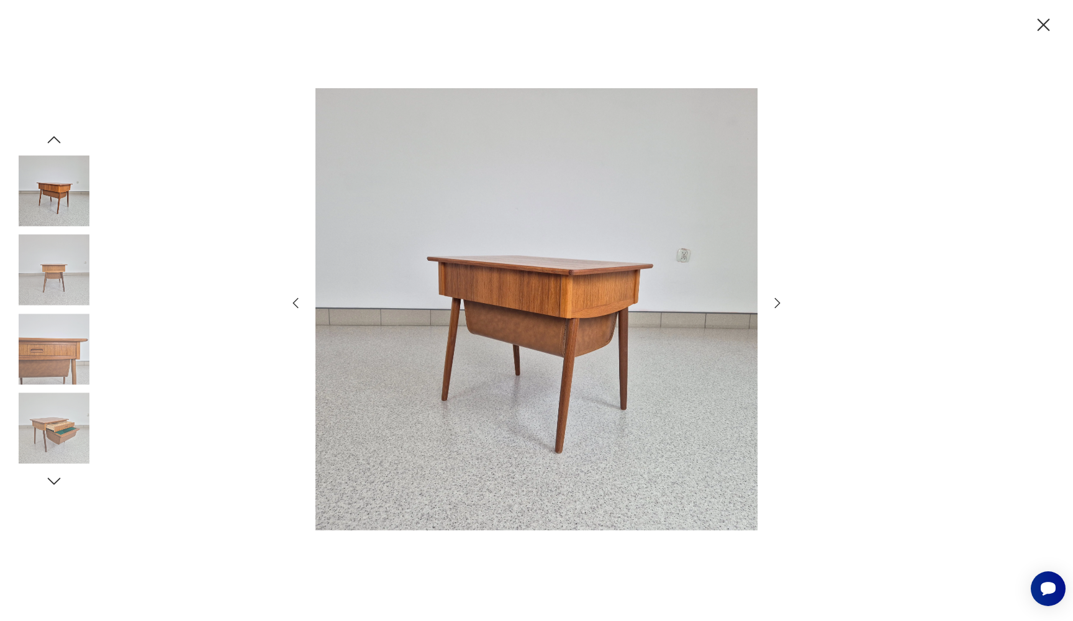
click at [1045, 26] on icon "button" at bounding box center [1044, 25] width 12 height 12
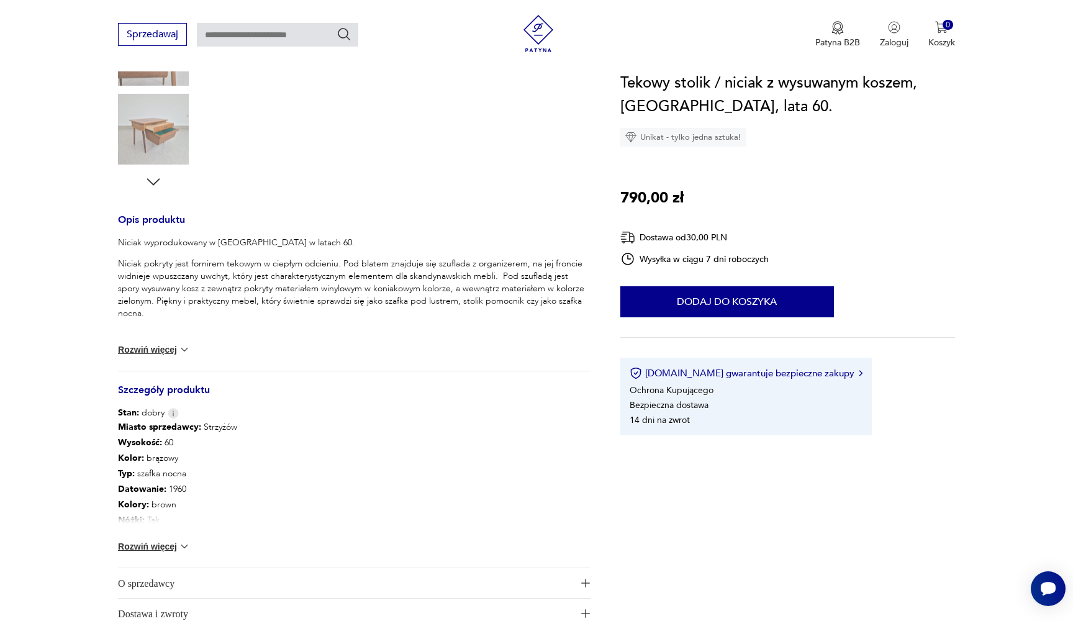
scroll to position [412, 0]
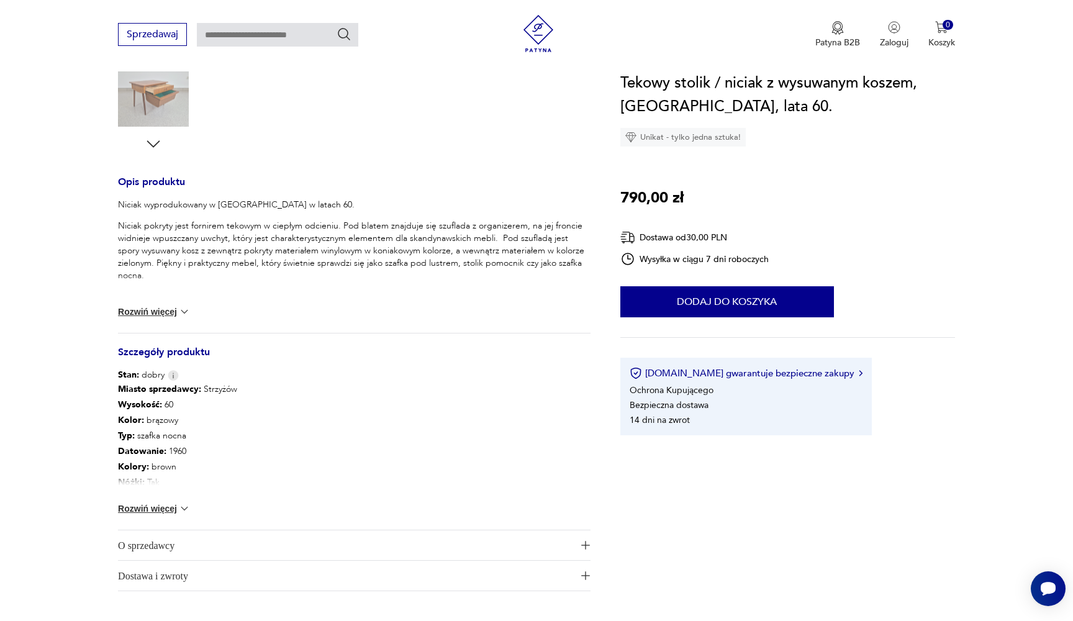
click at [170, 512] on button "Rozwiń więcej" at bounding box center [154, 508] width 72 height 12
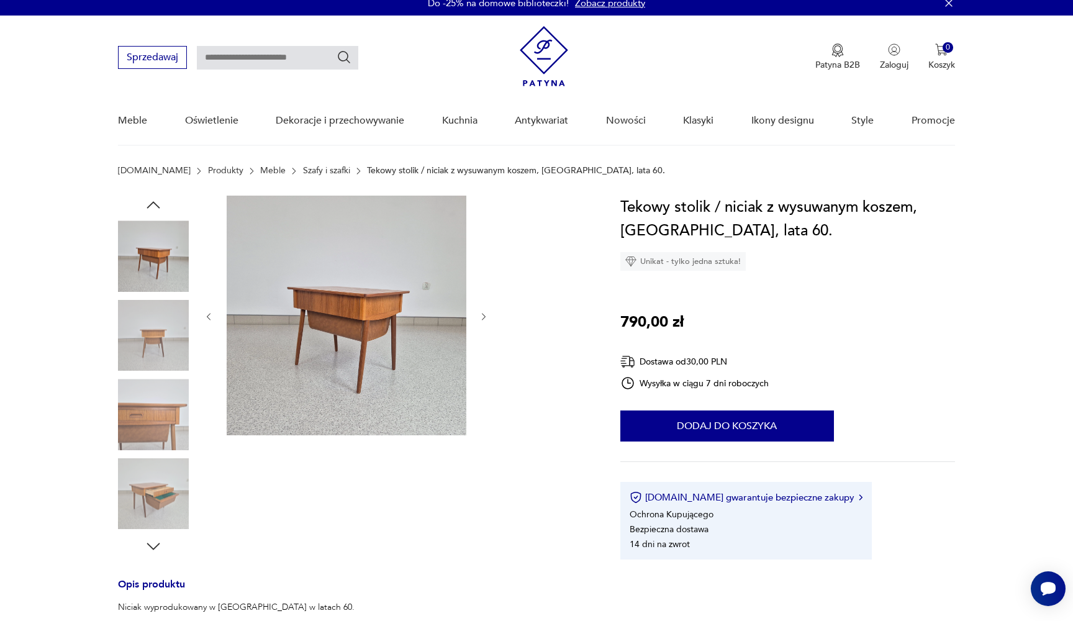
scroll to position [8, 0]
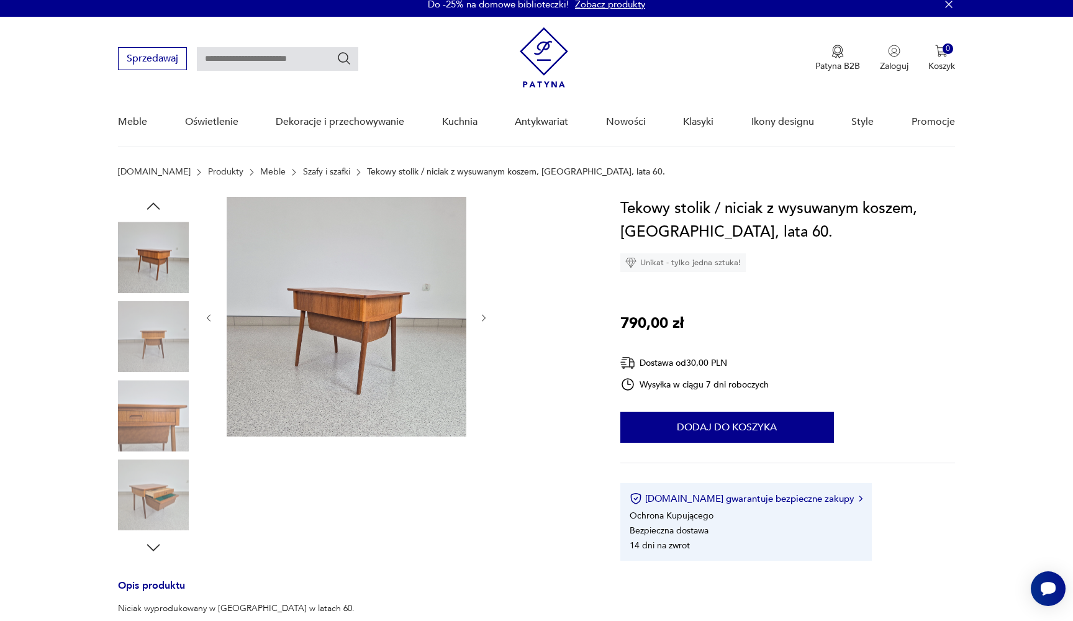
drag, startPoint x: 368, startPoint y: 43, endPoint x: 382, endPoint y: 36, distance: 15.8
click at [382, 36] on div "Sprzedawaj Patyna B2B Zaloguj 0 Koszyk Twój koszyk ( 0 ) Brak produktów w koszy…" at bounding box center [536, 52] width 837 height 71
click at [156, 408] on img at bounding box center [153, 415] width 71 height 71
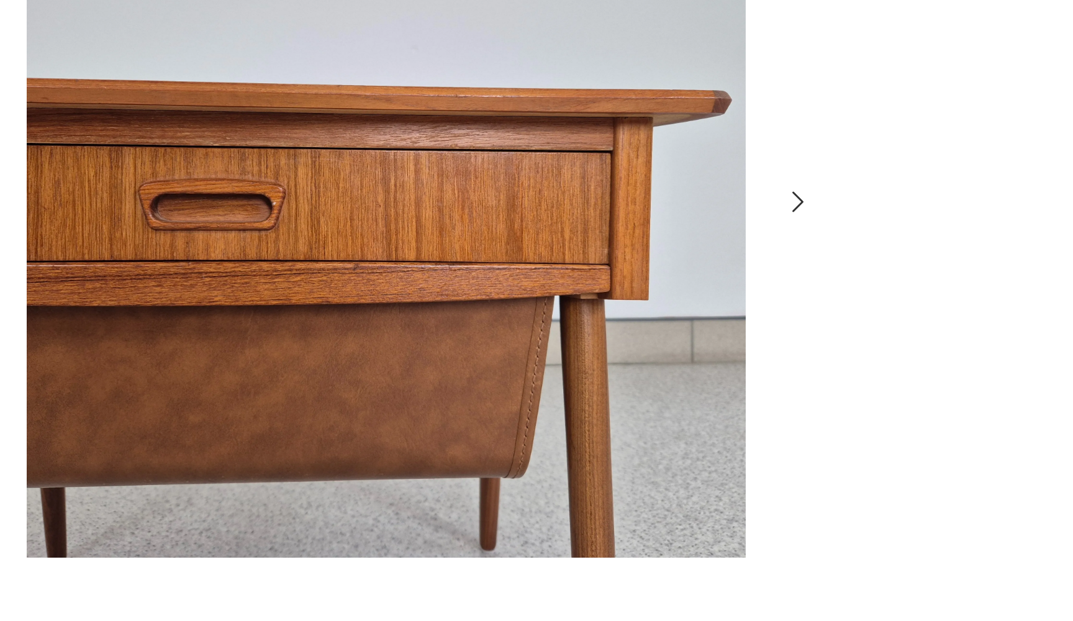
scroll to position [174, 0]
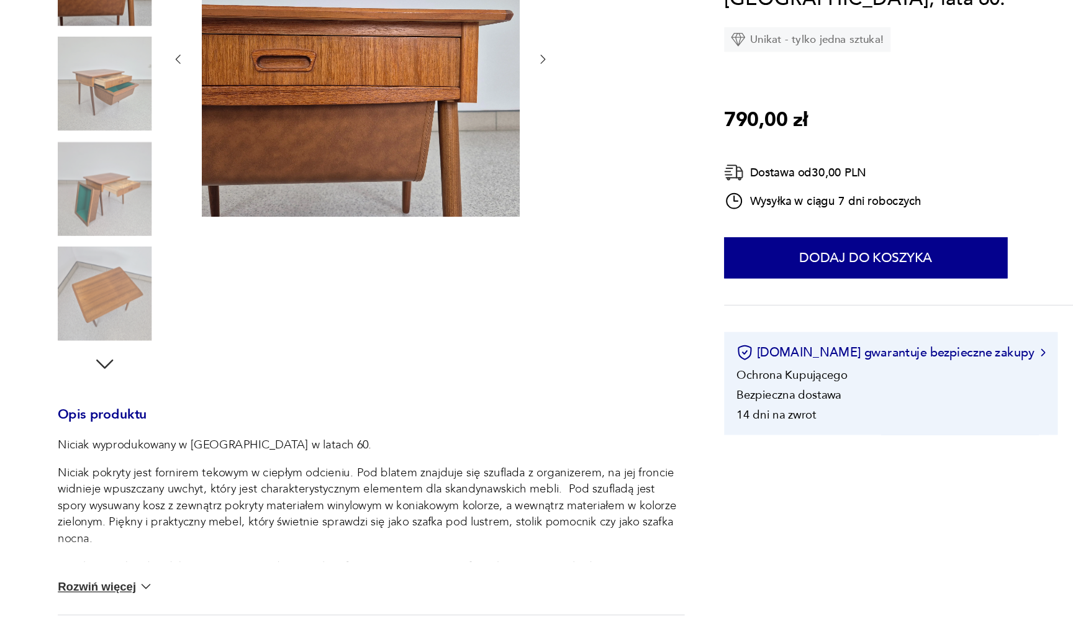
click at [118, 294] on img at bounding box center [153, 329] width 71 height 71
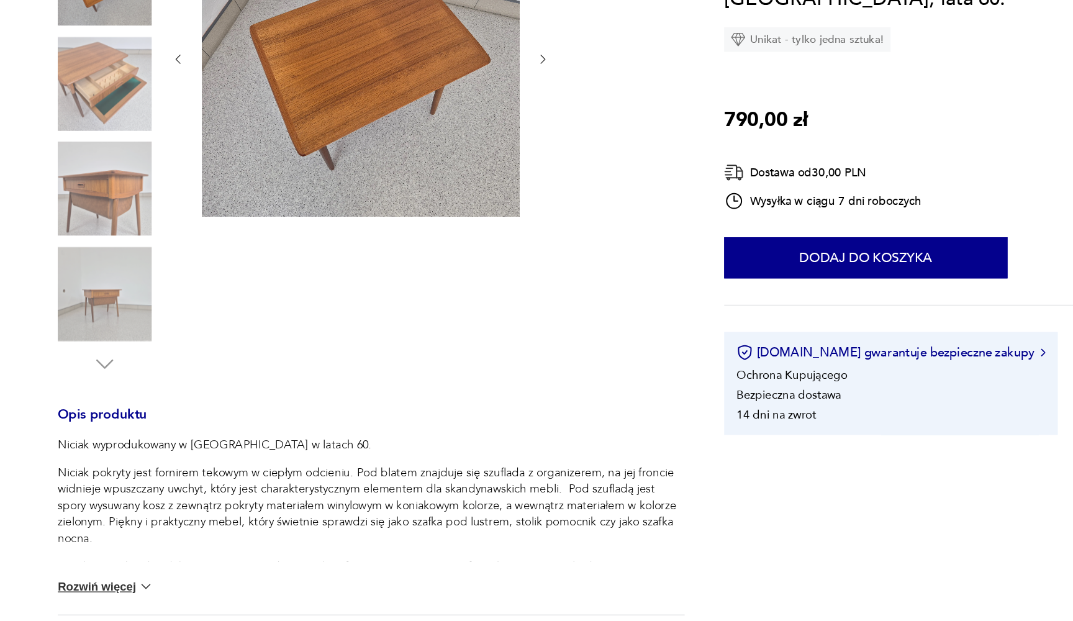
click at [118, 294] on img at bounding box center [153, 329] width 71 height 71
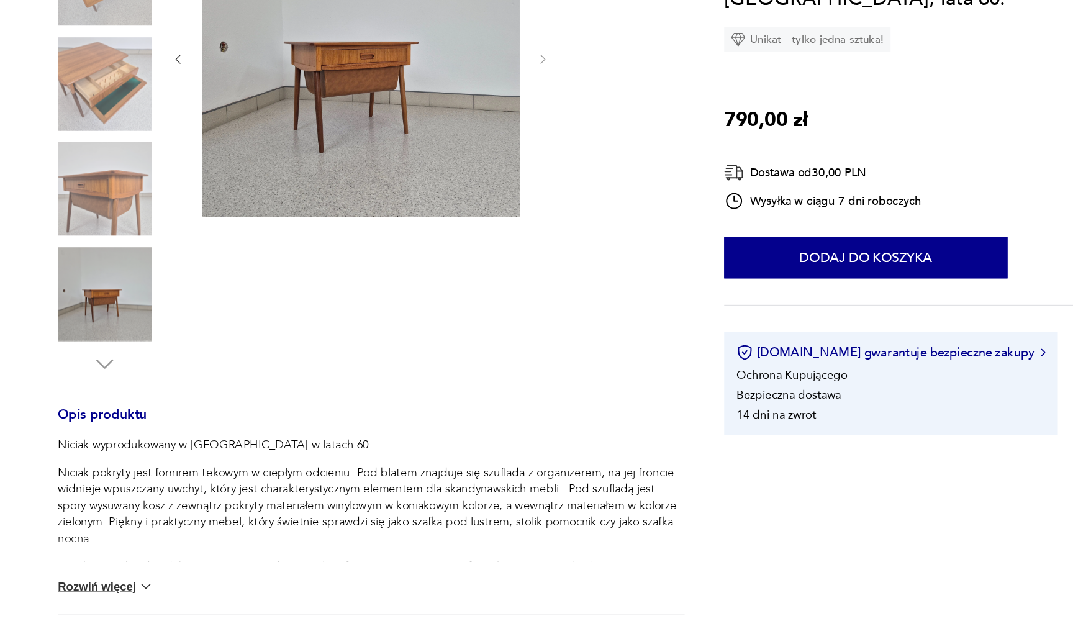
click at [118, 214] on img at bounding box center [153, 249] width 71 height 71
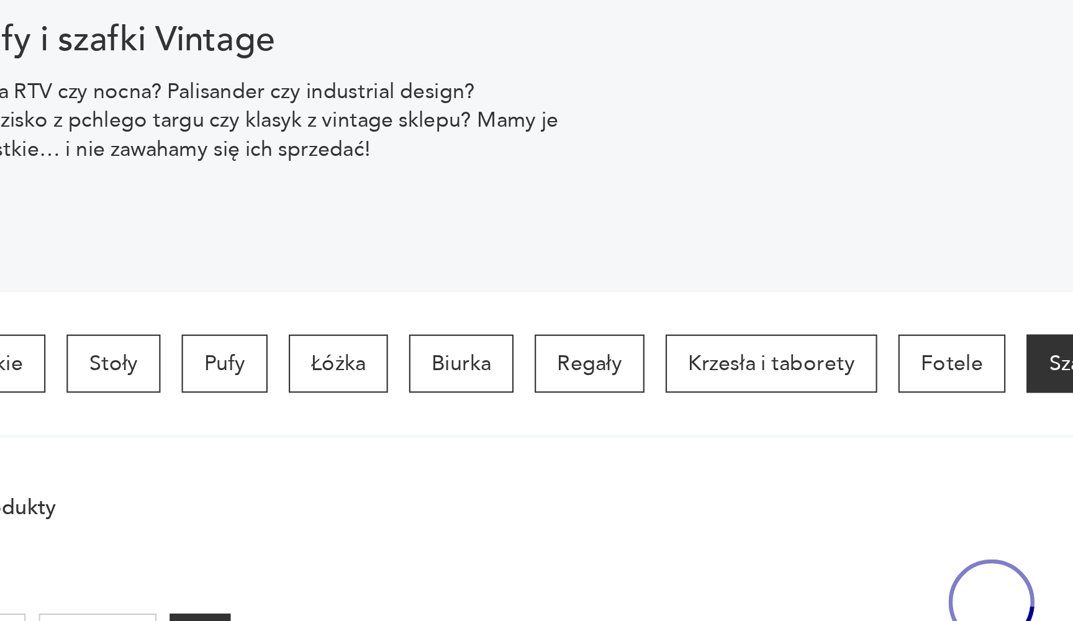
scroll to position [980, 0]
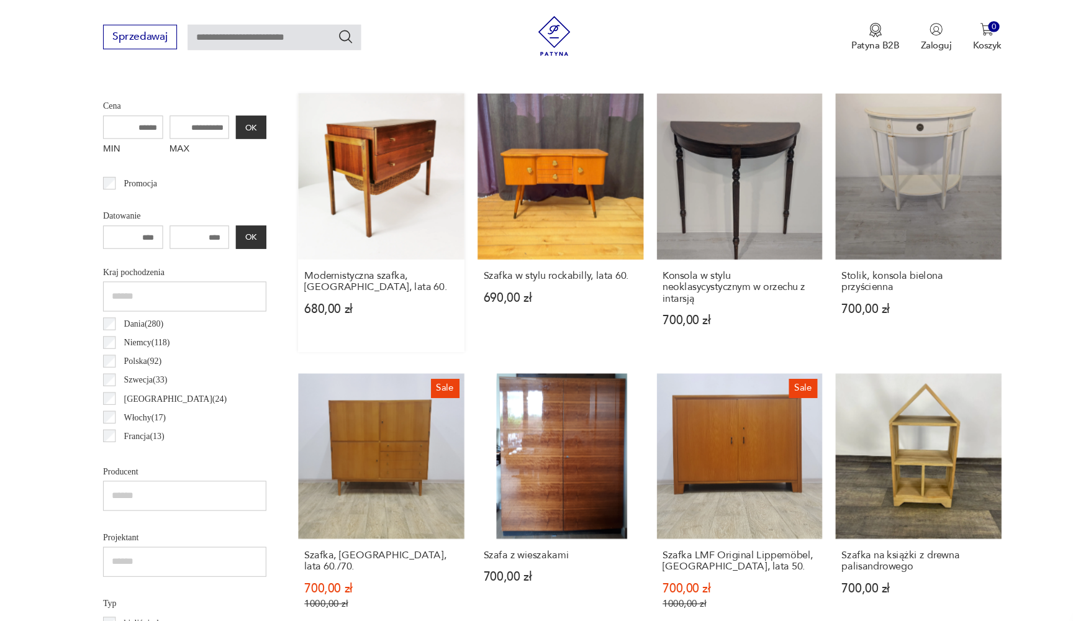
click at [309, 147] on link "Modernistyczna szafka, Niemcy, lata 60. 680,00 zł" at bounding box center [377, 207] width 155 height 241
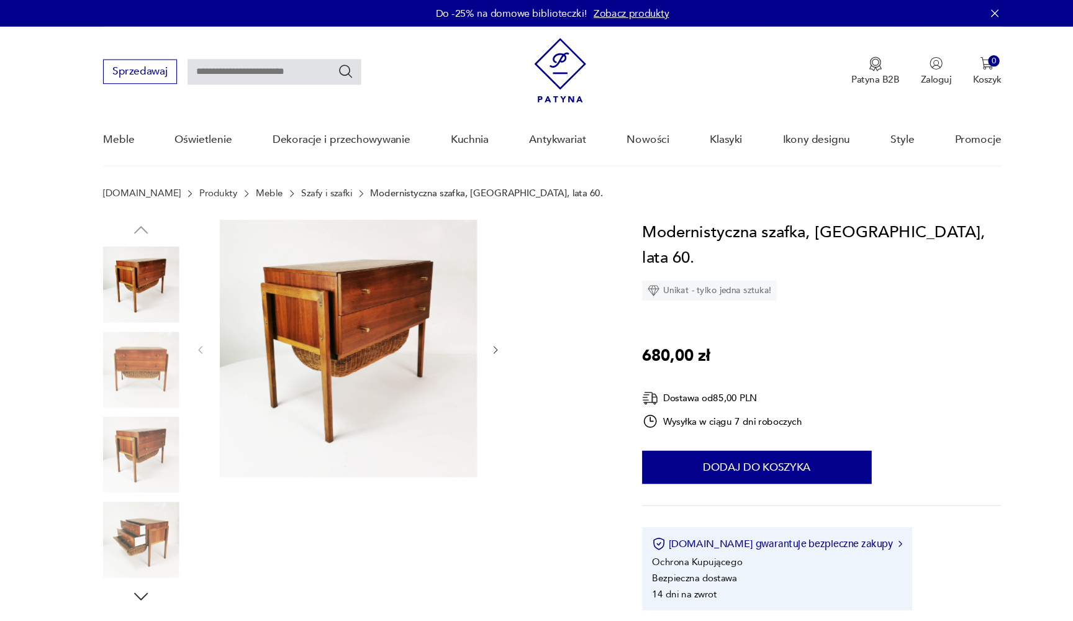
click at [392, 372] on img at bounding box center [347, 325] width 240 height 240
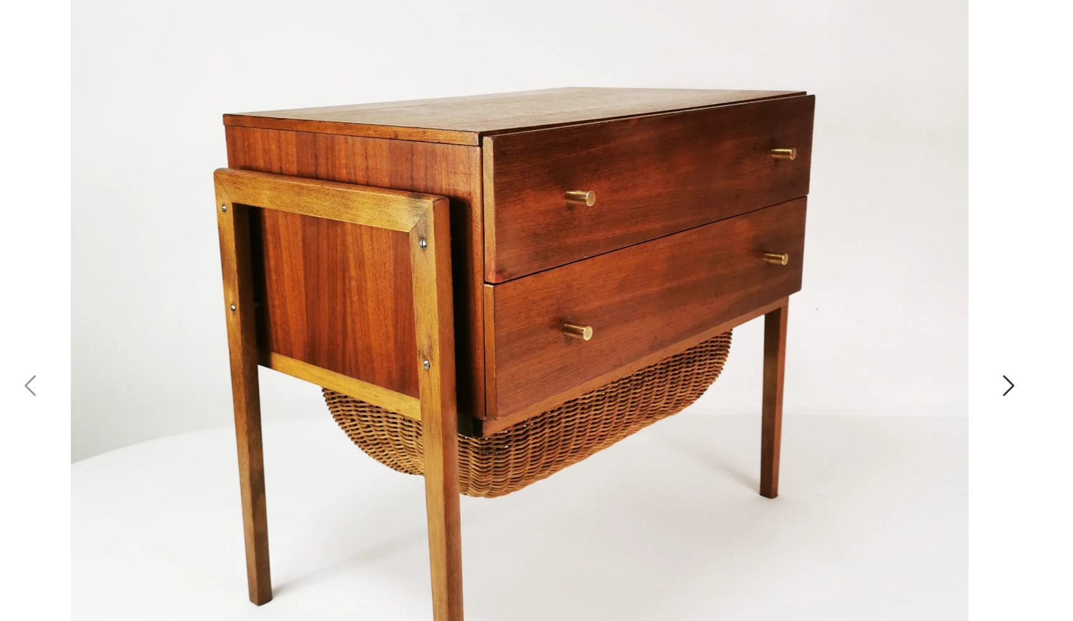
click at [770, 296] on icon "button" at bounding box center [777, 303] width 15 height 15
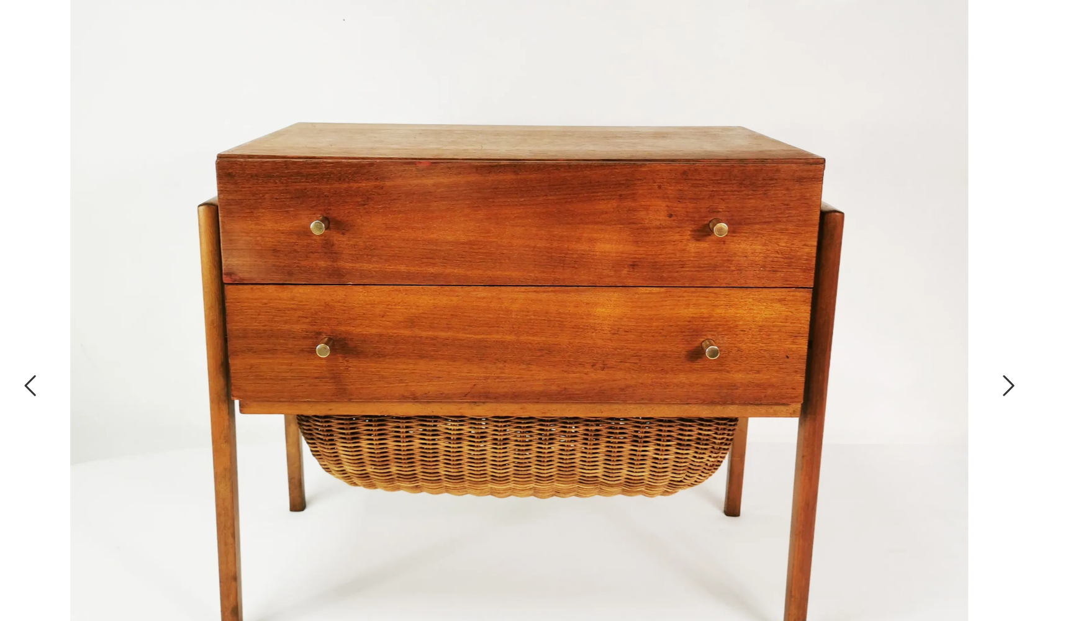
click at [770, 296] on icon "button" at bounding box center [777, 303] width 15 height 15
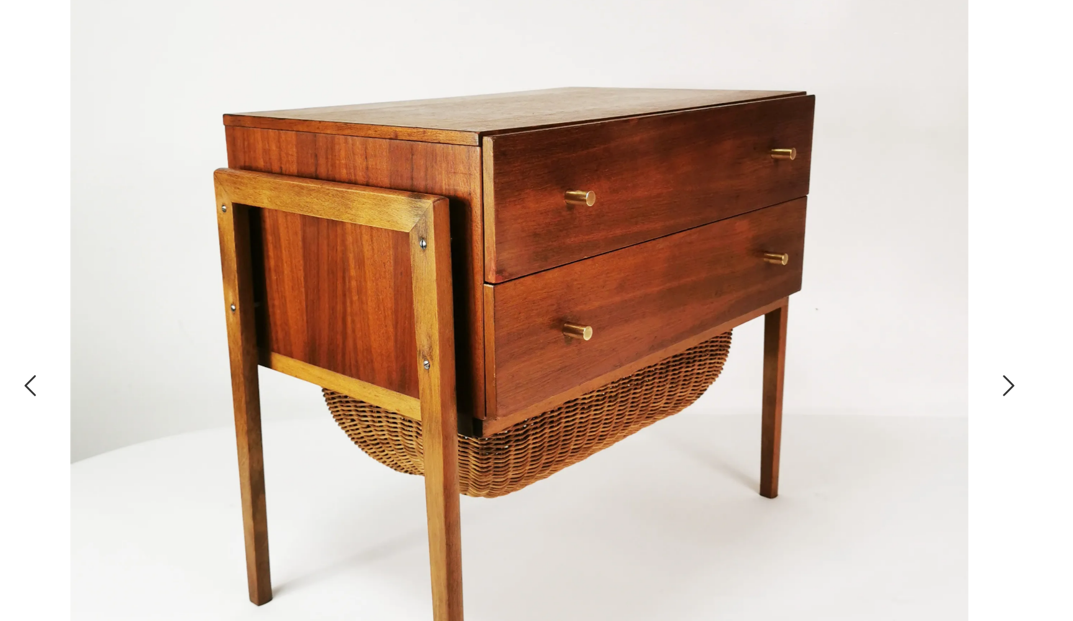
click at [770, 296] on icon "button" at bounding box center [777, 303] width 15 height 15
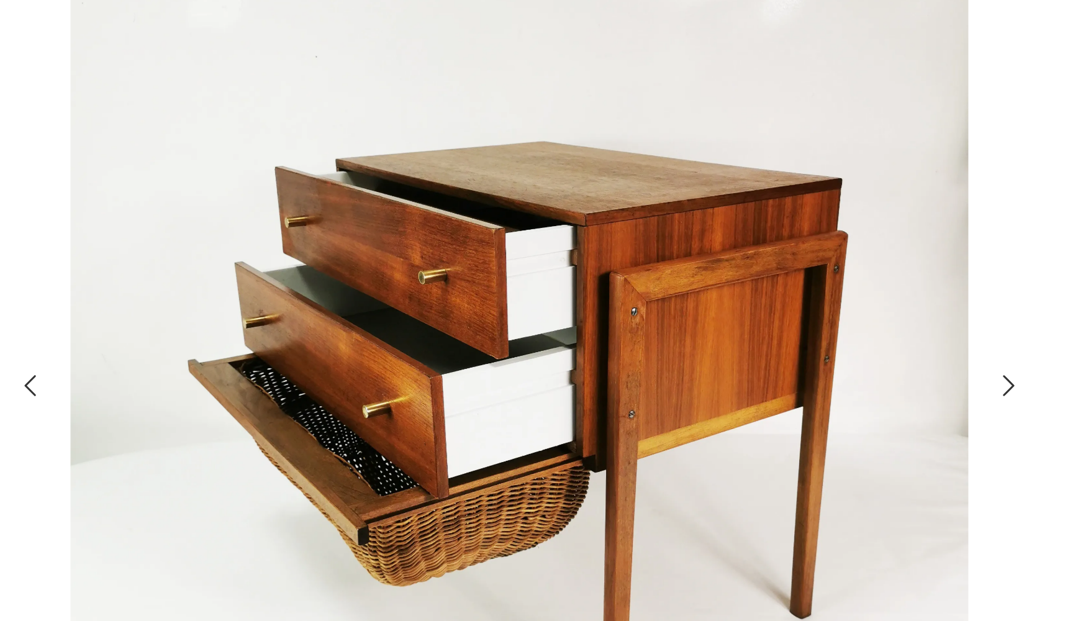
click at [770, 296] on icon "button" at bounding box center [777, 303] width 15 height 15
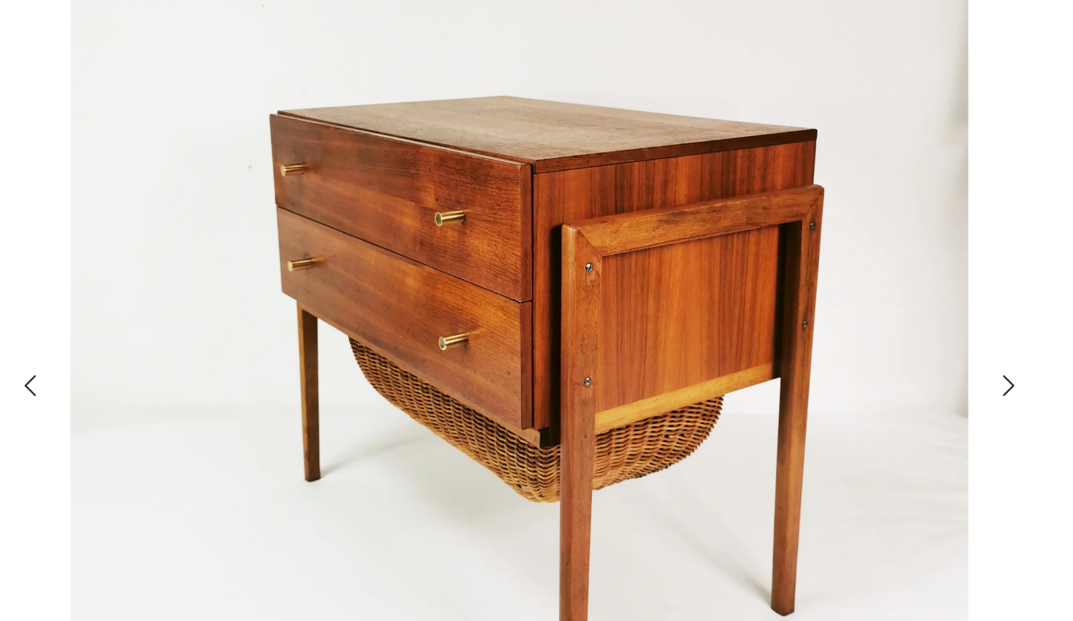
click at [770, 296] on icon "button" at bounding box center [777, 303] width 15 height 15
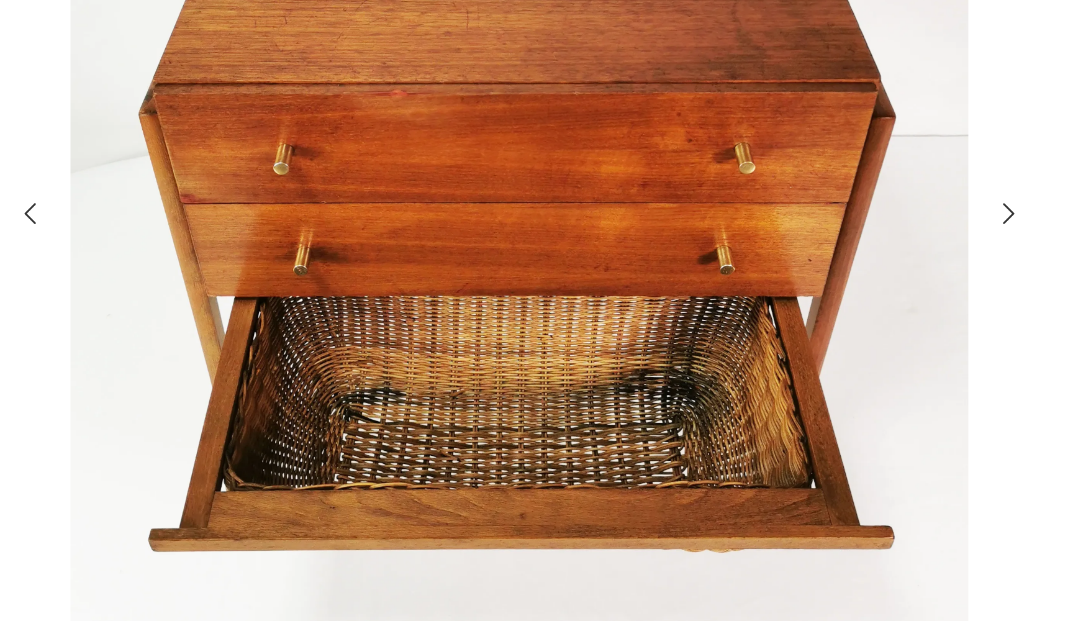
click at [770, 296] on icon "button" at bounding box center [777, 303] width 15 height 15
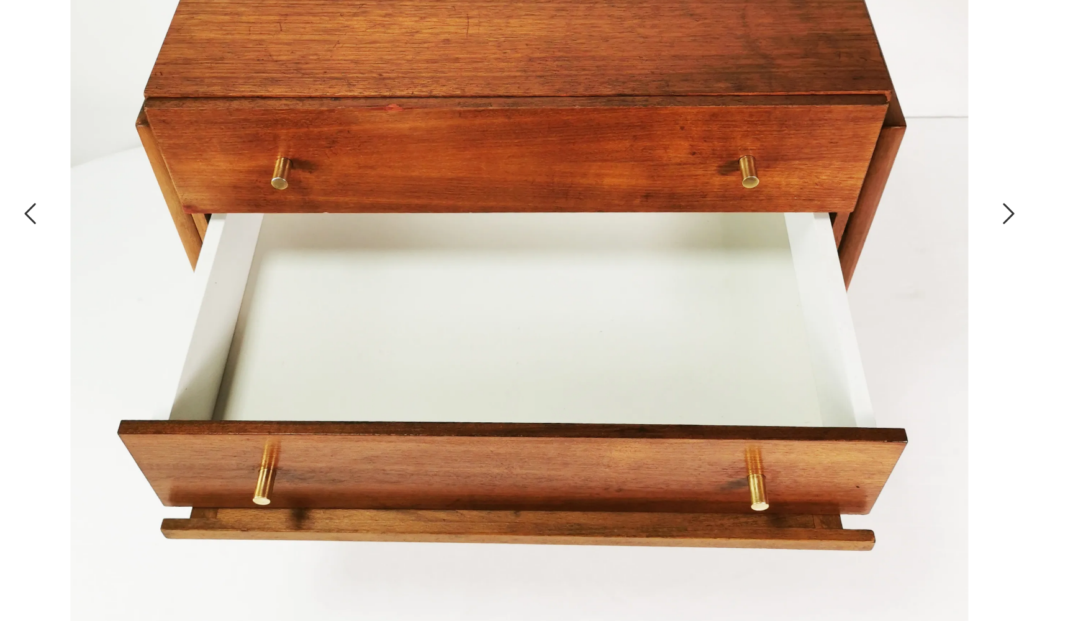
click at [770, 296] on icon "button" at bounding box center [777, 303] width 15 height 15
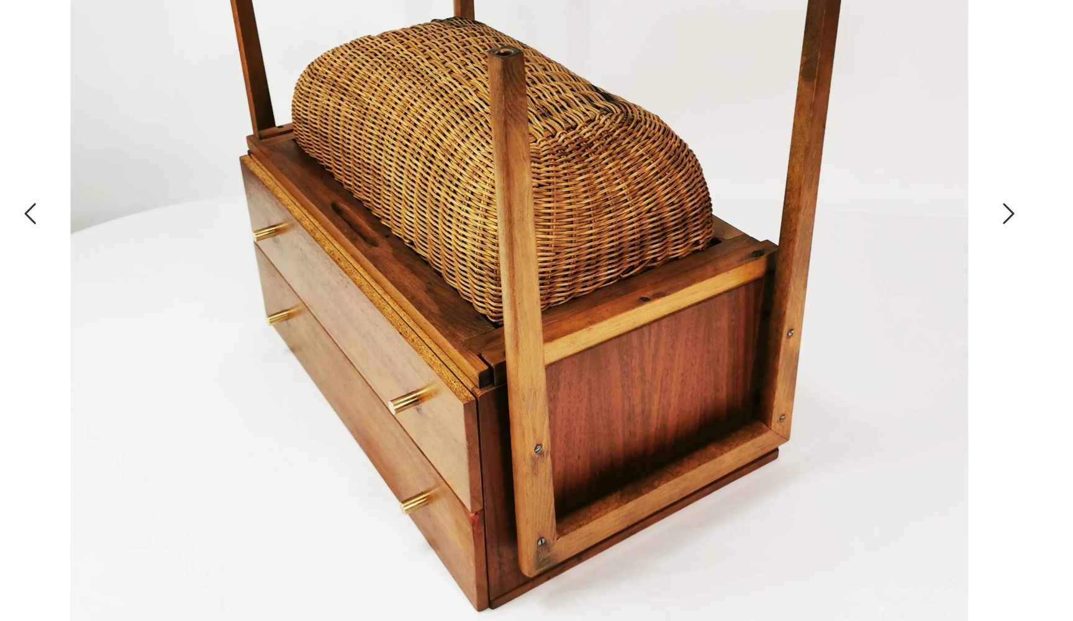
click at [770, 296] on icon "button" at bounding box center [777, 303] width 15 height 15
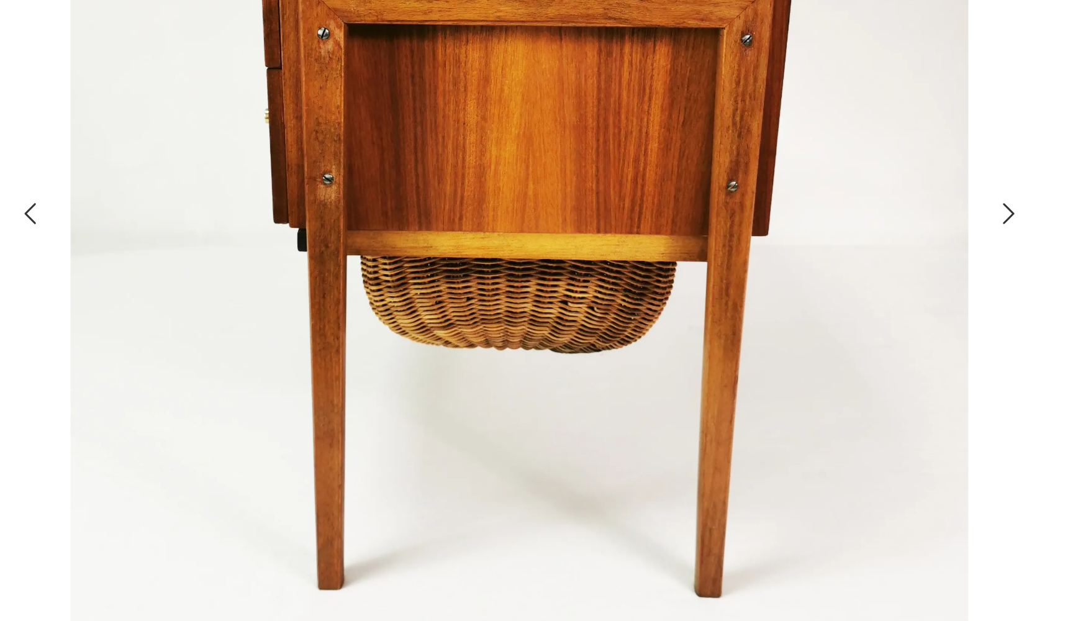
click at [770, 296] on icon "button" at bounding box center [777, 303] width 15 height 15
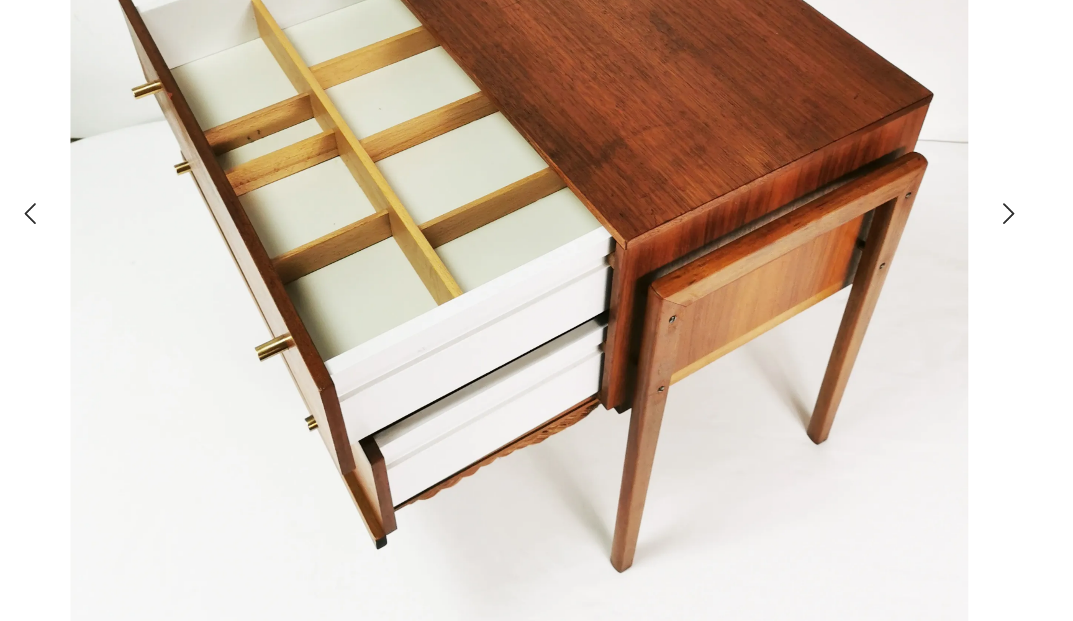
click at [770, 296] on icon "button" at bounding box center [777, 303] width 15 height 15
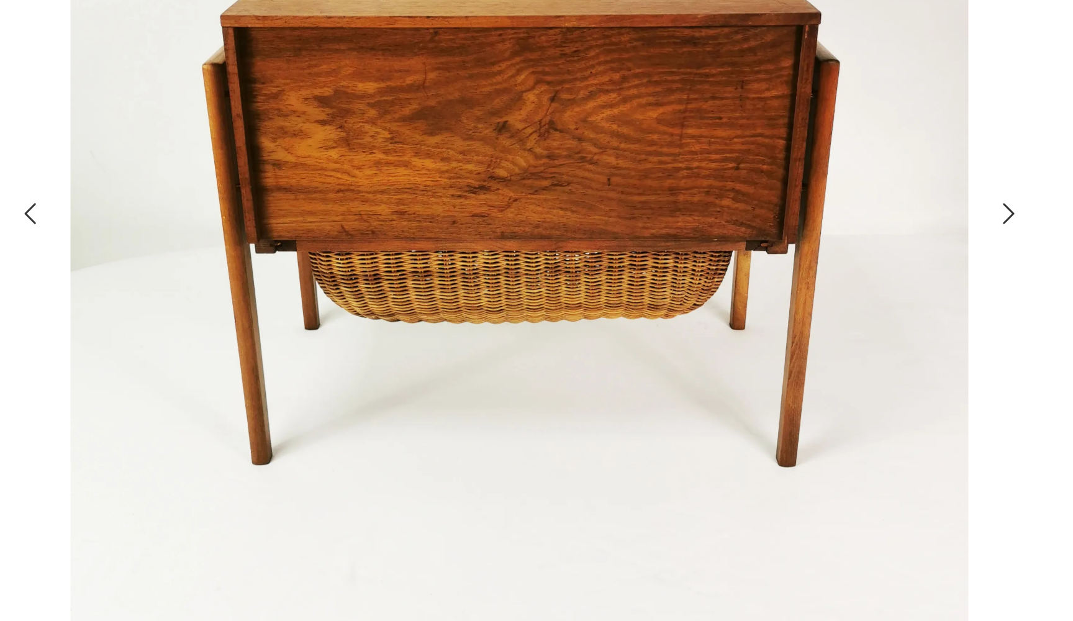
click at [770, 296] on icon "button" at bounding box center [777, 303] width 15 height 15
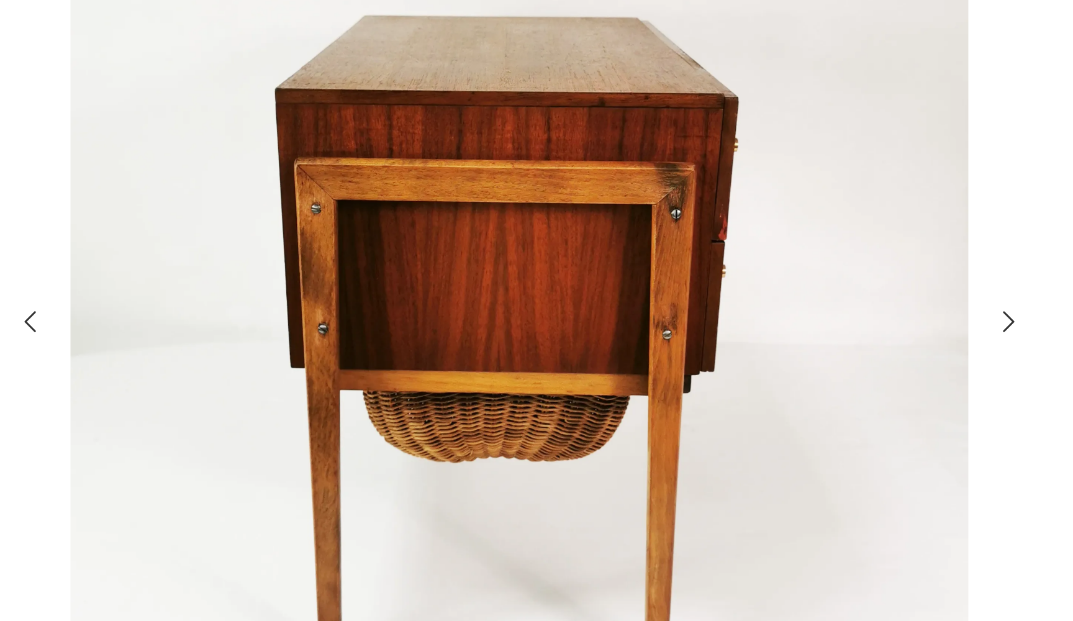
click at [775, 298] on icon "button" at bounding box center [778, 303] width 6 height 10
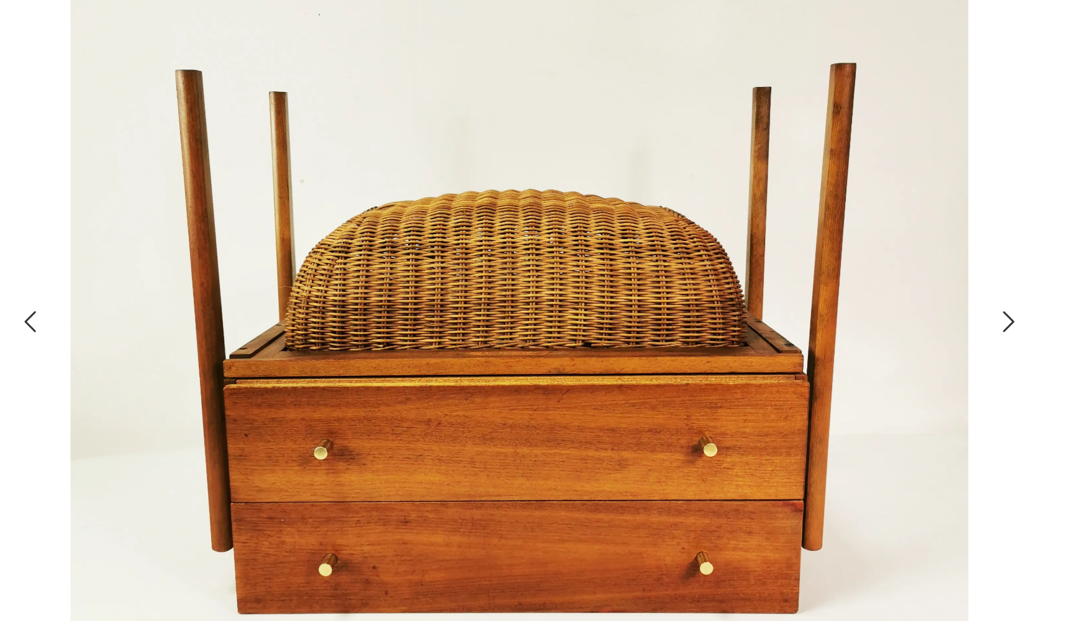
click at [775, 298] on icon "button" at bounding box center [778, 303] width 6 height 10
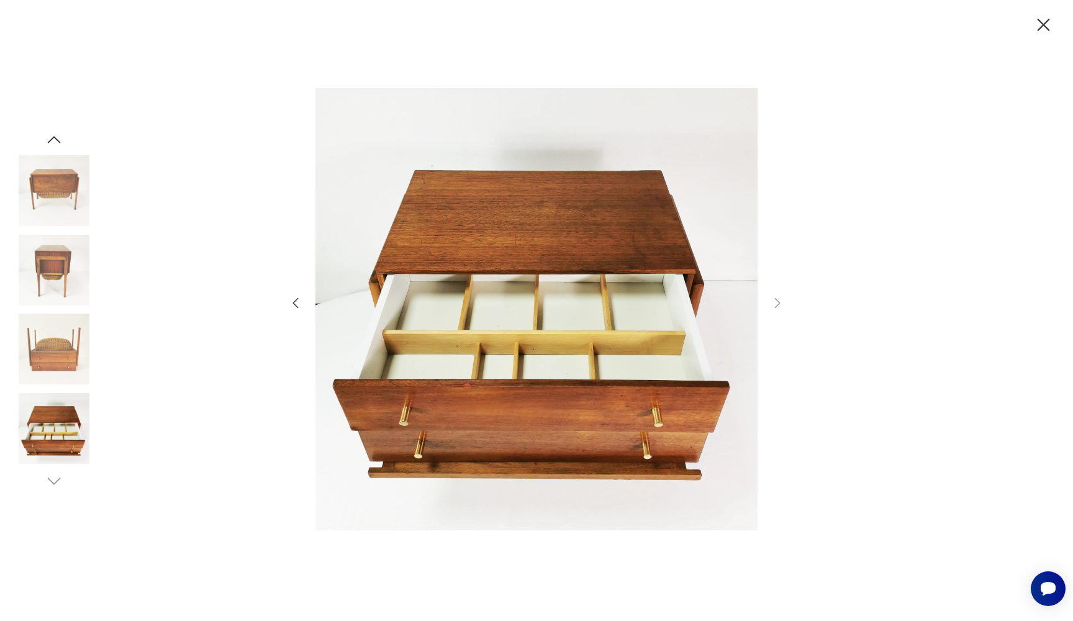
click at [1042, 25] on icon "button" at bounding box center [1044, 25] width 12 height 12
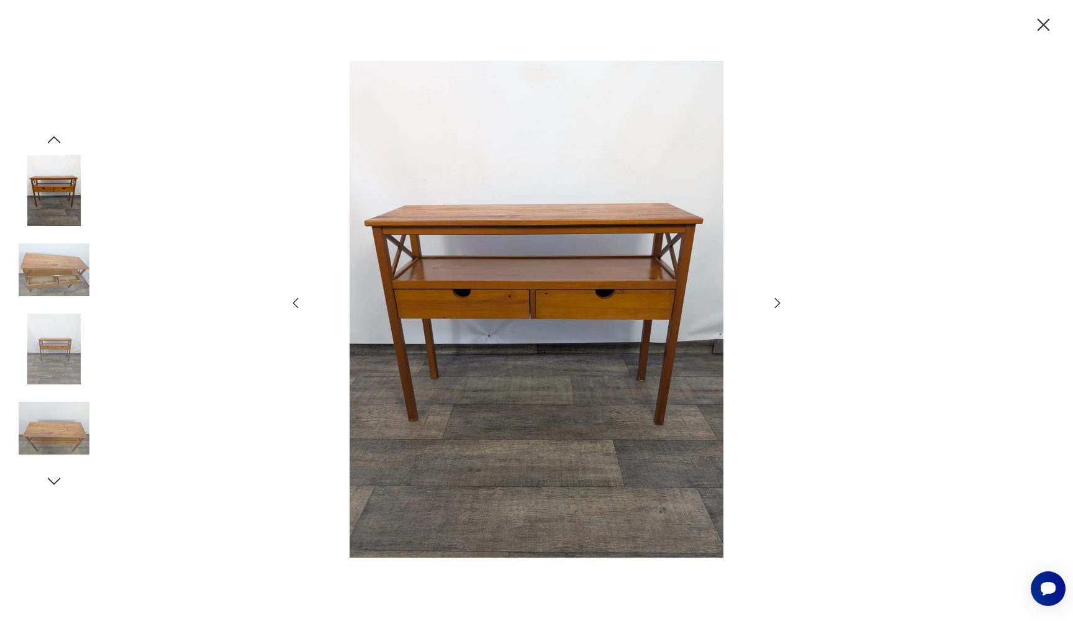
click at [777, 302] on icon "button" at bounding box center [777, 303] width 15 height 15
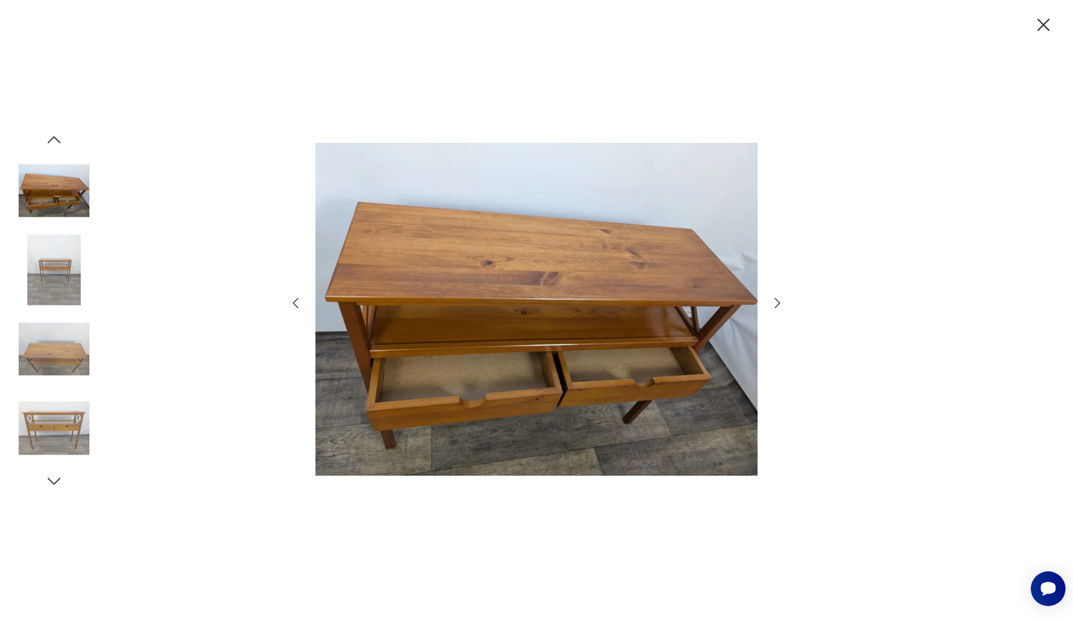
click at [777, 302] on icon "button" at bounding box center [777, 303] width 15 height 15
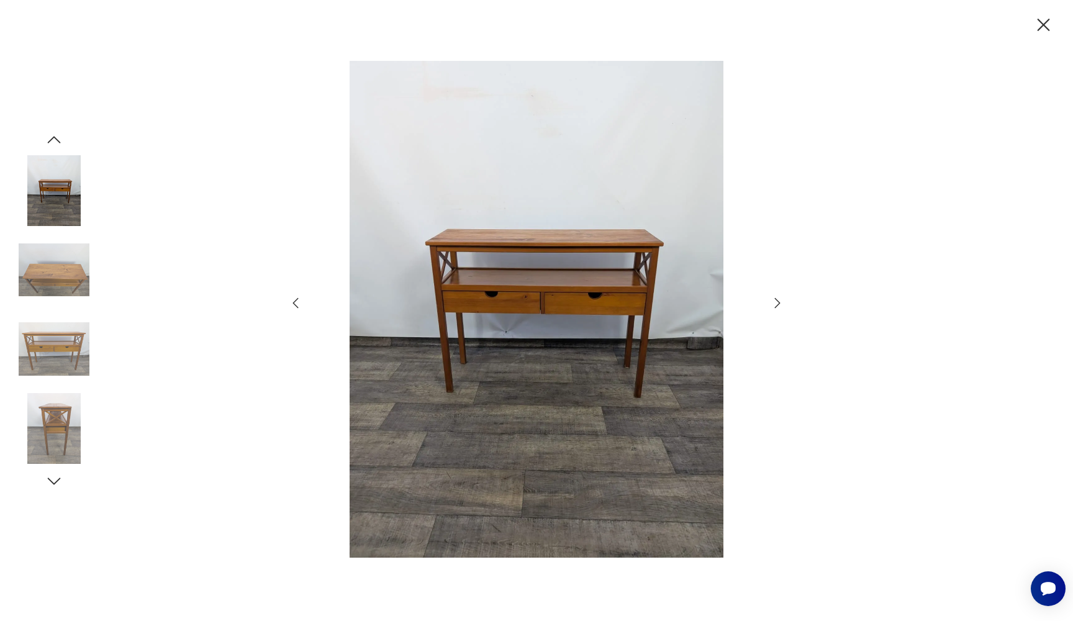
click at [777, 302] on icon "button" at bounding box center [777, 303] width 15 height 15
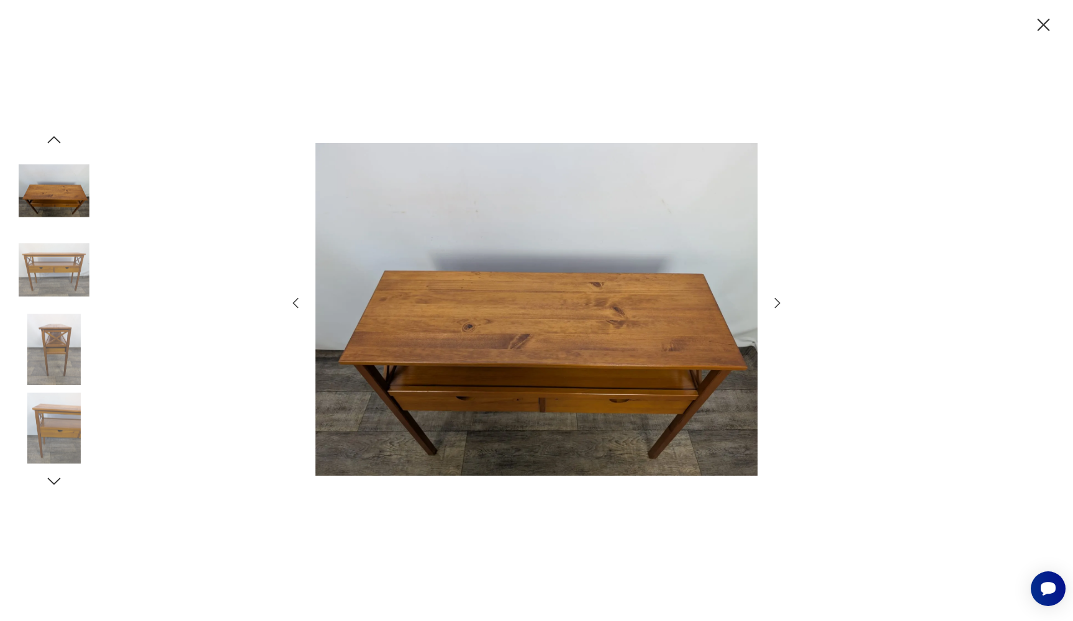
click at [779, 299] on icon "button" at bounding box center [777, 303] width 15 height 15
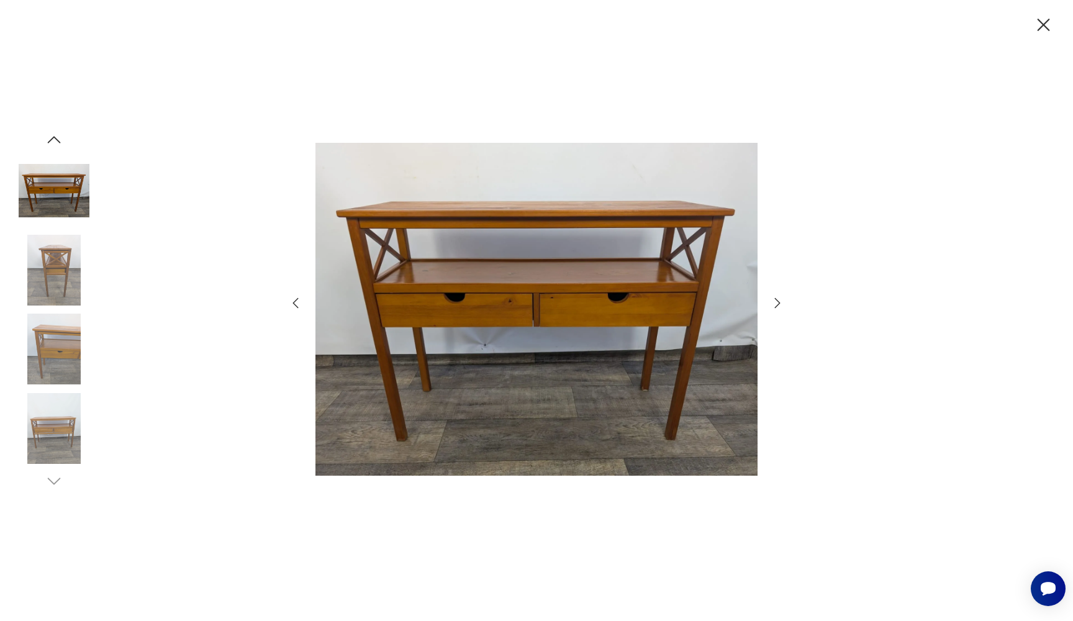
click at [779, 299] on icon "button" at bounding box center [777, 303] width 15 height 15
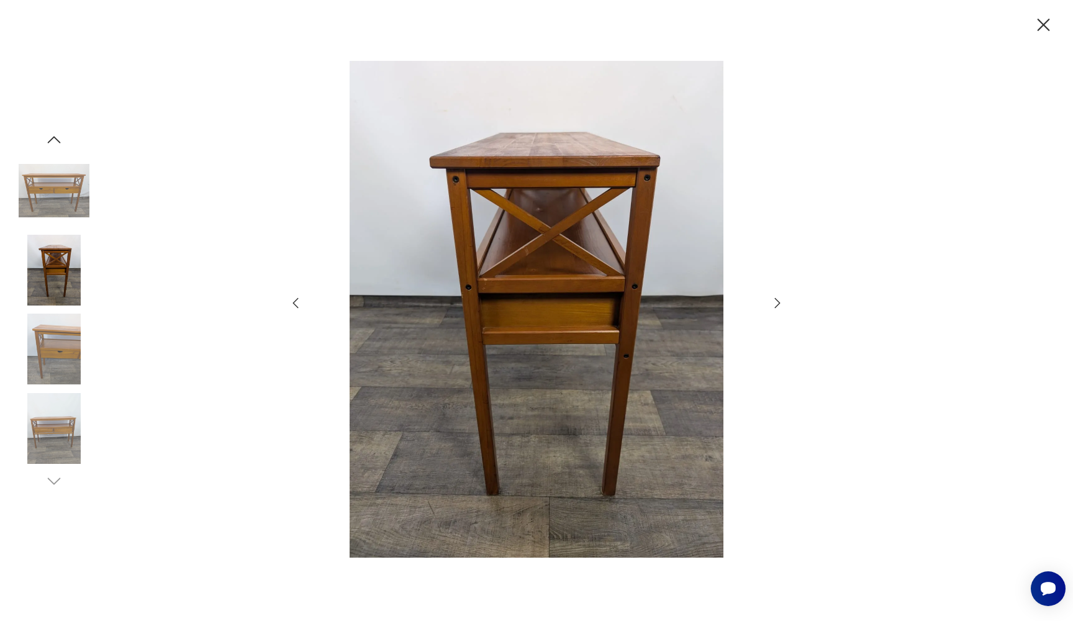
click at [783, 297] on icon "button" at bounding box center [777, 303] width 15 height 15
